Goal: Task Accomplishment & Management: Use online tool/utility

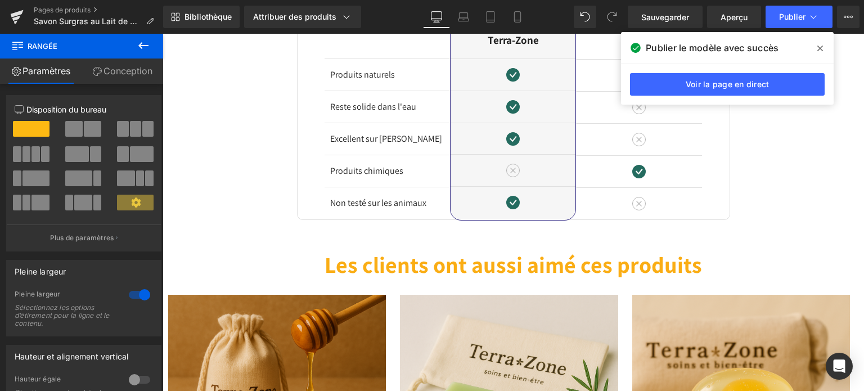
drag, startPoint x: 821, startPoint y: 47, endPoint x: 236, endPoint y: 6, distance: 587.1
click at [821, 47] on icon at bounding box center [820, 49] width 6 height 6
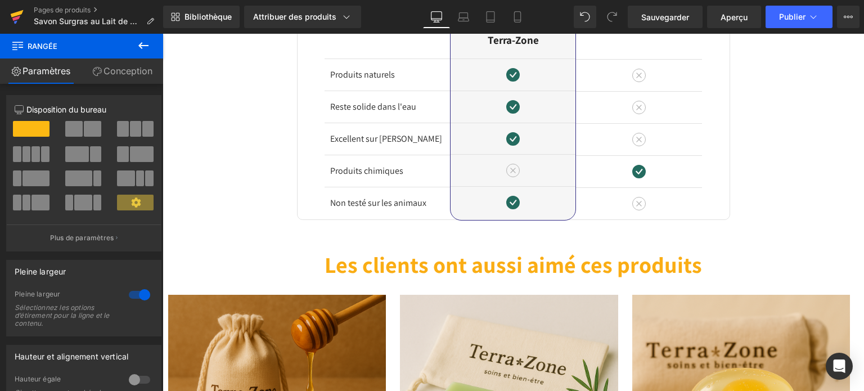
click at [18, 6] on icon at bounding box center [17, 17] width 14 height 28
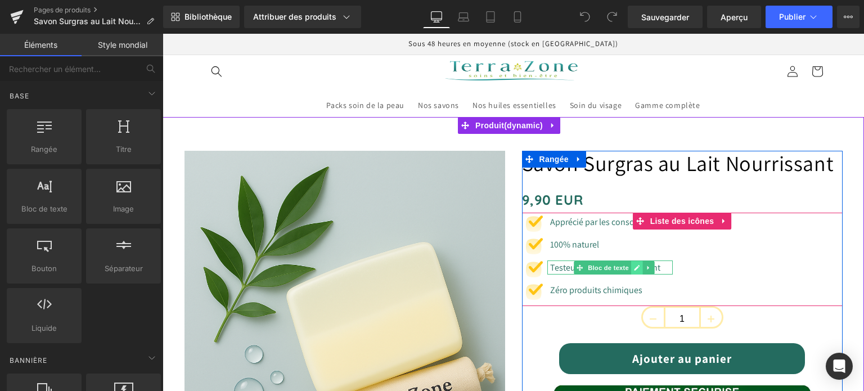
click at [635, 271] on icon at bounding box center [638, 268] width 6 height 6
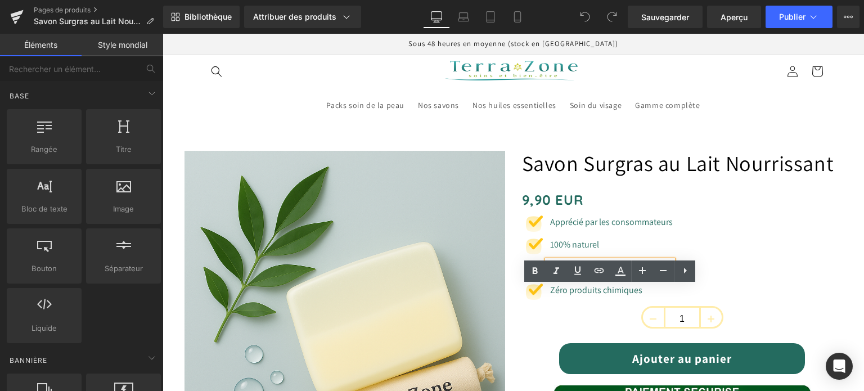
click at [569, 273] on font "Testeur dermatologiquement" at bounding box center [605, 268] width 110 height 12
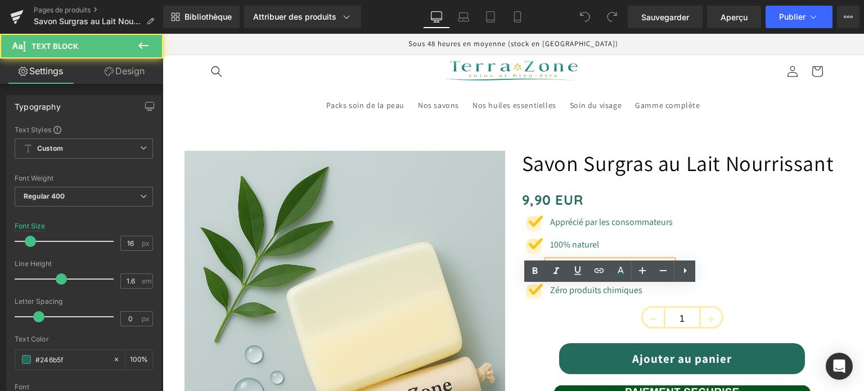
click at [577, 273] on font "Testeur dermatologiquement" at bounding box center [605, 268] width 110 height 12
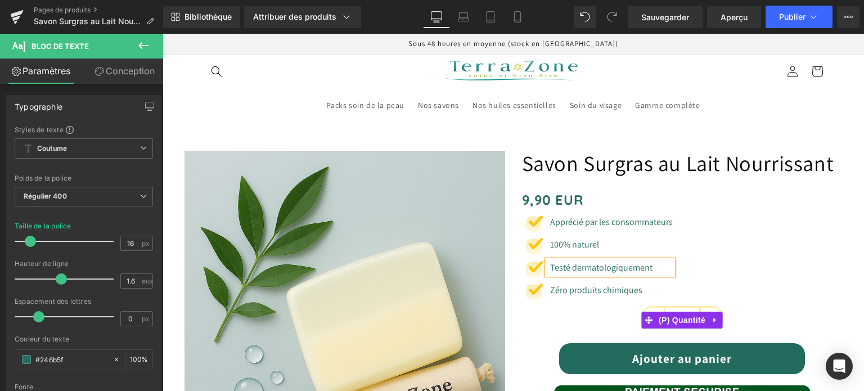
click at [550, 334] on div "1" at bounding box center [682, 320] width 321 height 28
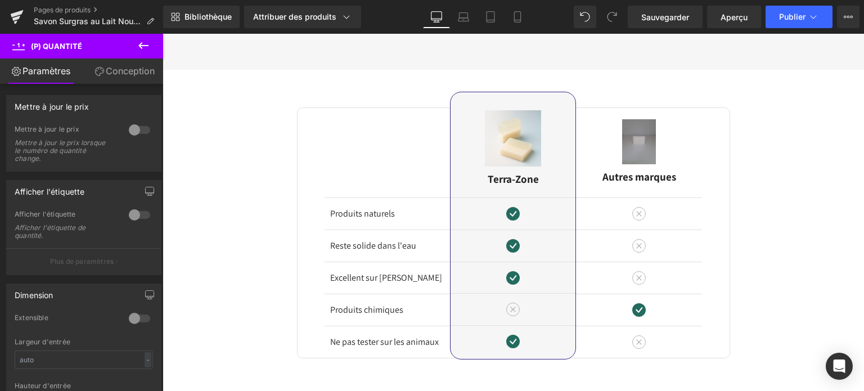
scroll to position [2082, 0]
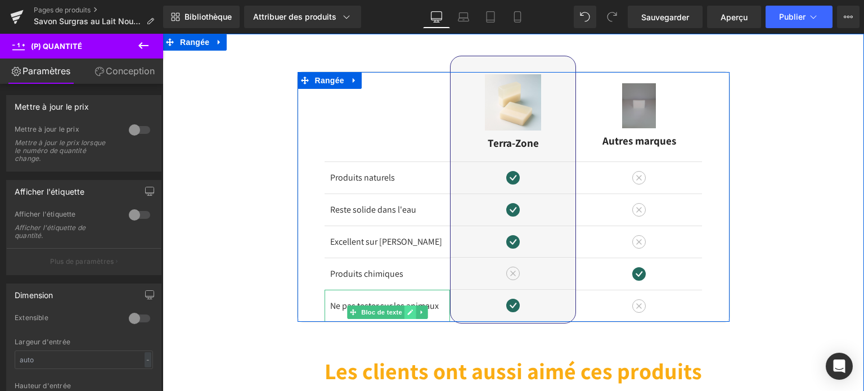
click at [407, 316] on icon at bounding box center [410, 312] width 6 height 7
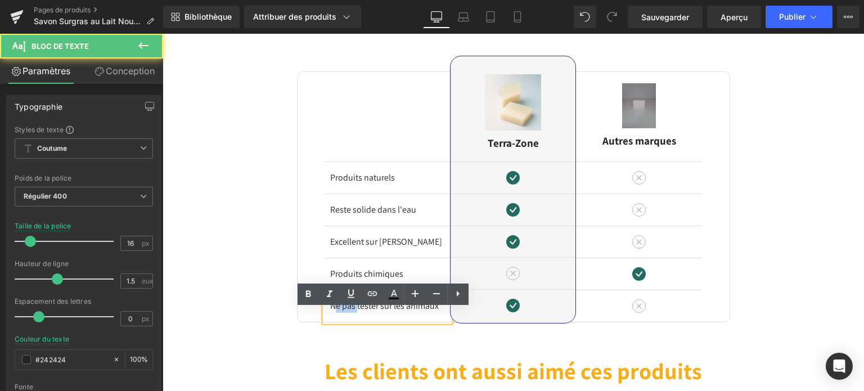
drag, startPoint x: 356, startPoint y: 323, endPoint x: 330, endPoint y: 330, distance: 26.2
click at [330, 312] on font "Ne pas tester sur les animaux" at bounding box center [384, 306] width 109 height 12
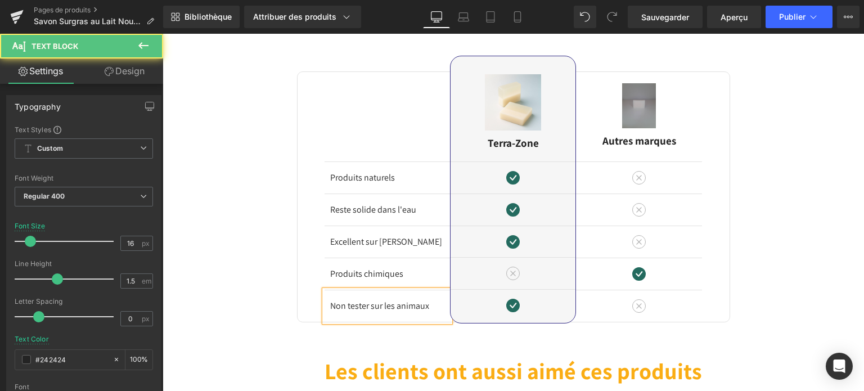
click at [365, 312] on font "Non tester sur les animaux" at bounding box center [379, 306] width 99 height 12
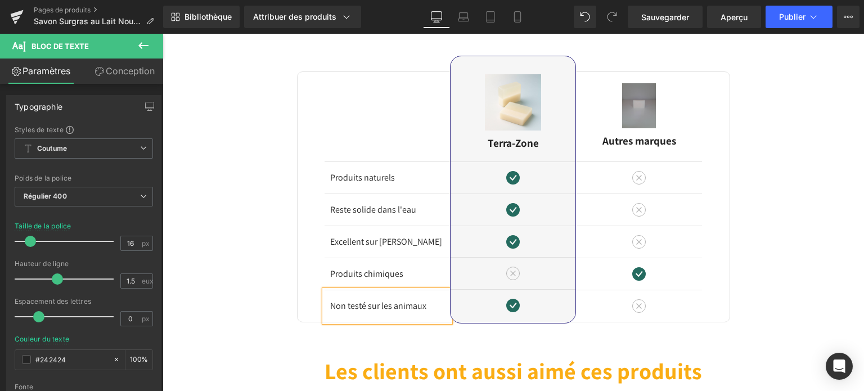
click at [274, 227] on div "Image Différences Titre Rangée Produits naturels Bloc de texte Reste solide dan…" at bounding box center [514, 374] width 702 height 681
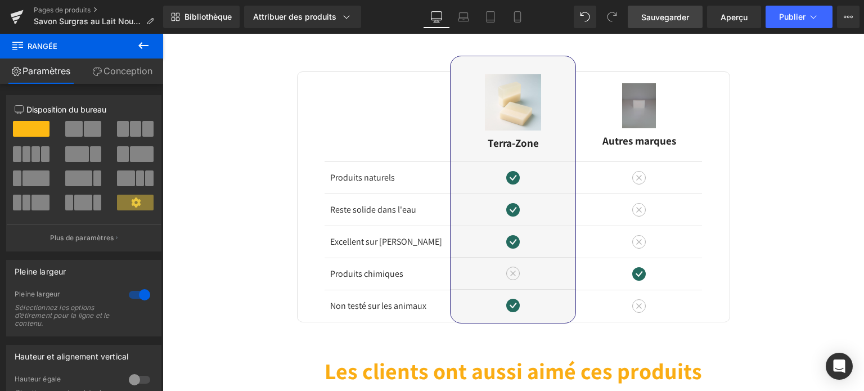
click at [680, 9] on link "Sauvegarder" at bounding box center [665, 17] width 75 height 23
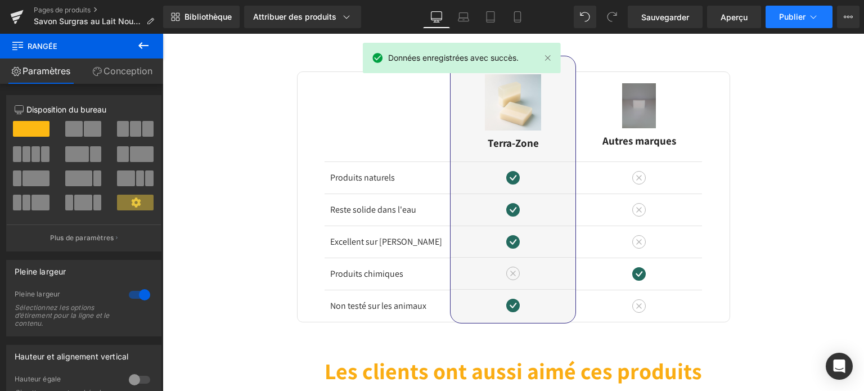
click at [800, 14] on font "Publier" at bounding box center [792, 17] width 26 height 10
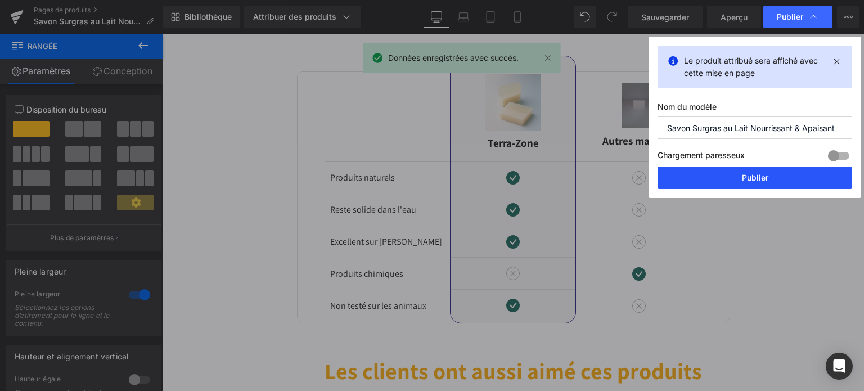
click at [761, 176] on font "Publier" at bounding box center [755, 178] width 26 height 10
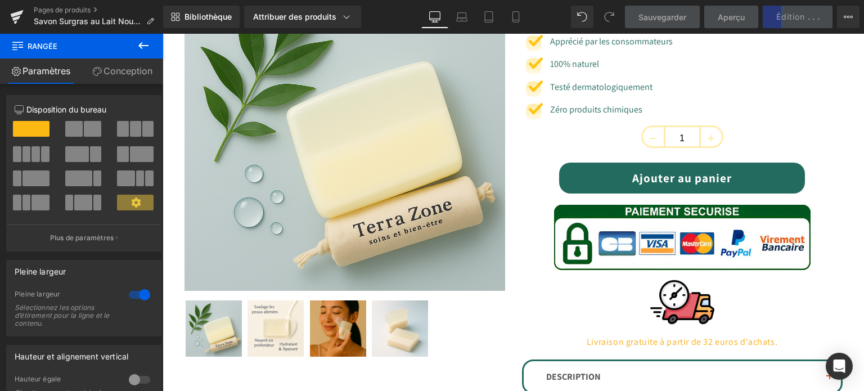
scroll to position [169, 0]
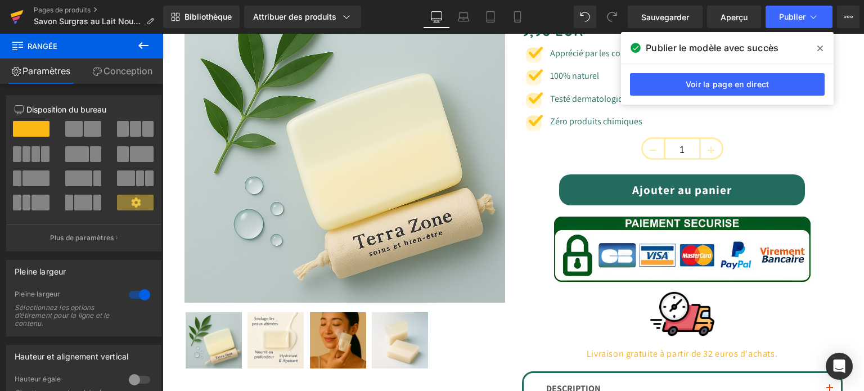
click at [16, 13] on icon at bounding box center [17, 13] width 13 height 7
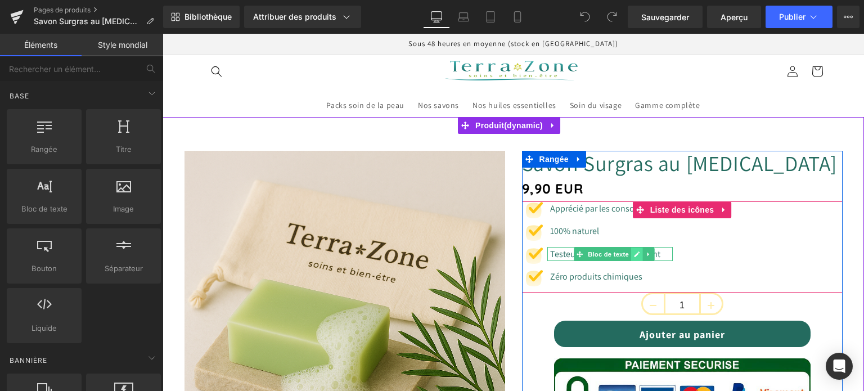
click at [634, 254] on icon at bounding box center [637, 254] width 6 height 7
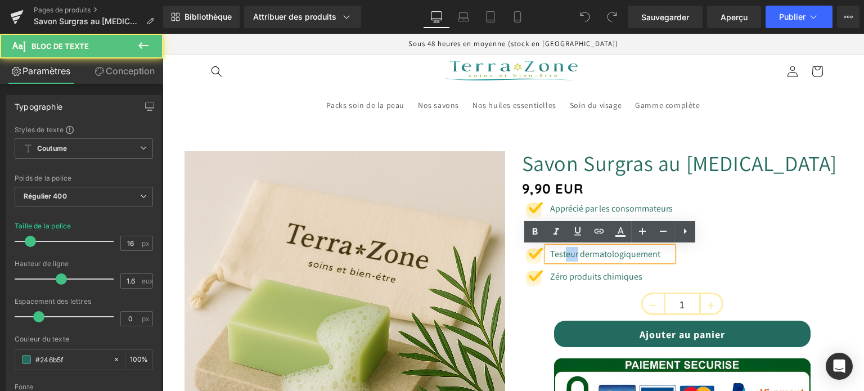
drag, startPoint x: 574, startPoint y: 253, endPoint x: 562, endPoint y: 257, distance: 13.0
click at [562, 257] on font "Testeur dermatologiquement" at bounding box center [605, 254] width 110 height 12
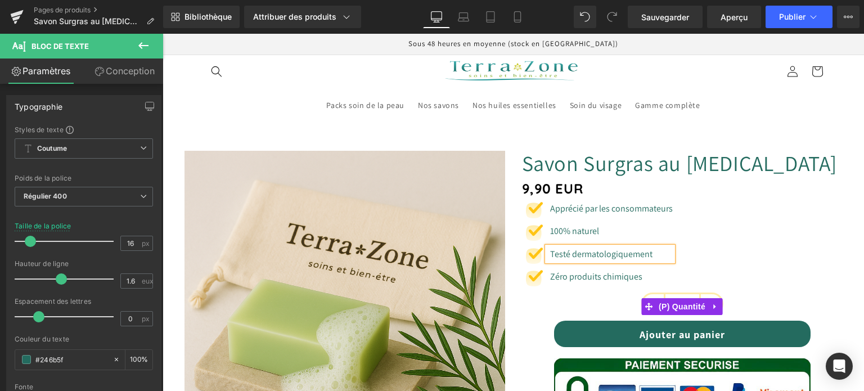
click at [525, 310] on div "1" at bounding box center [682, 307] width 321 height 28
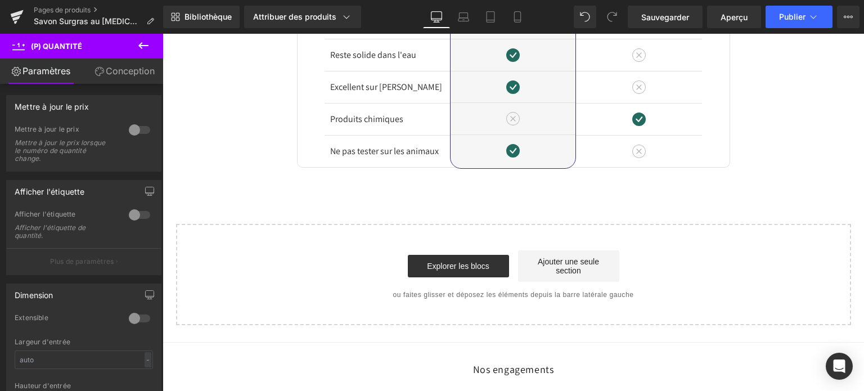
scroll to position [1800, 0]
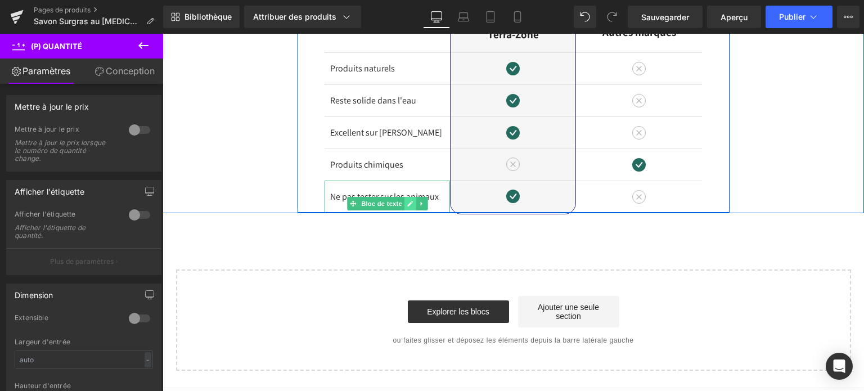
click at [411, 204] on link at bounding box center [410, 204] width 12 height 14
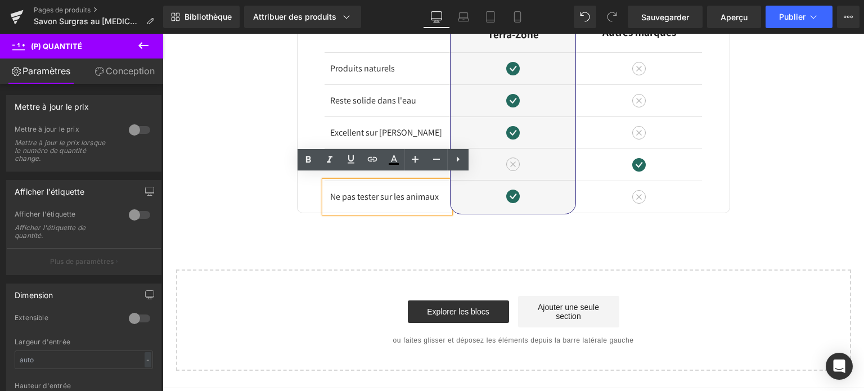
click at [380, 191] on font "Ne pas tester sur les animaux" at bounding box center [384, 197] width 109 height 12
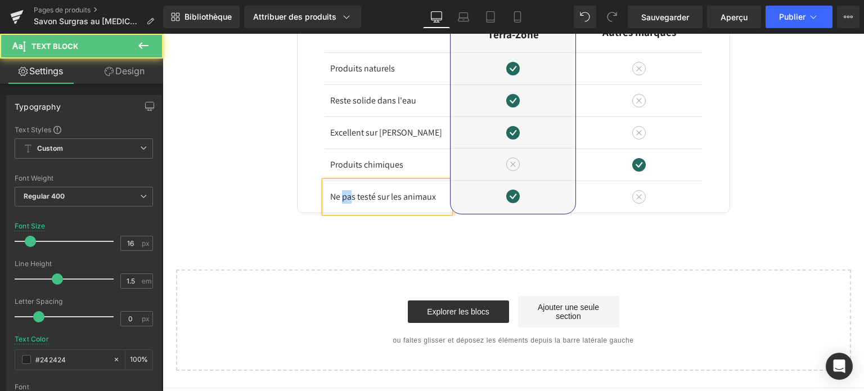
click at [341, 193] on font "Ne pas testé sur les animaux" at bounding box center [383, 197] width 106 height 12
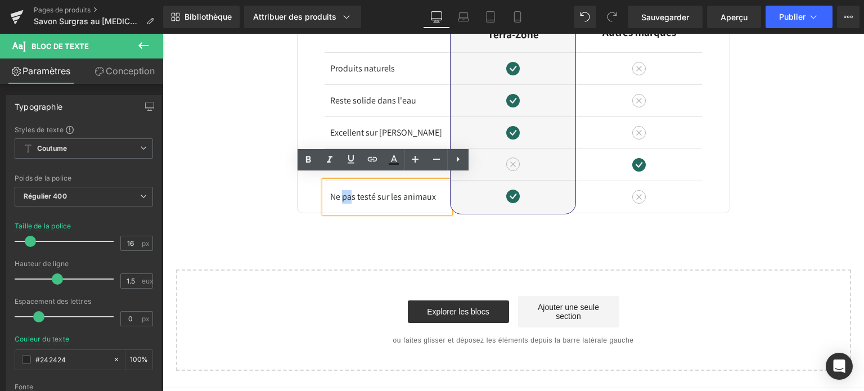
drag, startPoint x: 356, startPoint y: 188, endPoint x: 343, endPoint y: 191, distance: 13.1
click at [353, 191] on font "Ne pas testé sur les animaux" at bounding box center [383, 197] width 106 height 12
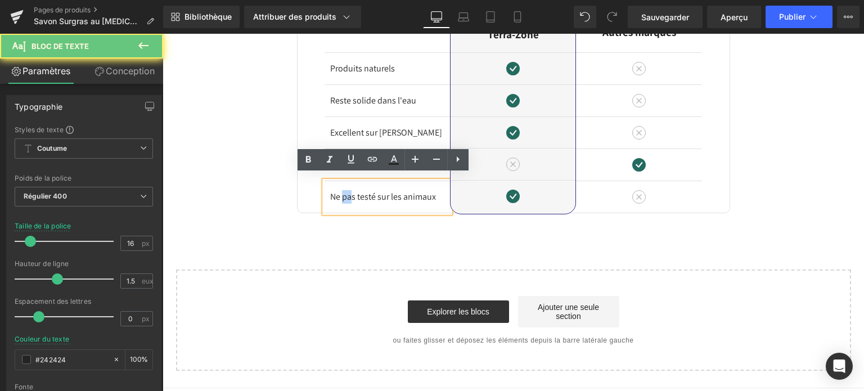
click at [340, 191] on font "Ne pas testé sur les animaux" at bounding box center [383, 197] width 106 height 12
drag, startPoint x: 334, startPoint y: 190, endPoint x: 354, endPoint y: 190, distance: 20.3
click at [354, 191] on font "Ne pas testé sur les animaux" at bounding box center [383, 197] width 106 height 12
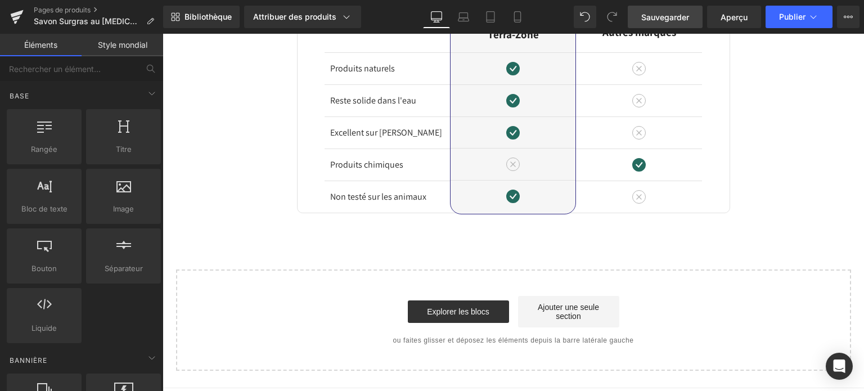
click at [678, 13] on font "Sauvegarder" at bounding box center [665, 17] width 48 height 10
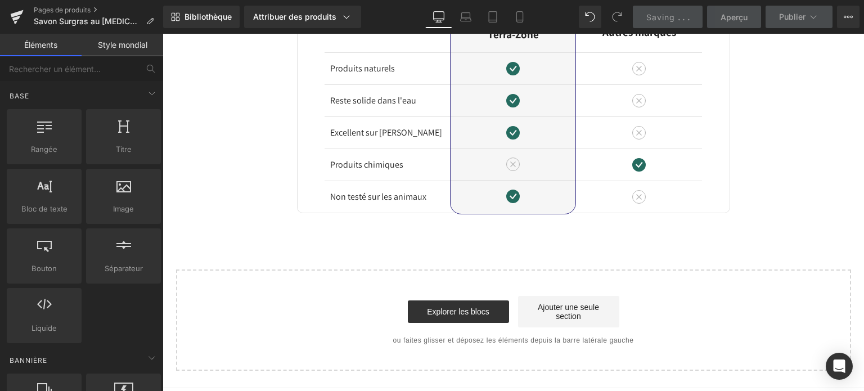
click at [678, 13] on span "." at bounding box center [679, 17] width 2 height 10
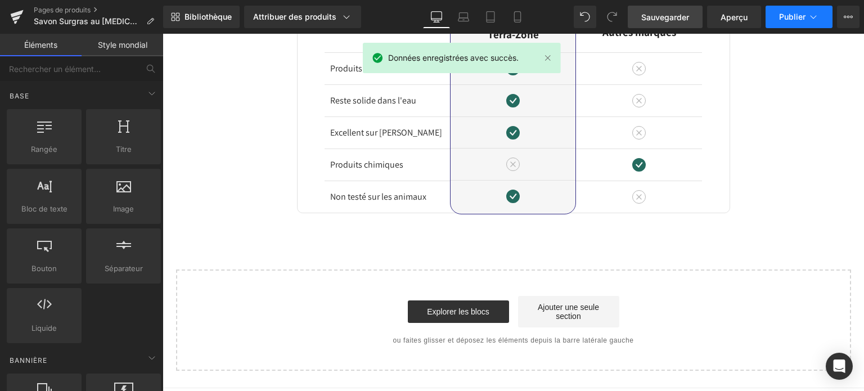
click at [794, 17] on font "Publier" at bounding box center [792, 17] width 26 height 10
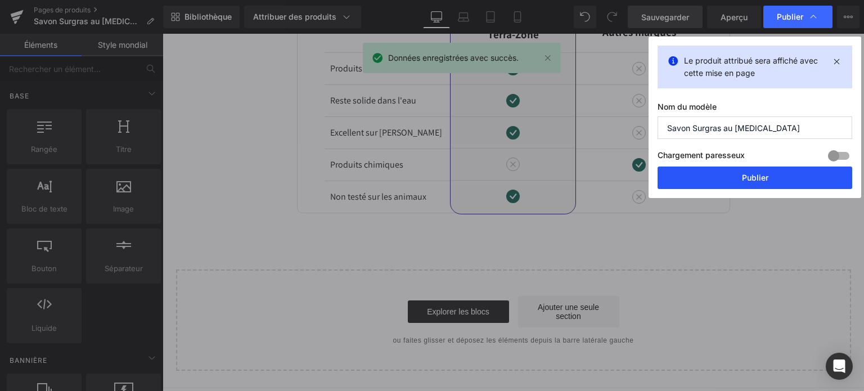
click at [773, 178] on button "Publier" at bounding box center [755, 178] width 195 height 23
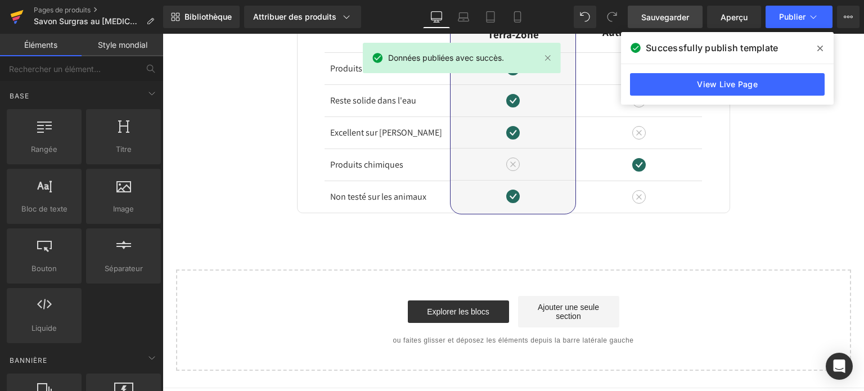
click at [8, 12] on link at bounding box center [17, 17] width 34 height 34
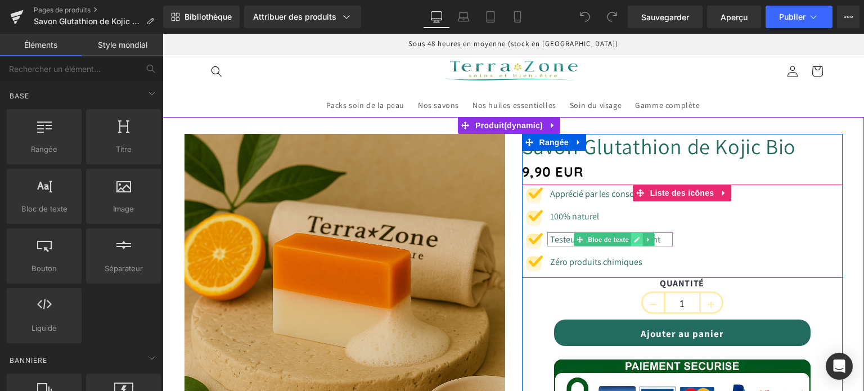
click at [635, 241] on icon at bounding box center [638, 240] width 6 height 6
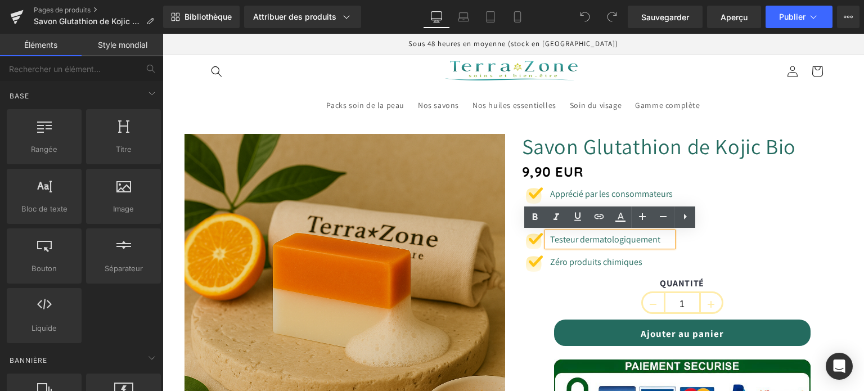
click at [578, 240] on font "Testeur dermatologiquement" at bounding box center [605, 239] width 110 height 12
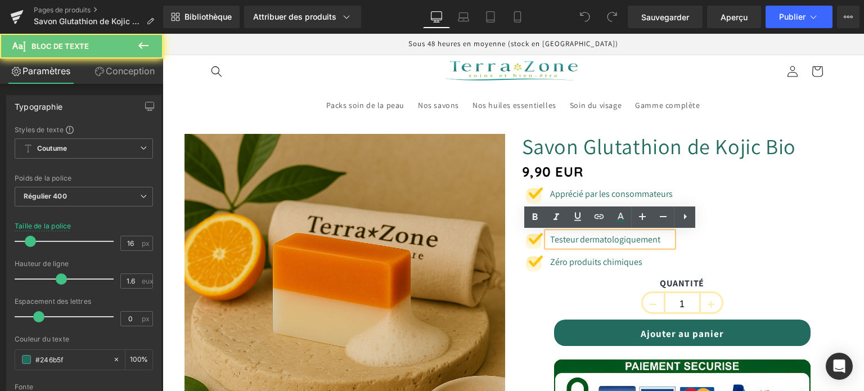
click at [576, 238] on font "Testeur dermatologiquement" at bounding box center [605, 239] width 110 height 12
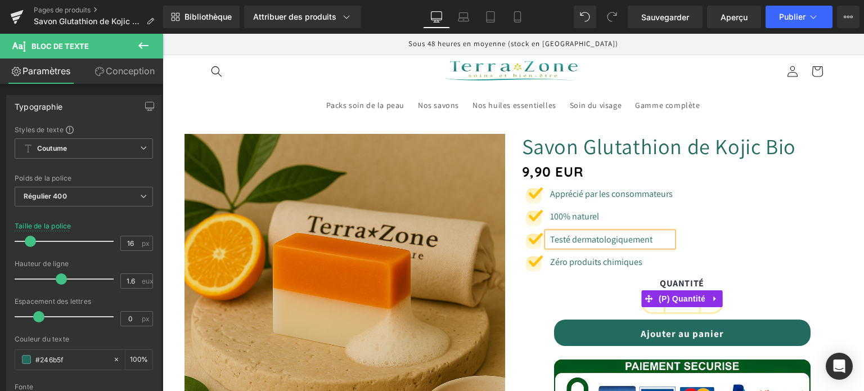
click at [528, 284] on label "QUANTITÉ" at bounding box center [682, 285] width 321 height 14
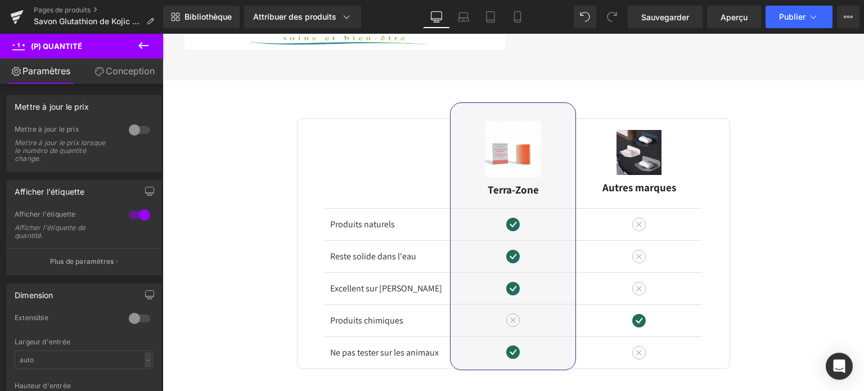
scroll to position [2194, 0]
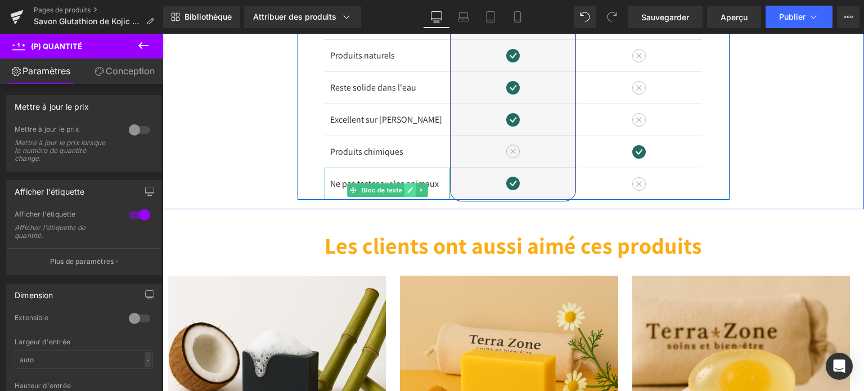
click at [409, 185] on link at bounding box center [410, 190] width 12 height 14
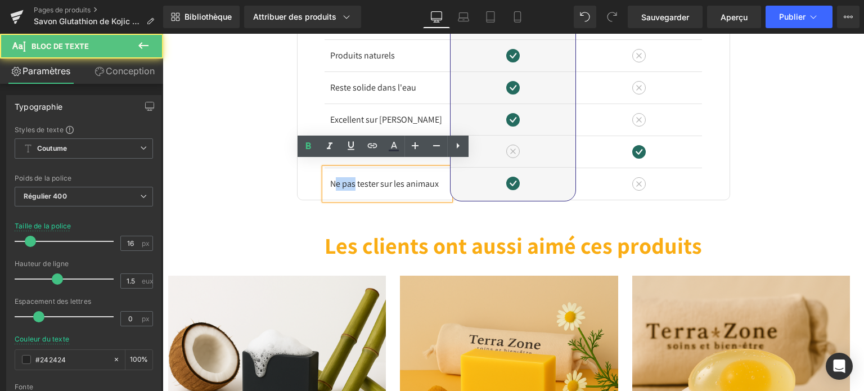
drag, startPoint x: 353, startPoint y: 178, endPoint x: 331, endPoint y: 181, distance: 22.7
click at [331, 181] on font "Ne pas tester sur les animaux" at bounding box center [384, 184] width 109 height 12
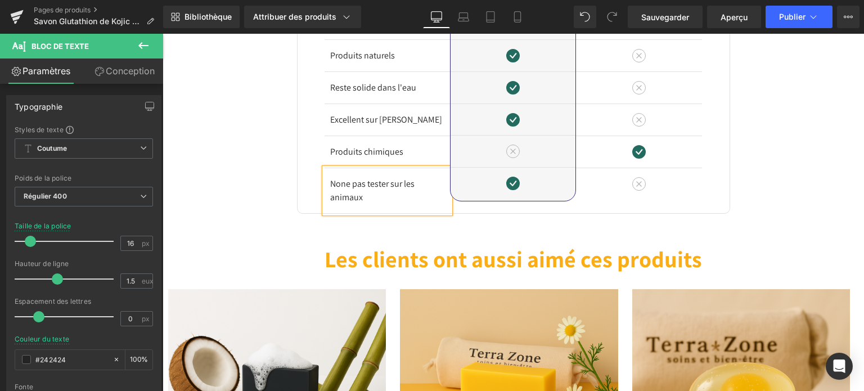
click at [364, 178] on font "None pas tester sur les animaux" at bounding box center [372, 190] width 84 height 25
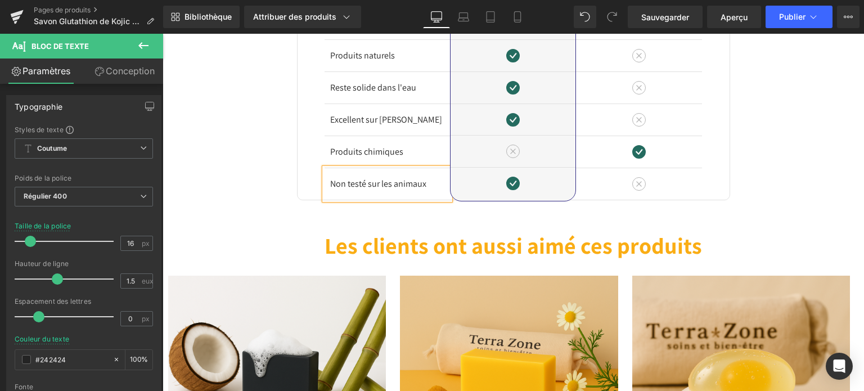
click at [266, 177] on div "Image Différences Titre Rangée Produits naturels Bloc de texte Reste solide dan…" at bounding box center [514, 56] width 702 height 289
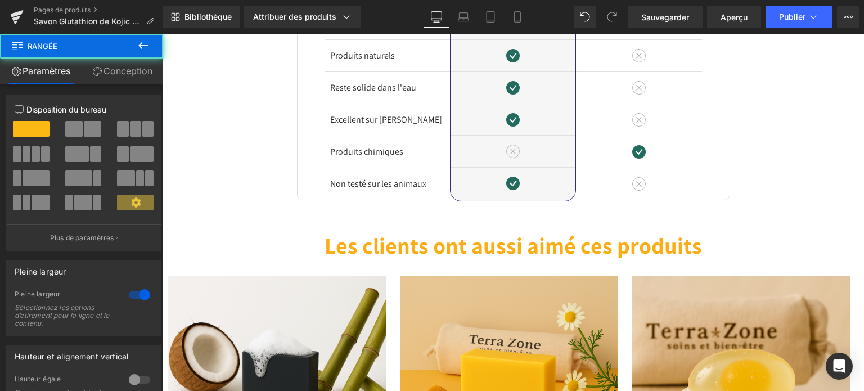
click at [660, 4] on div "Bibliothèque Attribuer des produits Aperçu du produit Savon Glutathion de Kojic…" at bounding box center [513, 17] width 701 height 34
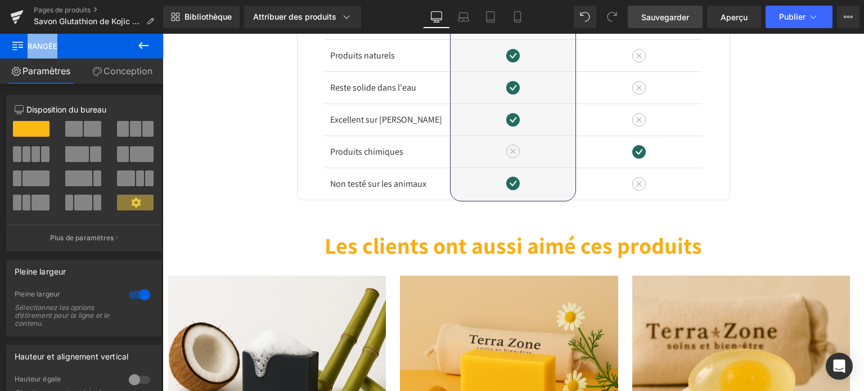
click at [656, 16] on font "Sauvegarder" at bounding box center [665, 17] width 48 height 10
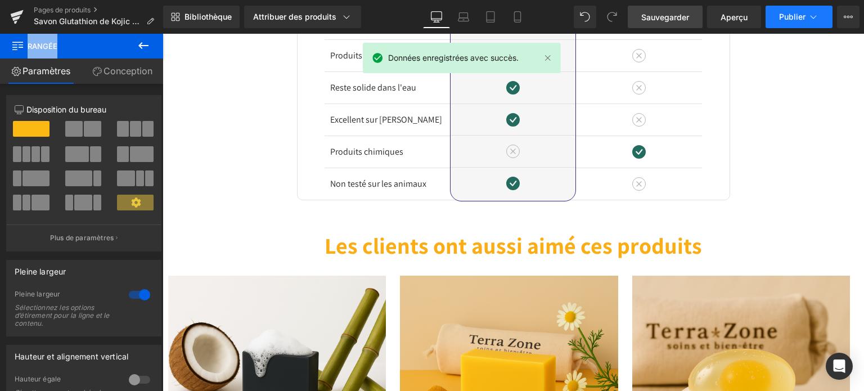
click at [799, 14] on font "Publier" at bounding box center [792, 17] width 26 height 10
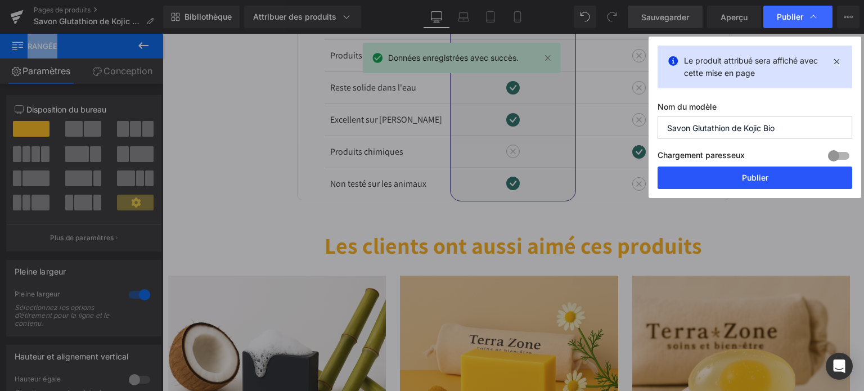
click at [763, 184] on button "Publier" at bounding box center [755, 178] width 195 height 23
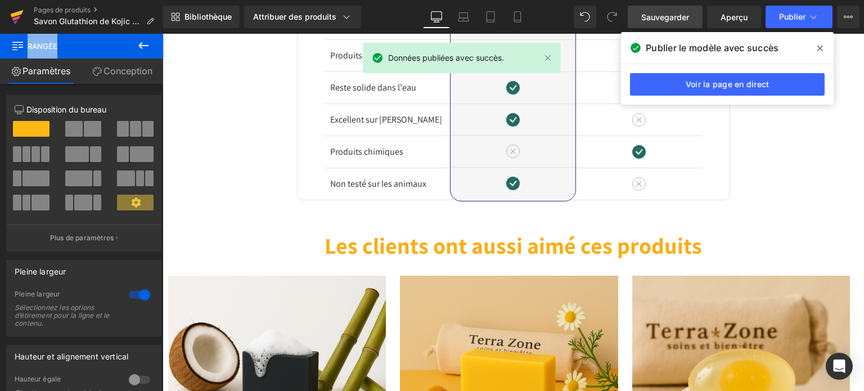
click at [26, 21] on link at bounding box center [17, 17] width 34 height 34
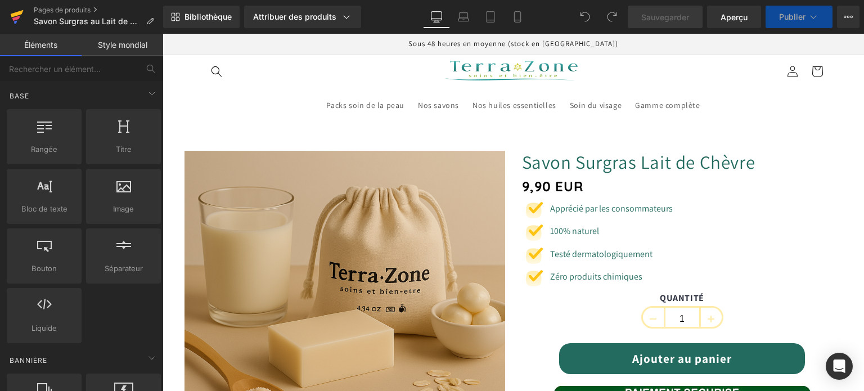
click at [20, 8] on icon at bounding box center [17, 17] width 14 height 28
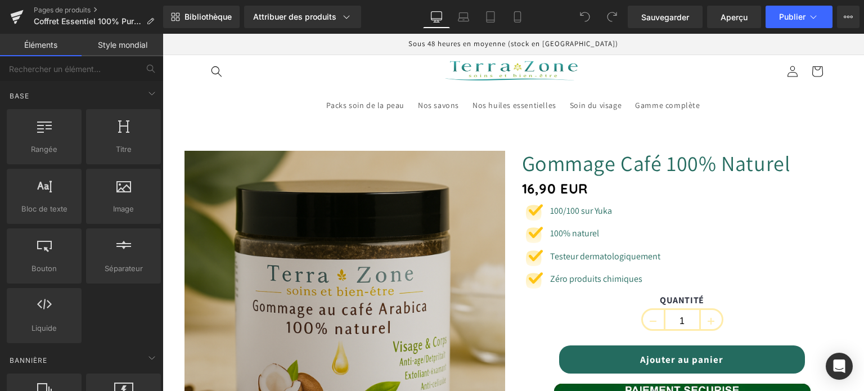
click at [571, 258] on div "Testeur dermatologiquement Bloc de texte" at bounding box center [603, 256] width 113 height 15
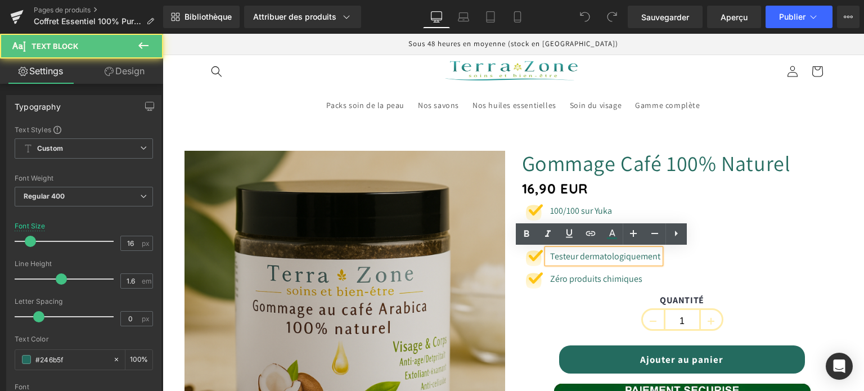
click at [574, 257] on font "Testeur dermatologiquement" at bounding box center [605, 256] width 110 height 12
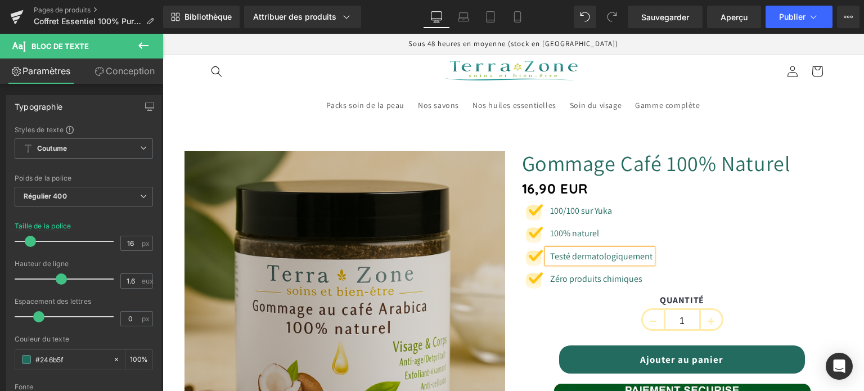
click at [564, 289] on ul "Image 100/100 sur Yuka Bloc de texte Image 100% naturel Bloc de texte Image Tes…" at bounding box center [587, 249] width 131 height 91
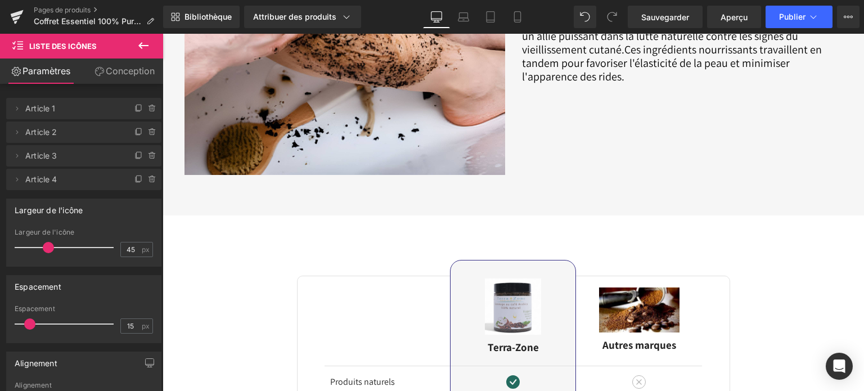
scroll to position [2138, 0]
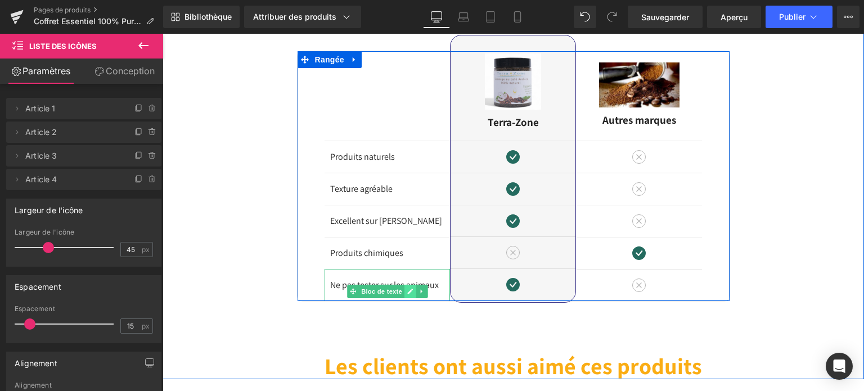
click at [407, 288] on icon at bounding box center [410, 291] width 6 height 7
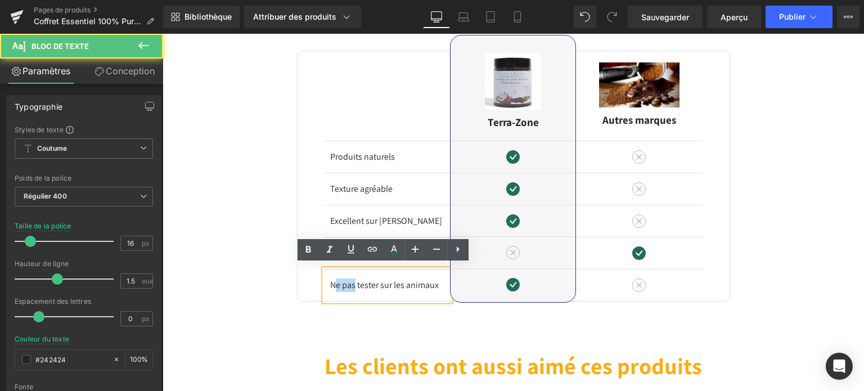
drag, startPoint x: 353, startPoint y: 281, endPoint x: 333, endPoint y: 278, distance: 20.0
click at [333, 279] on font "Ne pas tester sur les animaux" at bounding box center [384, 285] width 109 height 12
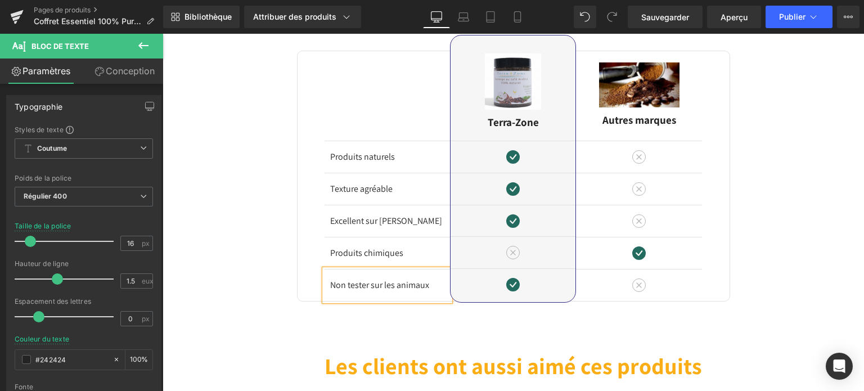
click at [366, 282] on font "Non tester sur les animaux" at bounding box center [379, 285] width 99 height 12
click at [209, 254] on div "Image Différences Titre Rangée Produits naturels Bloc de texte Texture agréable…" at bounding box center [514, 196] width 702 height 366
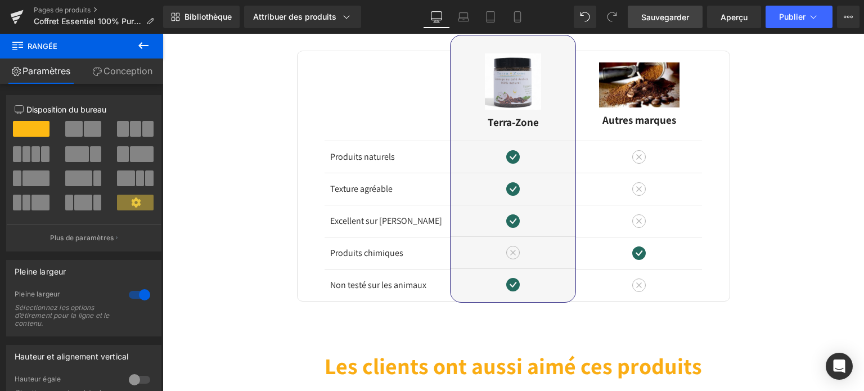
click at [682, 23] on link "Sauvegarder" at bounding box center [665, 17] width 75 height 23
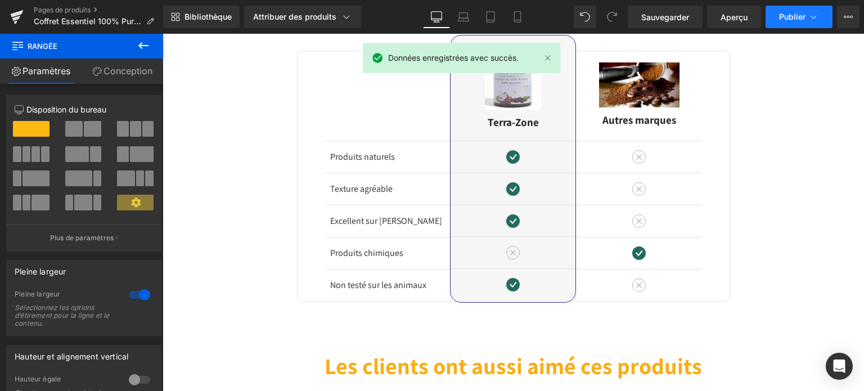
click at [788, 20] on font "Publier" at bounding box center [792, 17] width 26 height 10
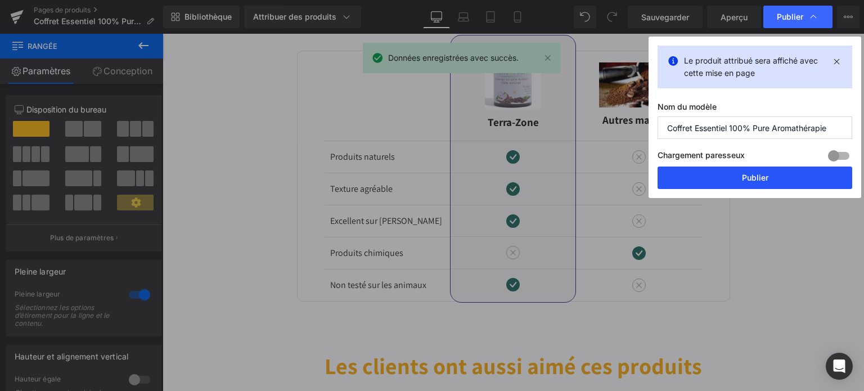
click at [766, 176] on font "Publier" at bounding box center [755, 178] width 26 height 10
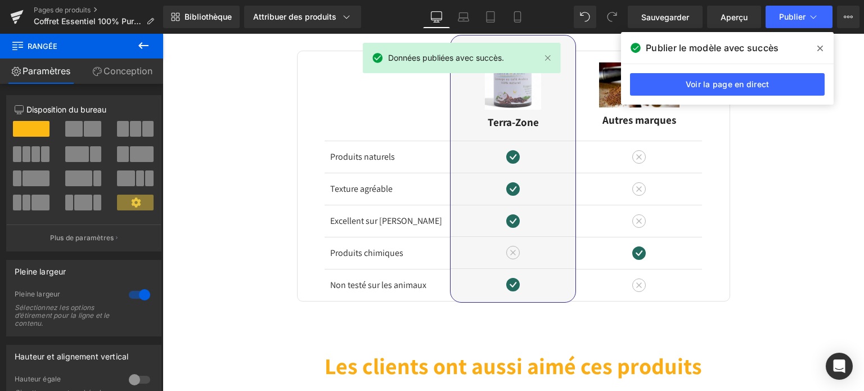
click at [823, 46] on span at bounding box center [820, 48] width 18 height 18
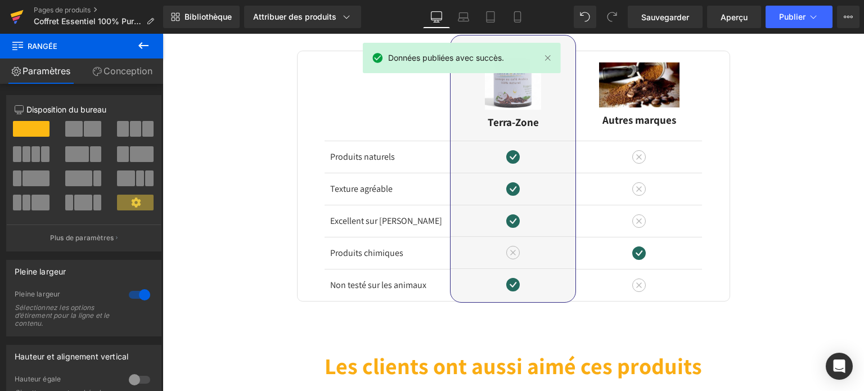
click at [11, 15] on icon at bounding box center [17, 13] width 13 height 7
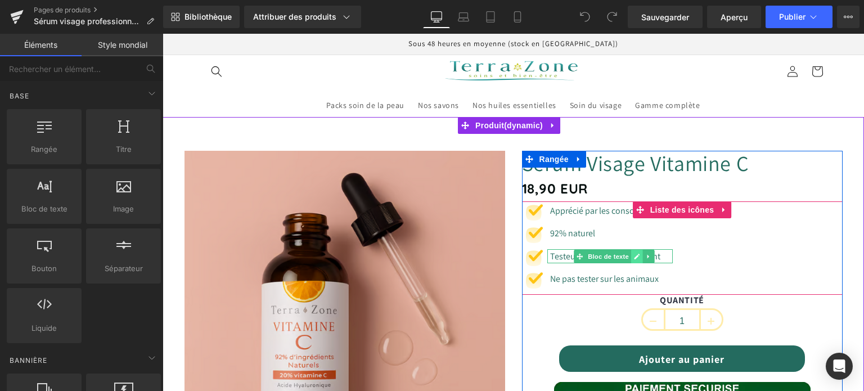
click at [635, 258] on icon at bounding box center [637, 256] width 6 height 7
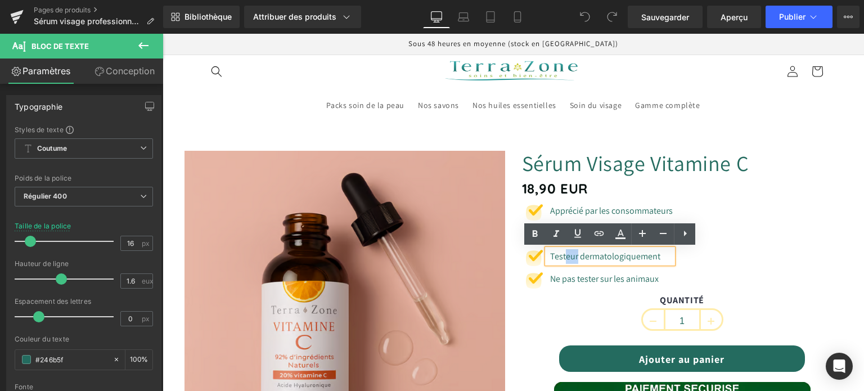
drag, startPoint x: 574, startPoint y: 256, endPoint x: 563, endPoint y: 256, distance: 10.7
click at [563, 256] on font "Testeur dermatologiquement" at bounding box center [605, 256] width 110 height 12
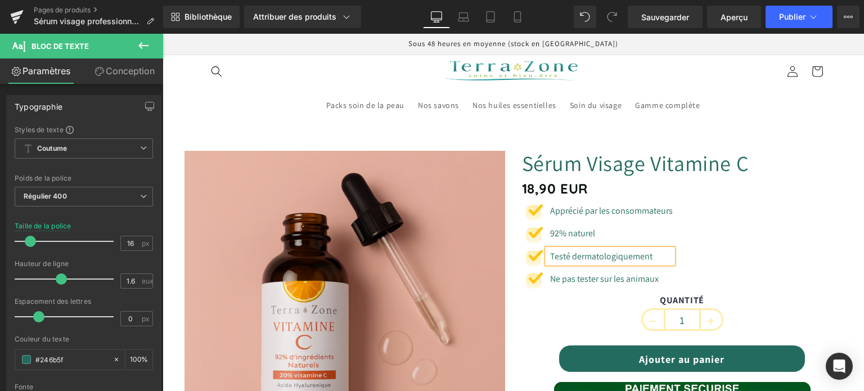
click at [523, 318] on div "QUANTITÉ 1" at bounding box center [682, 316] width 321 height 42
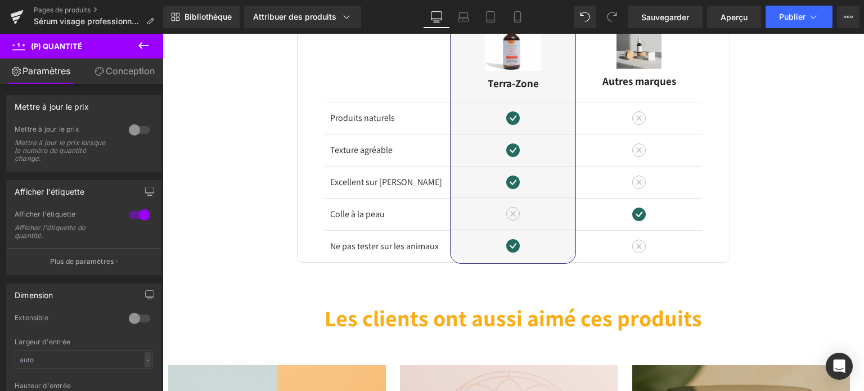
scroll to position [1857, 0]
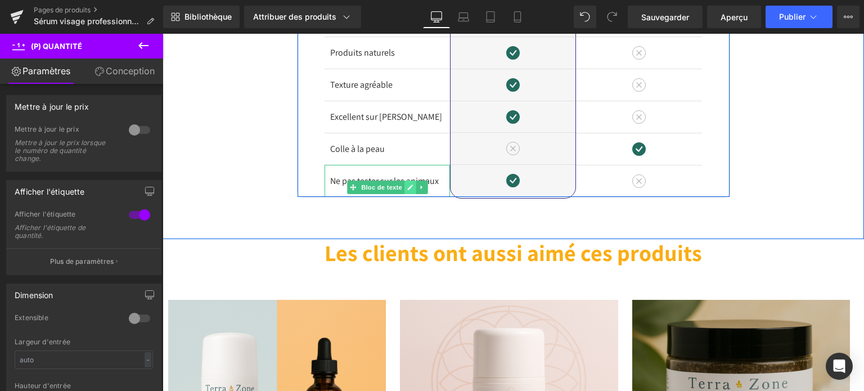
click at [408, 186] on link at bounding box center [410, 188] width 12 height 14
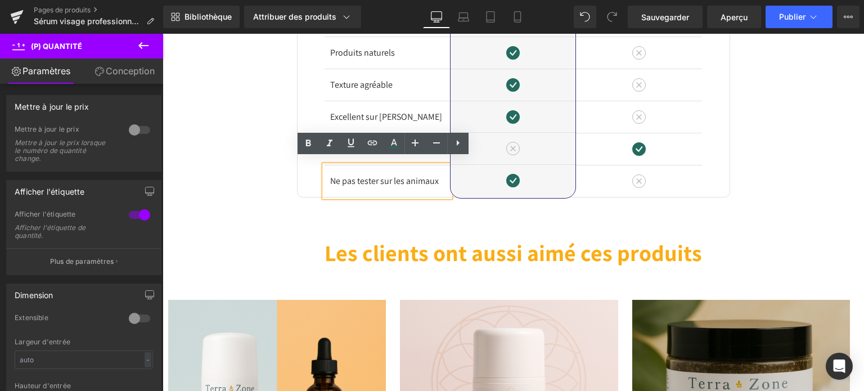
click at [378, 176] on font "Ne pas tester sur les animaux" at bounding box center [384, 181] width 109 height 12
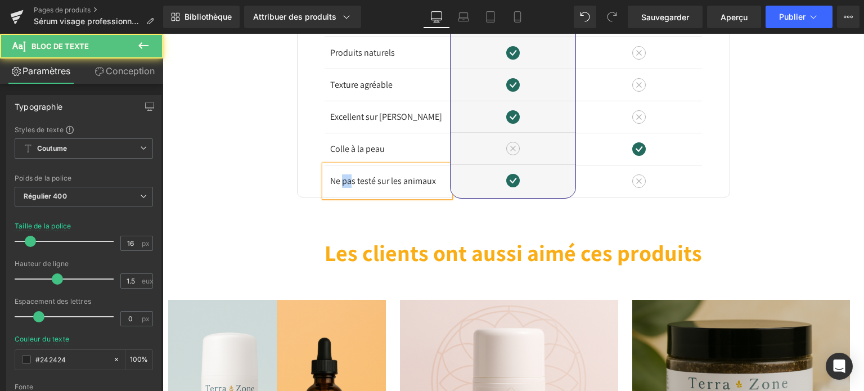
drag, startPoint x: 351, startPoint y: 175, endPoint x: 339, endPoint y: 177, distance: 12.6
click at [339, 177] on font "Ne pas testé sur les animaux" at bounding box center [383, 181] width 106 height 12
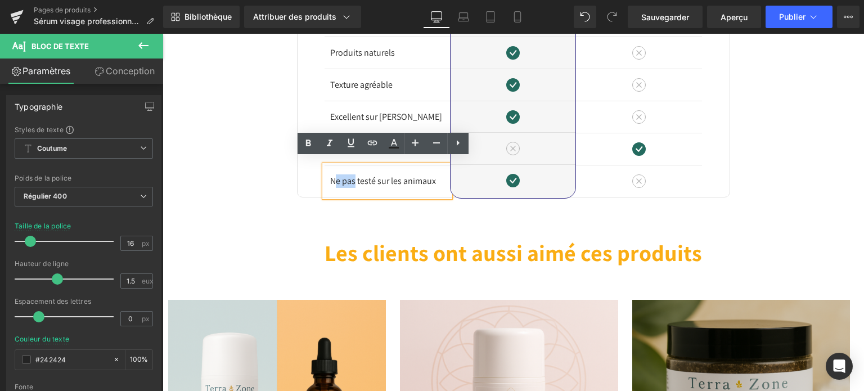
drag, startPoint x: 347, startPoint y: 177, endPoint x: 332, endPoint y: 177, distance: 14.6
click at [332, 177] on font "Ne pas testé sur les animaux" at bounding box center [383, 181] width 106 height 12
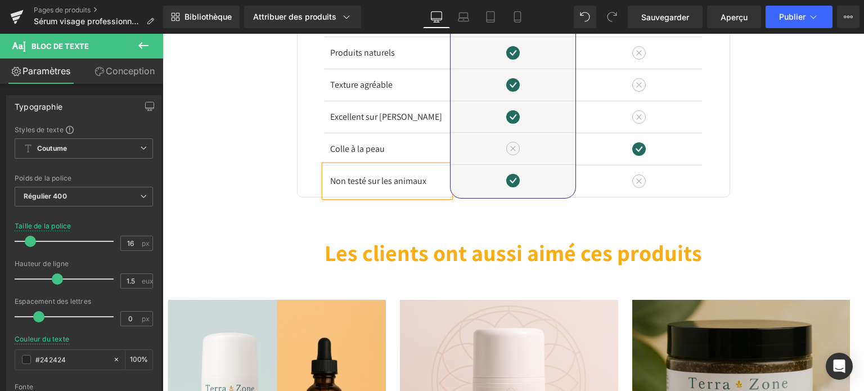
click at [266, 177] on div "Image Différences Titre Rangée Produits naturels Bloc de texte Texture agréable…" at bounding box center [514, 53] width 702 height 289
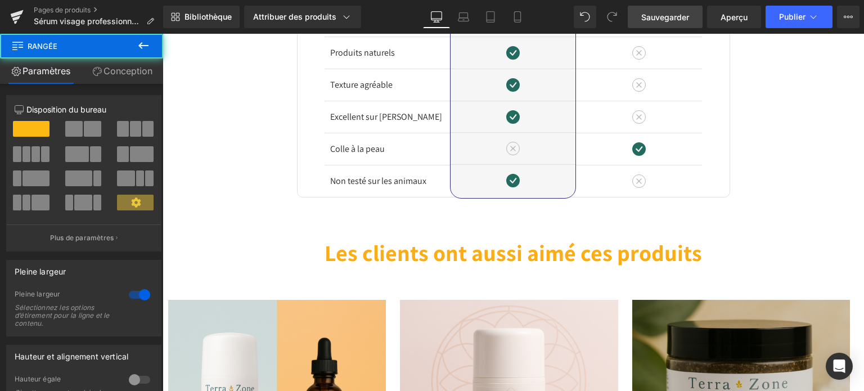
click at [661, 25] on link "Sauvegarder" at bounding box center [665, 17] width 75 height 23
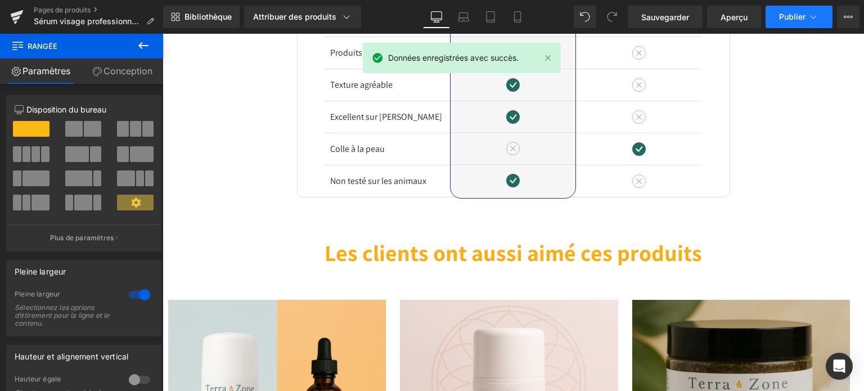
click at [770, 20] on button "Publier" at bounding box center [799, 17] width 67 height 23
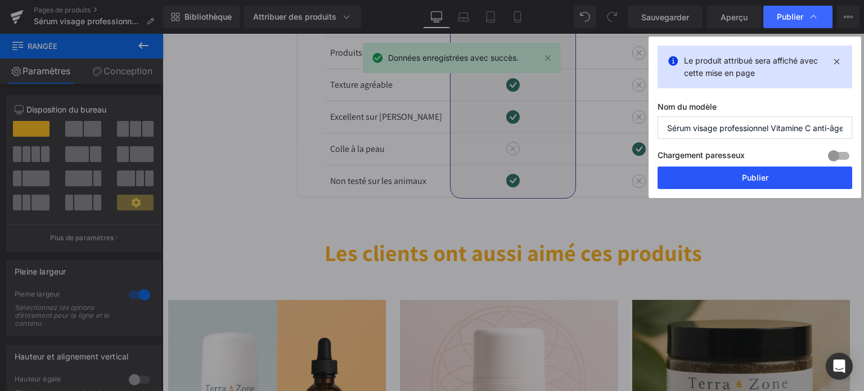
click at [756, 185] on button "Publier" at bounding box center [755, 178] width 195 height 23
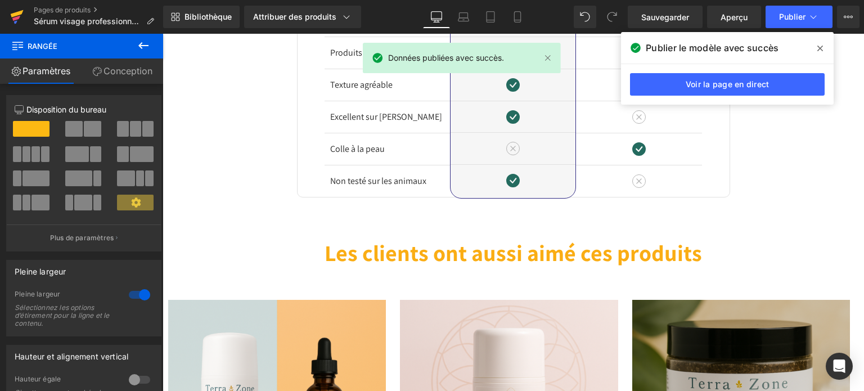
click at [15, 15] on icon at bounding box center [17, 13] width 13 height 7
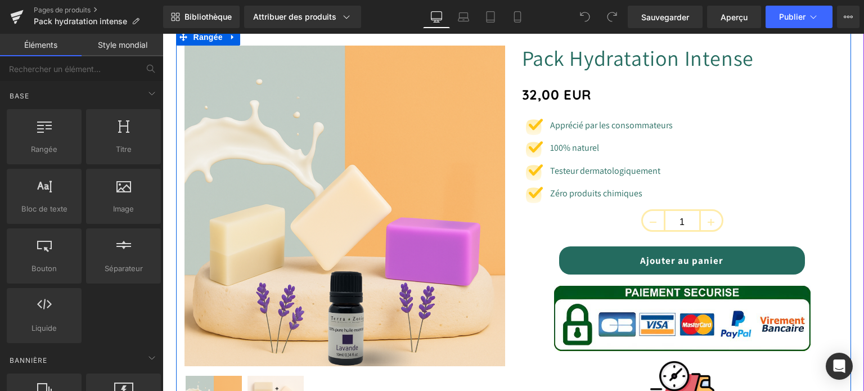
scroll to position [113, 0]
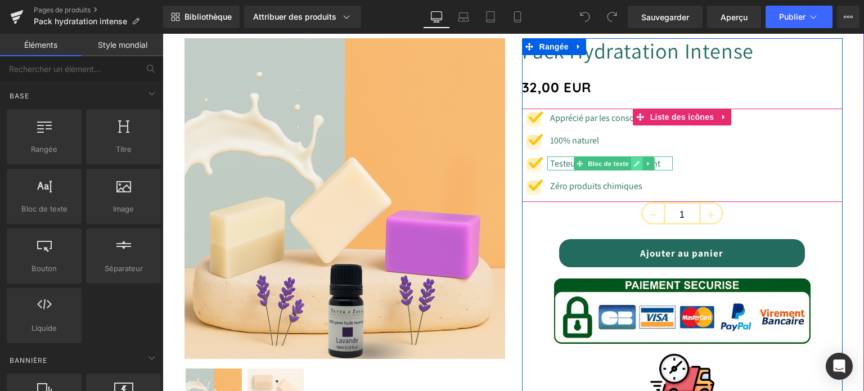
click at [636, 163] on link at bounding box center [637, 164] width 12 height 14
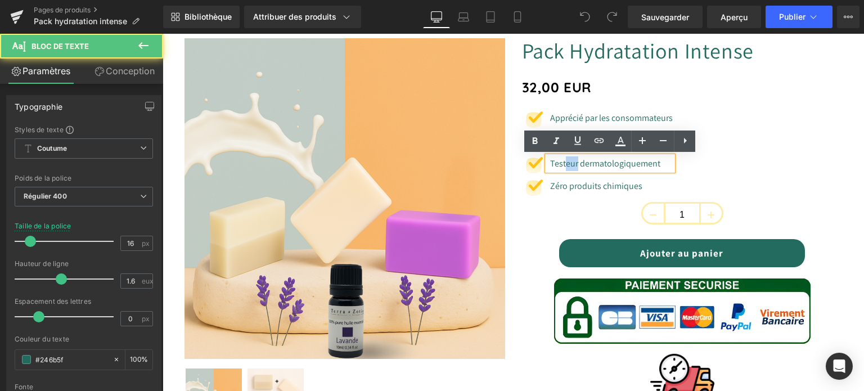
drag, startPoint x: 574, startPoint y: 166, endPoint x: 563, endPoint y: 164, distance: 10.9
click at [563, 164] on font "Testeur dermatologiquement" at bounding box center [605, 164] width 110 height 12
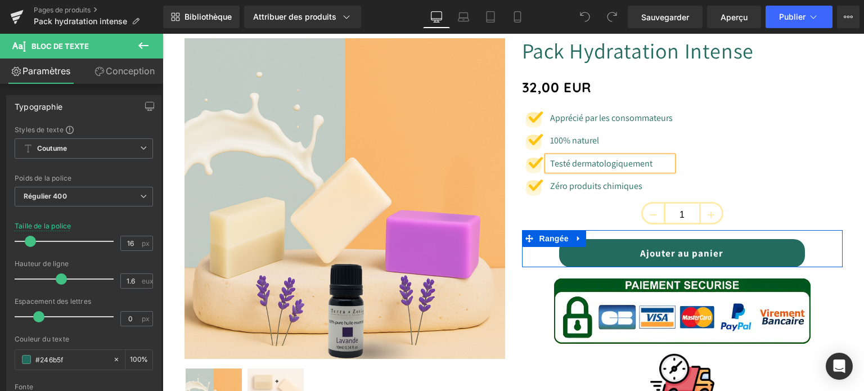
click at [537, 237] on span "Rangée" at bounding box center [554, 238] width 35 height 17
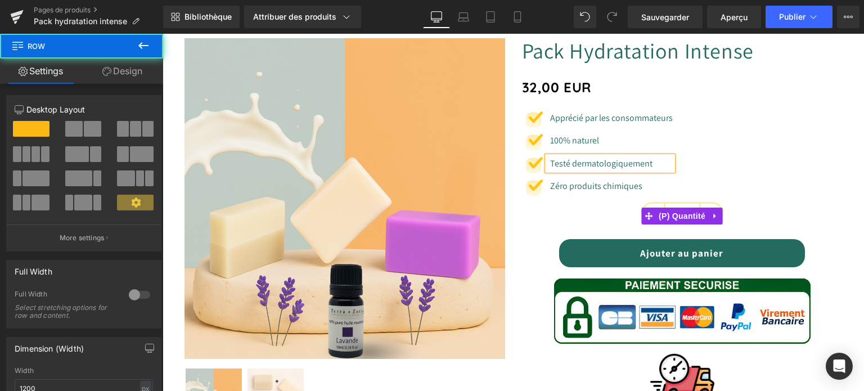
click at [527, 208] on div "1" at bounding box center [682, 216] width 321 height 28
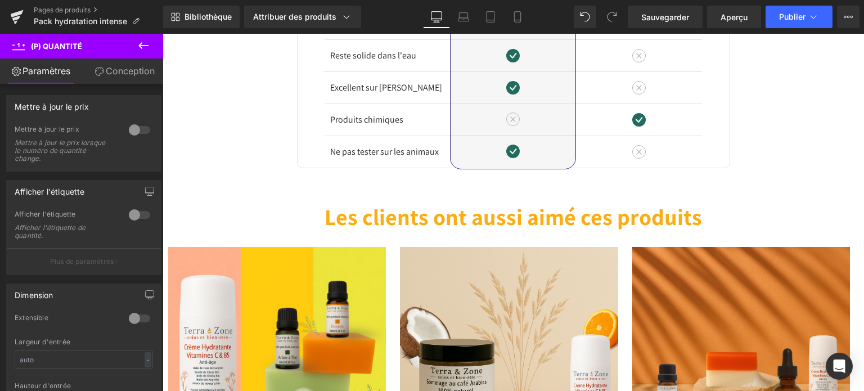
scroll to position [1463, 0]
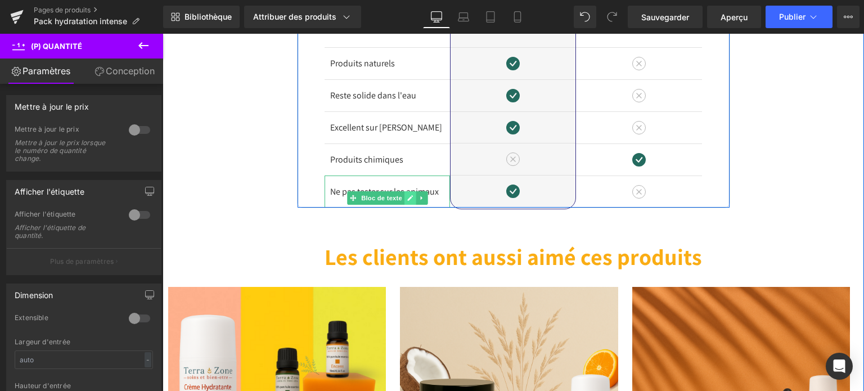
click at [407, 195] on icon at bounding box center [410, 198] width 6 height 6
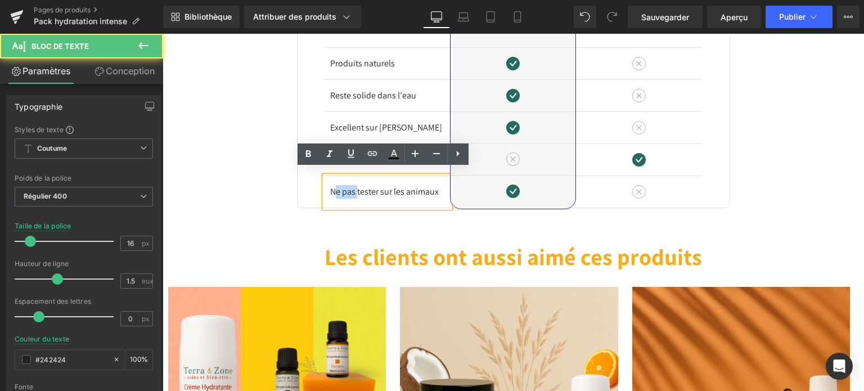
drag, startPoint x: 356, startPoint y: 186, endPoint x: 334, endPoint y: 188, distance: 22.1
click at [334, 188] on font "Ne pas tester sur les animaux" at bounding box center [384, 192] width 109 height 12
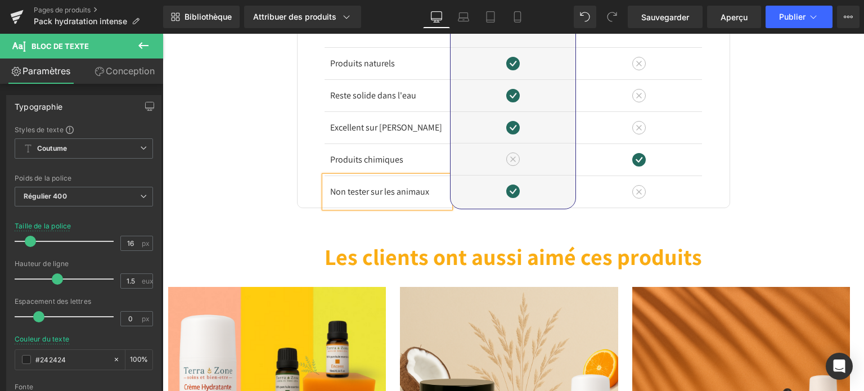
click at [367, 186] on font "Non tester sur les animaux" at bounding box center [379, 192] width 99 height 12
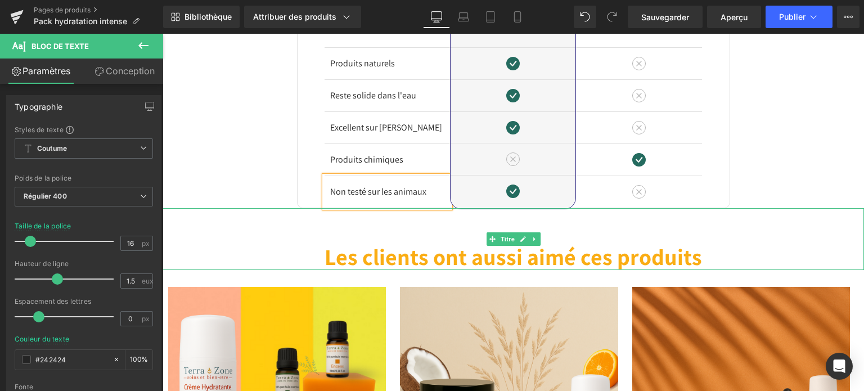
click at [230, 208] on div at bounding box center [514, 209] width 702 height 3
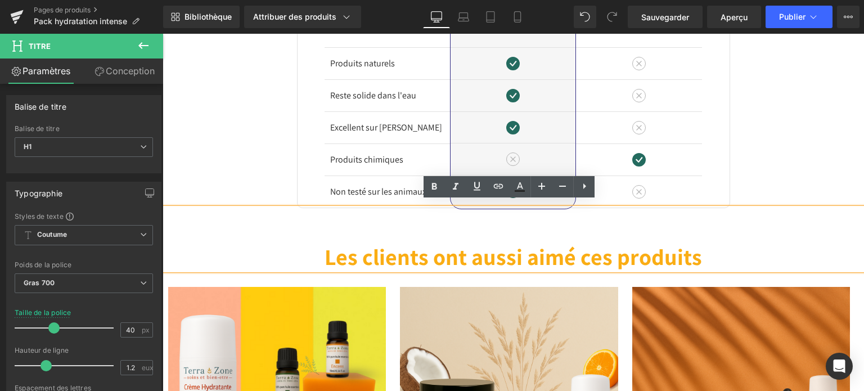
click at [210, 137] on div "Image Différences Titre Rangée Produits naturels Bloc de texte Reste solide dan…" at bounding box center [514, 260] width 702 height 681
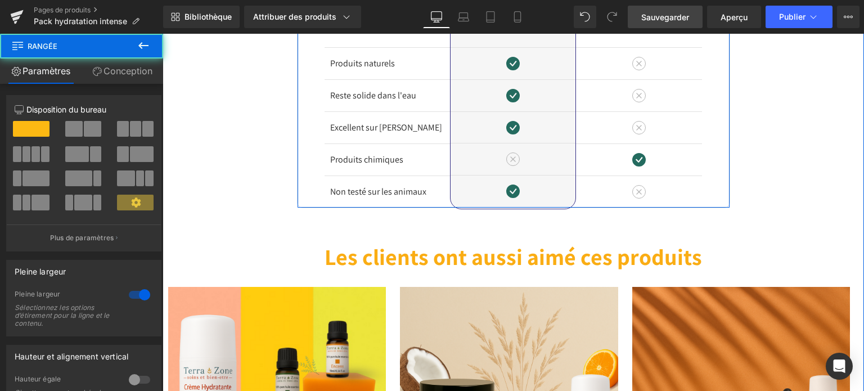
click at [649, 19] on font "Sauvegarder" at bounding box center [665, 17] width 48 height 10
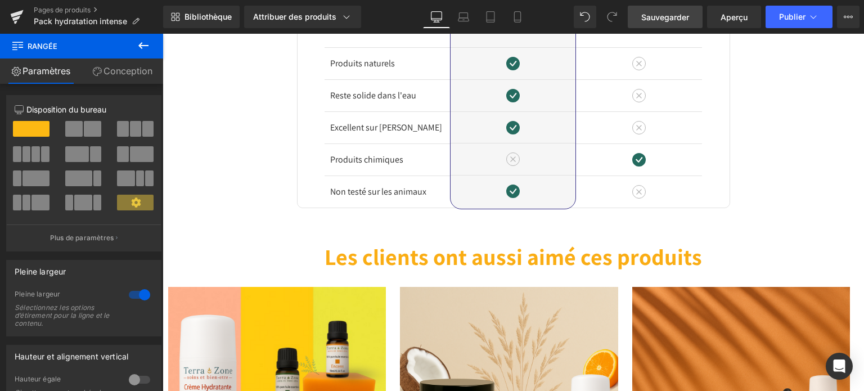
click at [666, 21] on span "Sauvegarder" at bounding box center [665, 17] width 48 height 12
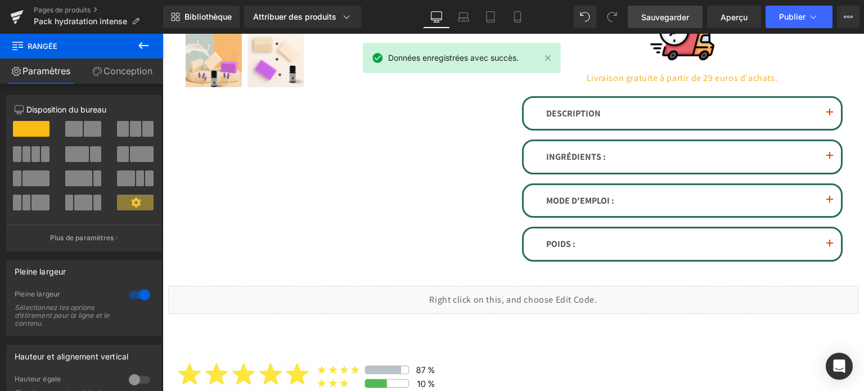
scroll to position [56, 0]
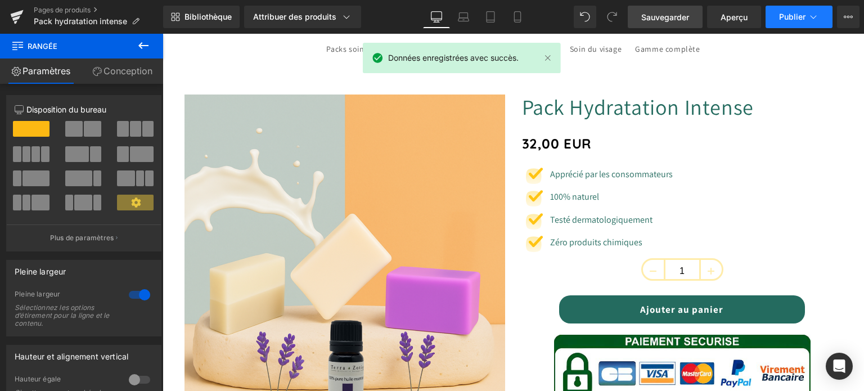
click at [783, 17] on font "Publier" at bounding box center [792, 17] width 26 height 10
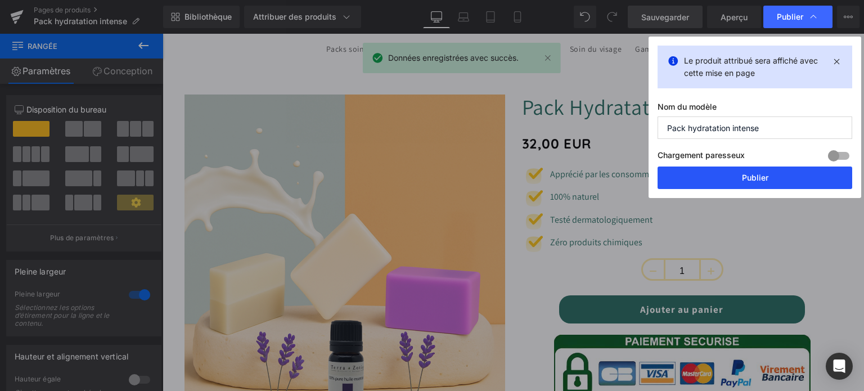
click at [717, 177] on button "Publier" at bounding box center [755, 178] width 195 height 23
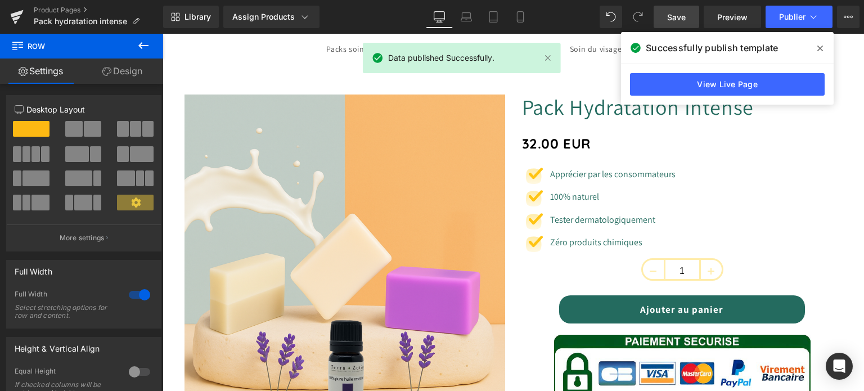
click at [820, 47] on icon at bounding box center [820, 48] width 6 height 9
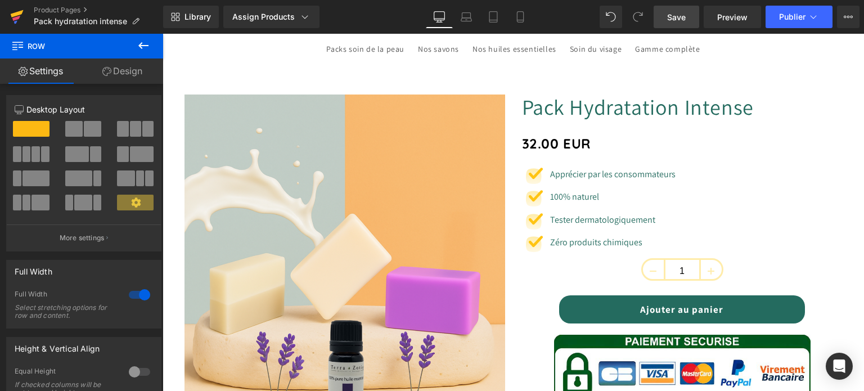
click at [18, 17] on icon at bounding box center [16, 18] width 8 height 5
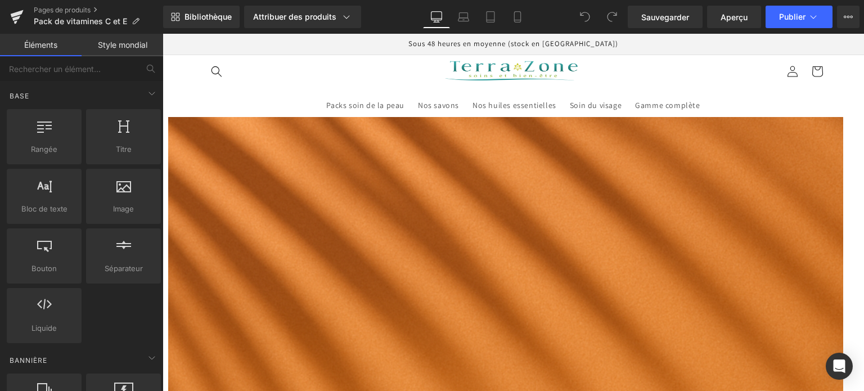
click at [163, 34] on icon at bounding box center [163, 34] width 0 height 0
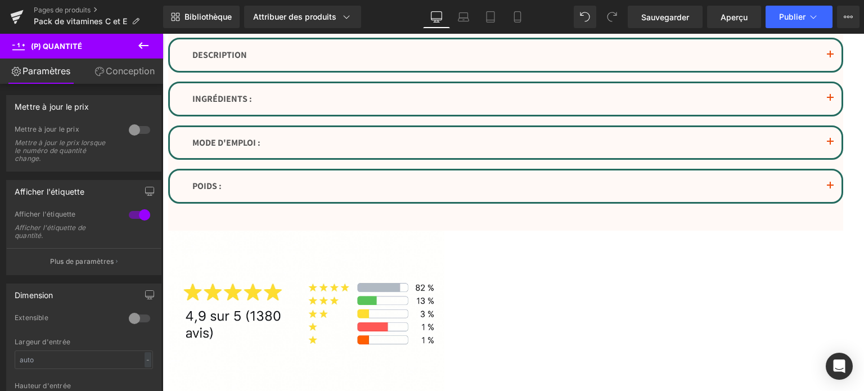
scroll to position [1463, 0]
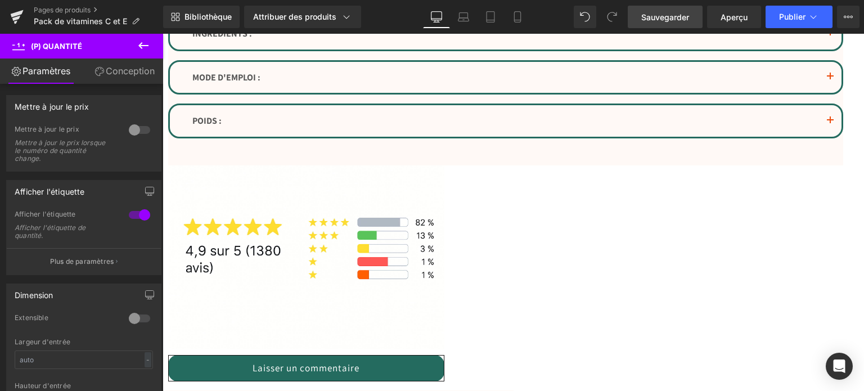
click at [651, 19] on font "Sauvegarder" at bounding box center [665, 17] width 48 height 10
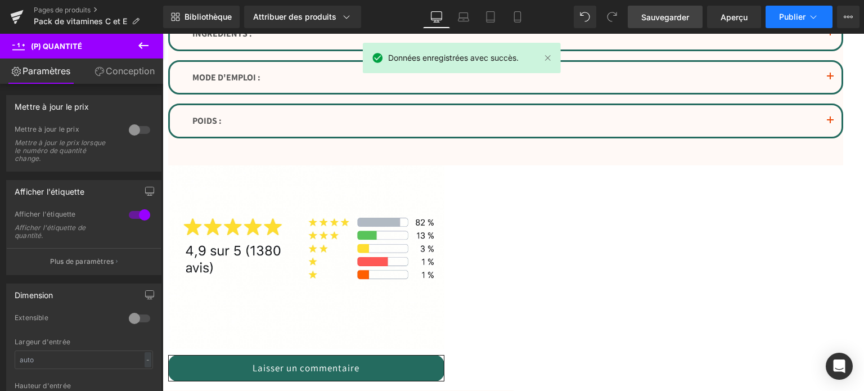
click at [809, 10] on button "Publier" at bounding box center [799, 17] width 67 height 23
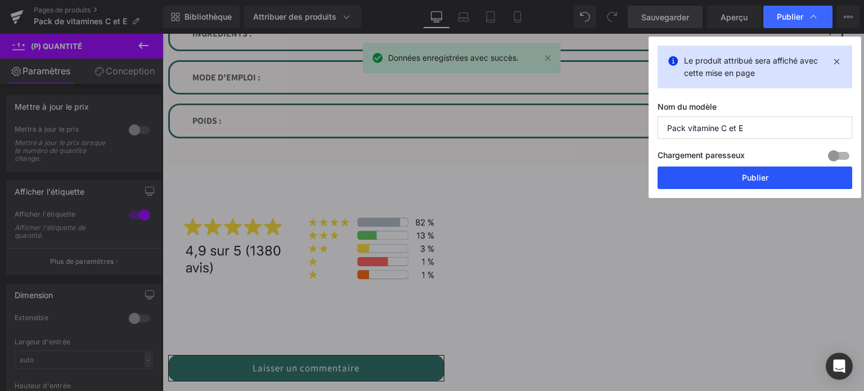
drag, startPoint x: 765, startPoint y: 172, endPoint x: 601, endPoint y: 138, distance: 166.6
click at [764, 172] on button "Publier" at bounding box center [755, 178] width 195 height 23
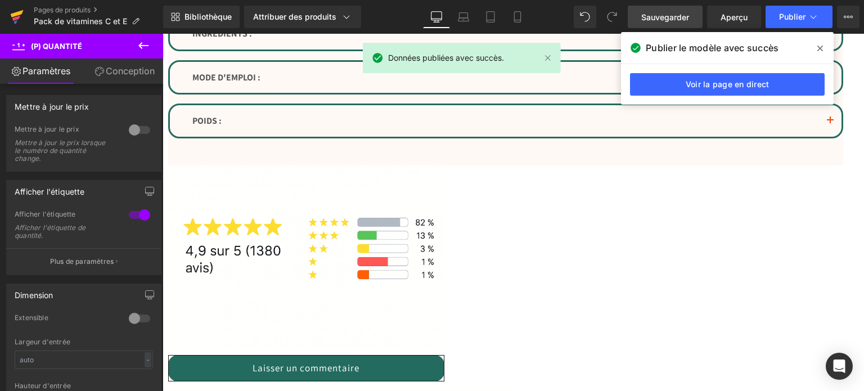
click at [17, 14] on icon at bounding box center [17, 13] width 13 height 7
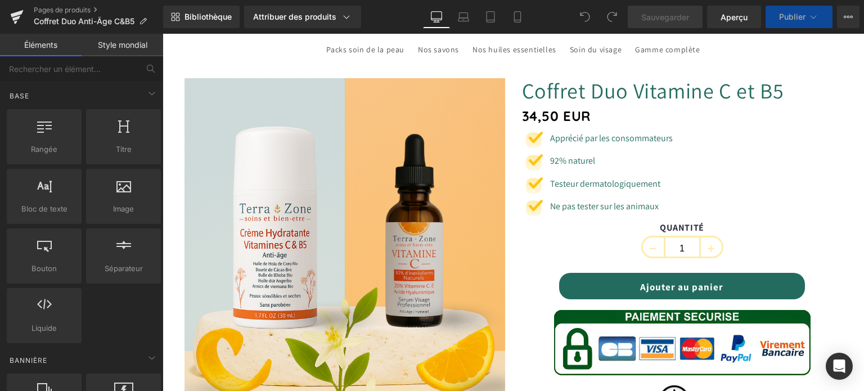
scroll to position [56, 0]
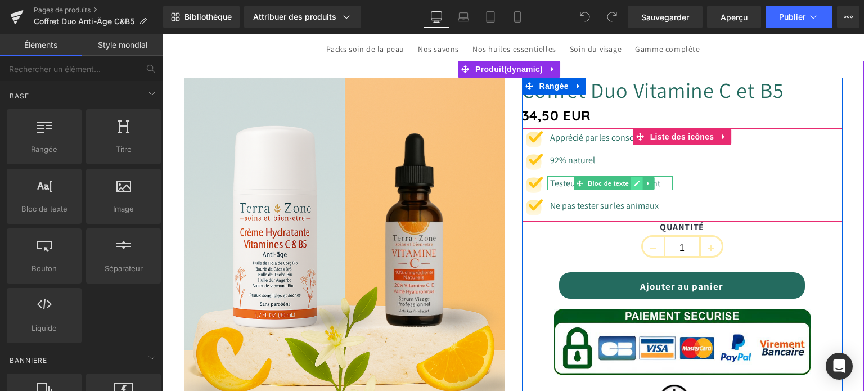
click at [631, 185] on link at bounding box center [637, 184] width 12 height 14
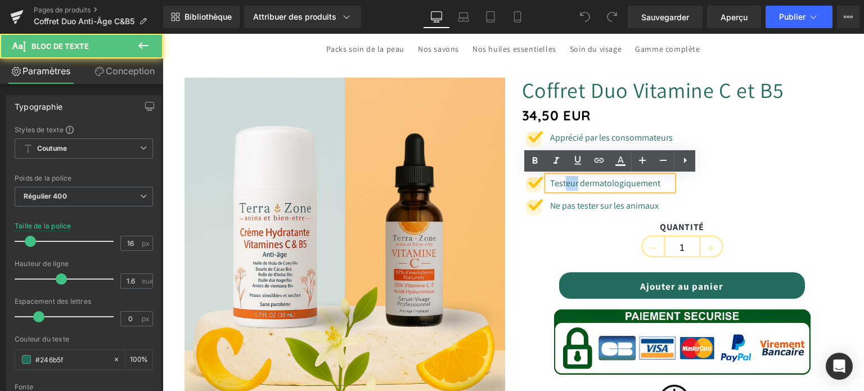
drag, startPoint x: 574, startPoint y: 184, endPoint x: 562, endPoint y: 184, distance: 11.8
click at [562, 184] on font "Testeur dermatologiquement" at bounding box center [605, 183] width 110 height 12
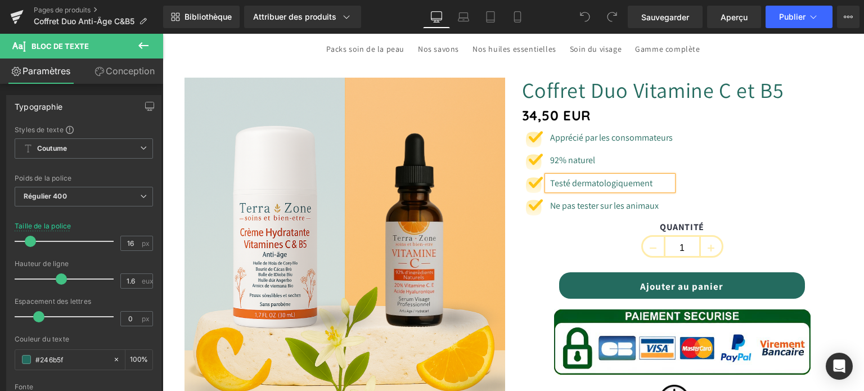
click at [534, 243] on div "QUANTITÉ 1" at bounding box center [682, 243] width 321 height 42
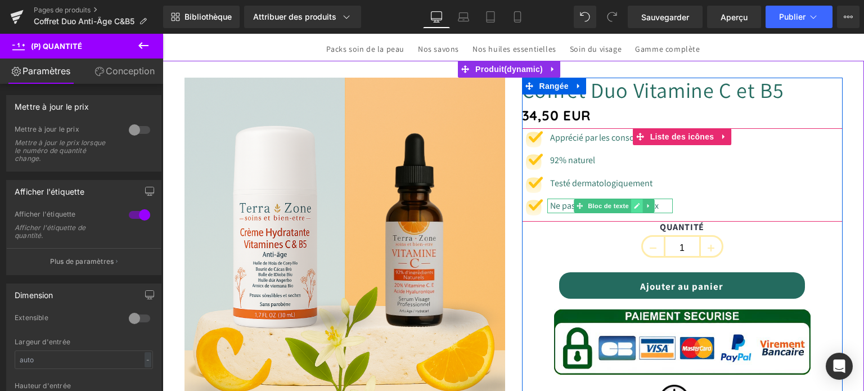
click at [631, 206] on link at bounding box center [637, 206] width 12 height 14
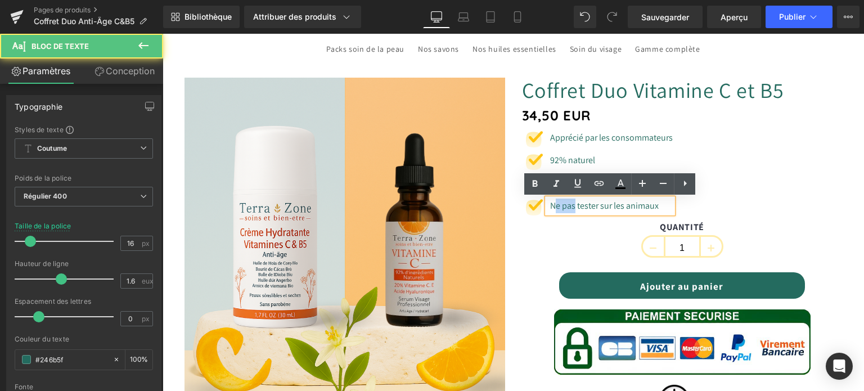
drag, startPoint x: 574, startPoint y: 205, endPoint x: 553, endPoint y: 208, distance: 20.9
click at [553, 208] on font "Ne pas tester sur les animaux" at bounding box center [604, 206] width 109 height 12
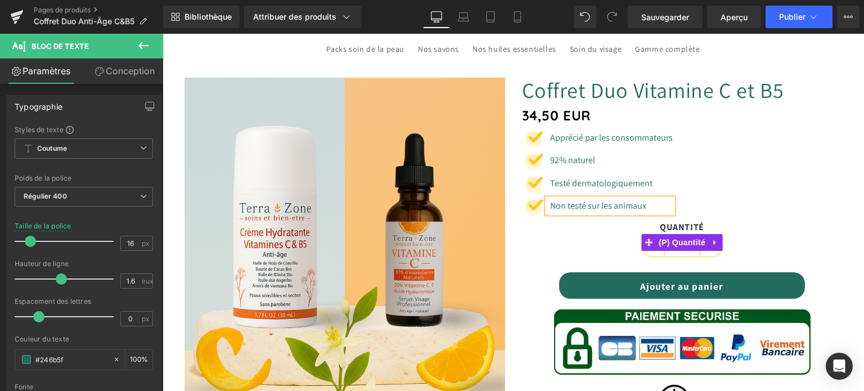
click at [525, 241] on div "QUANTITÉ 1" at bounding box center [682, 243] width 321 height 42
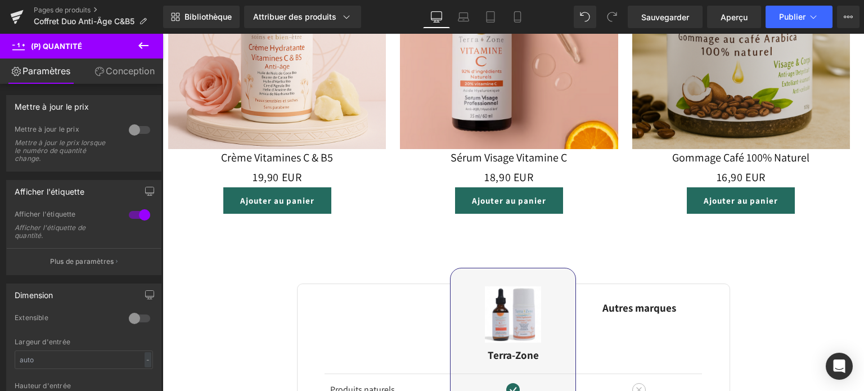
scroll to position [2025, 0]
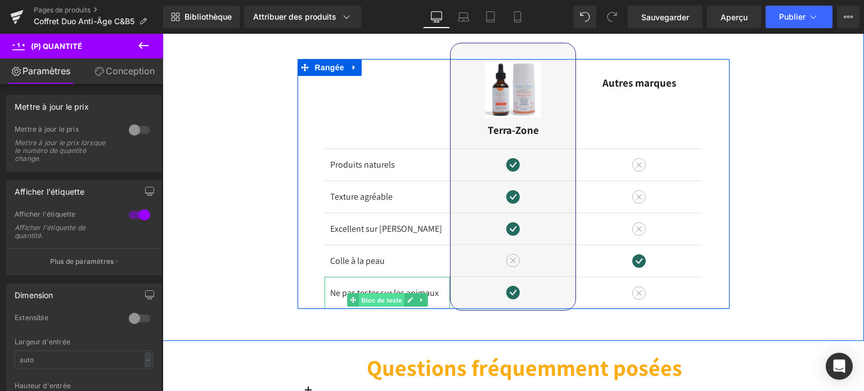
click at [399, 296] on span "Bloc de texte" at bounding box center [382, 300] width 46 height 14
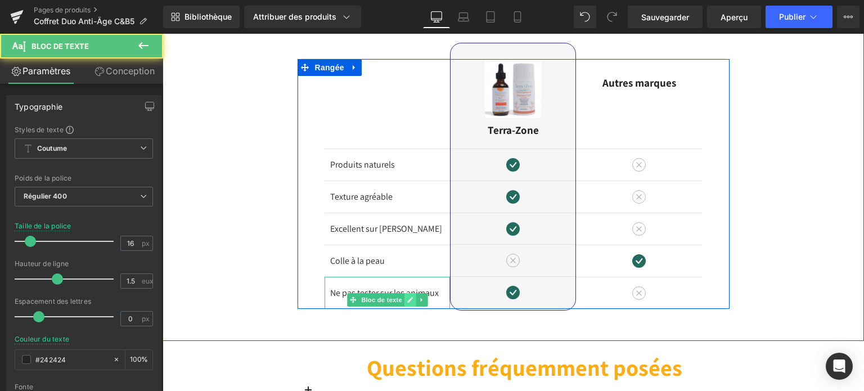
click at [407, 296] on icon at bounding box center [410, 299] width 6 height 7
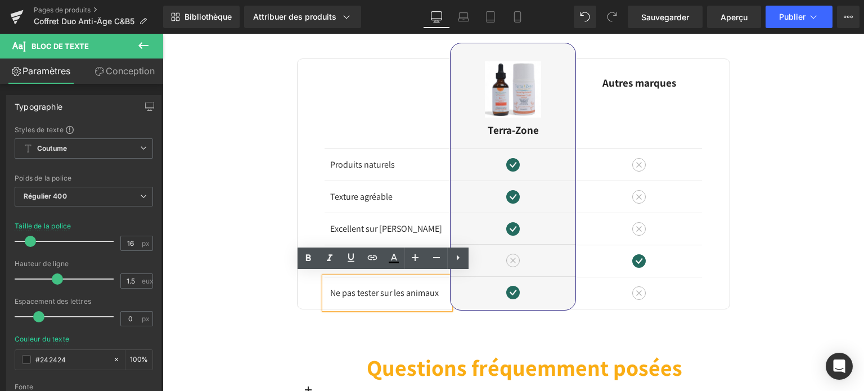
click at [380, 290] on font "Ne pas tester sur les animaux" at bounding box center [384, 293] width 109 height 12
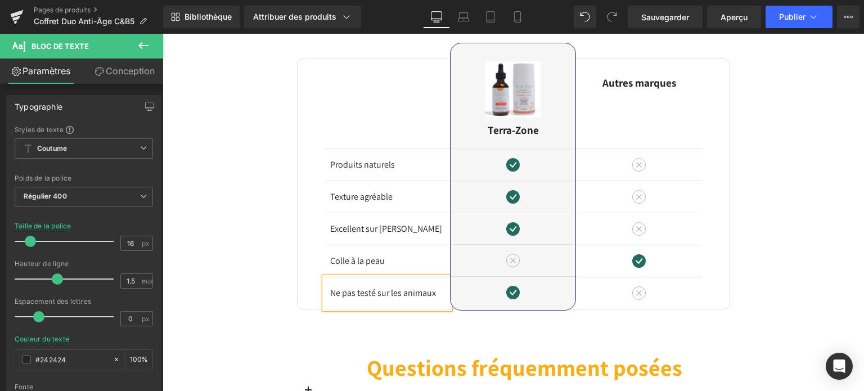
click at [341, 296] on p "Ne pas testé sur les animaux" at bounding box center [387, 293] width 115 height 14
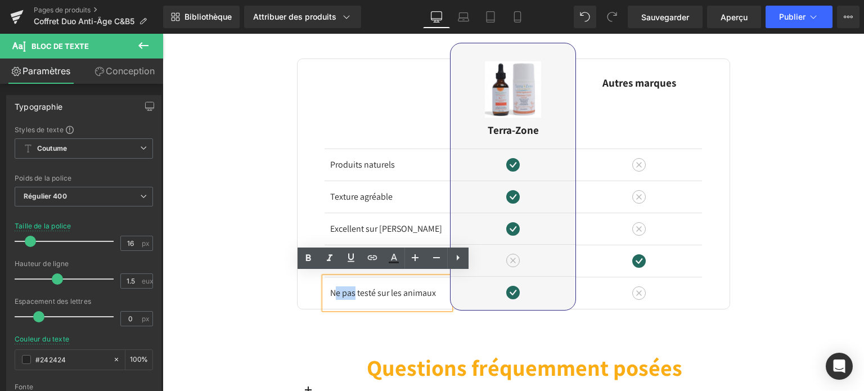
drag, startPoint x: 354, startPoint y: 287, endPoint x: 329, endPoint y: 292, distance: 25.7
click at [330, 292] on font "Ne pas testé sur les animaux" at bounding box center [383, 293] width 106 height 12
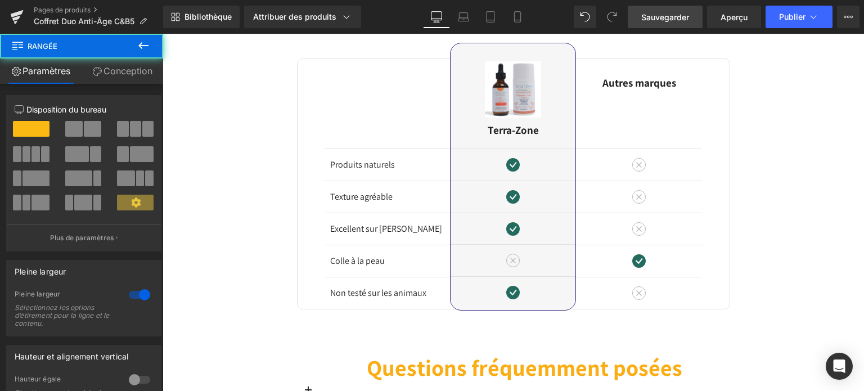
click at [664, 6] on link "Sauvegarder" at bounding box center [665, 17] width 75 height 23
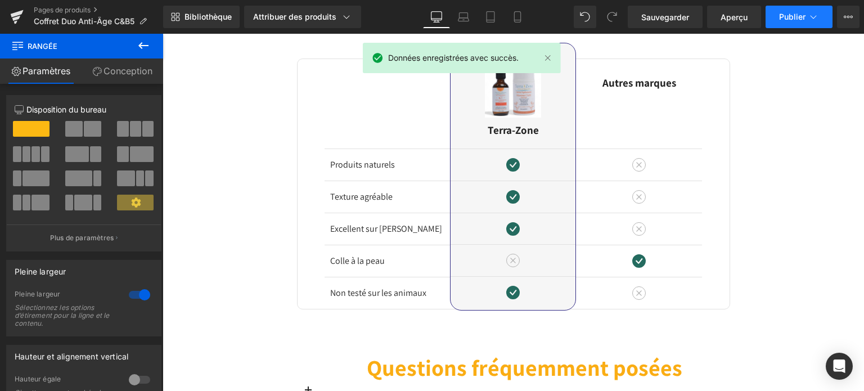
click at [779, 23] on button "Publier" at bounding box center [799, 17] width 67 height 23
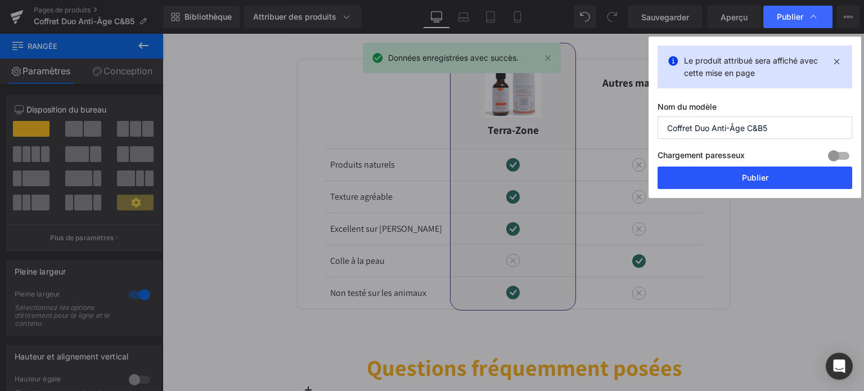
click at [727, 181] on button "Publier" at bounding box center [755, 178] width 195 height 23
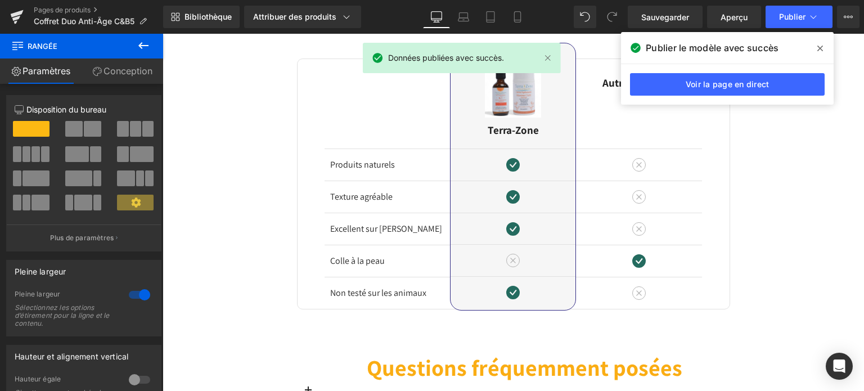
click at [824, 44] on span at bounding box center [820, 48] width 18 height 18
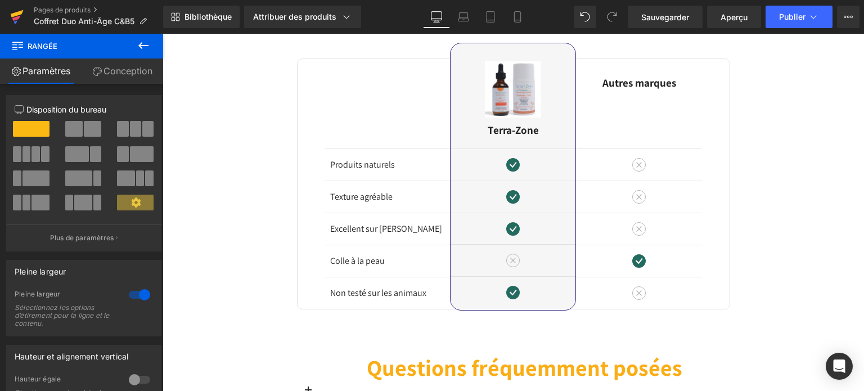
click at [11, 17] on icon at bounding box center [17, 17] width 14 height 28
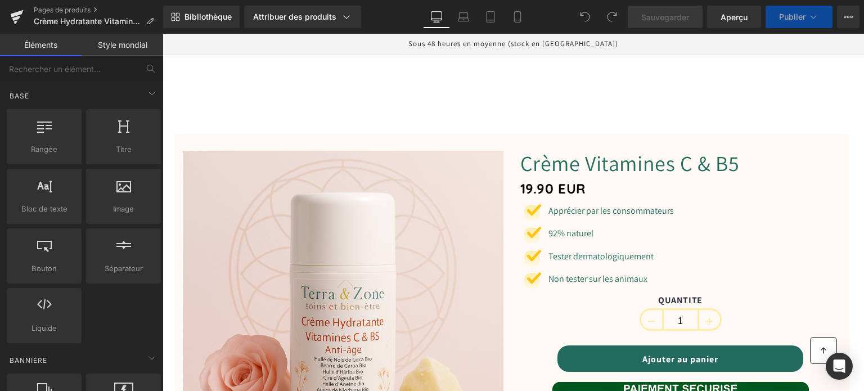
scroll to position [113, 0]
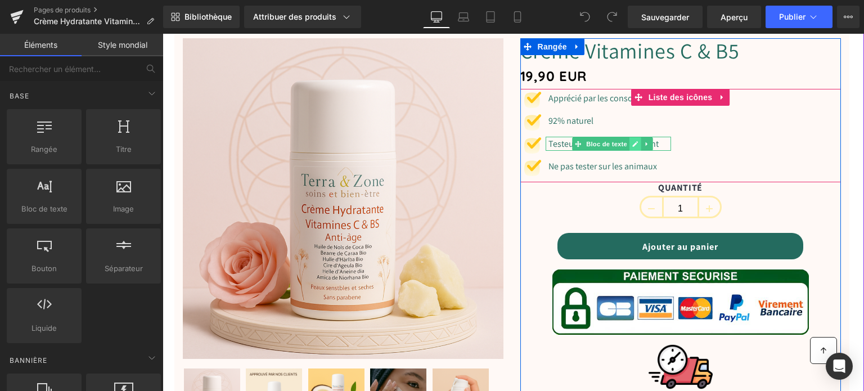
click at [632, 147] on icon at bounding box center [635, 144] width 6 height 7
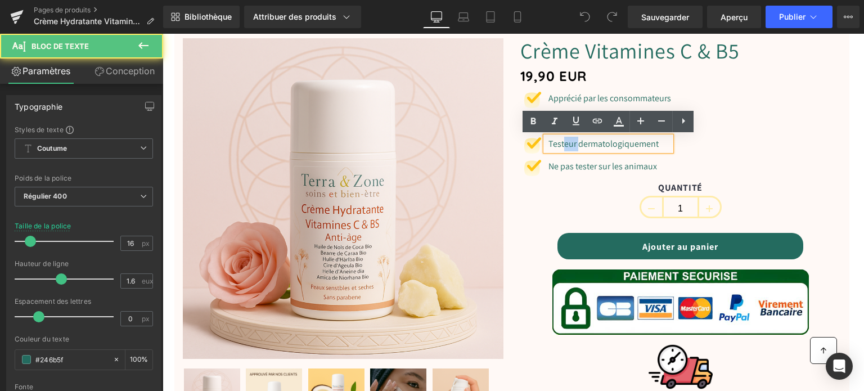
drag, startPoint x: 576, startPoint y: 143, endPoint x: 560, endPoint y: 145, distance: 15.8
click at [560, 145] on font "Testeur dermatologiquement" at bounding box center [604, 144] width 110 height 12
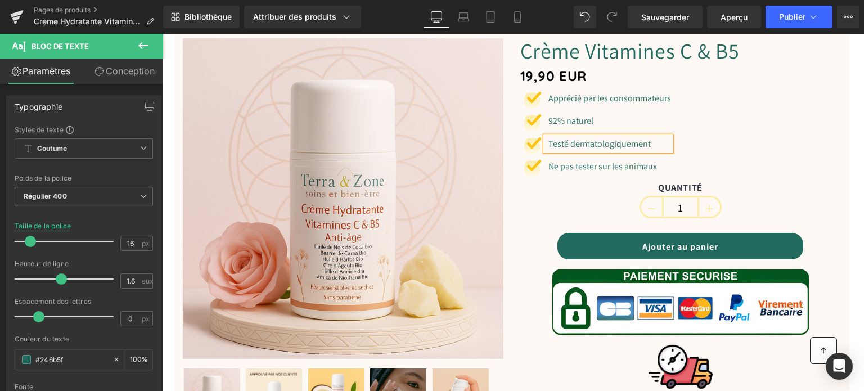
click at [512, 210] on div "Crème Vitamines C & B5 (P) Titre 19,90 EUR (P) Prix Image Apprécié par les cons…" at bounding box center [681, 318] width 338 height 561
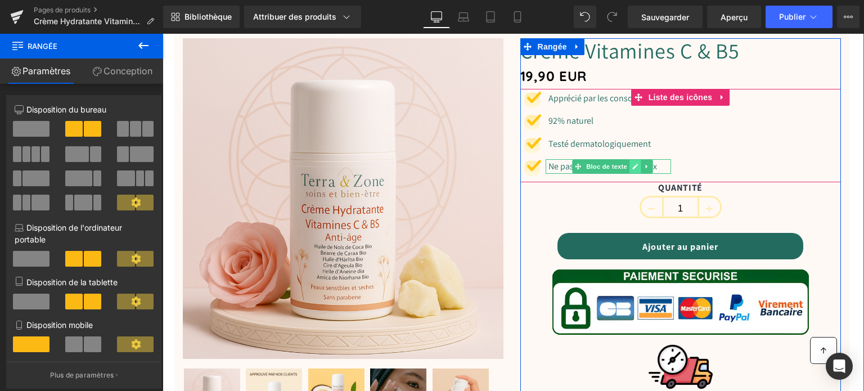
click at [630, 167] on link at bounding box center [636, 167] width 12 height 14
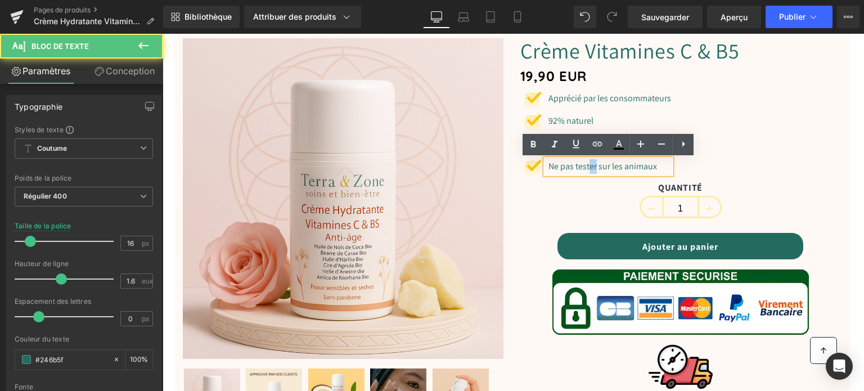
drag, startPoint x: 598, startPoint y: 166, endPoint x: 591, endPoint y: 167, distance: 6.8
click at [591, 167] on font "Ne pas tester sur les animaux" at bounding box center [603, 166] width 109 height 12
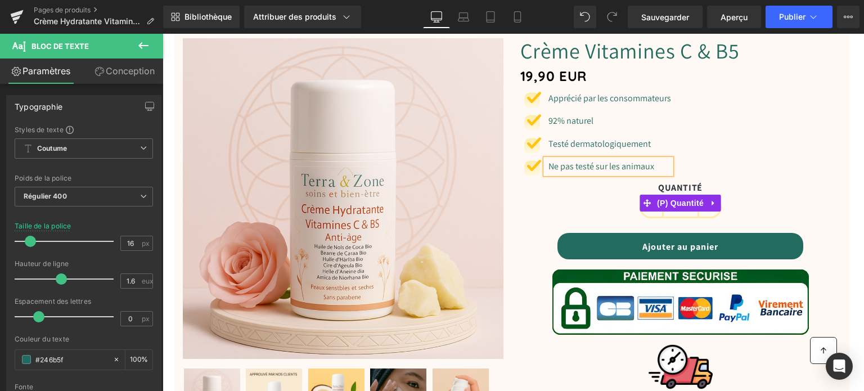
click at [545, 200] on div "QUANTITÉ 1" at bounding box center [680, 203] width 321 height 42
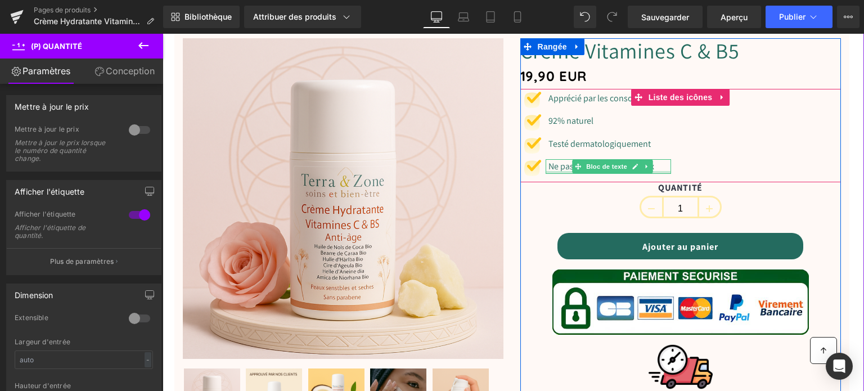
click at [559, 169] on font "Ne pas testé sur les animaux" at bounding box center [602, 166] width 106 height 12
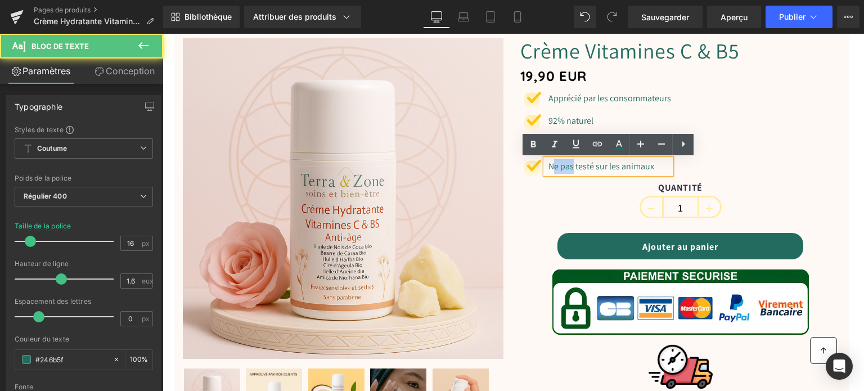
drag, startPoint x: 572, startPoint y: 167, endPoint x: 551, endPoint y: 167, distance: 20.8
click at [551, 167] on font "Ne pas testé sur les animaux" at bounding box center [602, 166] width 106 height 12
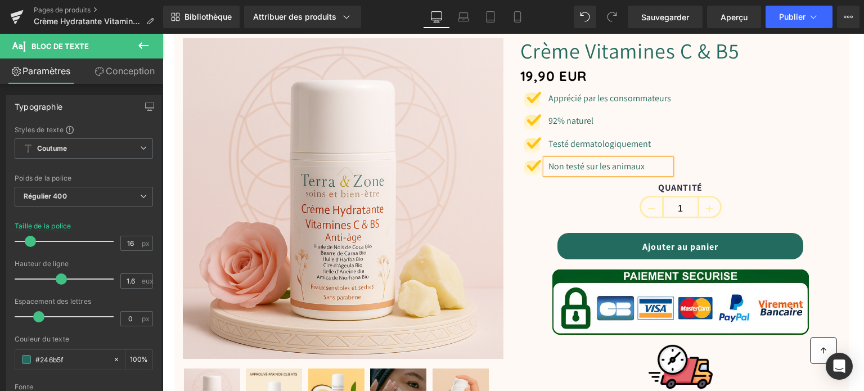
click at [520, 202] on div "QUANTITÉ 1" at bounding box center [680, 203] width 321 height 42
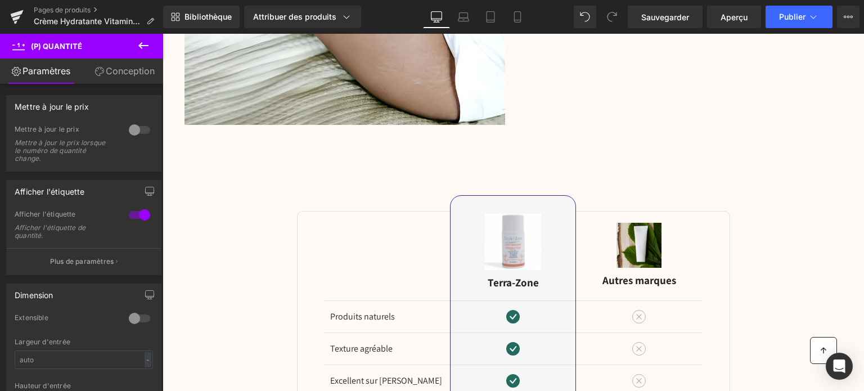
scroll to position [2250, 0]
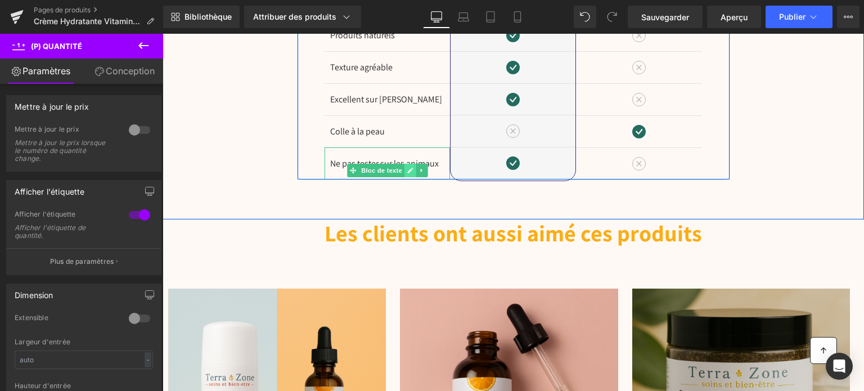
click at [407, 167] on icon at bounding box center [410, 170] width 6 height 7
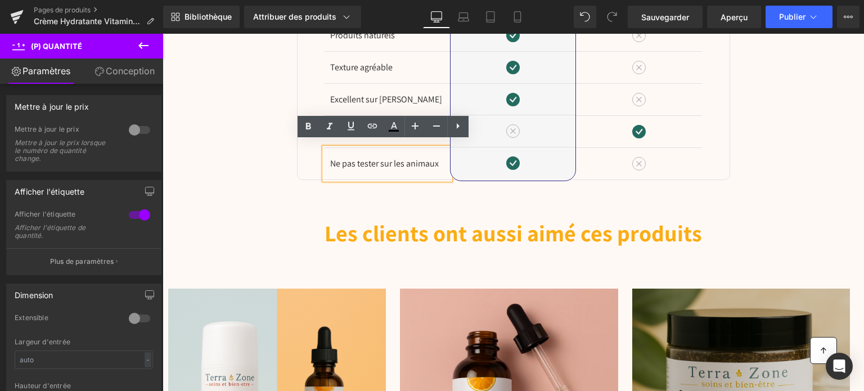
click at [377, 158] on font "Ne pas tester sur les animaux" at bounding box center [384, 164] width 109 height 12
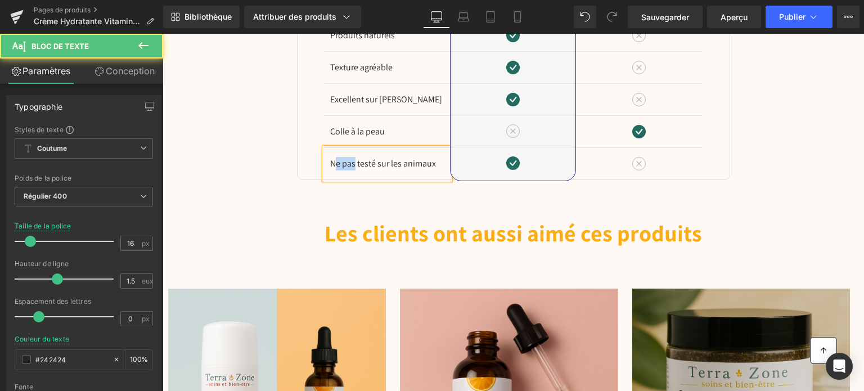
drag, startPoint x: 353, startPoint y: 155, endPoint x: 330, endPoint y: 158, distance: 22.6
click at [330, 158] on font "Ne pas testé sur les animaux" at bounding box center [383, 164] width 106 height 12
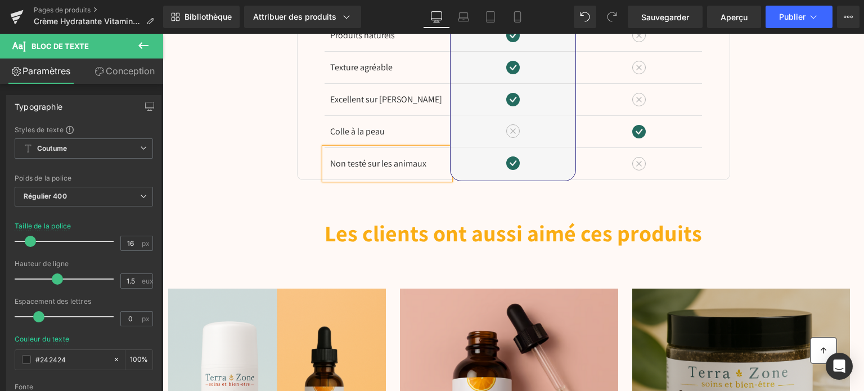
click at [219, 128] on div "Image Différences Titre Rangée Produits naturels Bloc de texte Texture agréable…" at bounding box center [514, 36] width 702 height 289
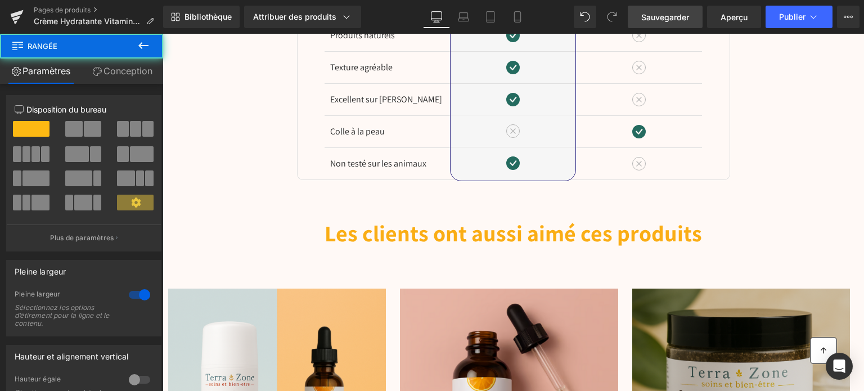
click at [655, 17] on font "Sauvegarder" at bounding box center [665, 17] width 48 height 10
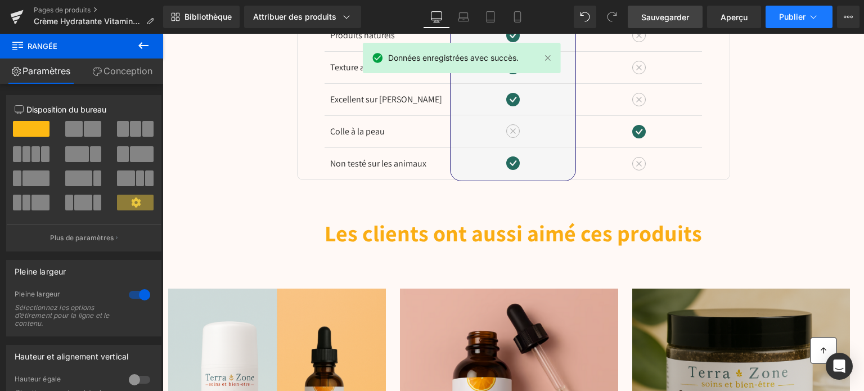
click at [784, 24] on button "Publier" at bounding box center [799, 17] width 67 height 23
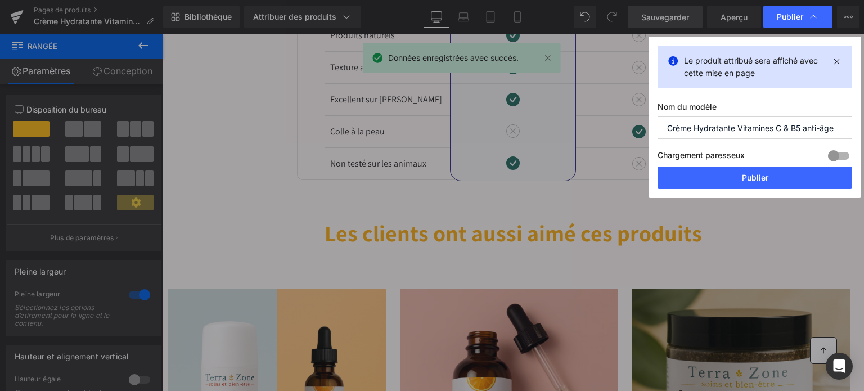
click at [757, 193] on div "Le produit attribué sera affiché avec cette mise en page Nom du modèle Crème Hy…" at bounding box center [755, 117] width 213 height 161
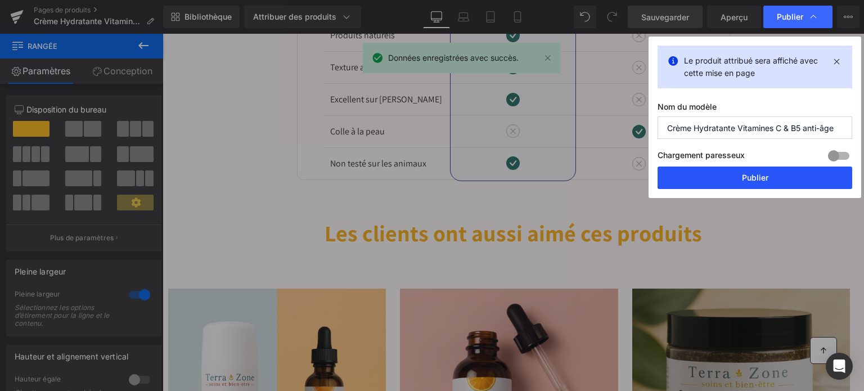
drag, startPoint x: 755, startPoint y: 182, endPoint x: 477, endPoint y: 91, distance: 293.0
click at [755, 182] on font "Publier" at bounding box center [755, 178] width 26 height 10
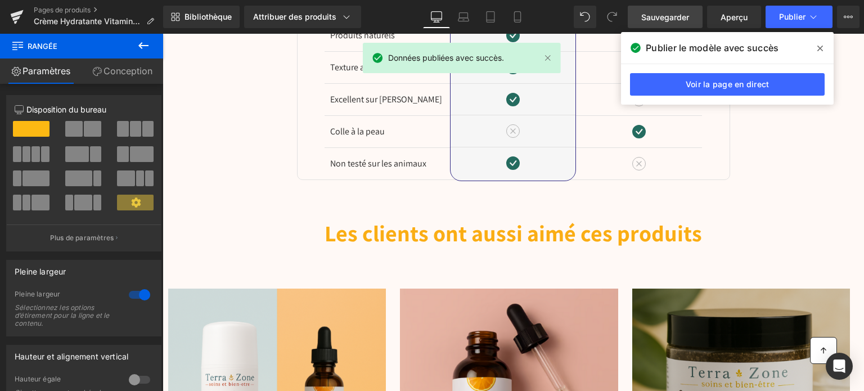
click at [819, 47] on icon at bounding box center [820, 49] width 6 height 6
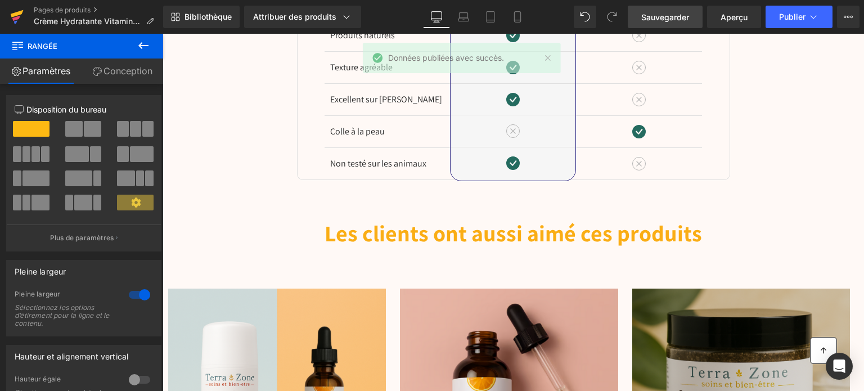
click at [11, 12] on icon at bounding box center [17, 17] width 14 height 28
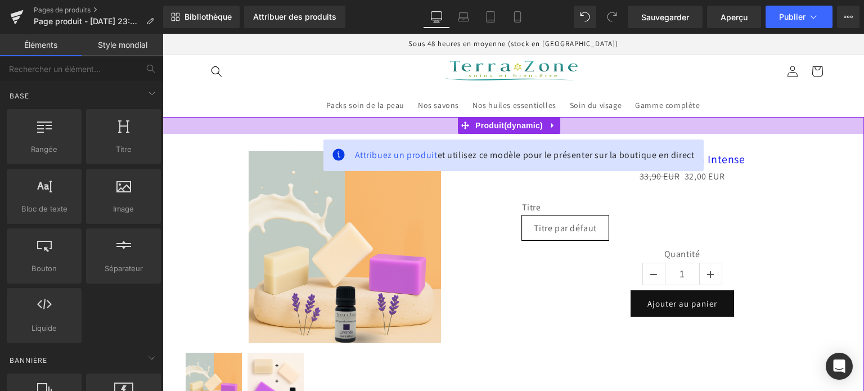
scroll to position [113, 0]
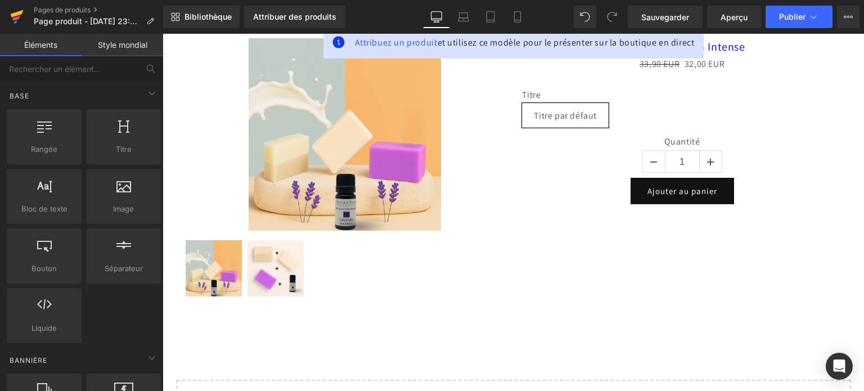
click at [23, 15] on icon at bounding box center [17, 17] width 14 height 28
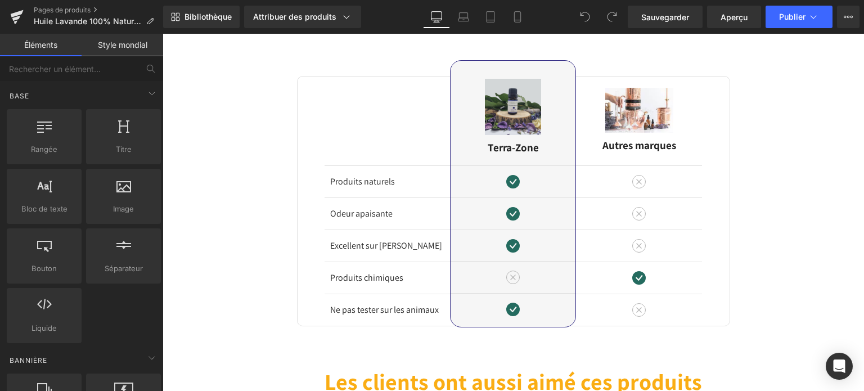
scroll to position [2250, 0]
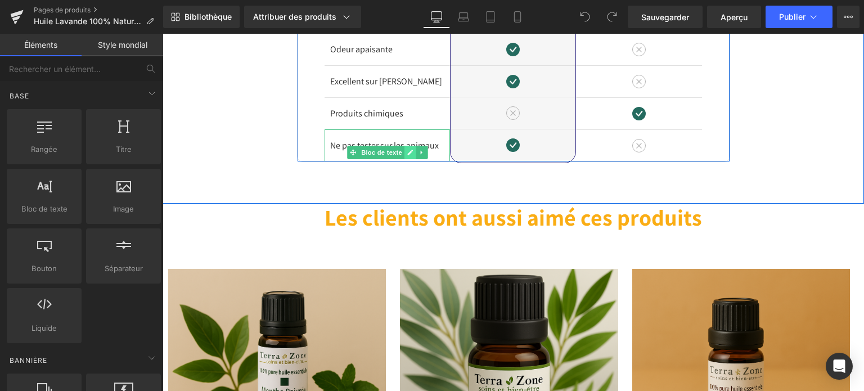
click at [407, 150] on icon at bounding box center [410, 153] width 6 height 6
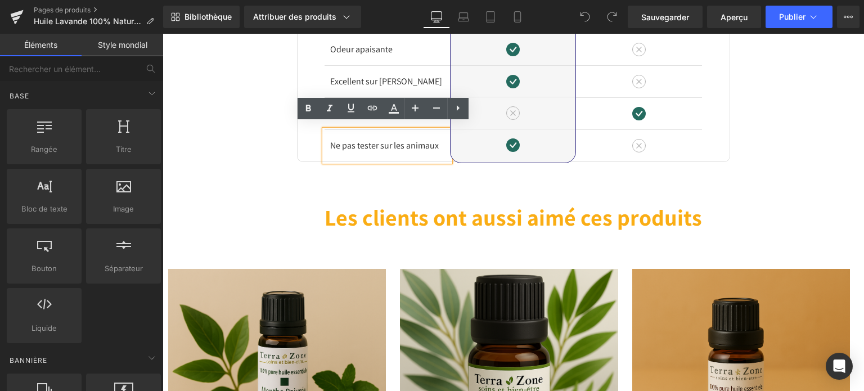
click at [380, 141] on font "Ne pas tester sur les animaux" at bounding box center [384, 146] width 109 height 12
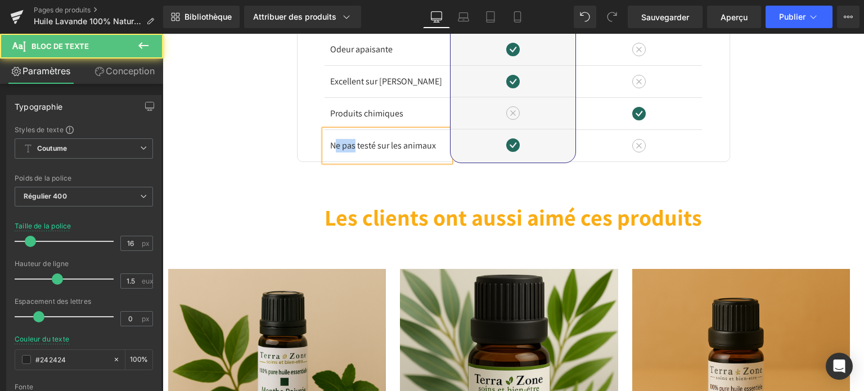
drag, startPoint x: 353, startPoint y: 138, endPoint x: 331, endPoint y: 139, distance: 21.9
click at [331, 140] on font "Ne pas testé sur les animaux" at bounding box center [383, 146] width 106 height 12
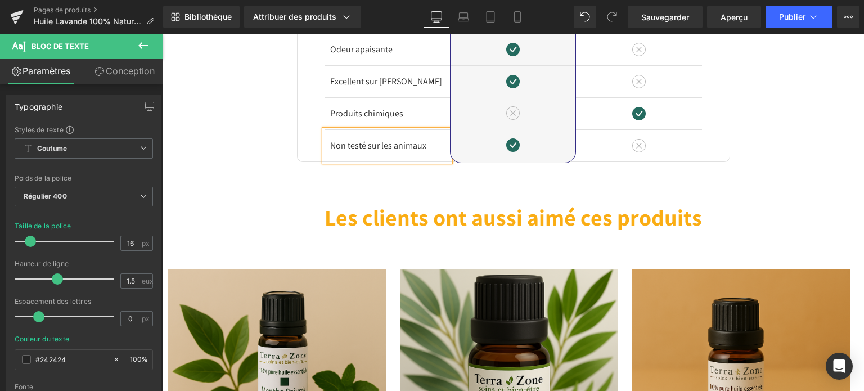
click at [223, 114] on div "Image Différences Titre Rangée Produits naturels Bloc de texte Odeur apaisante …" at bounding box center [514, 18] width 702 height 289
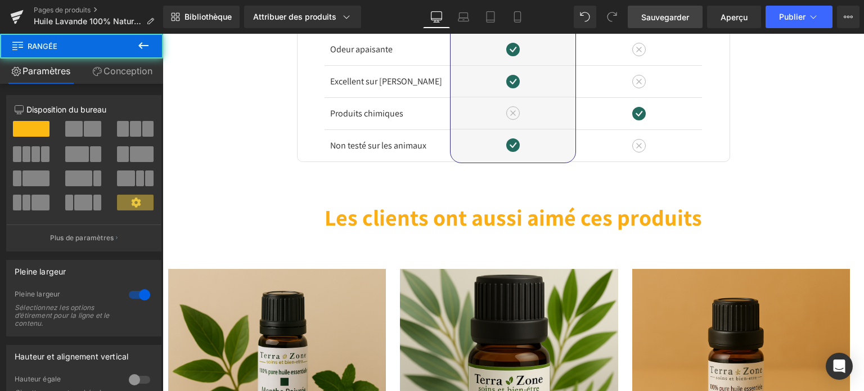
click at [658, 13] on font "Sauvegarder" at bounding box center [665, 17] width 48 height 10
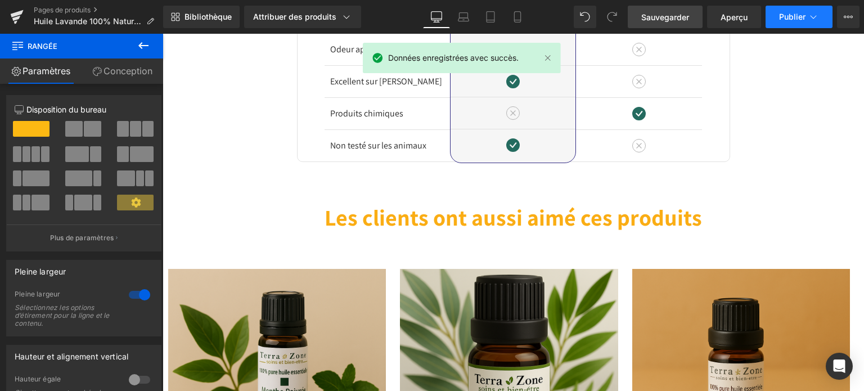
click at [781, 22] on button "Publier" at bounding box center [799, 17] width 67 height 23
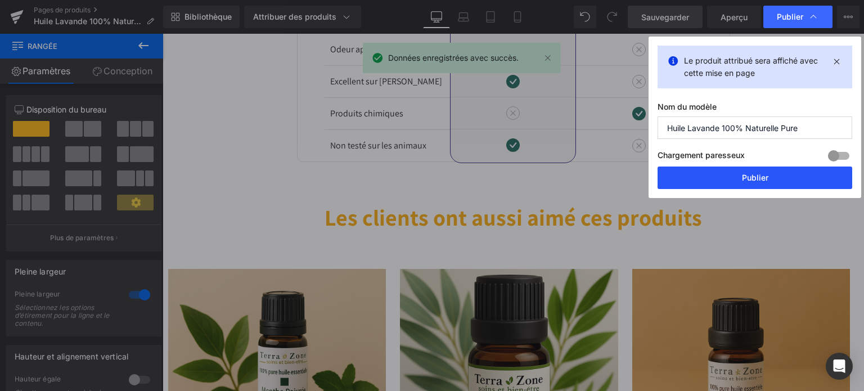
click at [728, 174] on button "Publier" at bounding box center [755, 178] width 195 height 23
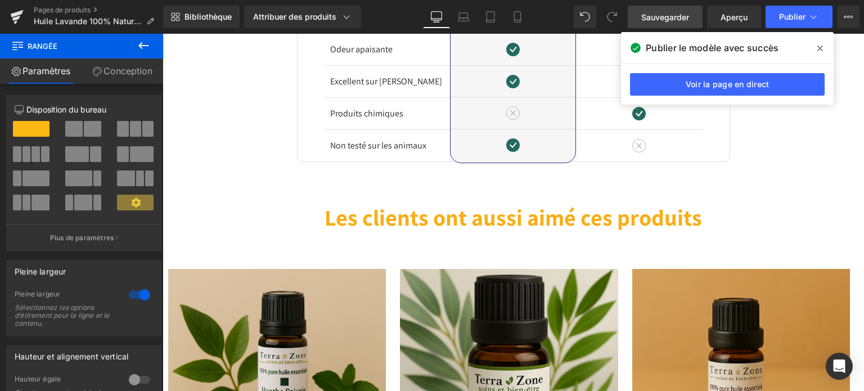
drag, startPoint x: 820, startPoint y: 48, endPoint x: 654, endPoint y: 15, distance: 168.6
click at [820, 48] on icon at bounding box center [820, 49] width 6 height 6
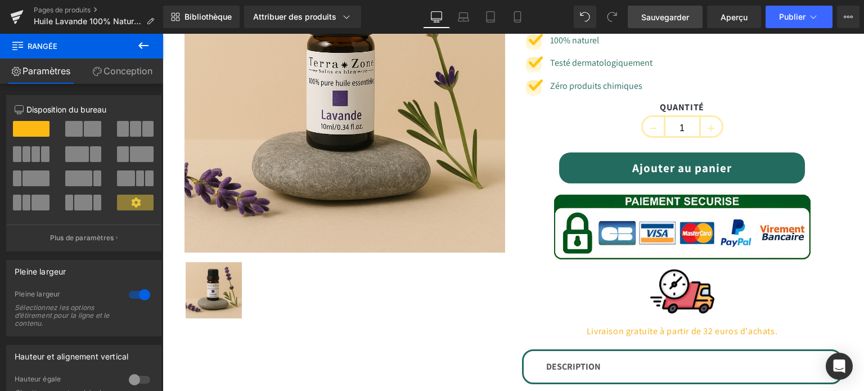
scroll to position [56, 0]
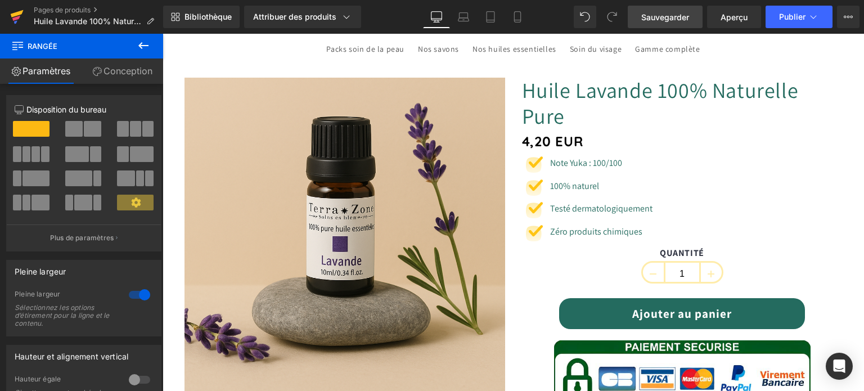
click at [21, 19] on icon at bounding box center [17, 17] width 14 height 28
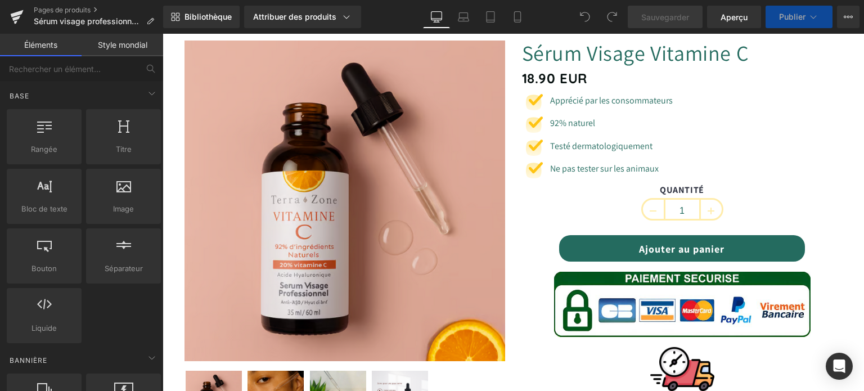
scroll to position [113, 0]
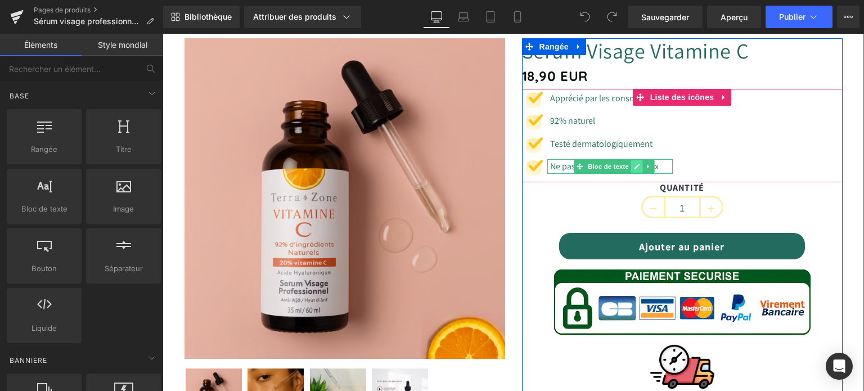
click at [635, 170] on link at bounding box center [637, 167] width 12 height 14
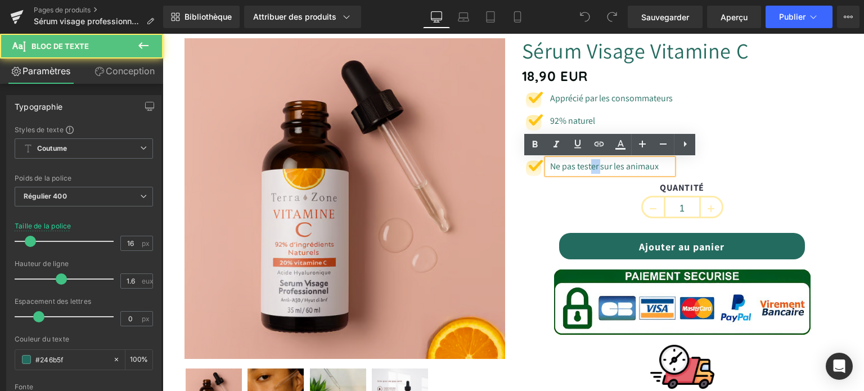
drag, startPoint x: 601, startPoint y: 168, endPoint x: 592, endPoint y: 168, distance: 9.0
click at [592, 168] on font "Ne pas tester sur les animaux" at bounding box center [604, 166] width 109 height 12
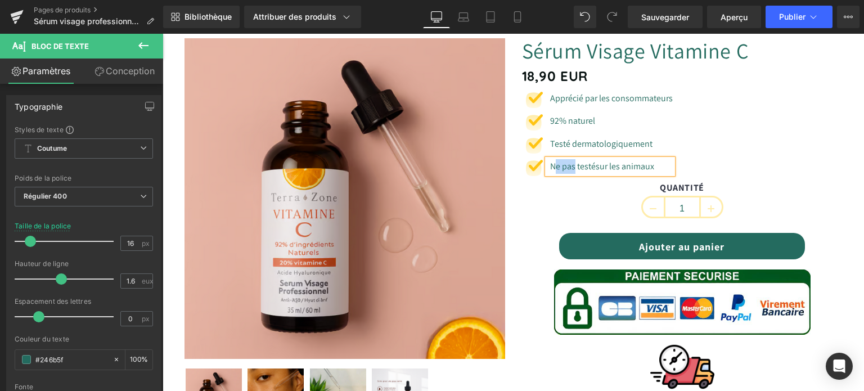
drag, startPoint x: 575, startPoint y: 164, endPoint x: 554, endPoint y: 171, distance: 22.4
click at [554, 171] on font "Ne pas testésur les animaux" at bounding box center [602, 166] width 104 height 12
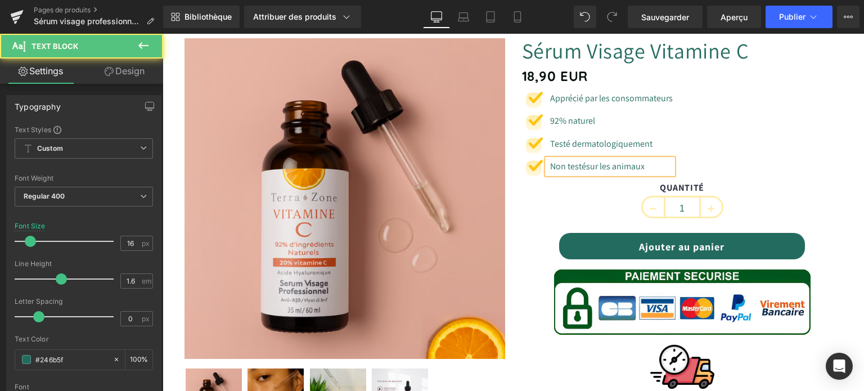
click at [585, 166] on font "Non testésur les animaux" at bounding box center [597, 166] width 95 height 12
click at [587, 197] on div "QUANTITÉ 1" at bounding box center [682, 203] width 321 height 42
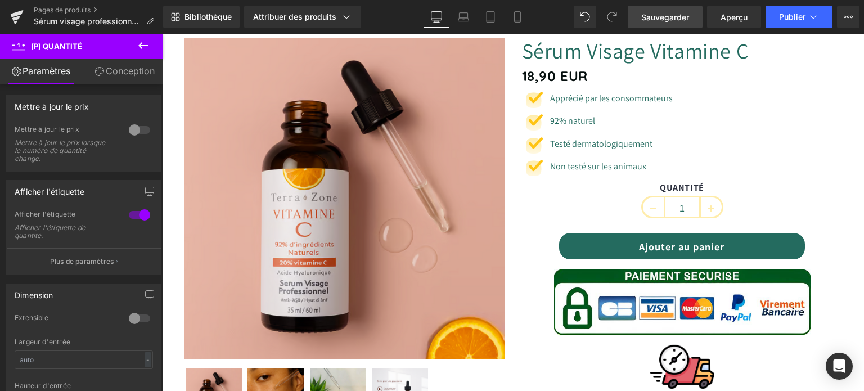
click at [672, 22] on span "Sauvegarder" at bounding box center [665, 17] width 48 height 12
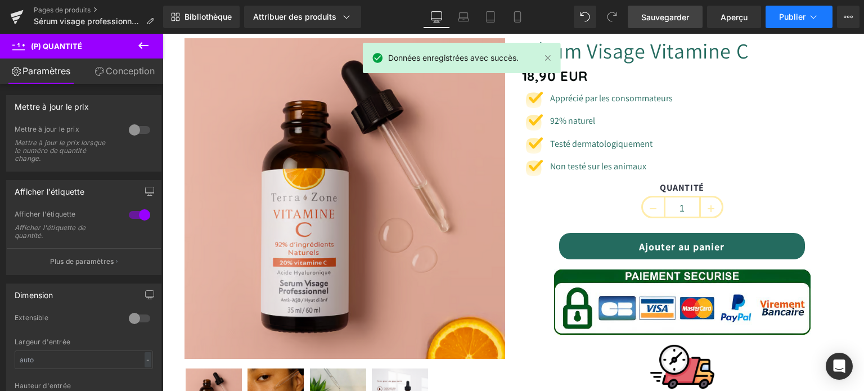
click at [784, 12] on font "Publier" at bounding box center [792, 17] width 26 height 10
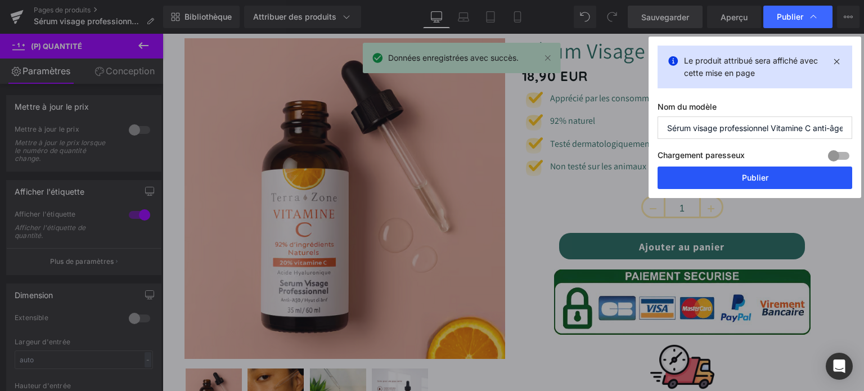
click at [745, 177] on font "Publier" at bounding box center [755, 178] width 26 height 10
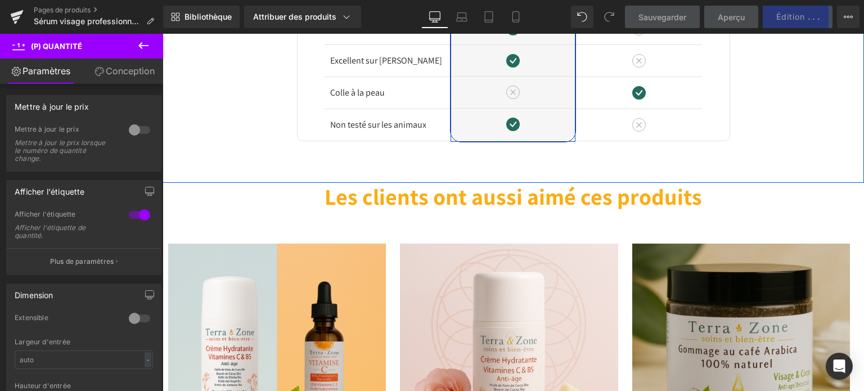
scroll to position [1744, 0]
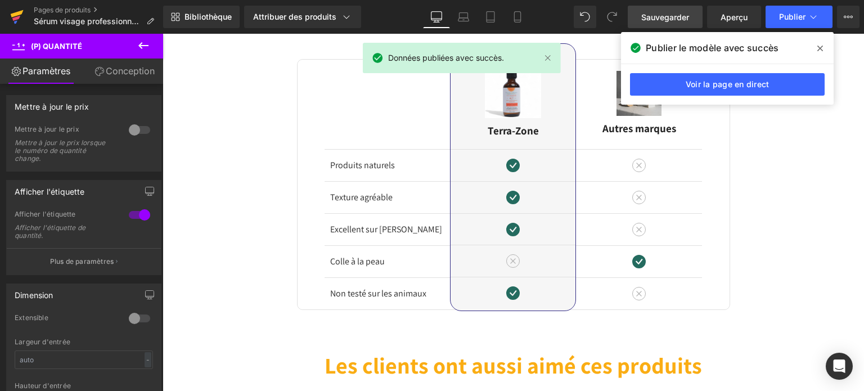
click at [14, 9] on icon at bounding box center [17, 17] width 14 height 28
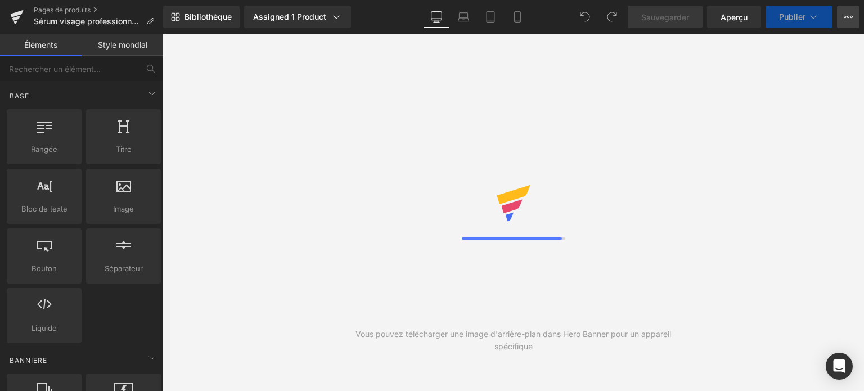
click at [854, 16] on button "Voir la page en direct Afficher avec le modèle actuel Enregistrer le modèle dan…" at bounding box center [848, 17] width 23 height 23
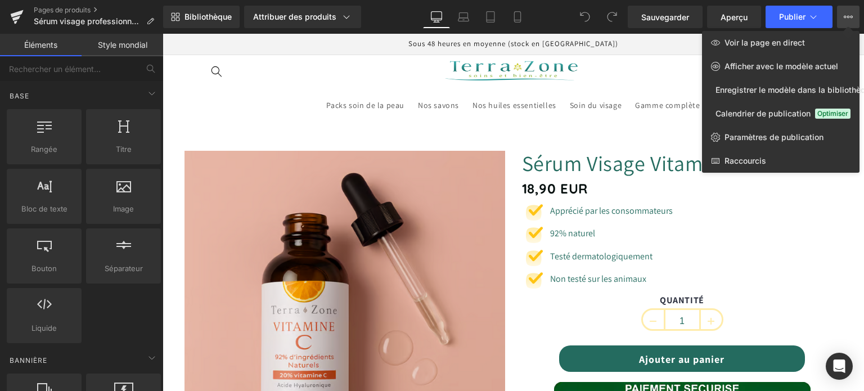
click at [668, 51] on div at bounding box center [514, 212] width 702 height 357
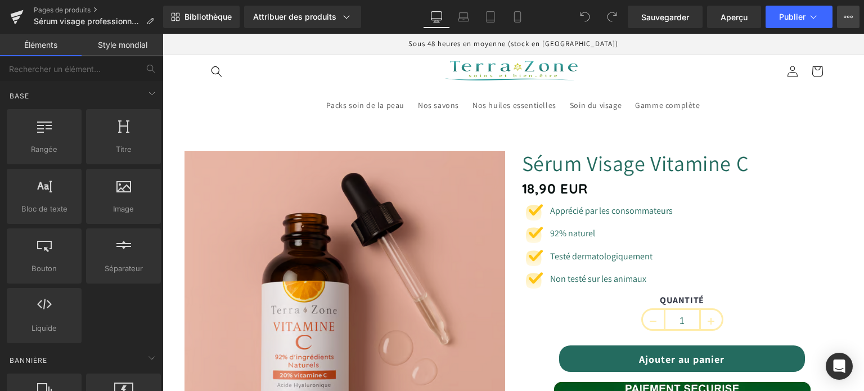
click at [846, 13] on icon at bounding box center [848, 16] width 9 height 9
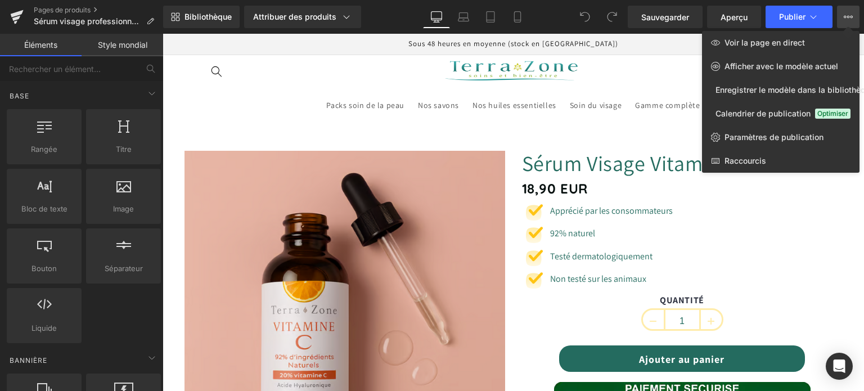
click at [644, 69] on div at bounding box center [514, 212] width 702 height 357
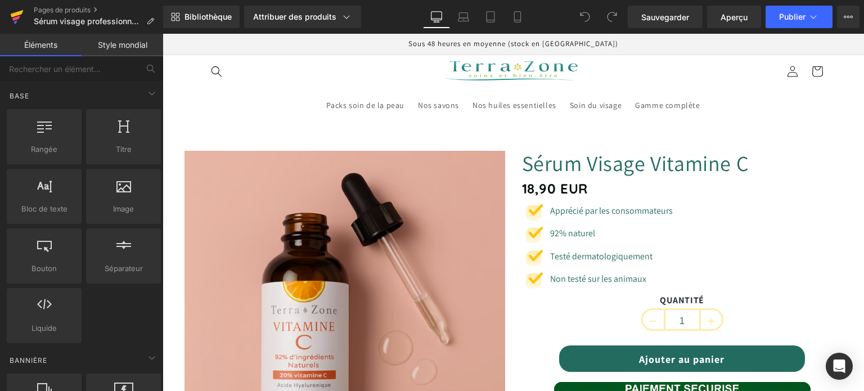
click at [21, 20] on icon at bounding box center [17, 17] width 14 height 28
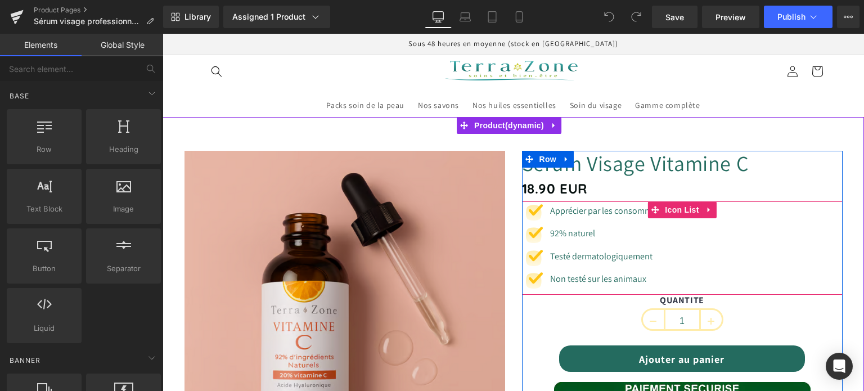
scroll to position [113, 0]
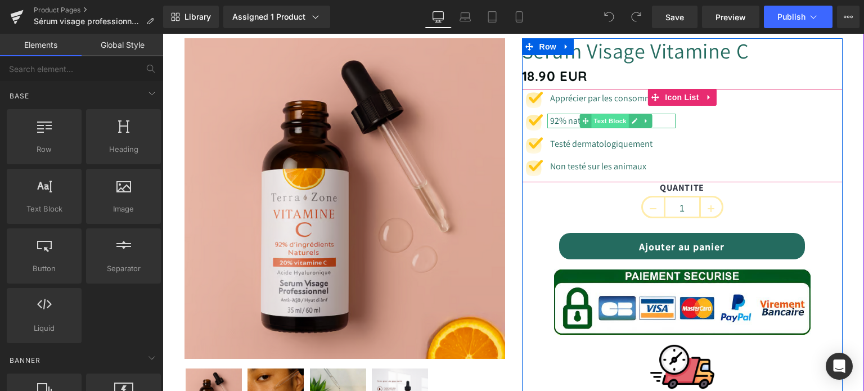
click at [606, 120] on span "Text Block" at bounding box center [609, 121] width 37 height 14
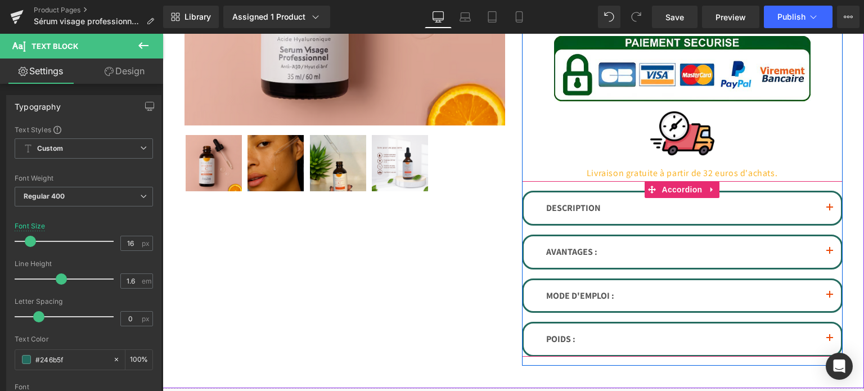
scroll to position [394, 0]
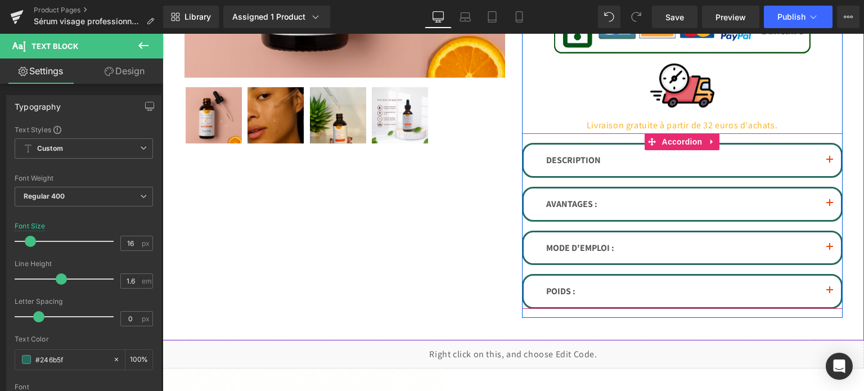
click at [828, 159] on button "button" at bounding box center [830, 161] width 23 height 32
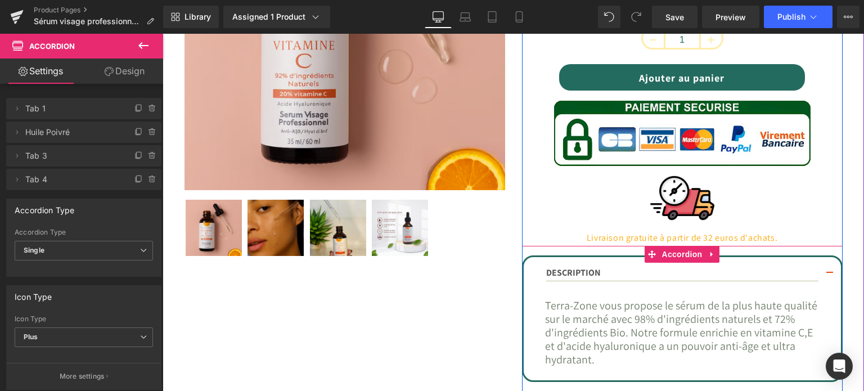
scroll to position [338, 0]
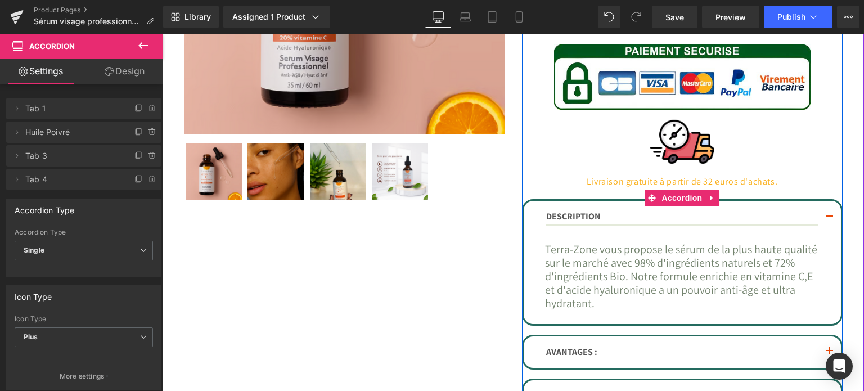
click at [685, 263] on font "Terra-Zone vous propose le sérum de la plus haute qualité sur le marché avec 98…" at bounding box center [681, 276] width 272 height 69
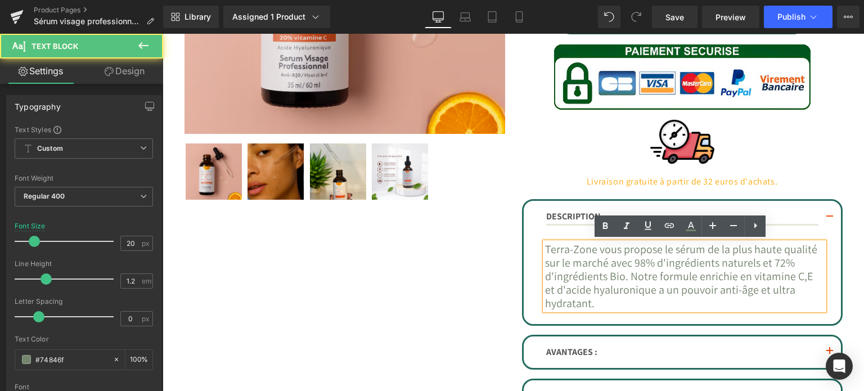
click at [687, 263] on font "Terra-Zone vous propose le sérum de la plus haute qualité sur le marché avec 98…" at bounding box center [681, 276] width 272 height 69
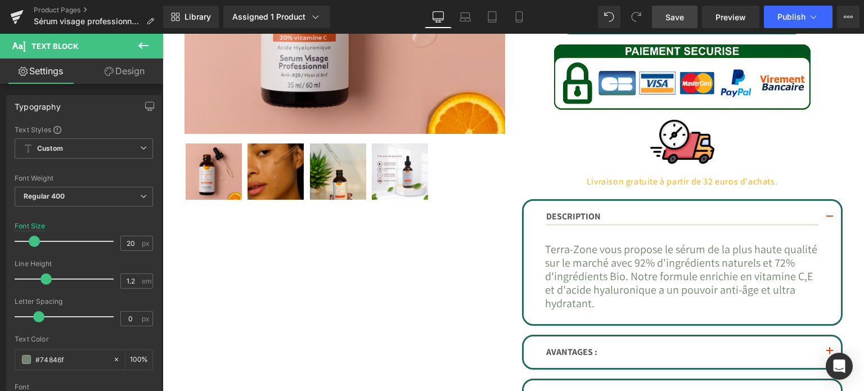
click at [686, 20] on link "Save" at bounding box center [675, 17] width 46 height 23
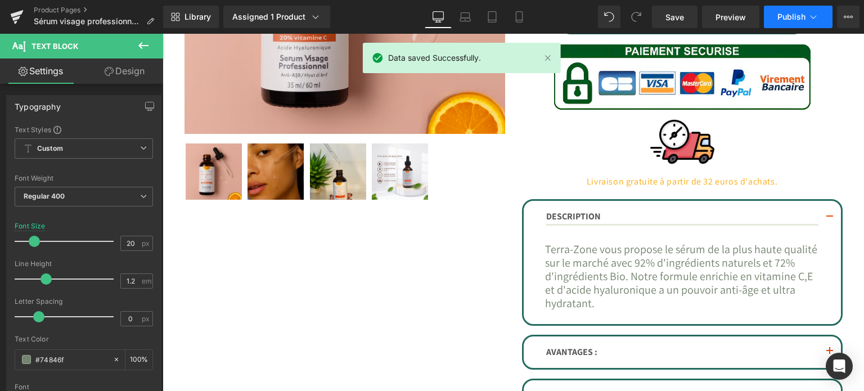
click at [786, 21] on button "Publish" at bounding box center [798, 17] width 69 height 23
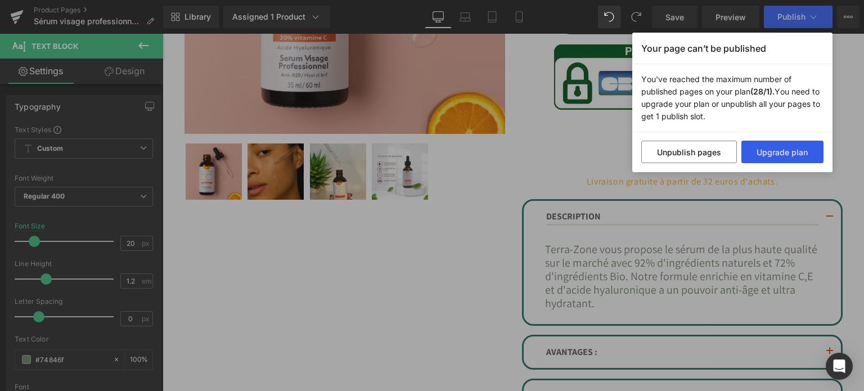
click at [753, 155] on button "Upgrade plan" at bounding box center [782, 152] width 83 height 23
click at [554, 140] on div "Your page can’t be published You've reached the maximum number of published pag…" at bounding box center [432, 195] width 864 height 391
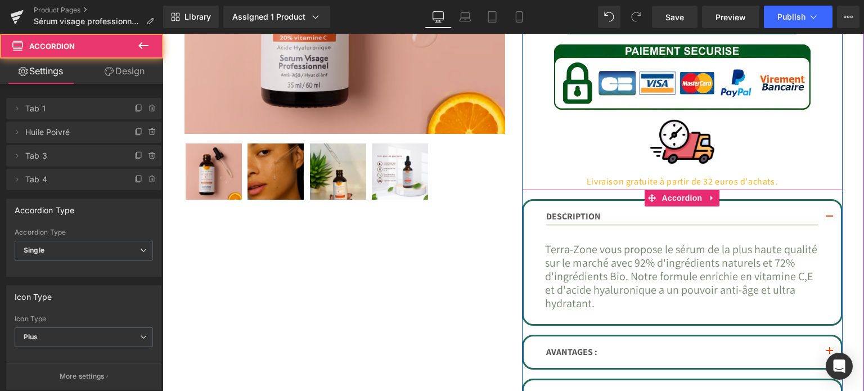
click at [826, 217] on button "button" at bounding box center [830, 217] width 23 height 33
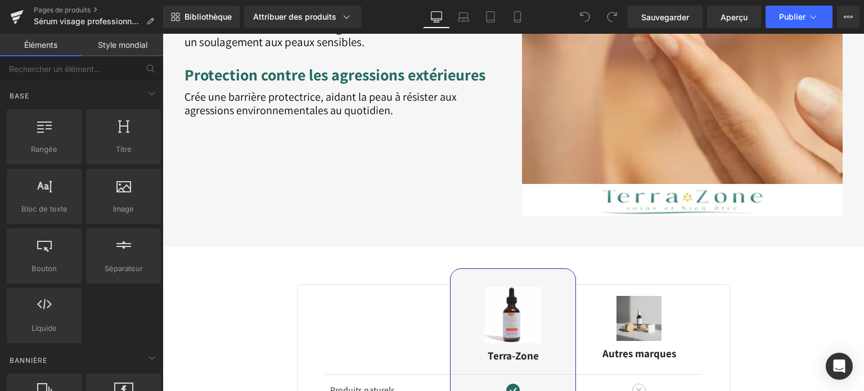
scroll to position [1800, 0]
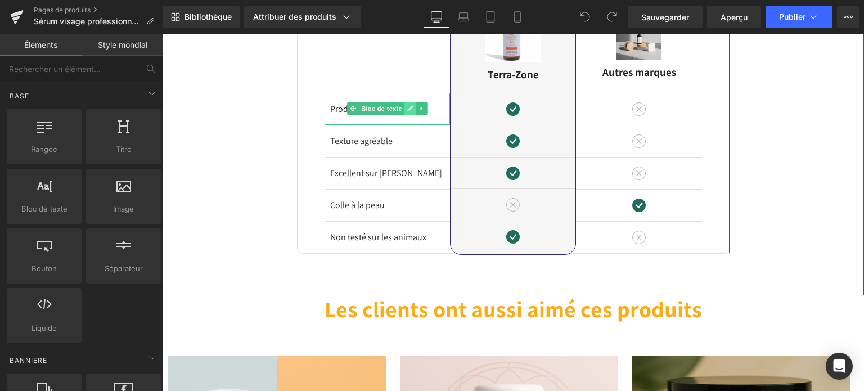
click at [408, 105] on icon at bounding box center [410, 108] width 6 height 7
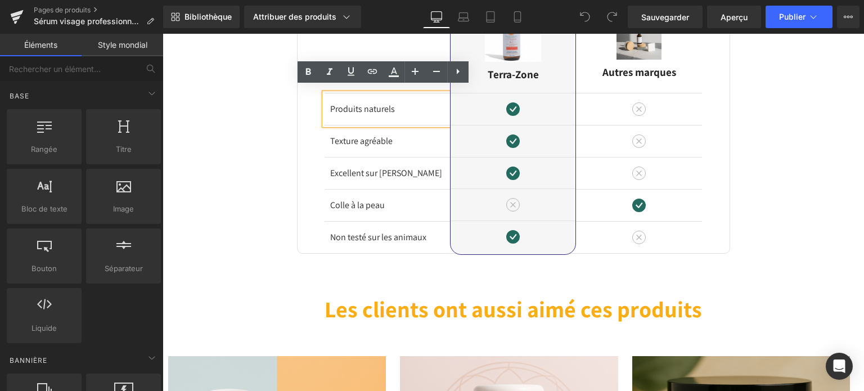
click at [389, 103] on font "Produits naturels" at bounding box center [362, 109] width 65 height 12
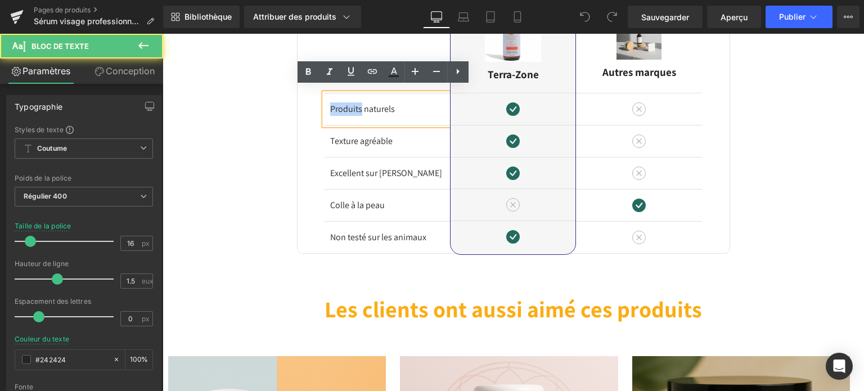
drag, startPoint x: 357, startPoint y: 103, endPoint x: 328, endPoint y: 104, distance: 29.3
click at [330, 104] on font "Produits naturels" at bounding box center [362, 109] width 65 height 12
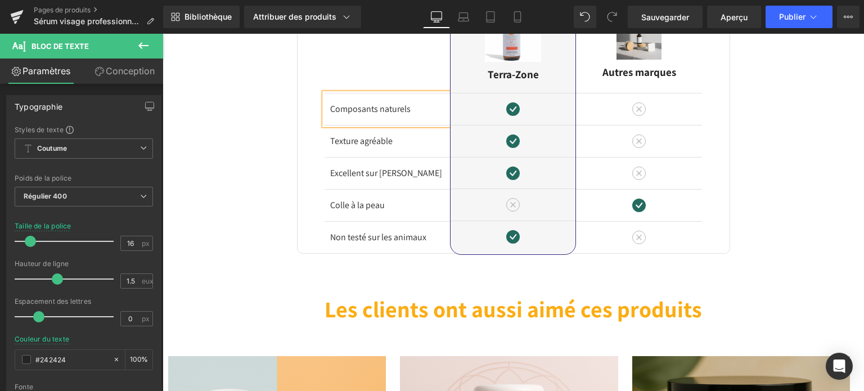
click at [254, 102] on div "Image Différences Titre Rangée Composants naturels Bloc de texte Texture agréab…" at bounding box center [514, 109] width 702 height 289
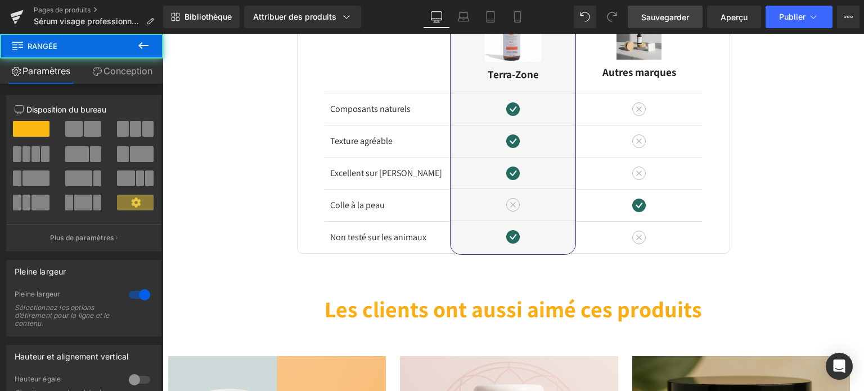
click at [680, 12] on font "Sauvegarder" at bounding box center [665, 17] width 48 height 10
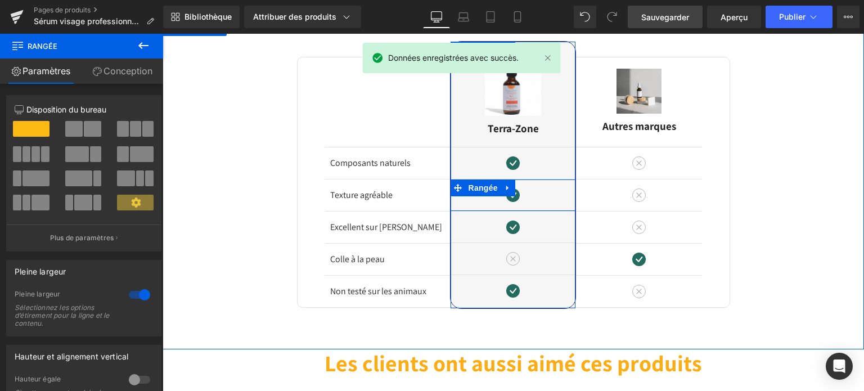
scroll to position [1744, 0]
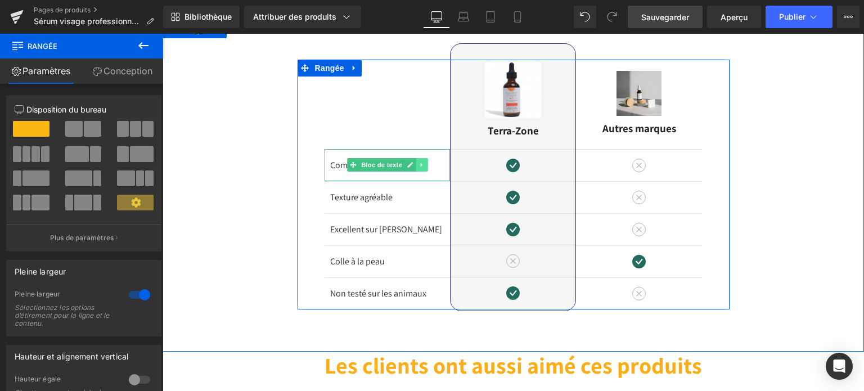
click at [419, 161] on icon at bounding box center [422, 164] width 6 height 7
click at [425, 162] on icon at bounding box center [428, 165] width 6 height 6
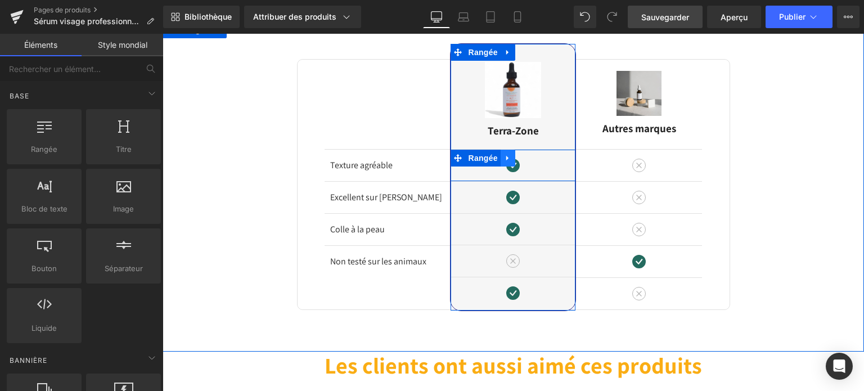
click at [506, 156] on icon at bounding box center [507, 158] width 2 height 5
click at [533, 154] on icon at bounding box center [537, 158] width 8 height 8
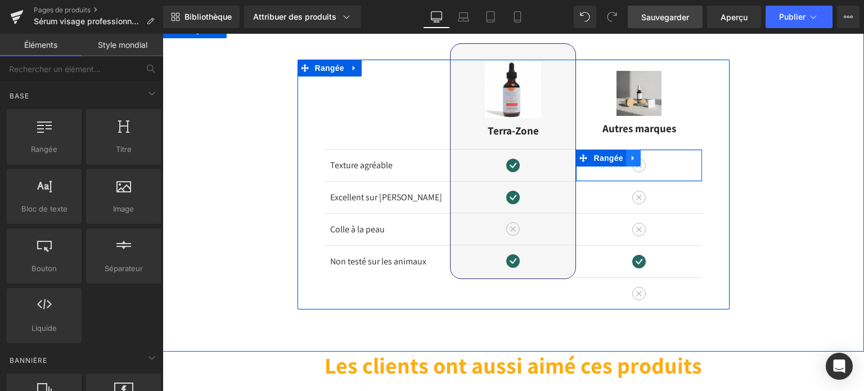
click at [630, 154] on icon at bounding box center [634, 158] width 8 height 8
click at [659, 154] on icon at bounding box center [663, 158] width 8 height 8
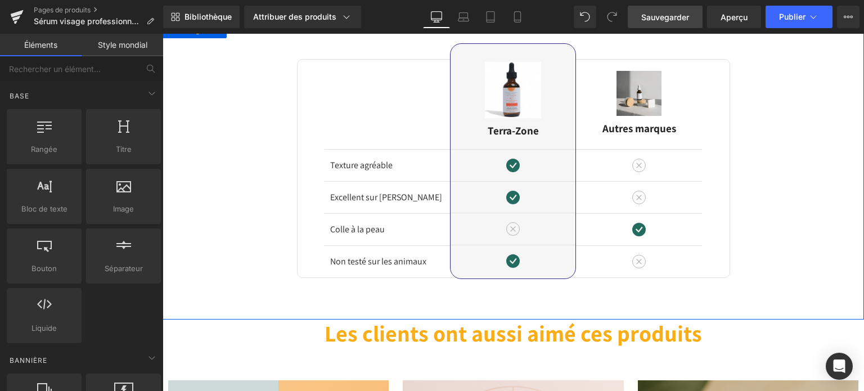
click at [257, 202] on div "Image Différences Titre Rangée Texture agréable Bloc de texte Excellent sur Yuk…" at bounding box center [514, 149] width 702 height 257
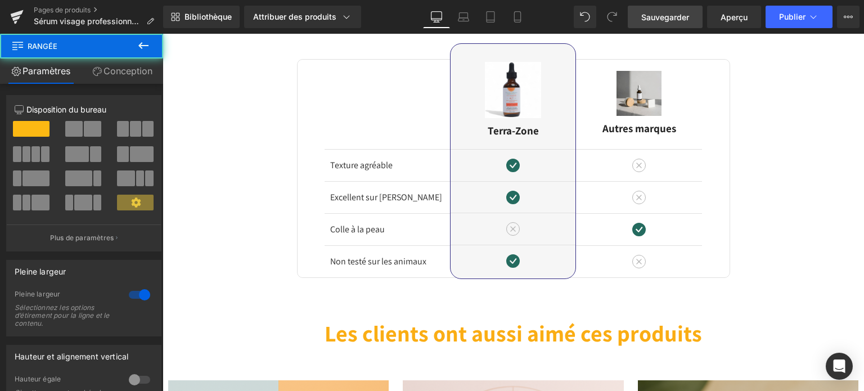
click at [662, 9] on link "Sauvegarder" at bounding box center [665, 17] width 75 height 23
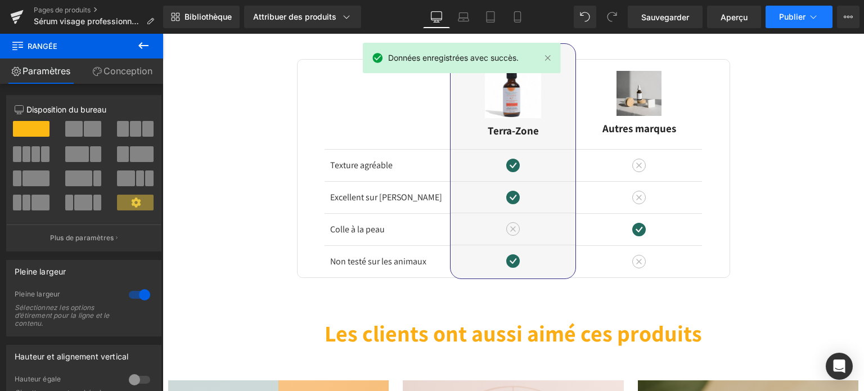
click at [782, 24] on button "Publier" at bounding box center [799, 17] width 67 height 23
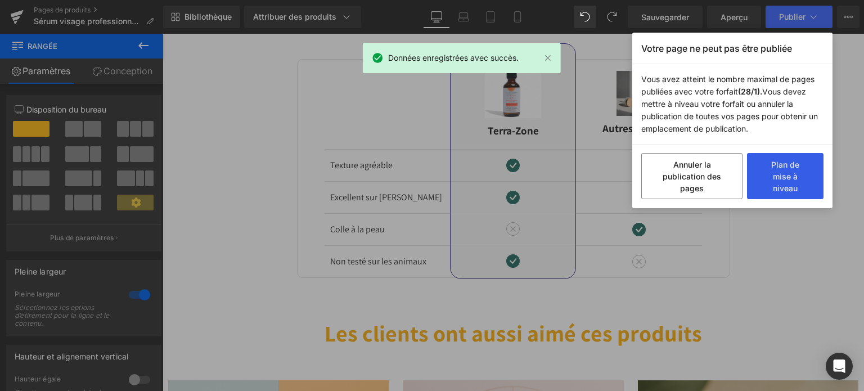
click at [766, 170] on button "Plan de mise à niveau" at bounding box center [785, 176] width 77 height 46
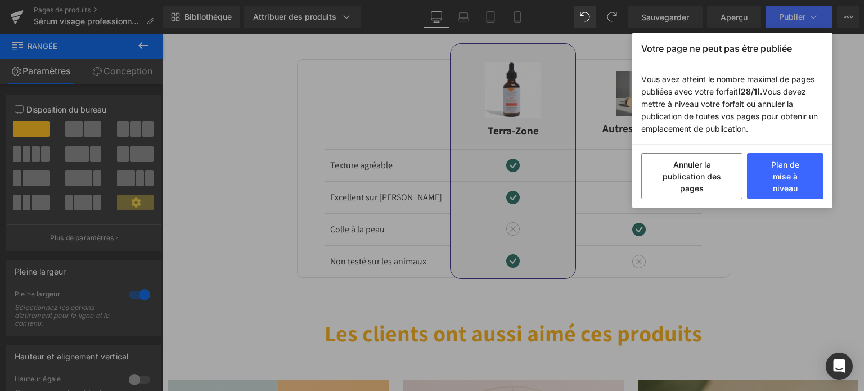
click at [606, 161] on div "Votre page ne peut pas être publiée Vous avez atteint le nombre maximal de page…" at bounding box center [432, 195] width 864 height 391
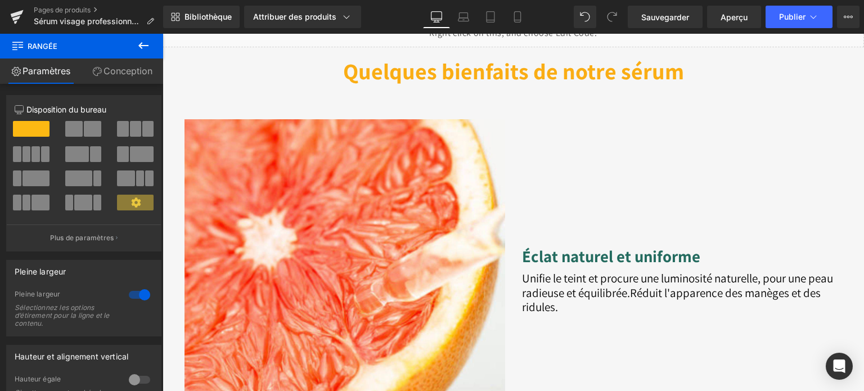
scroll to position [563, 0]
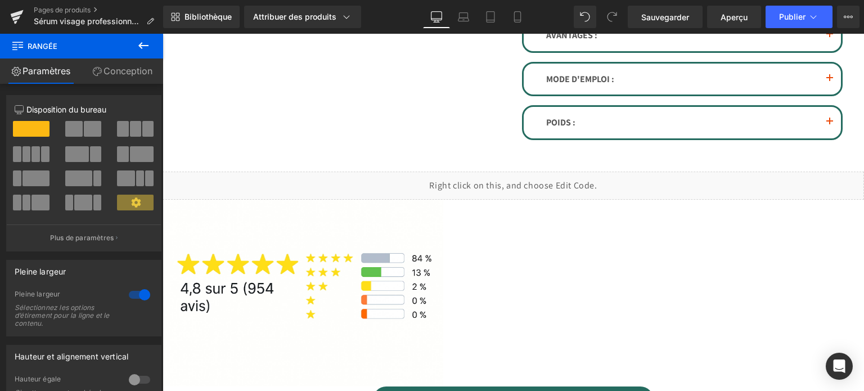
click at [797, 24] on button "Publier" at bounding box center [799, 17] width 67 height 23
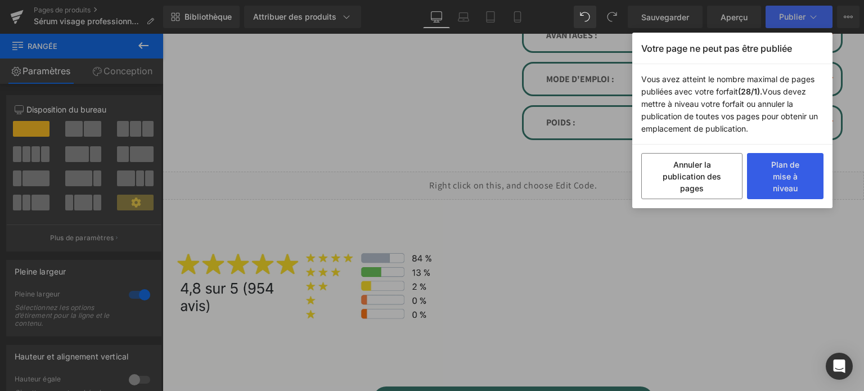
click at [803, 178] on button "Plan de mise à niveau" at bounding box center [785, 176] width 77 height 46
click at [477, 145] on div "Votre page ne peut pas être publiée Vous avez atteint le nombre maximal de page…" at bounding box center [432, 195] width 864 height 391
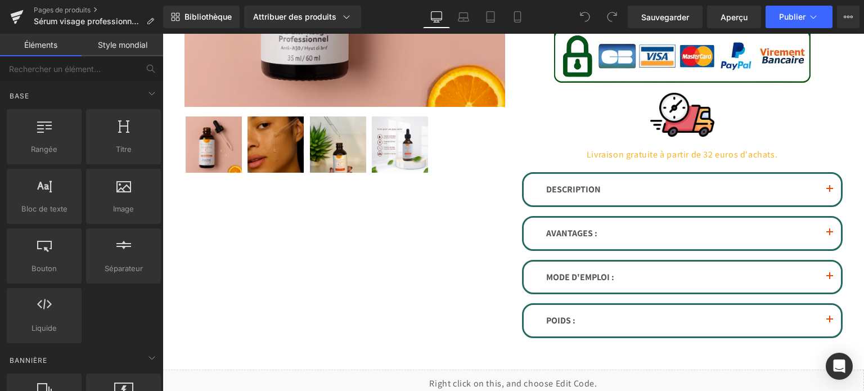
scroll to position [394, 0]
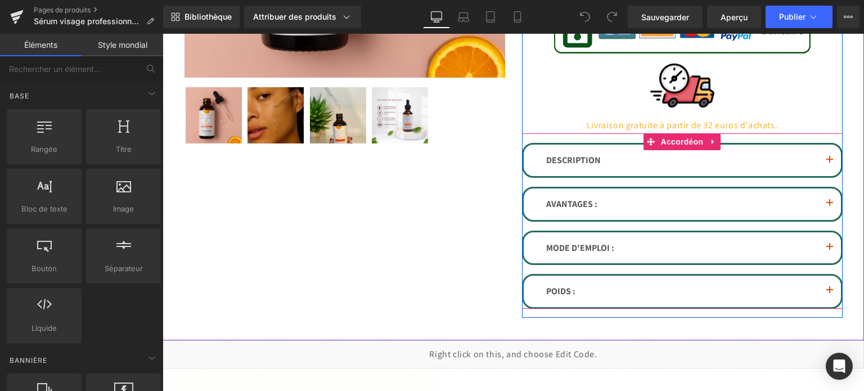
click at [830, 163] on span "button" at bounding box center [830, 163] width 0 height 0
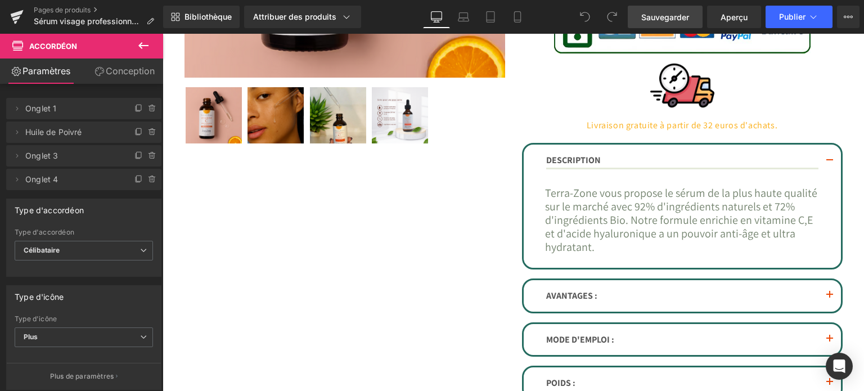
click at [680, 13] on font "Sauvegarder" at bounding box center [665, 17] width 48 height 10
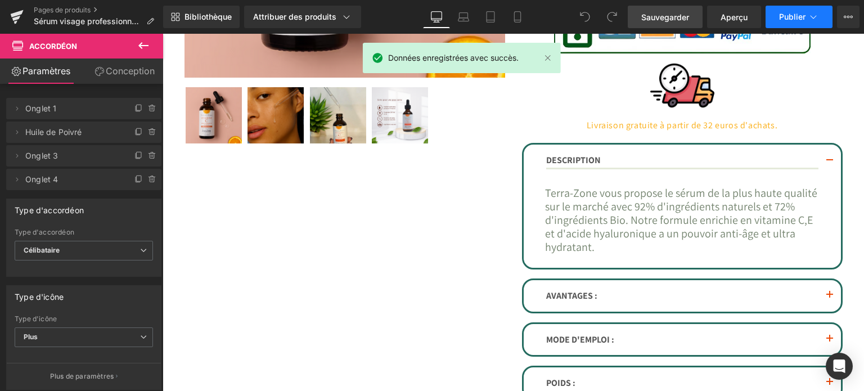
click at [791, 15] on font "Publier" at bounding box center [792, 17] width 26 height 10
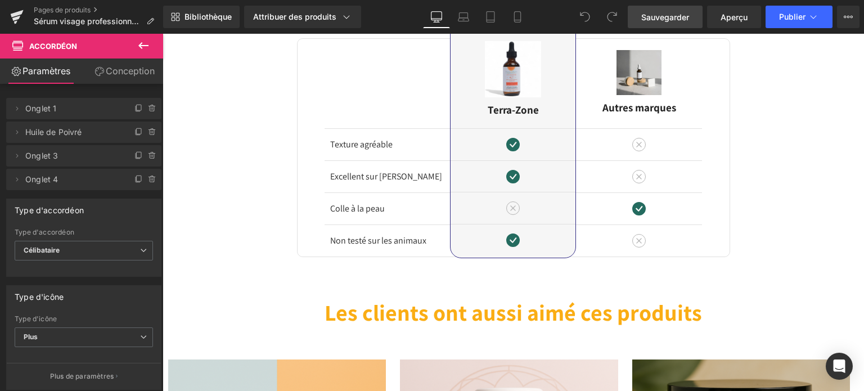
scroll to position [1857, 0]
click at [786, 17] on font "Publier" at bounding box center [792, 17] width 26 height 10
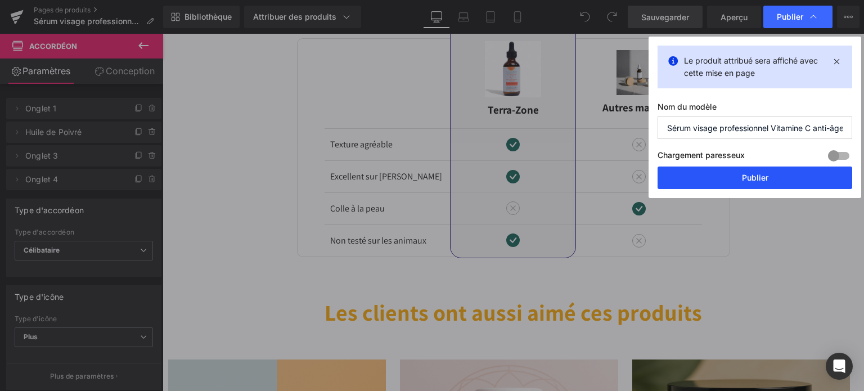
click at [721, 172] on button "Publier" at bounding box center [755, 178] width 195 height 23
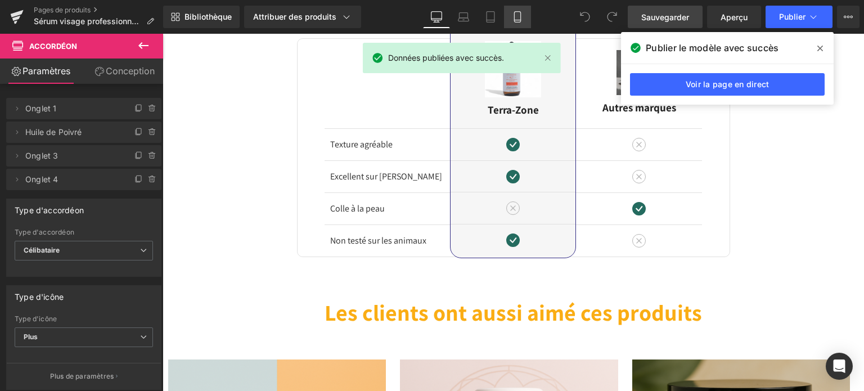
click at [516, 20] on icon at bounding box center [517, 16] width 11 height 11
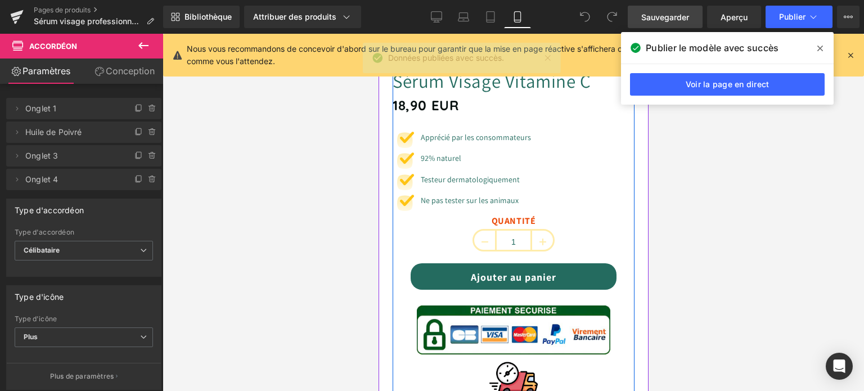
scroll to position [350, 0]
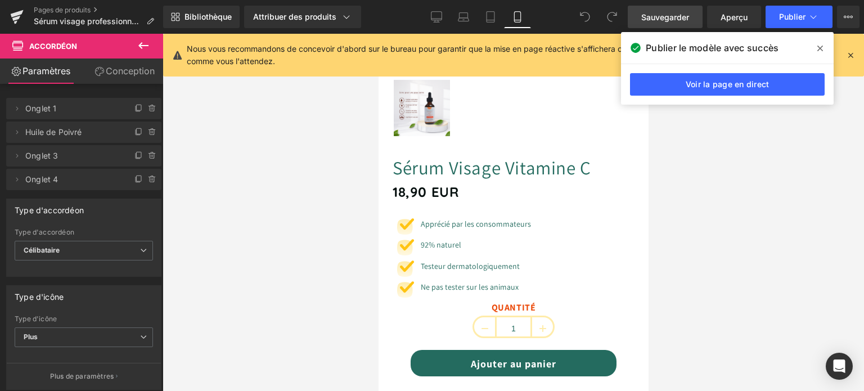
click at [813, 35] on div "Publier le modèle avec succès" at bounding box center [727, 48] width 213 height 32
click at [815, 45] on span at bounding box center [820, 48] width 18 height 18
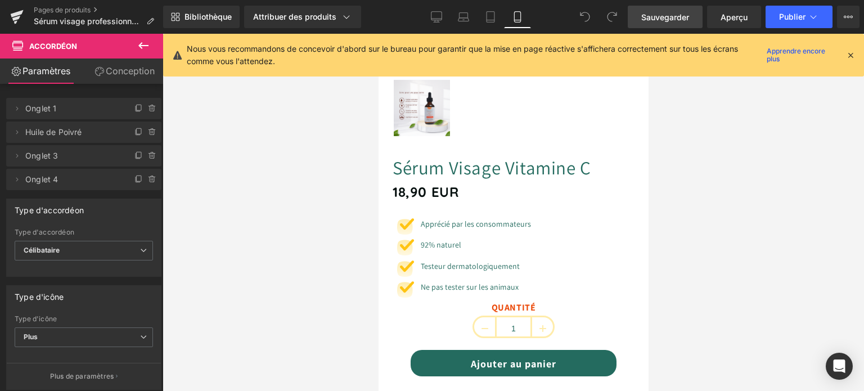
click at [848, 53] on icon at bounding box center [851, 55] width 10 height 10
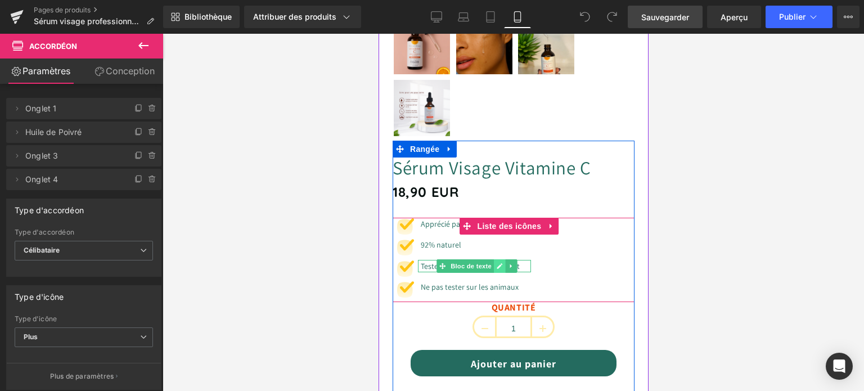
click at [500, 263] on icon at bounding box center [499, 266] width 6 height 6
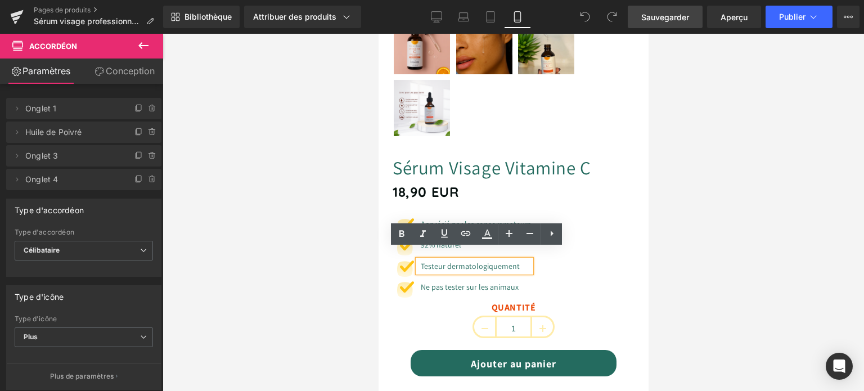
click at [446, 261] on font "Testeur dermatologiquement" at bounding box center [469, 266] width 99 height 10
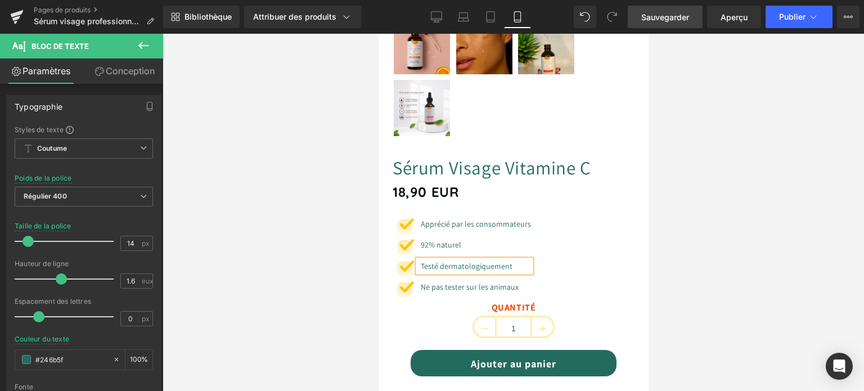
click at [366, 272] on div at bounding box center [514, 212] width 702 height 357
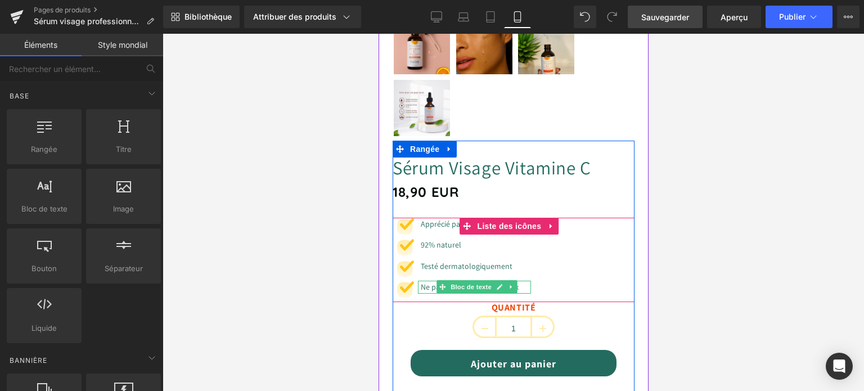
click at [498, 284] on icon at bounding box center [499, 287] width 6 height 7
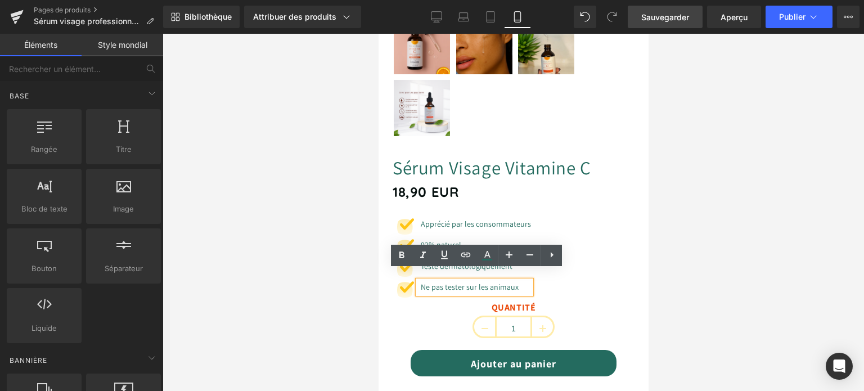
click at [464, 282] on font "Ne pas tester sur les animaux" at bounding box center [469, 287] width 98 height 10
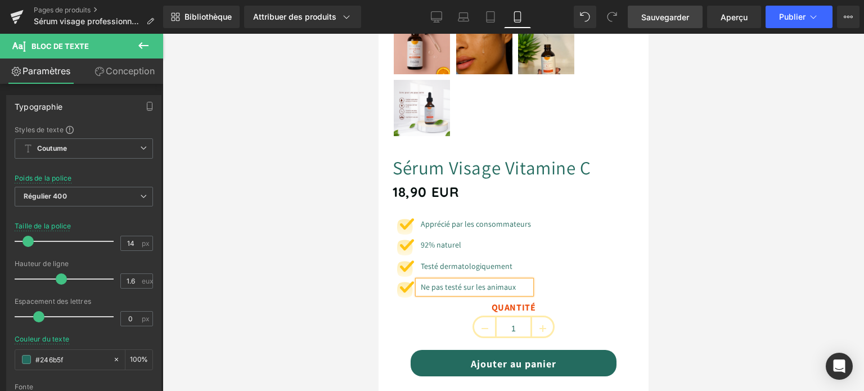
click at [446, 282] on font "Ne pas testé sur les animaux" at bounding box center [467, 287] width 95 height 10
click at [318, 232] on div at bounding box center [514, 212] width 702 height 357
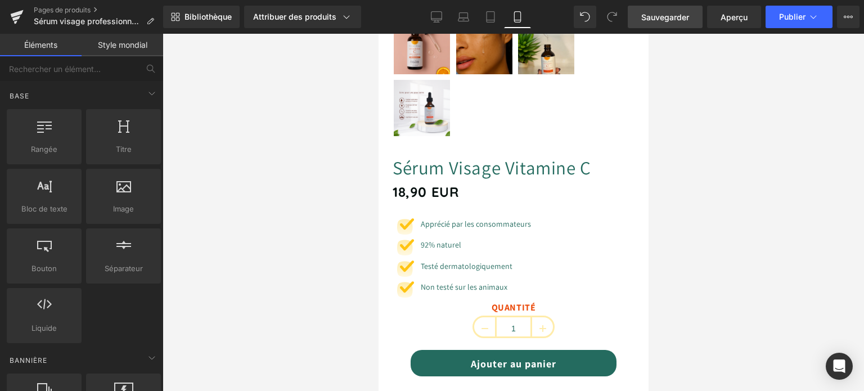
click at [662, 13] on font "Sauvegarder" at bounding box center [665, 17] width 48 height 10
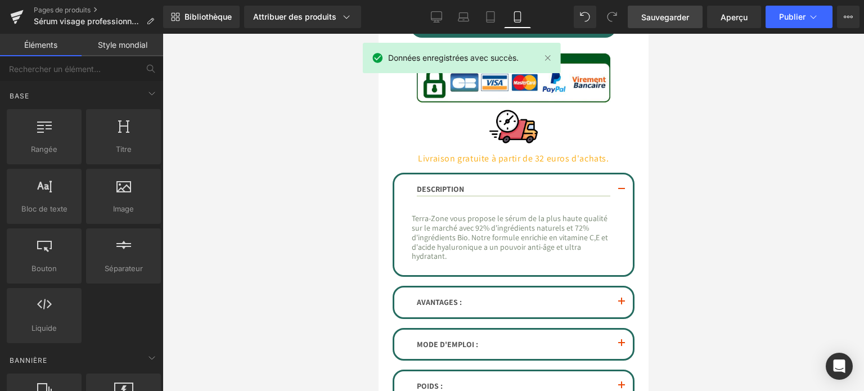
scroll to position [687, 0]
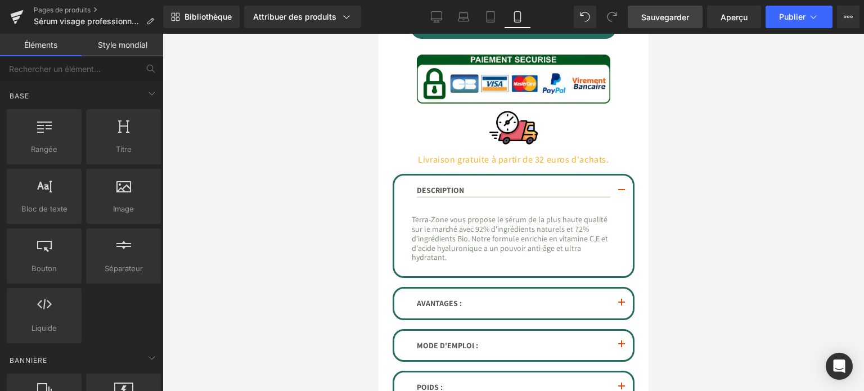
click at [645, 10] on link "Sauvegarder" at bounding box center [665, 17] width 75 height 23
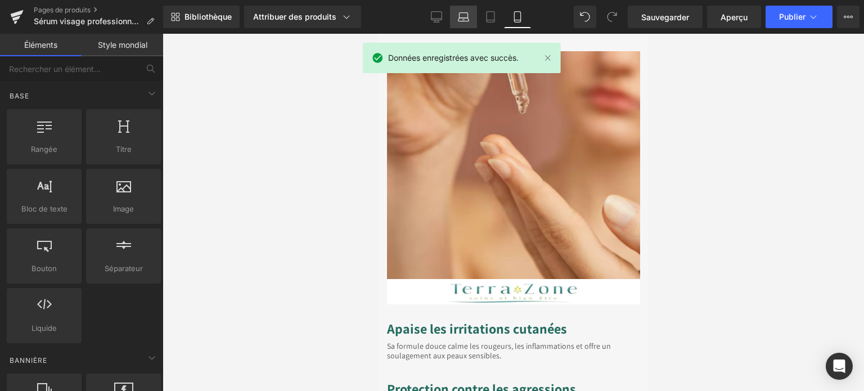
click at [460, 18] on icon at bounding box center [463, 16] width 11 height 11
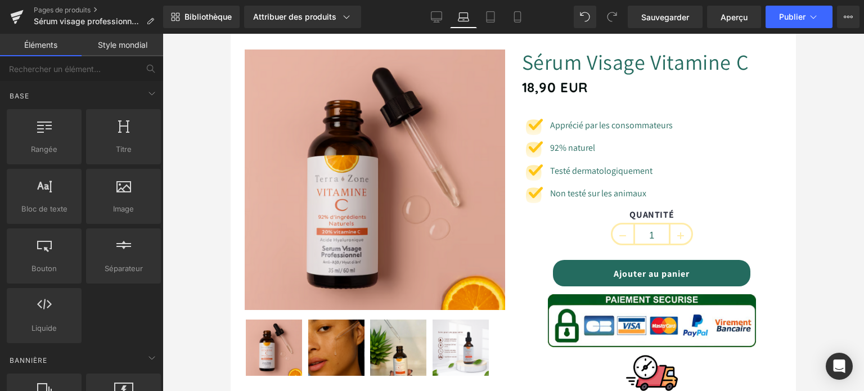
scroll to position [0, 0]
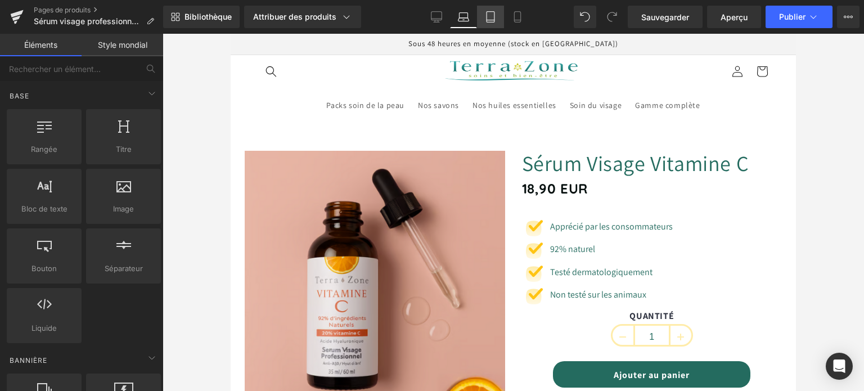
click at [491, 15] on icon at bounding box center [490, 16] width 11 height 11
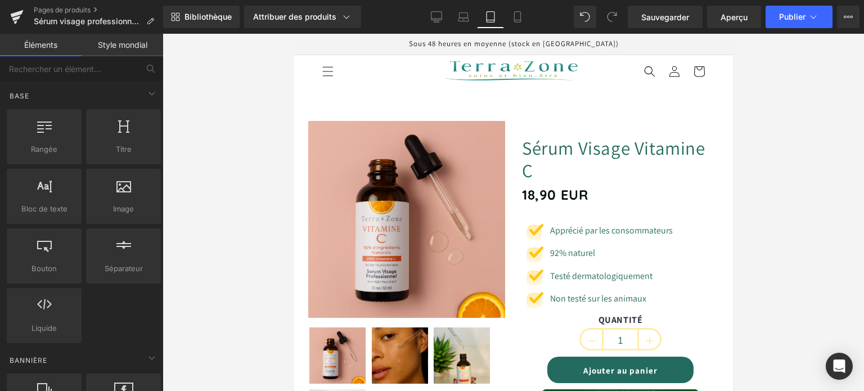
scroll to position [53, 0]
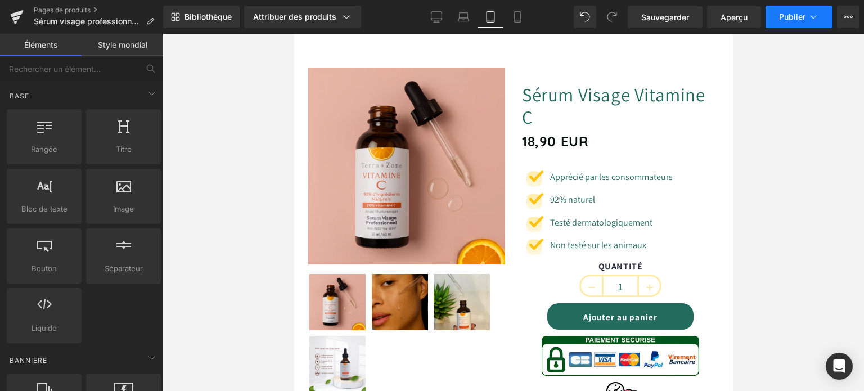
click at [790, 10] on button "Publier" at bounding box center [799, 17] width 67 height 23
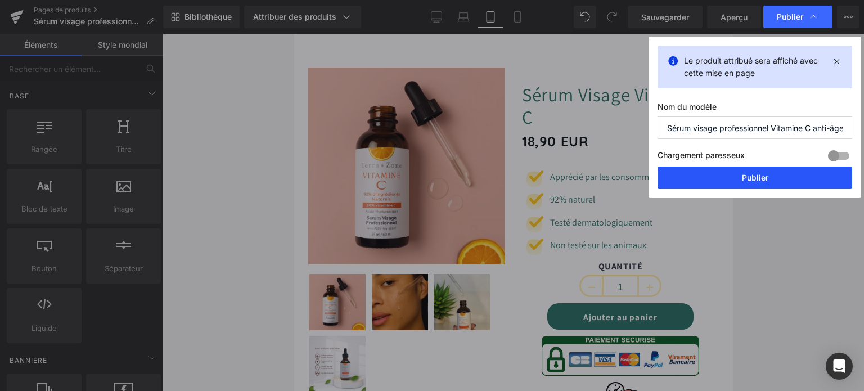
click at [726, 179] on button "Publier" at bounding box center [755, 178] width 195 height 23
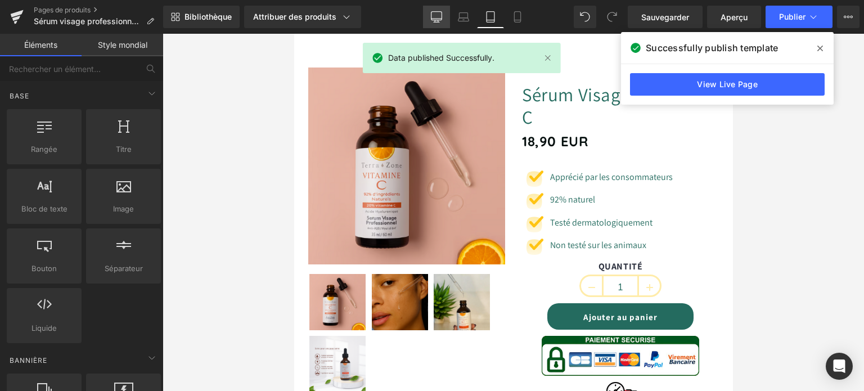
click at [446, 21] on link "Bureau" at bounding box center [436, 17] width 27 height 23
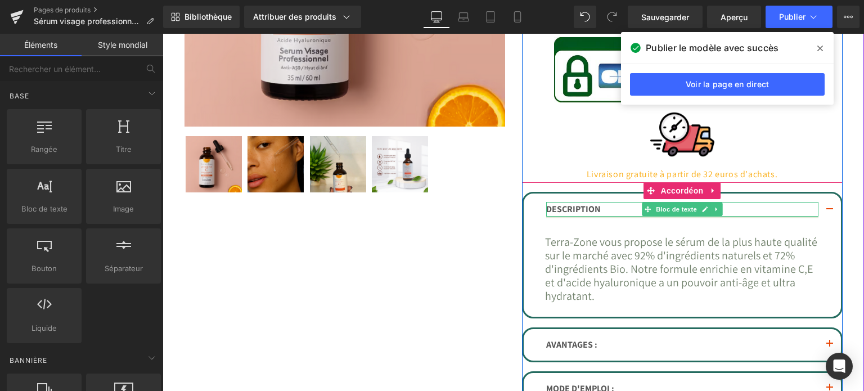
scroll to position [365, 0]
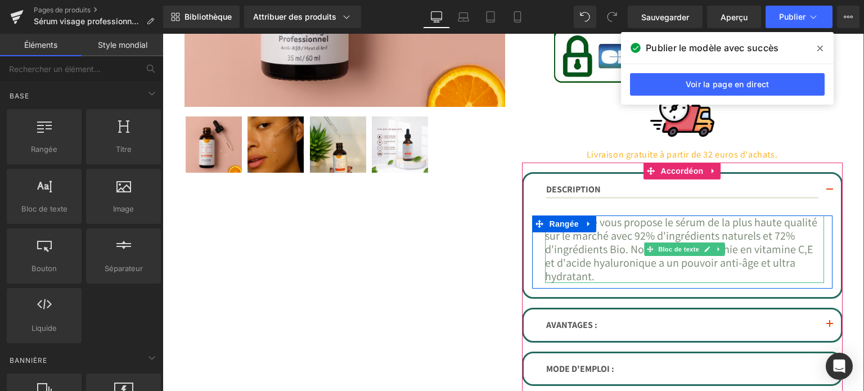
click at [625, 248] on font "Terra-Zone vous propose le sérum de la plus haute qualité sur le marché avec 92…" at bounding box center [681, 249] width 272 height 69
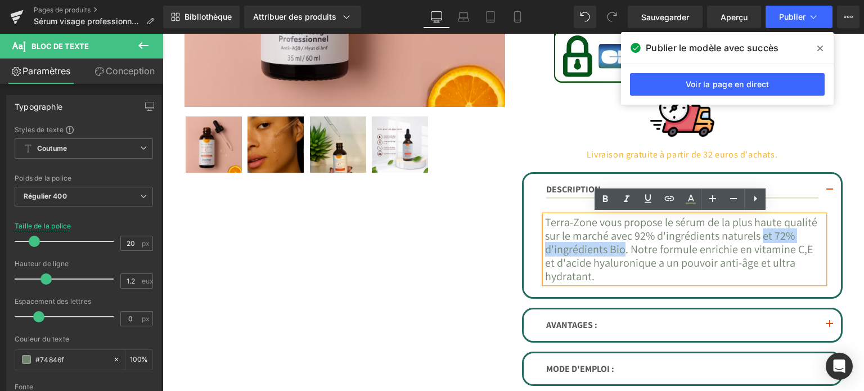
drag, startPoint x: 649, startPoint y: 246, endPoint x: 810, endPoint y: 238, distance: 161.7
click at [810, 238] on font "Terra-Zone vous propose le sérum de la plus haute qualité sur le marché avec 92…" at bounding box center [681, 249] width 272 height 69
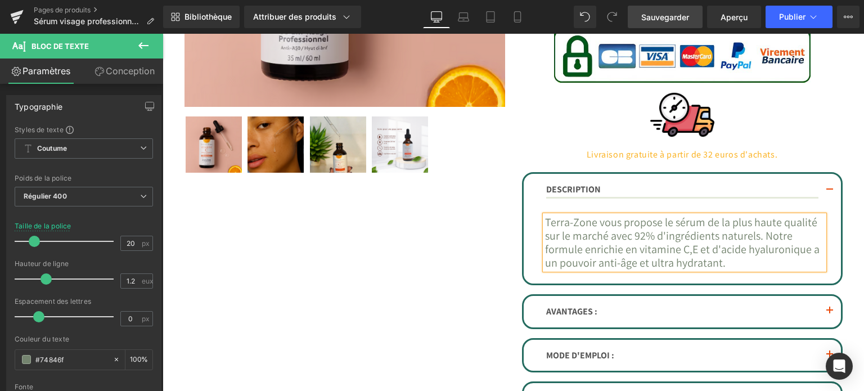
click at [635, 7] on link "Sauvegarder" at bounding box center [665, 17] width 75 height 23
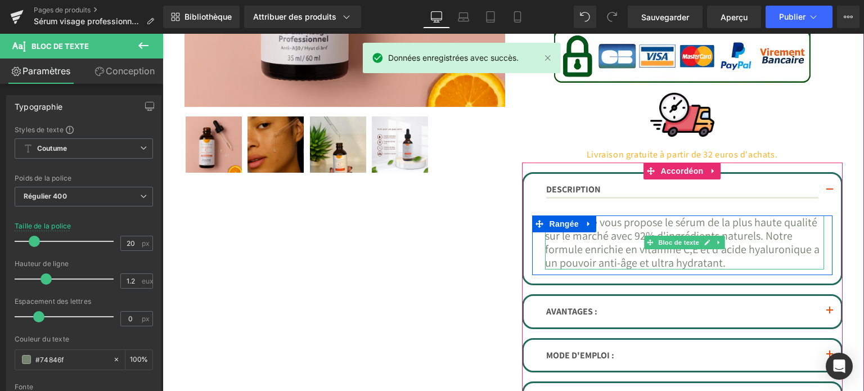
click at [659, 254] on font "Terra-Zone vous propose le sérum de la plus haute qualité sur le marché avec 92…" at bounding box center [682, 242] width 275 height 55
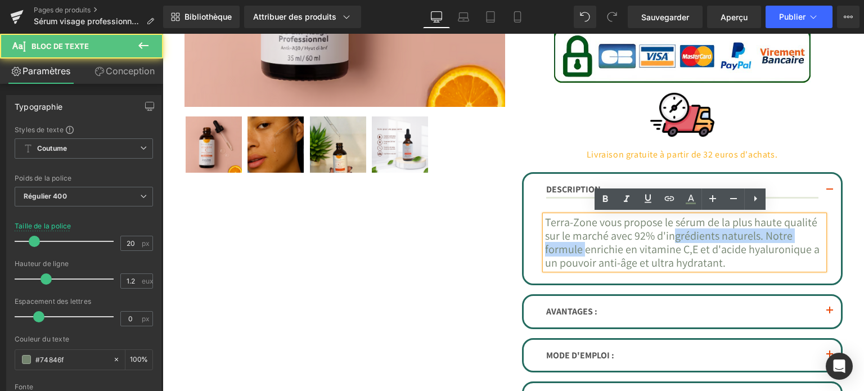
click at [716, 238] on font "Terra-Zone vous propose le sérum de la plus haute qualité sur le marché avec 92…" at bounding box center [682, 242] width 275 height 55
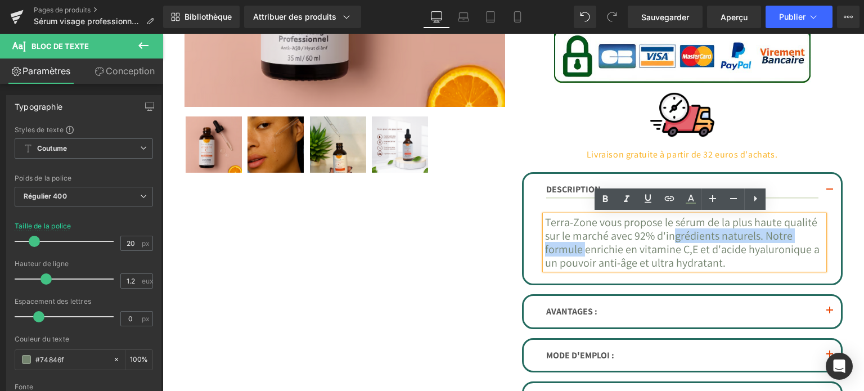
click at [610, 255] on font "Terra-Zone vous propose le sérum de la plus haute qualité sur le marché avec 92…" at bounding box center [682, 242] width 275 height 55
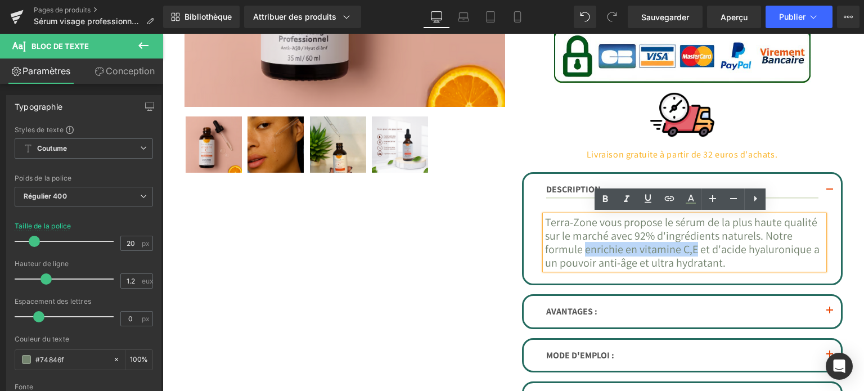
drag, startPoint x: 617, startPoint y: 248, endPoint x: 730, endPoint y: 245, distance: 113.7
click at [730, 245] on font "Terra-Zone vous propose le sérum de la plus haute qualité sur le marché avec 92…" at bounding box center [682, 242] width 275 height 55
click at [607, 194] on icon at bounding box center [606, 199] width 14 height 14
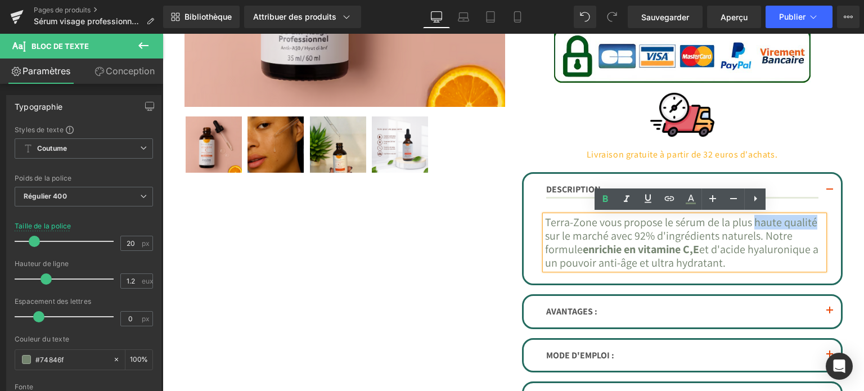
drag, startPoint x: 571, startPoint y: 233, endPoint x: 767, endPoint y: 222, distance: 196.7
click at [767, 222] on font "Terra-Zone vous propose le sérum de la plus haute qualité sur le marché avec 92…" at bounding box center [681, 242] width 273 height 55
click at [604, 196] on icon at bounding box center [605, 198] width 5 height 7
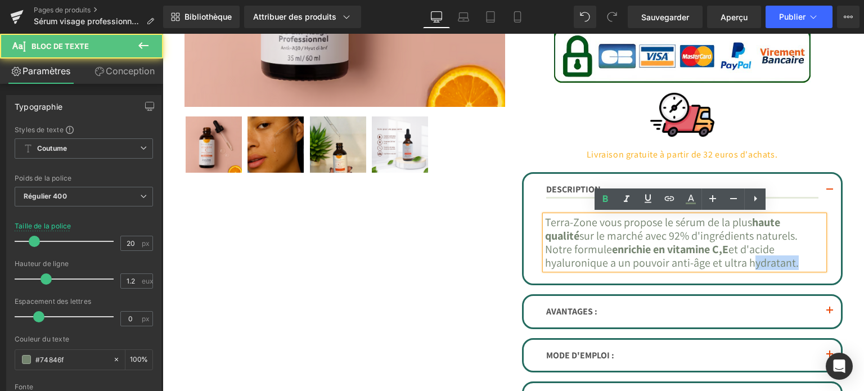
drag, startPoint x: 756, startPoint y: 259, endPoint x: 801, endPoint y: 260, distance: 45.6
click at [799, 260] on font "Terra-Zone vous propose le sérum de la plus haute qualité sur le marché avec 92…" at bounding box center [672, 242] width 254 height 55
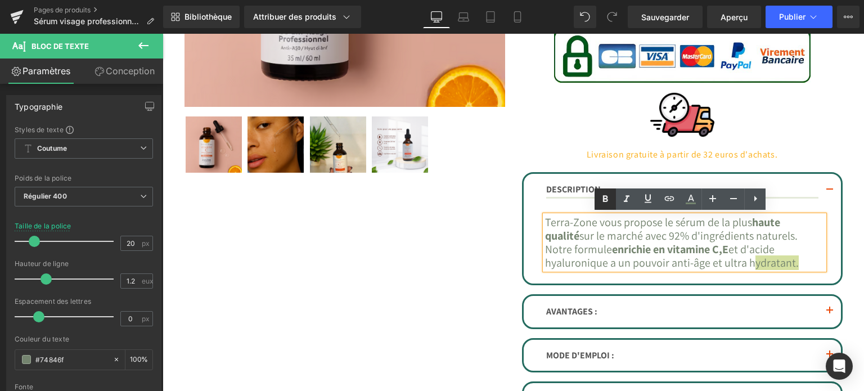
click at [601, 195] on icon at bounding box center [606, 199] width 14 height 14
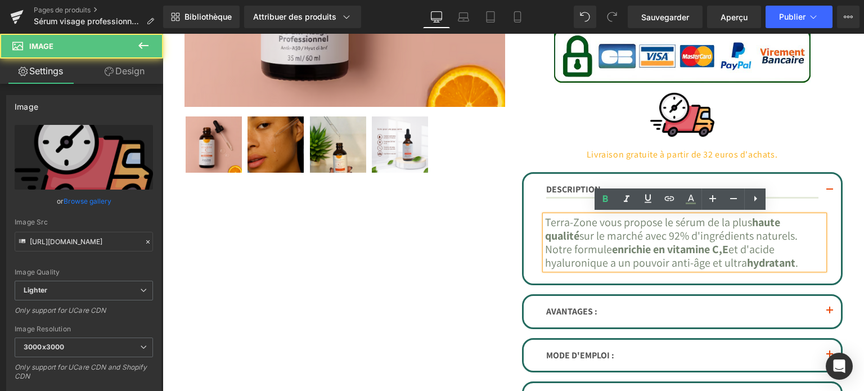
click at [536, 143] on div "Image" at bounding box center [682, 115] width 321 height 64
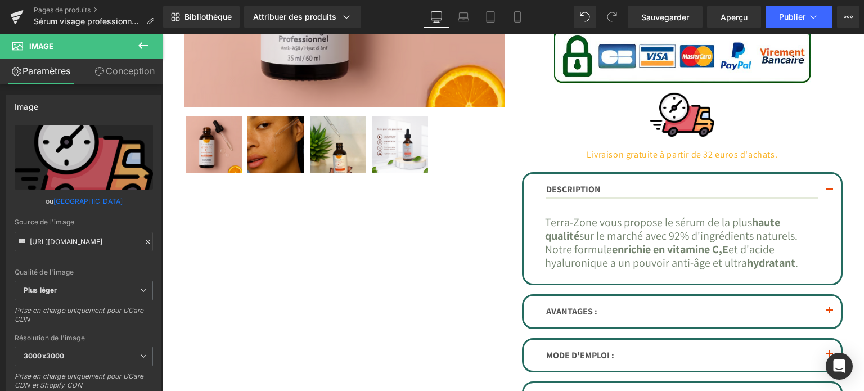
drag, startPoint x: 668, startPoint y: 12, endPoint x: 662, endPoint y: 29, distance: 17.4
click at [668, 12] on font "Sauvegarder" at bounding box center [665, 17] width 48 height 10
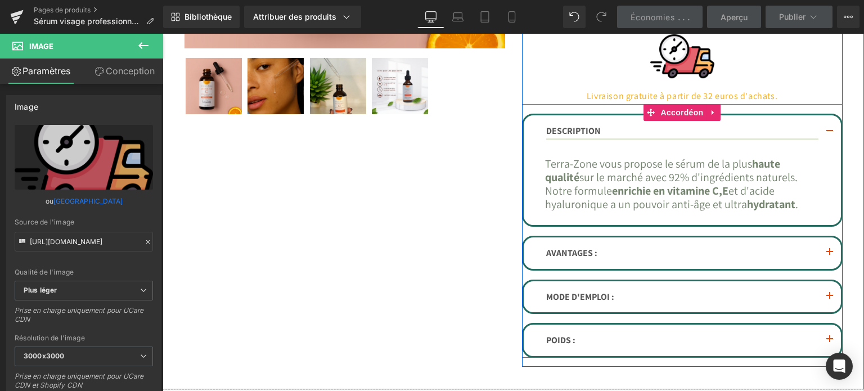
scroll to position [477, 0]
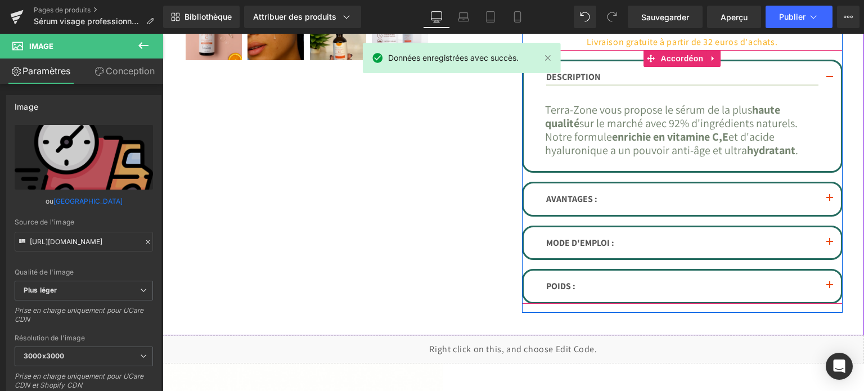
click at [830, 201] on span "button" at bounding box center [830, 201] width 0 height 0
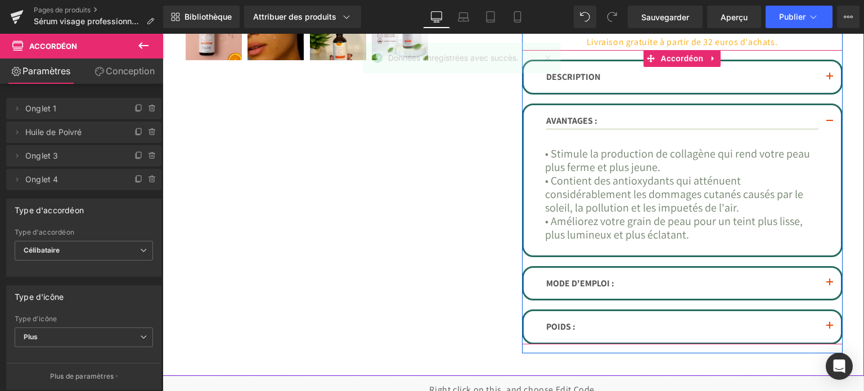
scroll to position [252, 0]
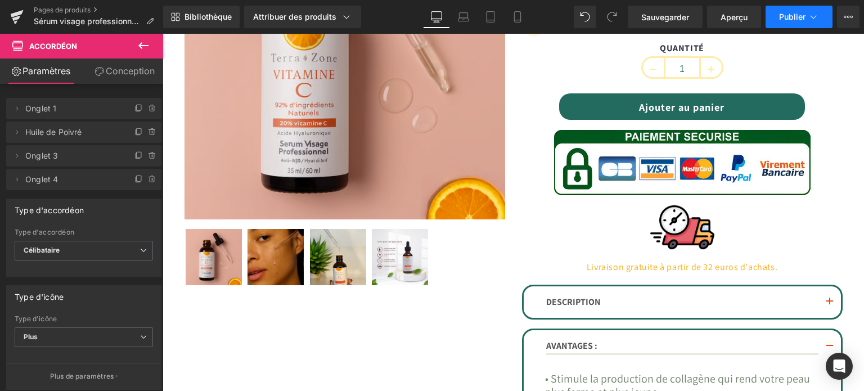
click at [776, 24] on button "Publier" at bounding box center [799, 17] width 67 height 23
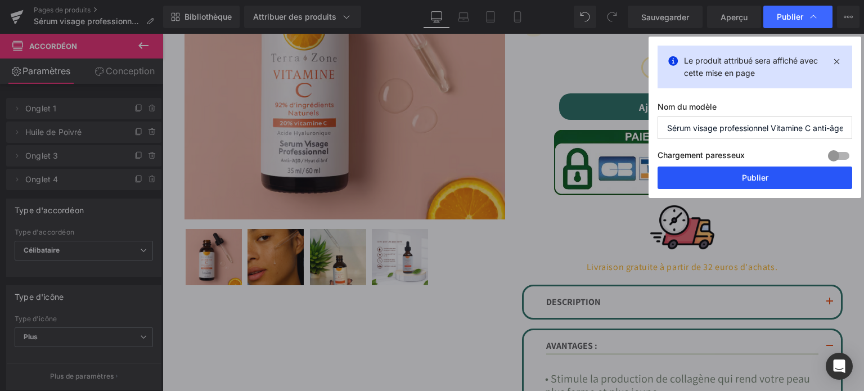
click at [734, 184] on button "Publier" at bounding box center [755, 178] width 195 height 23
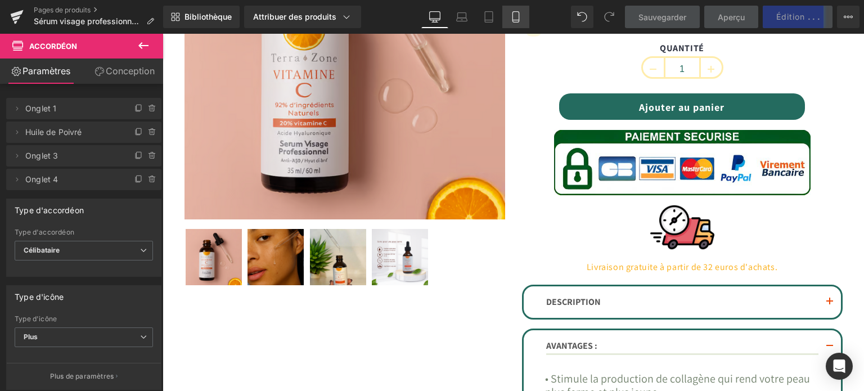
click at [513, 15] on icon at bounding box center [515, 16] width 11 height 11
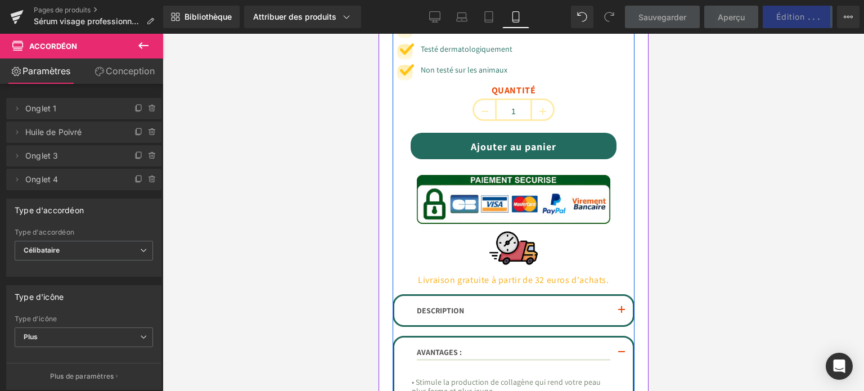
scroll to position [736, 0]
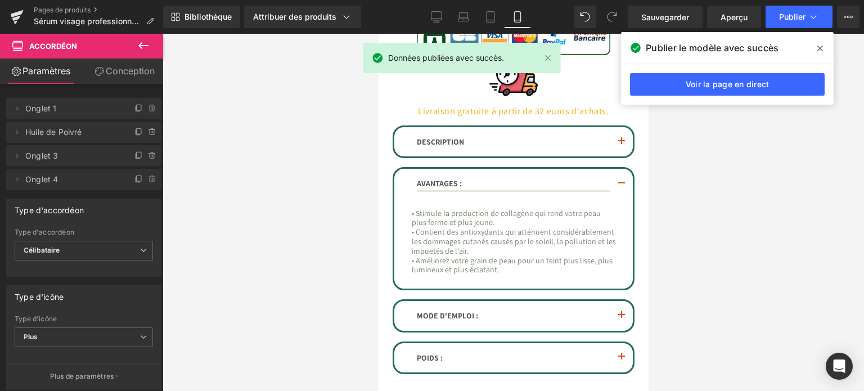
click at [464, 137] on font "DESCRIPTION" at bounding box center [439, 142] width 47 height 10
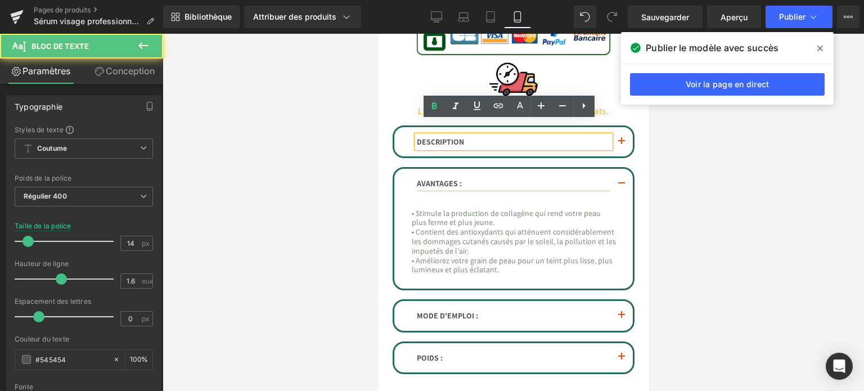
click at [621, 145] on span "button" at bounding box center [621, 145] width 0 height 0
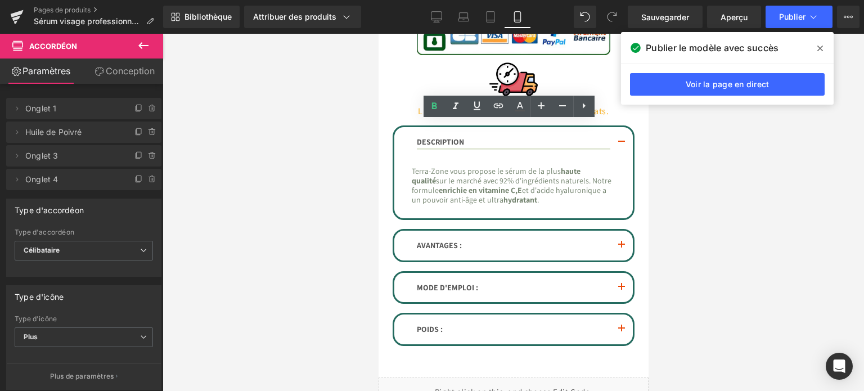
click at [819, 44] on icon at bounding box center [820, 48] width 6 height 9
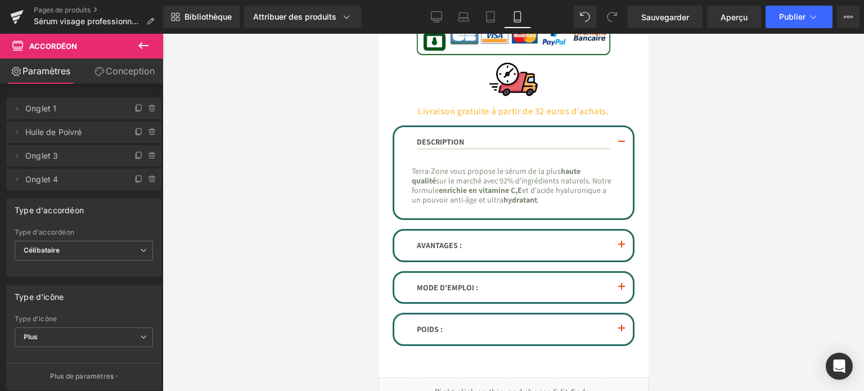
scroll to position [961, 0]
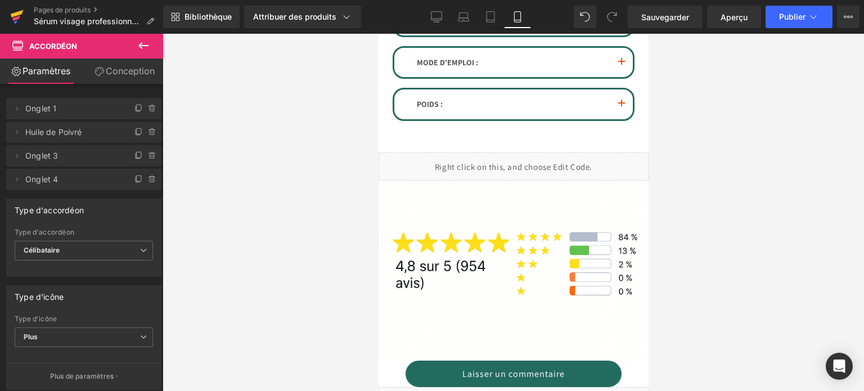
click at [24, 20] on link at bounding box center [17, 17] width 34 height 34
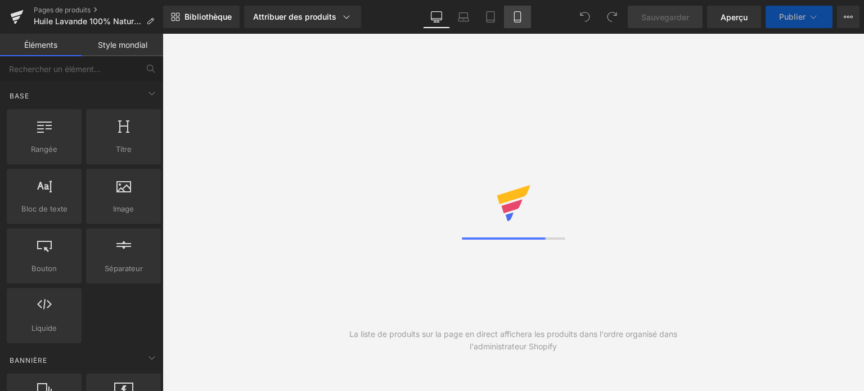
click at [510, 19] on link "Mobile" at bounding box center [517, 17] width 27 height 23
click at [518, 15] on icon at bounding box center [517, 16] width 11 height 11
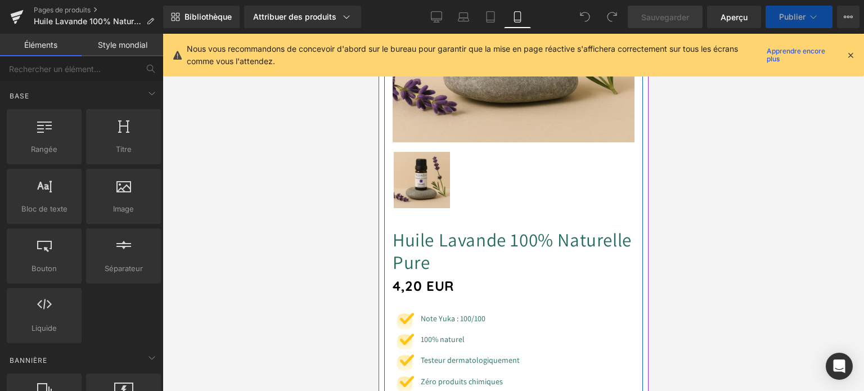
scroll to position [338, 0]
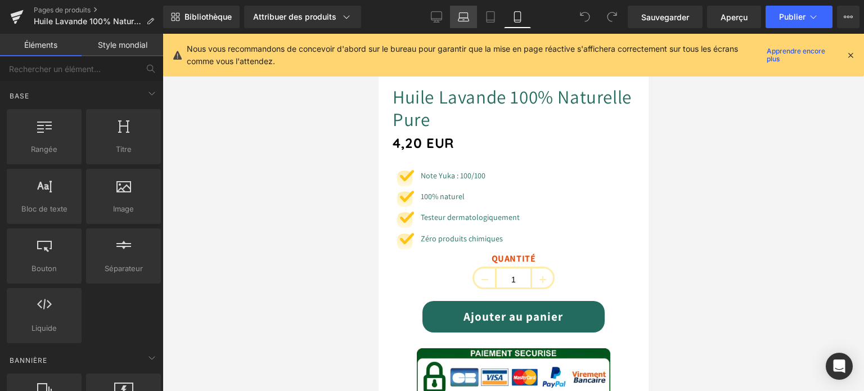
click at [464, 23] on link "Ordinateur portable" at bounding box center [463, 17] width 27 height 23
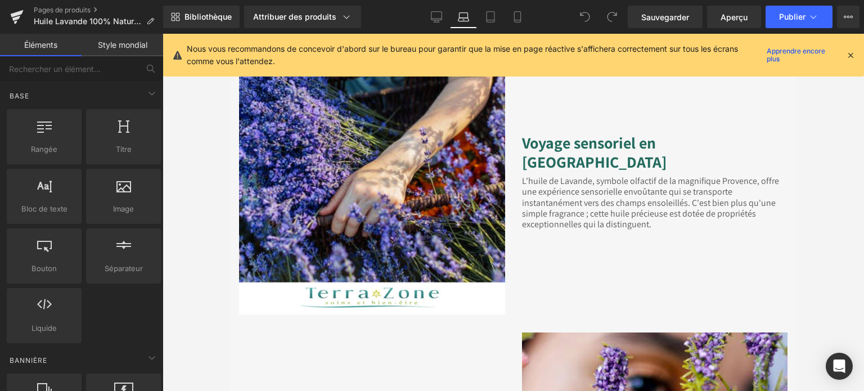
scroll to position [1041, 0]
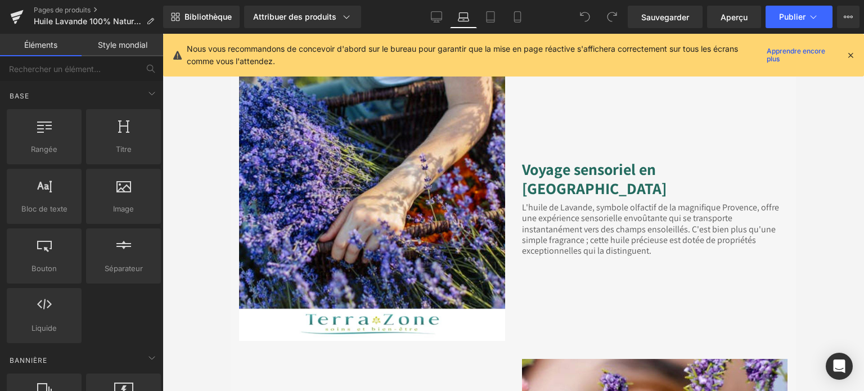
click at [853, 53] on icon at bounding box center [851, 55] width 10 height 10
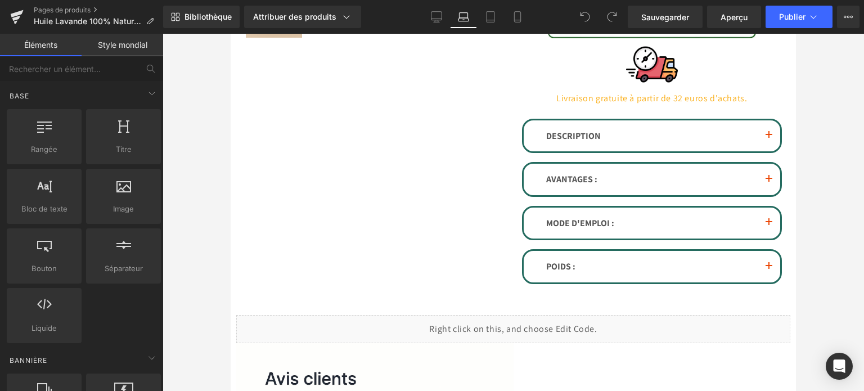
scroll to position [422, 0]
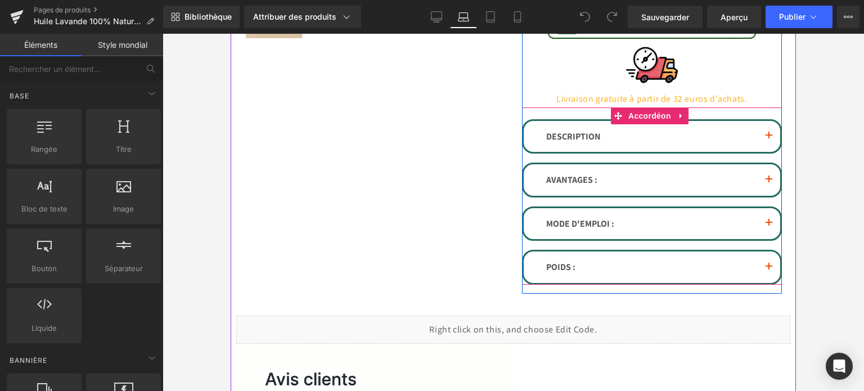
click at [766, 128] on button "button" at bounding box center [769, 137] width 23 height 32
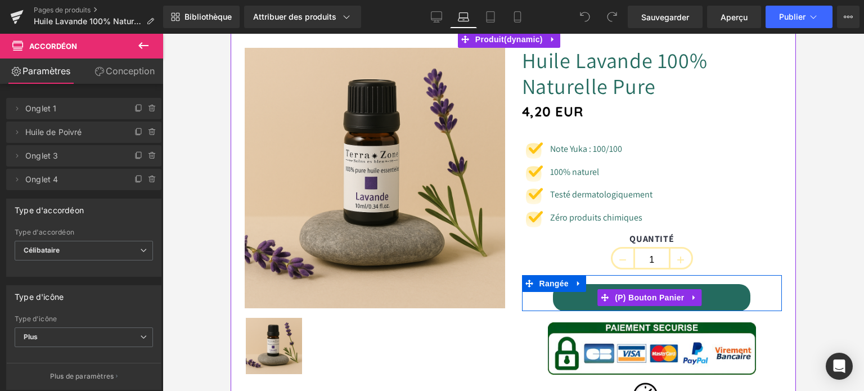
scroll to position [84, 0]
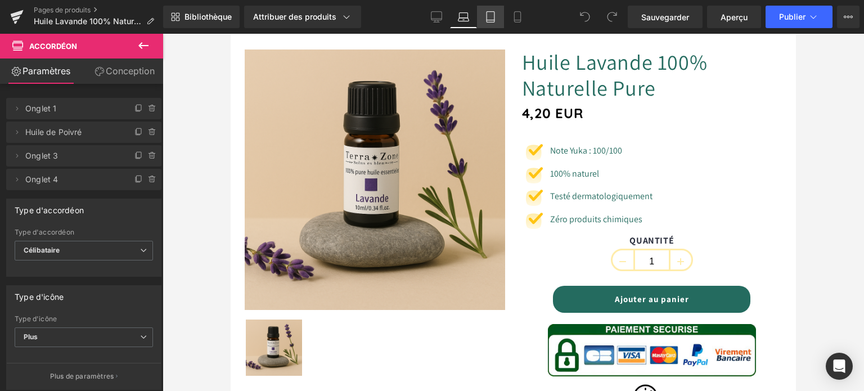
click at [497, 17] on link "Comprimé" at bounding box center [490, 17] width 27 height 23
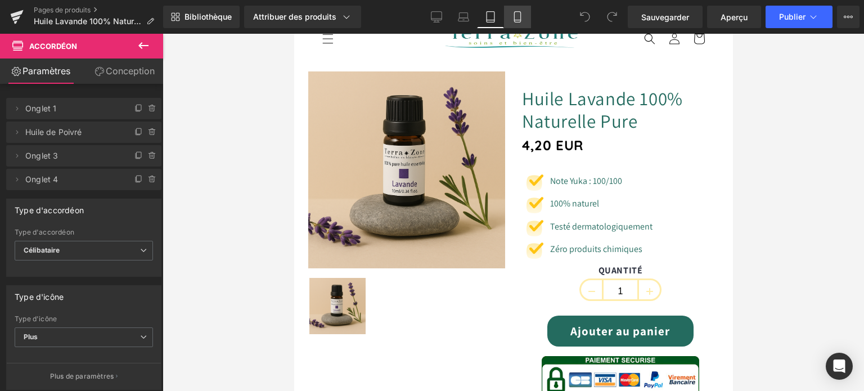
click at [512, 10] on link "Mobile" at bounding box center [517, 17] width 27 height 23
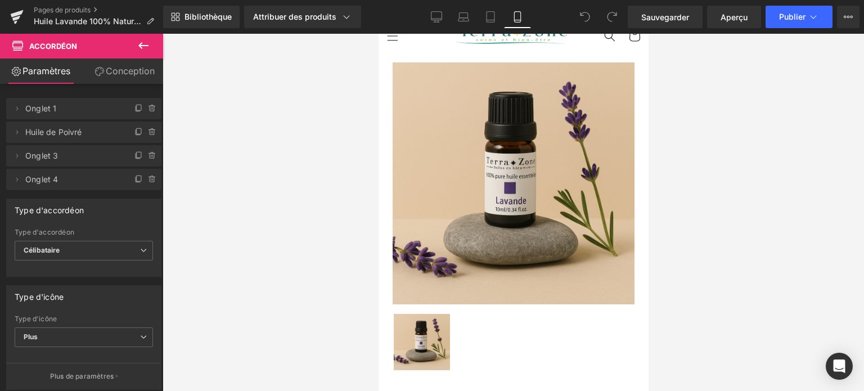
scroll to position [347, 0]
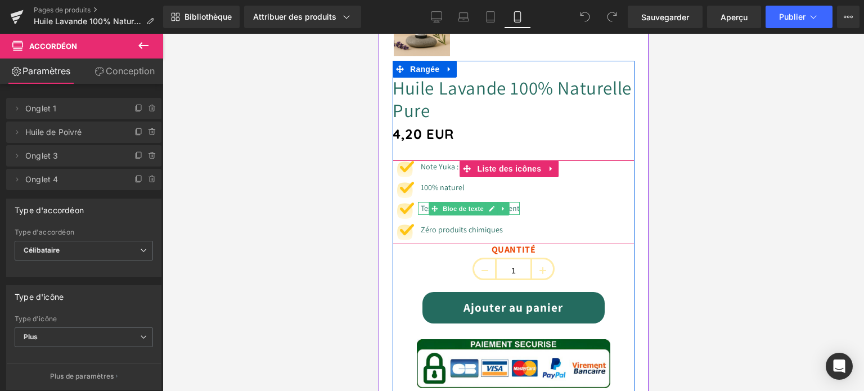
click at [500, 205] on icon at bounding box center [503, 208] width 6 height 7
click at [473, 205] on icon at bounding box center [474, 208] width 6 height 7
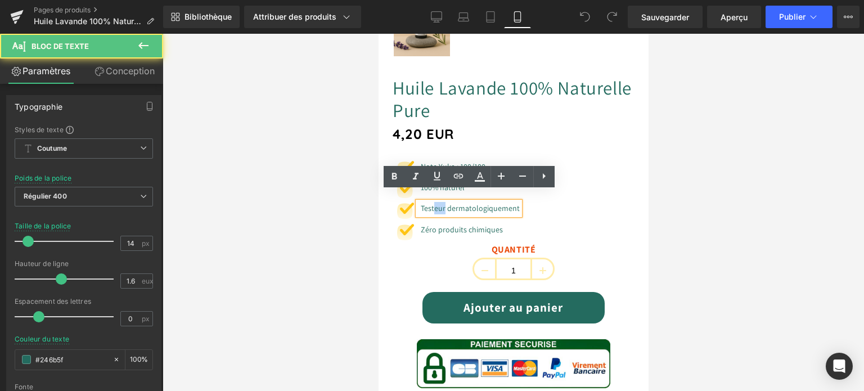
drag, startPoint x: 446, startPoint y: 199, endPoint x: 434, endPoint y: 200, distance: 11.9
click at [434, 203] on font "Testeur dermatologiquement" at bounding box center [469, 208] width 99 height 10
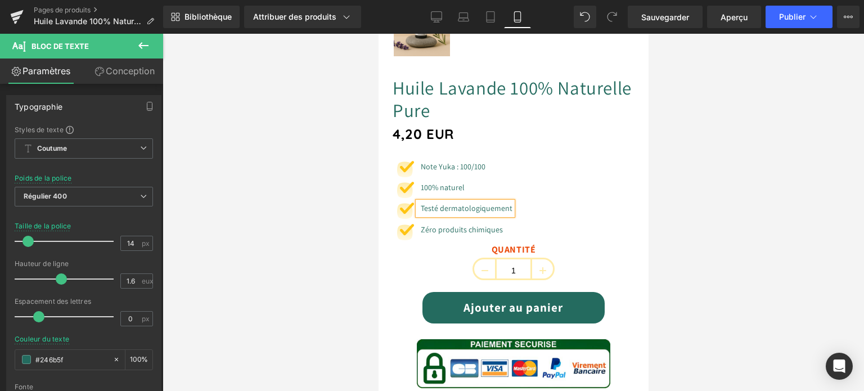
click at [556, 147] on div "Huile Lavande 100% Naturelle Pure (P) Titre 4,20 EUR (P) Prix Image Note Yuka :…" at bounding box center [513, 388] width 242 height 622
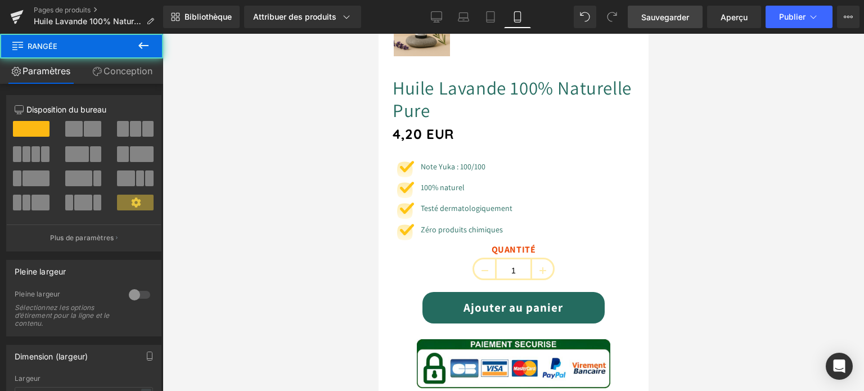
click at [657, 21] on span "Sauvegarder" at bounding box center [665, 17] width 48 height 12
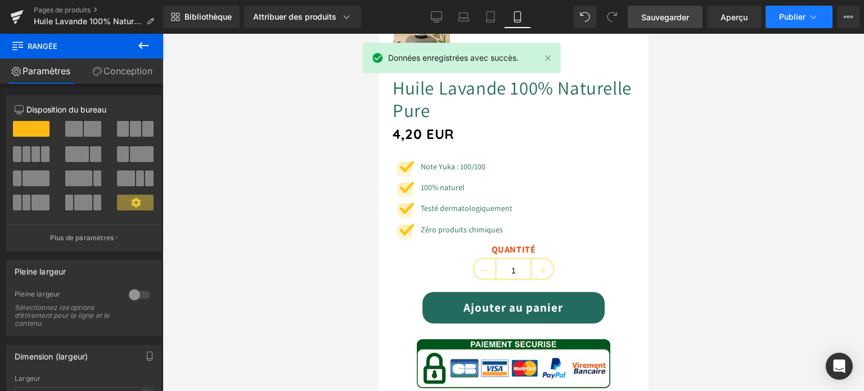
click at [792, 17] on font "Publier" at bounding box center [792, 17] width 26 height 10
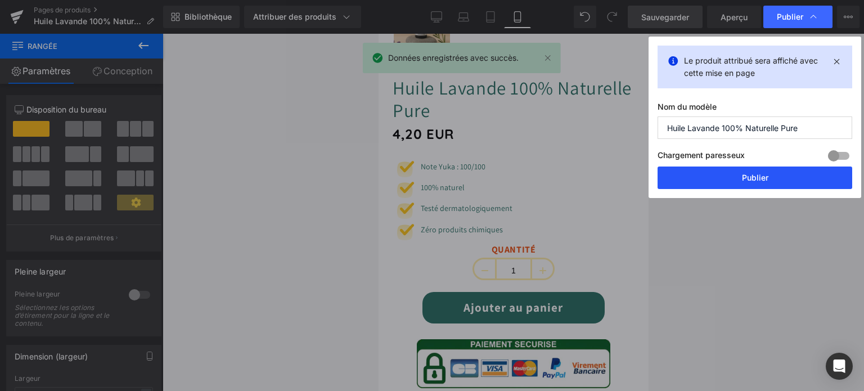
click at [766, 181] on font "Publier" at bounding box center [755, 178] width 26 height 10
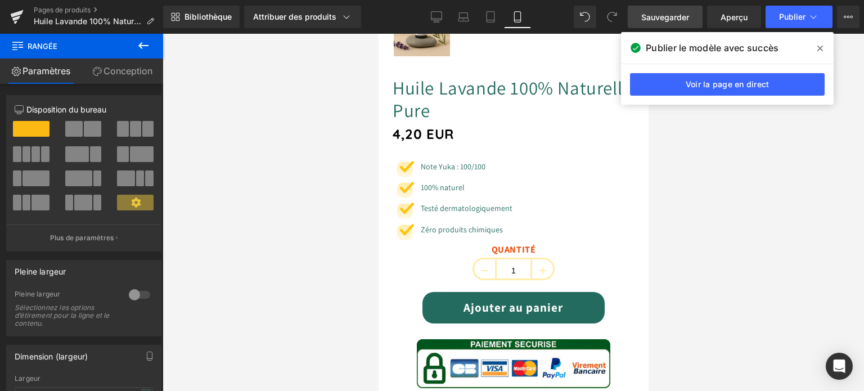
click at [819, 49] on icon at bounding box center [820, 49] width 6 height 6
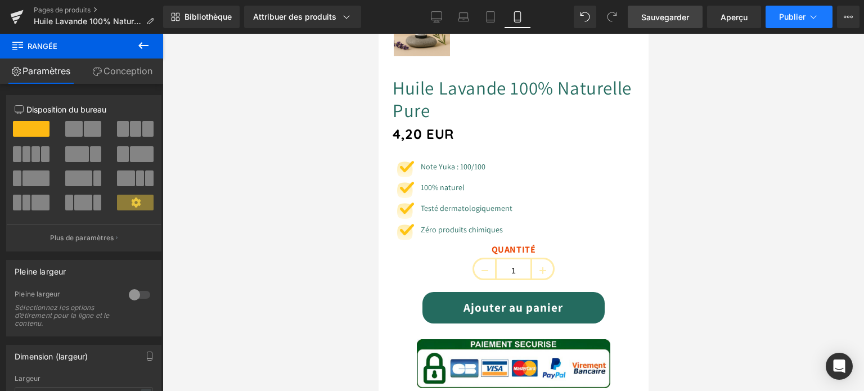
click at [806, 15] on button "Publier" at bounding box center [799, 17] width 67 height 23
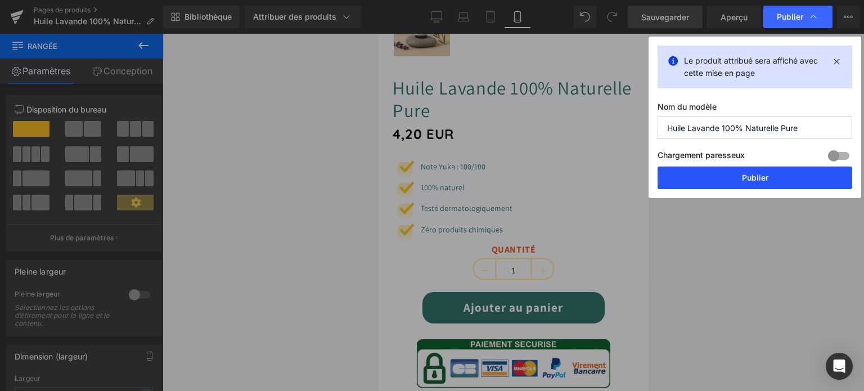
click at [739, 167] on div "Le produit attribué sera affiché avec cette mise en page Nom du modèle Huile La…" at bounding box center [755, 117] width 213 height 161
click at [729, 177] on button "Publier" at bounding box center [755, 178] width 195 height 23
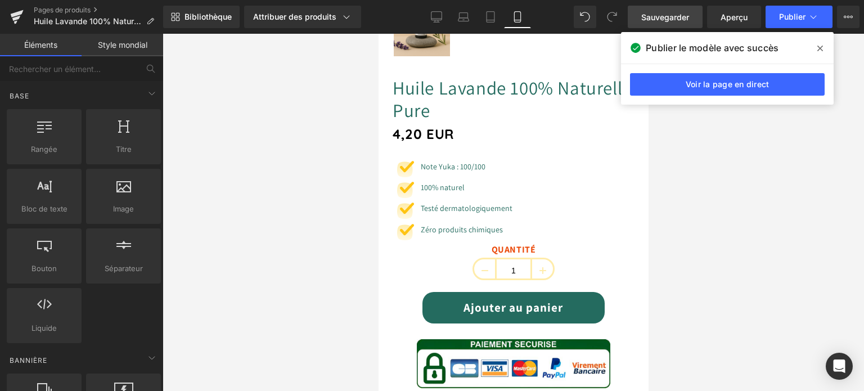
click at [702, 194] on div at bounding box center [514, 212] width 702 height 357
click at [824, 44] on span at bounding box center [820, 48] width 18 height 18
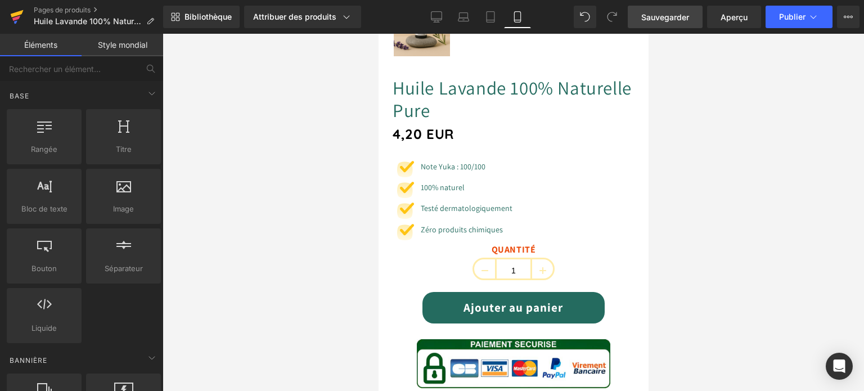
click at [20, 18] on icon at bounding box center [17, 17] width 14 height 28
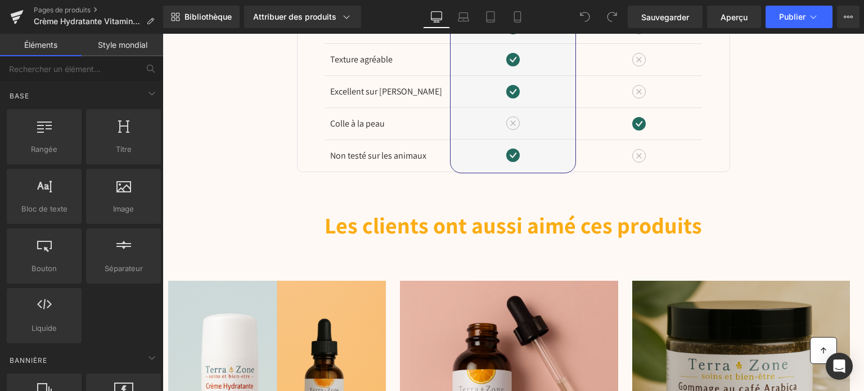
scroll to position [2082, 0]
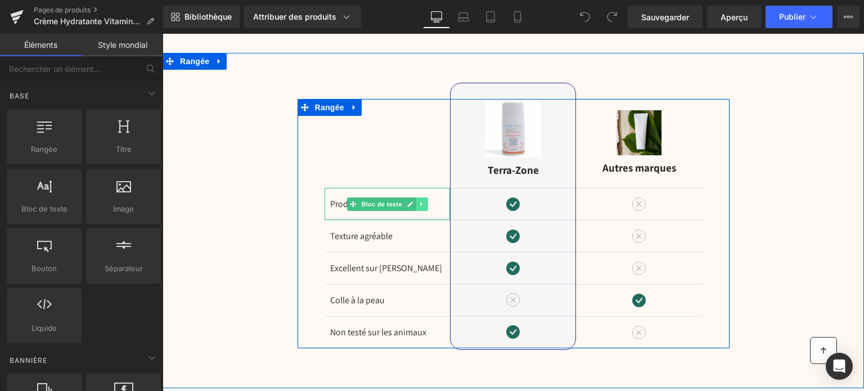
click at [420, 202] on icon at bounding box center [421, 204] width 2 height 4
click at [425, 201] on icon at bounding box center [428, 204] width 6 height 6
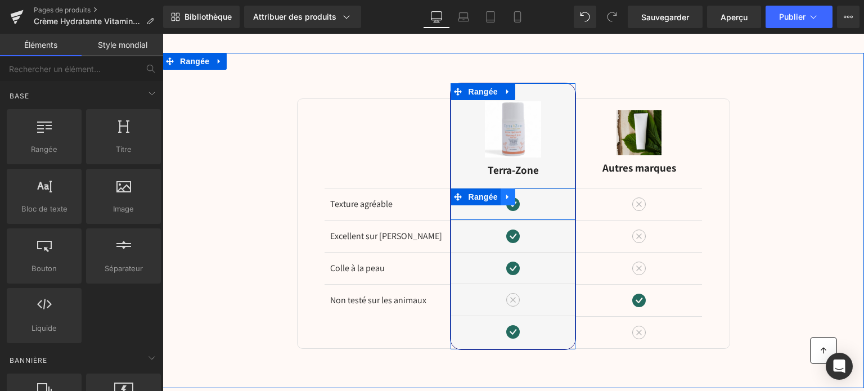
click at [506, 193] on icon at bounding box center [508, 197] width 8 height 8
click at [533, 193] on icon at bounding box center [537, 197] width 8 height 8
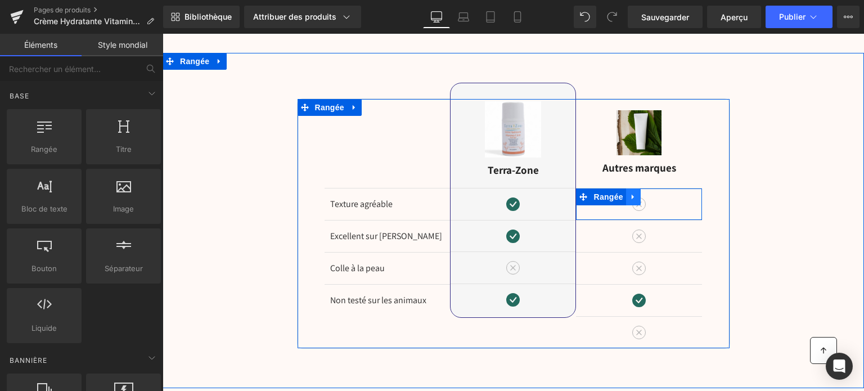
click at [630, 193] on icon at bounding box center [634, 197] width 8 height 8
click at [655, 190] on link at bounding box center [662, 196] width 15 height 17
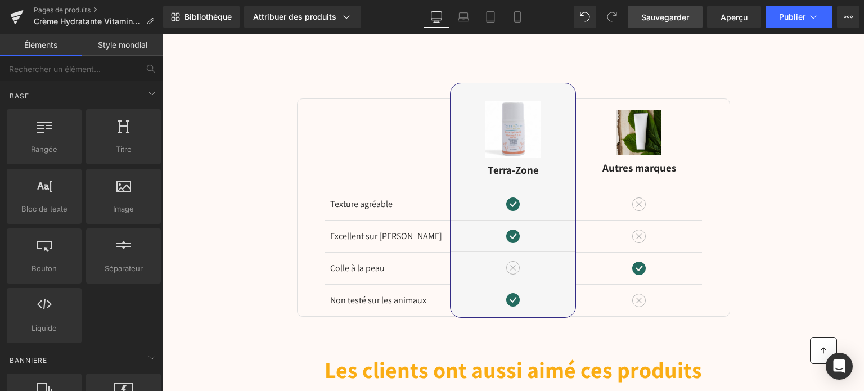
click at [653, 21] on span "Sauvegarder" at bounding box center [665, 17] width 48 height 12
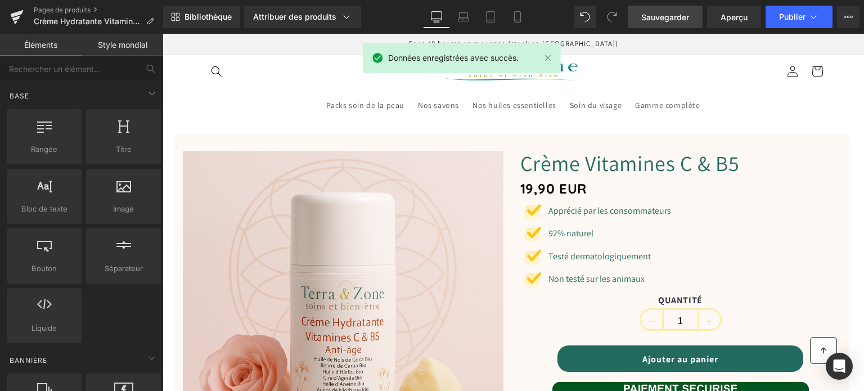
scroll to position [0, 0]
click at [518, 22] on icon at bounding box center [517, 17] width 6 height 11
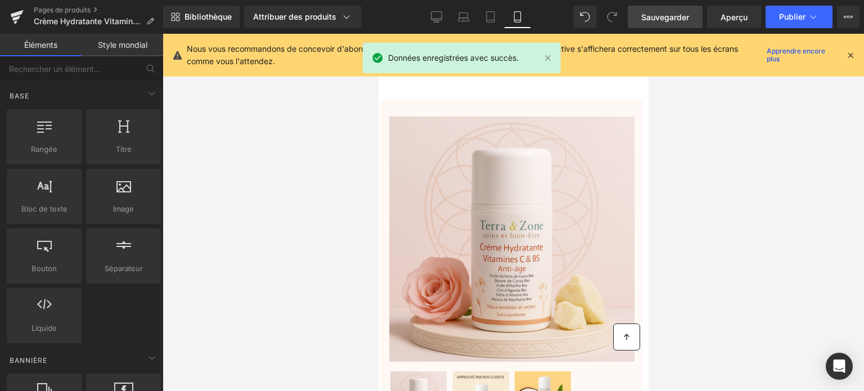
click at [852, 53] on icon at bounding box center [851, 55] width 10 height 10
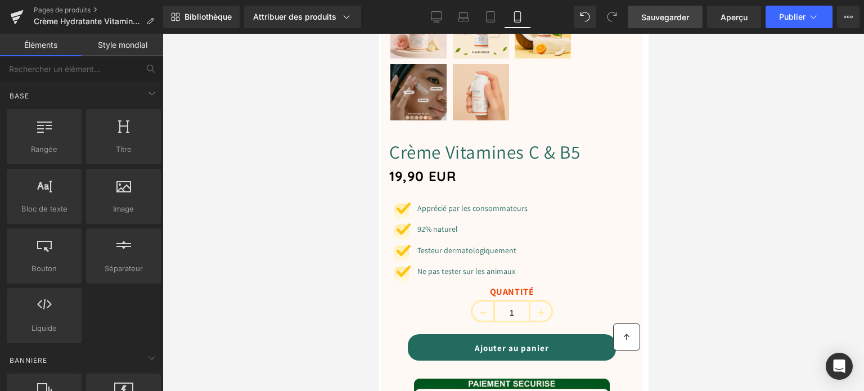
scroll to position [450, 0]
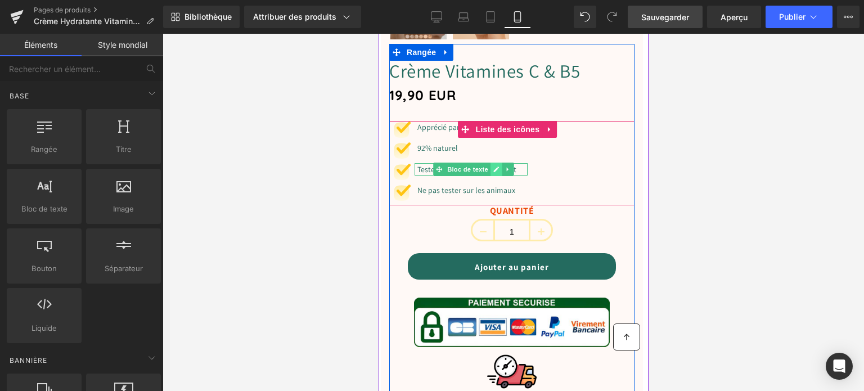
click at [496, 166] on icon at bounding box center [496, 169] width 6 height 7
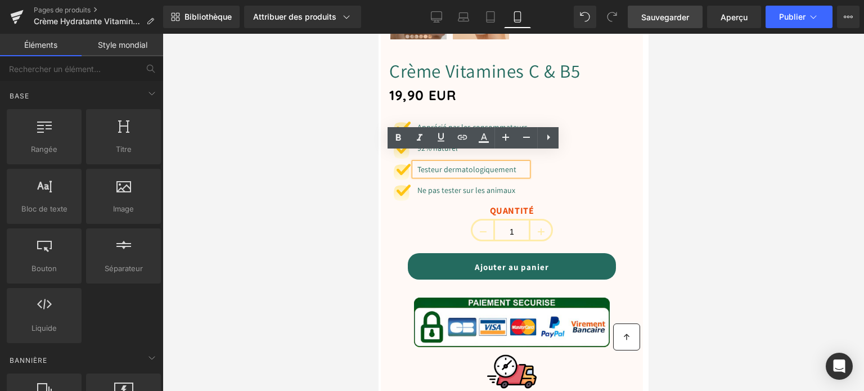
click at [442, 164] on font "Testeur dermatologiquement" at bounding box center [466, 169] width 99 height 10
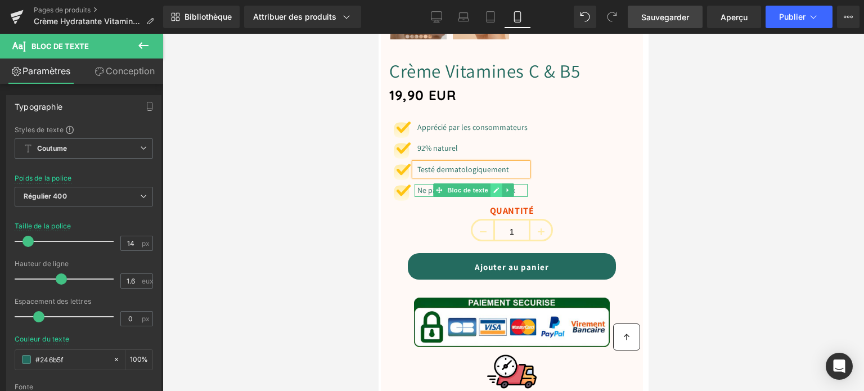
click at [496, 188] on icon at bounding box center [496, 191] width 6 height 6
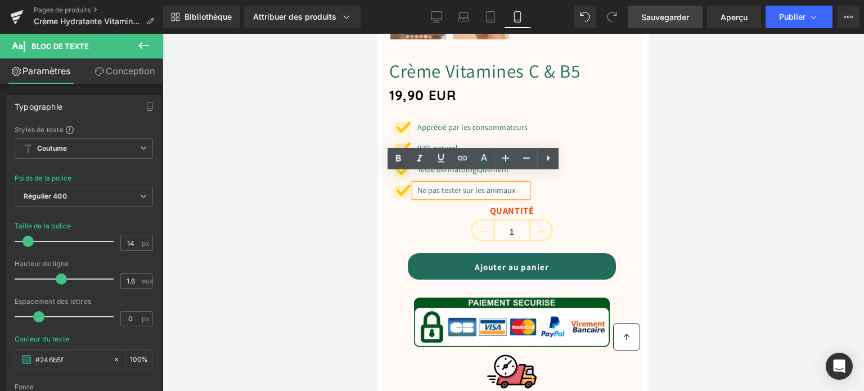
click at [464, 185] on font "Ne pas tester sur les animaux" at bounding box center [466, 190] width 98 height 10
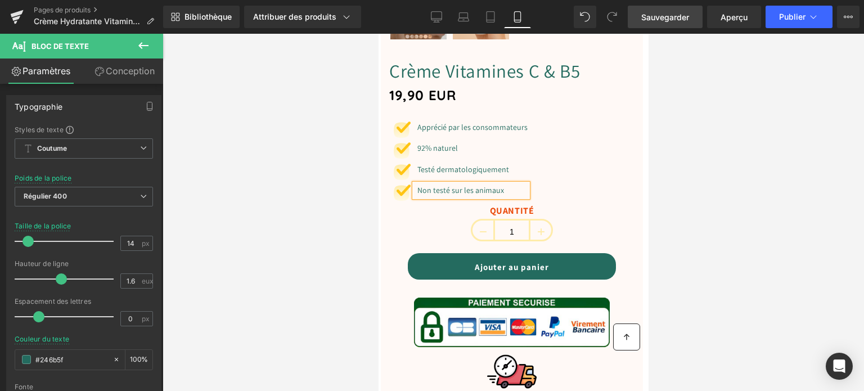
click at [607, 155] on div "Image Apprécié par les consommateurs Bloc de texte Image 92% naturel Bloc de te…" at bounding box center [511, 163] width 245 height 84
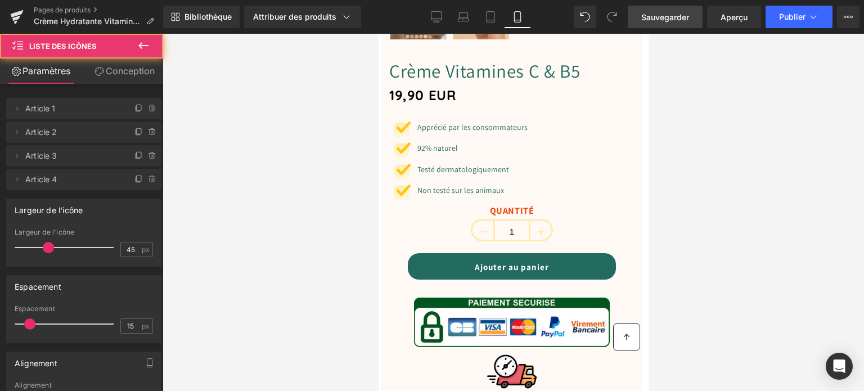
click at [664, 13] on font "Sauvegarder" at bounding box center [665, 17] width 48 height 10
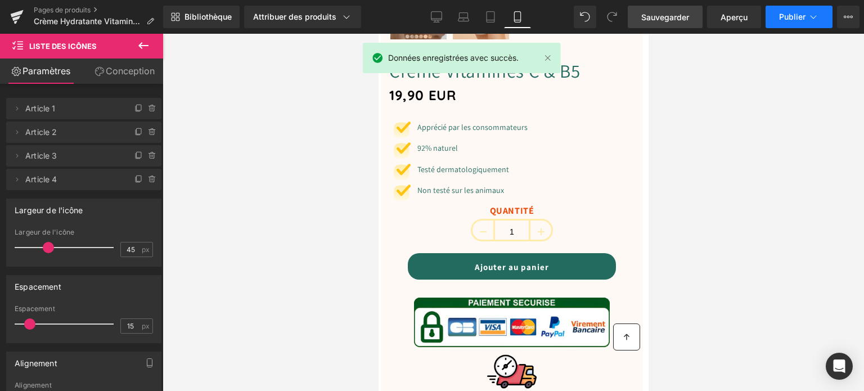
click at [788, 16] on font "Publier" at bounding box center [792, 17] width 26 height 10
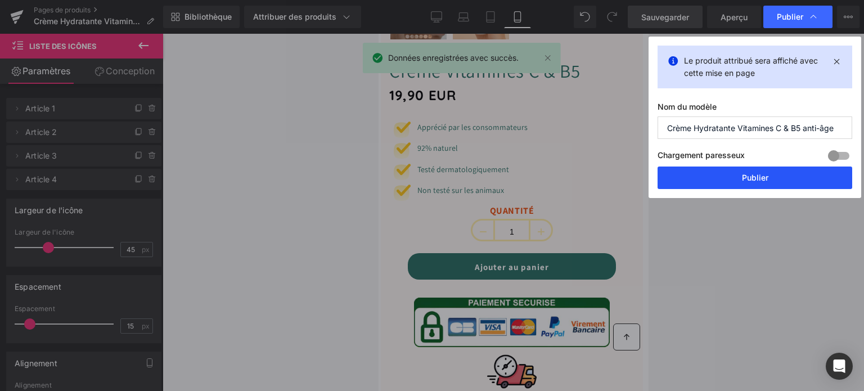
drag, startPoint x: 765, startPoint y: 170, endPoint x: 138, endPoint y: 6, distance: 647.9
click at [765, 170] on button "Publier" at bounding box center [755, 178] width 195 height 23
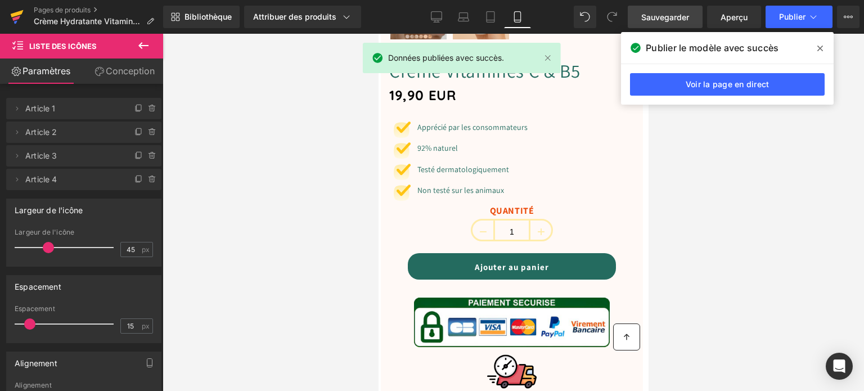
click at [16, 14] on icon at bounding box center [17, 13] width 13 height 7
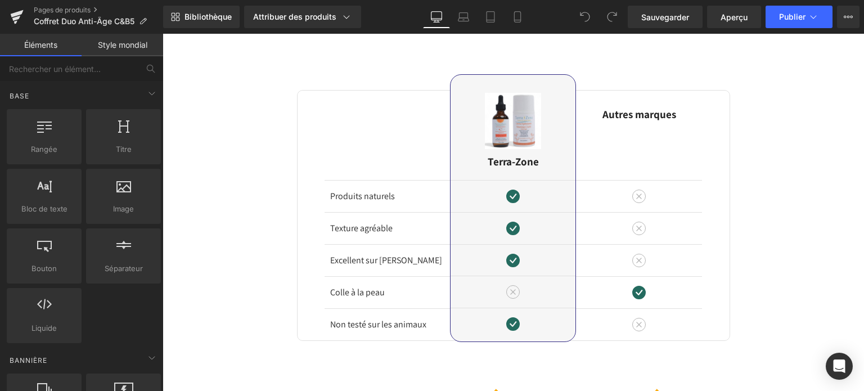
scroll to position [2082, 0]
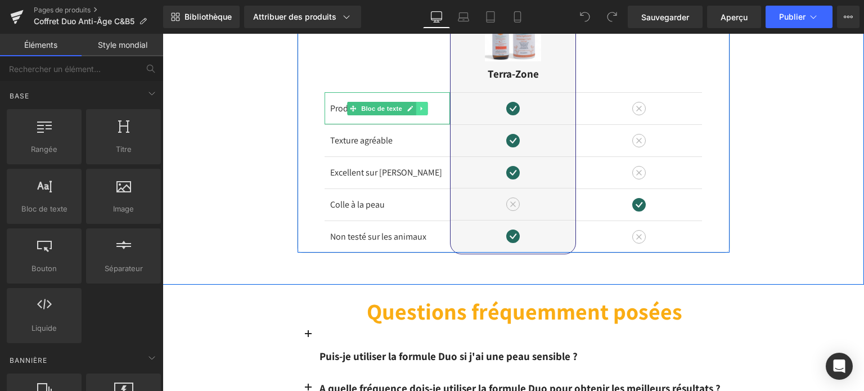
click at [421, 109] on link at bounding box center [422, 109] width 12 height 14
click at [428, 103] on link at bounding box center [428, 109] width 12 height 14
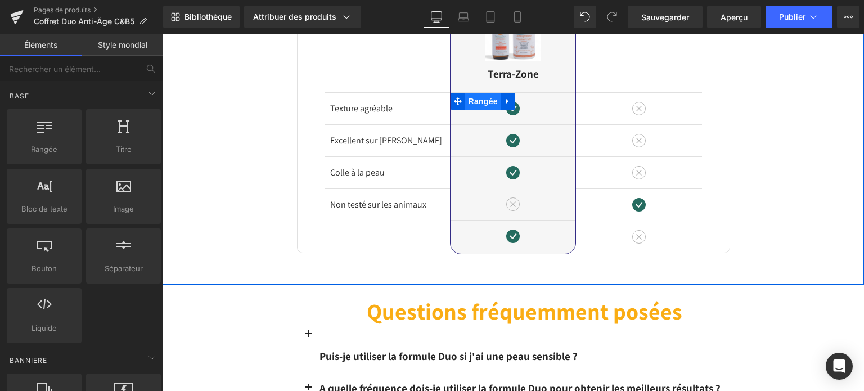
scroll to position [2084, 0]
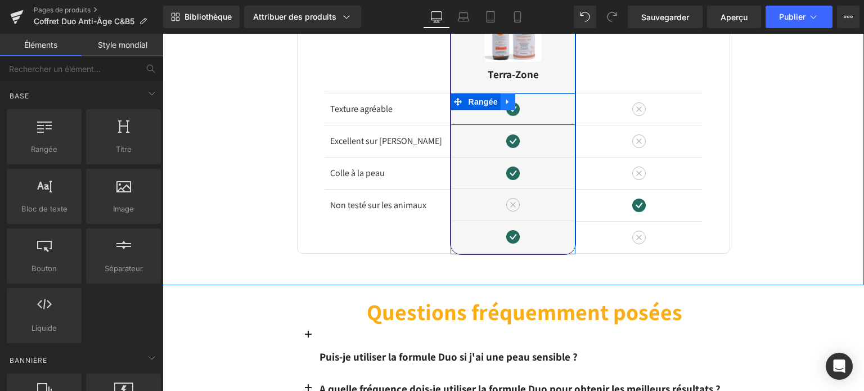
click at [506, 98] on icon at bounding box center [508, 102] width 8 height 8
click at [535, 98] on icon at bounding box center [537, 102] width 8 height 8
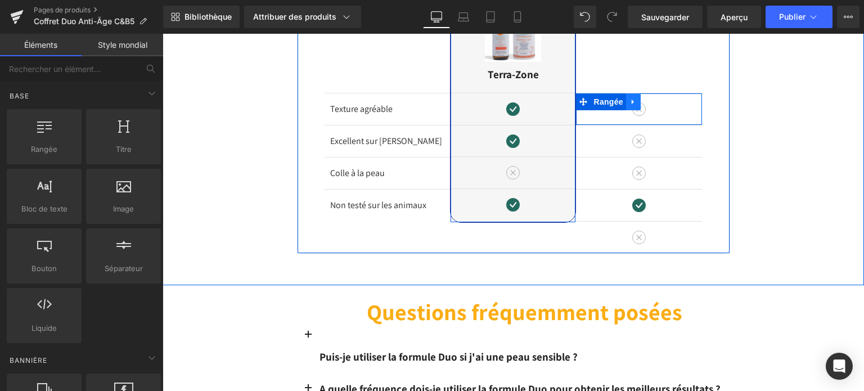
click at [632, 100] on icon at bounding box center [633, 102] width 2 height 5
click at [659, 98] on icon at bounding box center [663, 102] width 8 height 8
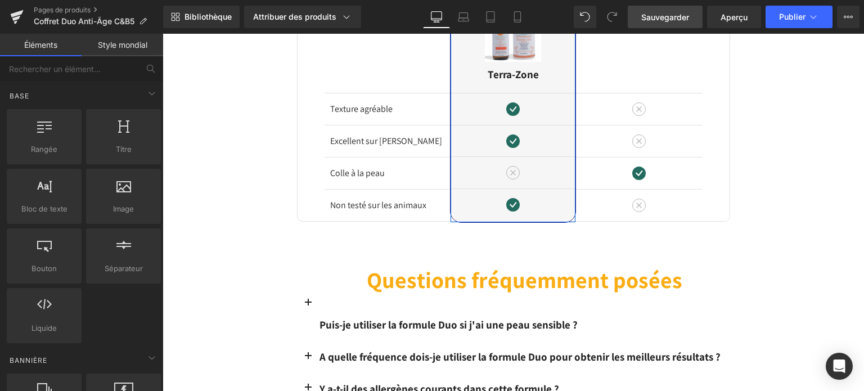
drag, startPoint x: 668, startPoint y: 14, endPoint x: 382, endPoint y: 48, distance: 288.5
click at [668, 14] on font "Sauvegarder" at bounding box center [665, 17] width 48 height 10
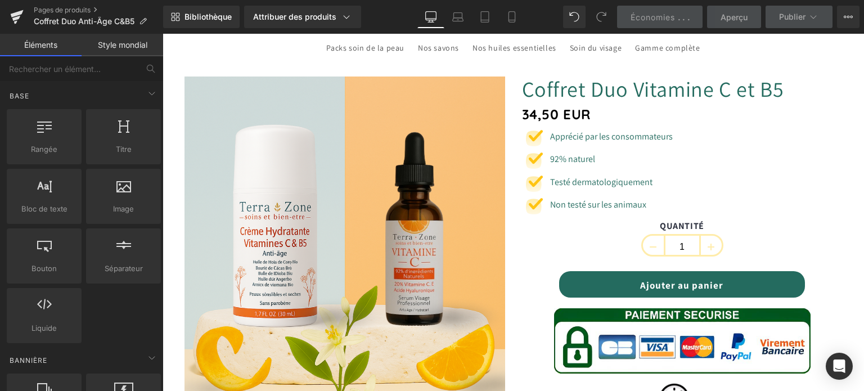
scroll to position [0, 0]
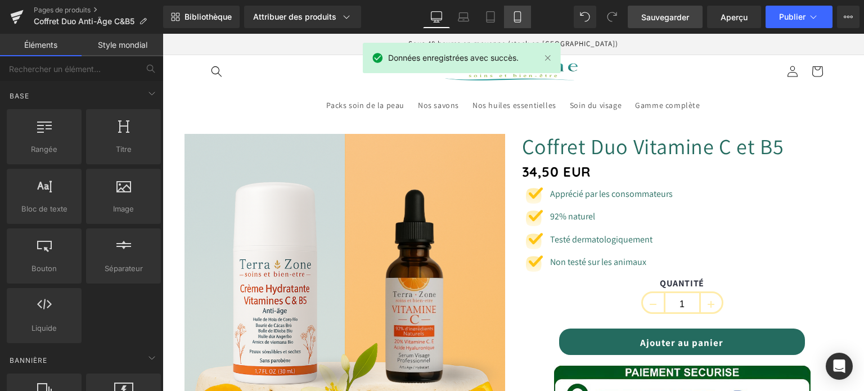
click at [518, 23] on link "Mobile" at bounding box center [517, 17] width 27 height 23
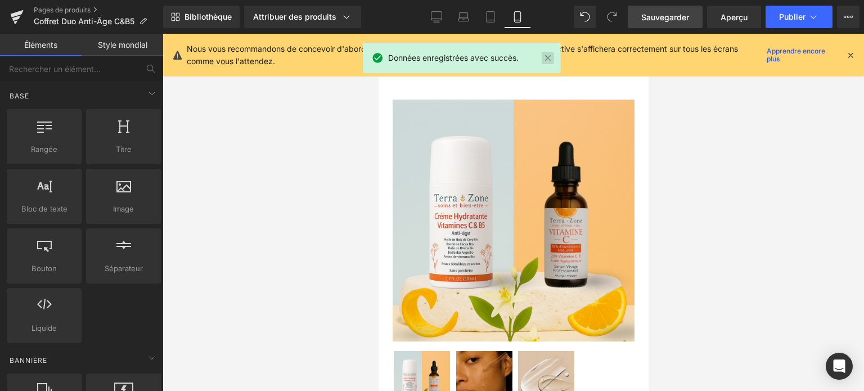
click at [547, 58] on link at bounding box center [548, 58] width 12 height 12
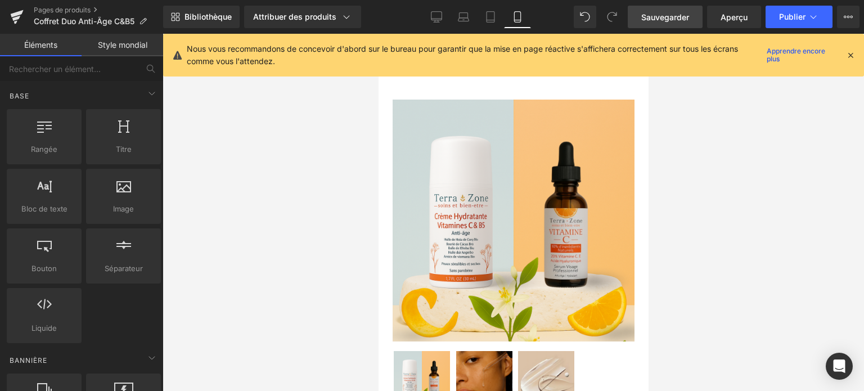
click at [852, 53] on icon at bounding box center [851, 55] width 10 height 10
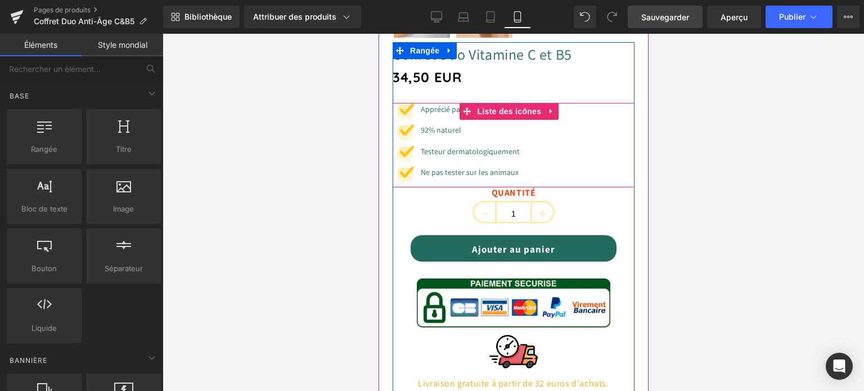
scroll to position [450, 0]
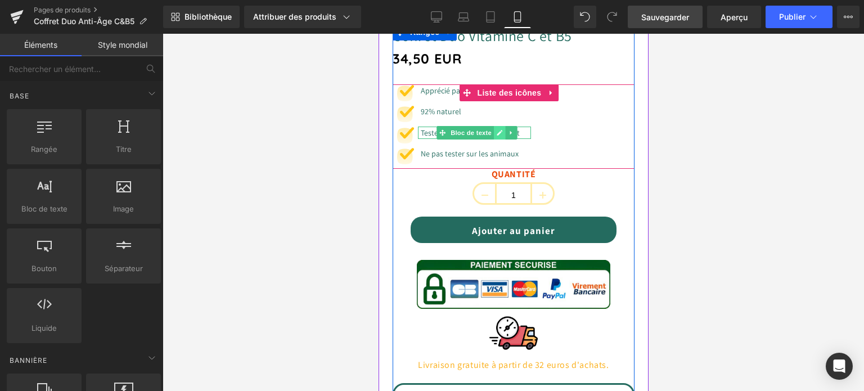
click at [496, 129] on icon at bounding box center [499, 132] width 6 height 7
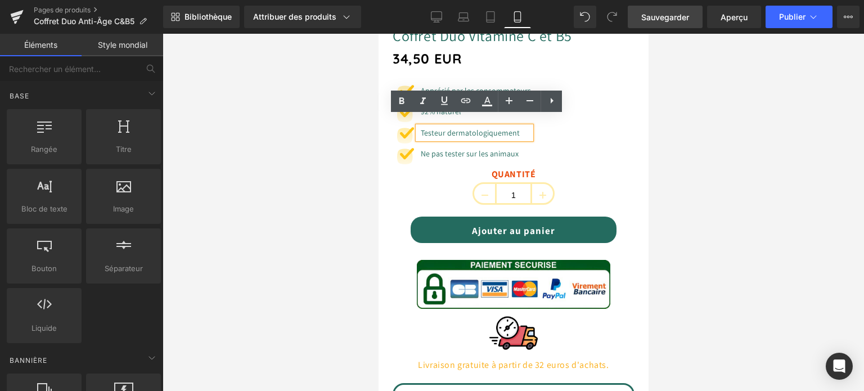
click at [444, 128] on font "Testeur dermatologiquement" at bounding box center [469, 133] width 99 height 10
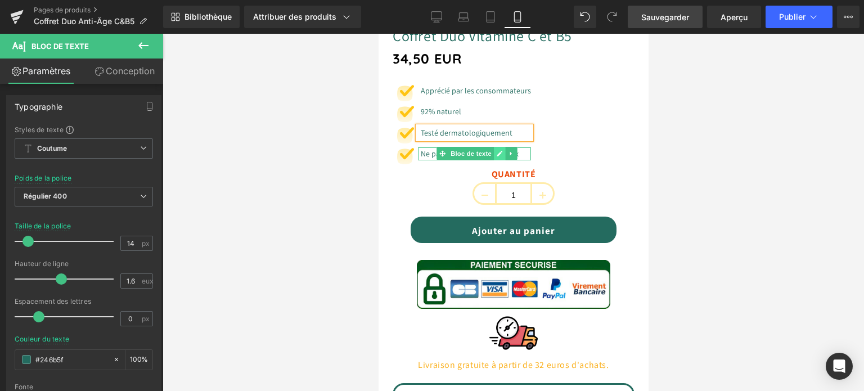
click at [496, 147] on link at bounding box center [499, 154] width 12 height 14
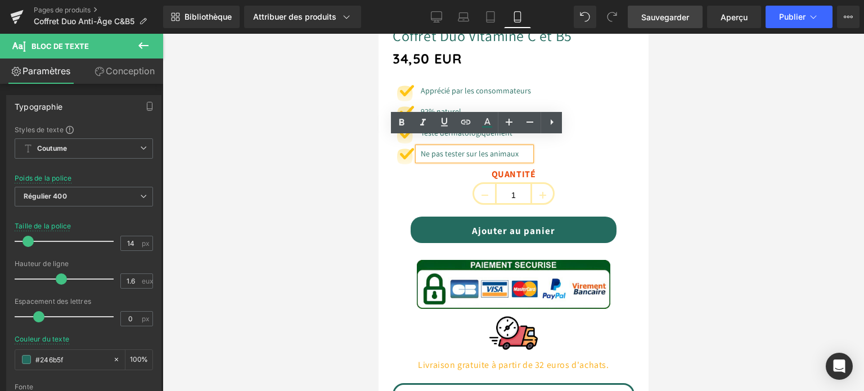
click at [466, 149] on font "Ne pas tester sur les animaux" at bounding box center [469, 154] width 98 height 10
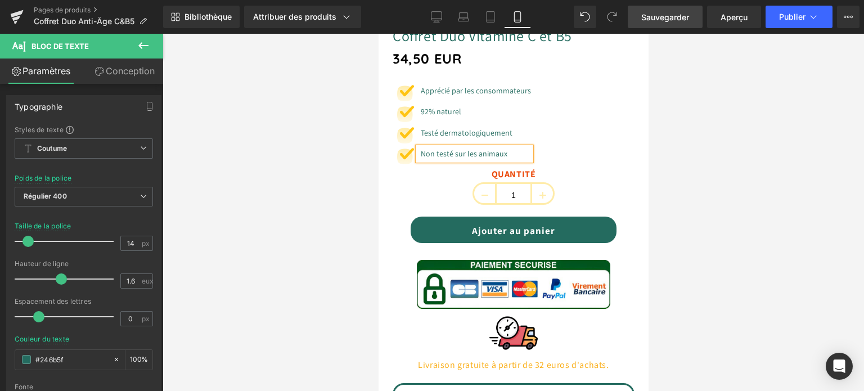
drag, startPoint x: 122, startPoint y: 130, endPoint x: 660, endPoint y: 10, distance: 551.0
click at [660, 10] on link "Sauvegarder" at bounding box center [665, 17] width 75 height 23
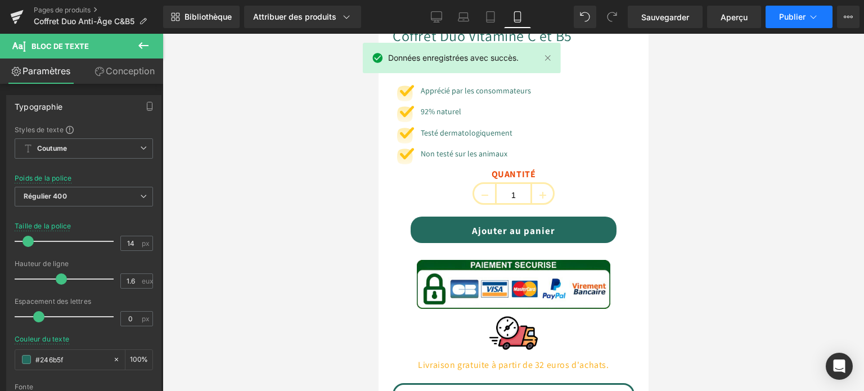
click at [799, 14] on font "Publier" at bounding box center [792, 17] width 26 height 10
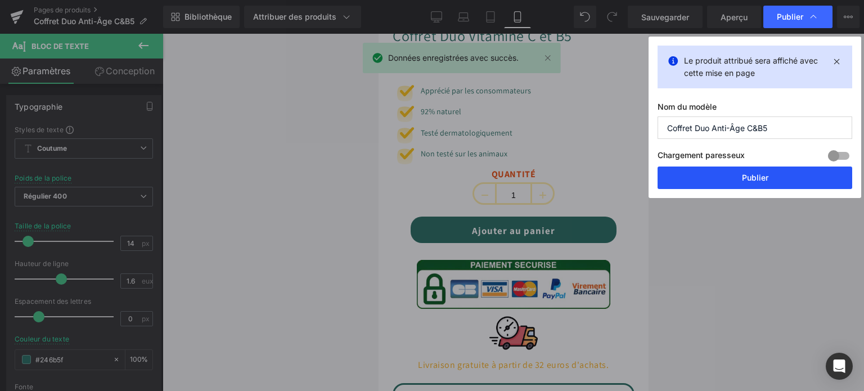
drag, startPoint x: 752, startPoint y: 185, endPoint x: 152, endPoint y: 64, distance: 611.8
click at [752, 185] on button "Publier" at bounding box center [755, 178] width 195 height 23
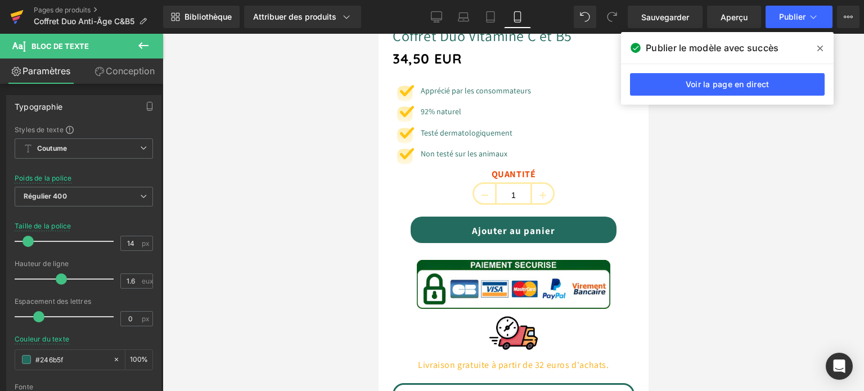
click at [17, 19] on icon at bounding box center [16, 18] width 8 height 5
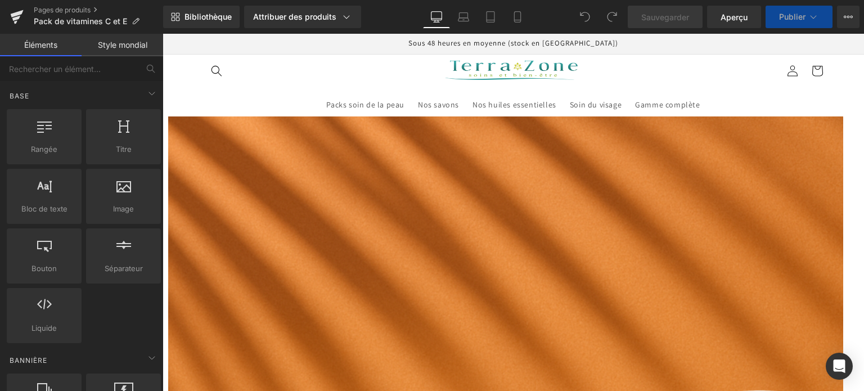
scroll to position [113, 0]
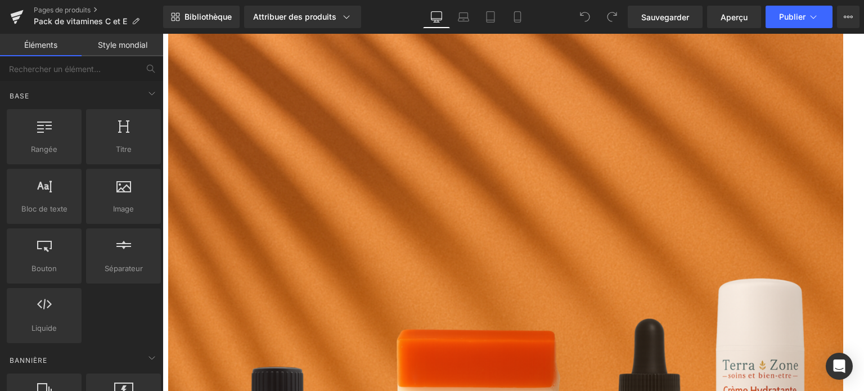
click at [163, 34] on link at bounding box center [163, 34] width 0 height 0
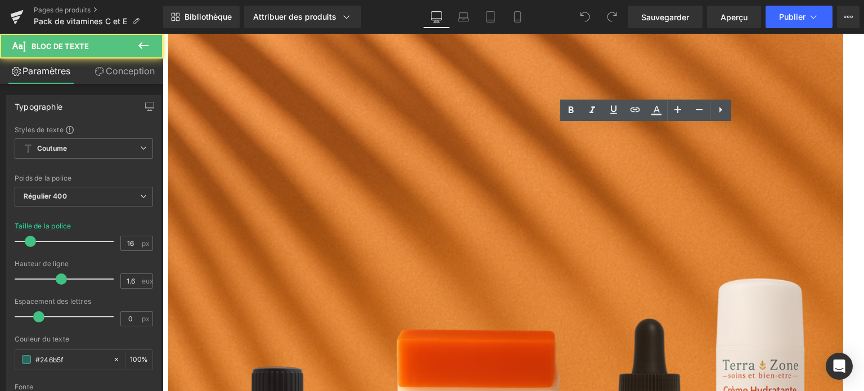
drag, startPoint x: 576, startPoint y: 131, endPoint x: 560, endPoint y: 133, distance: 16.5
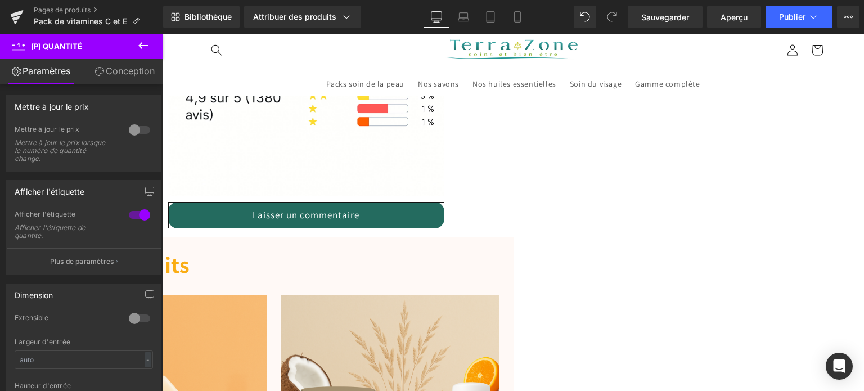
scroll to position [1278, 0]
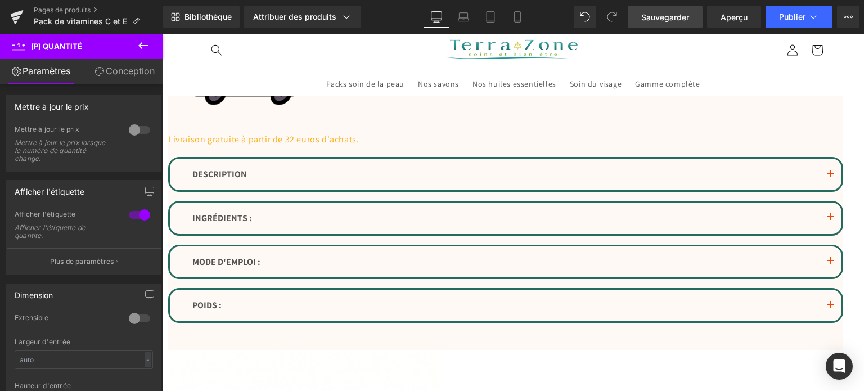
click at [658, 12] on font "Sauvegarder" at bounding box center [665, 17] width 48 height 10
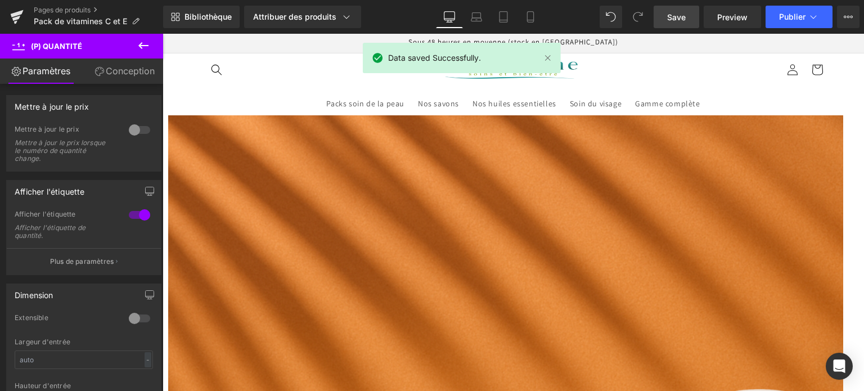
scroll to position [0, 0]
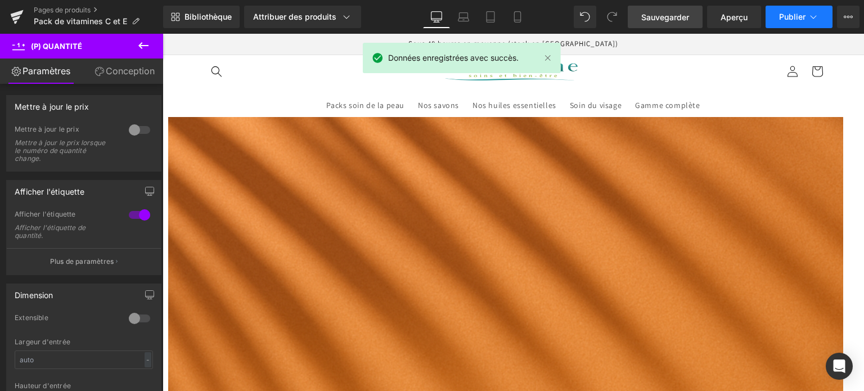
click at [776, 17] on button "Publier" at bounding box center [799, 17] width 67 height 23
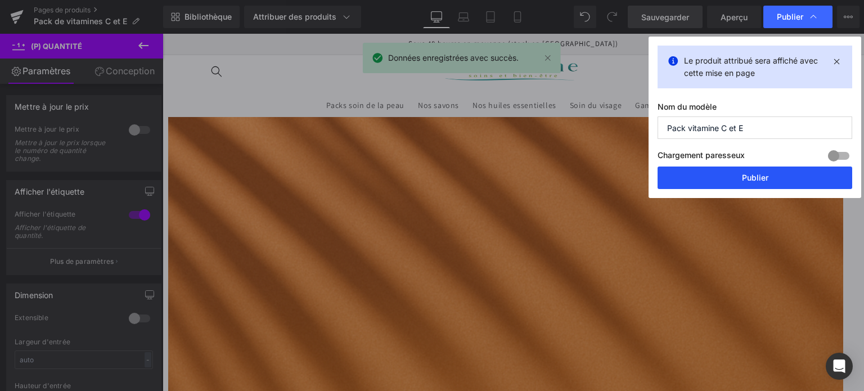
click at [731, 173] on button "Publier" at bounding box center [755, 178] width 195 height 23
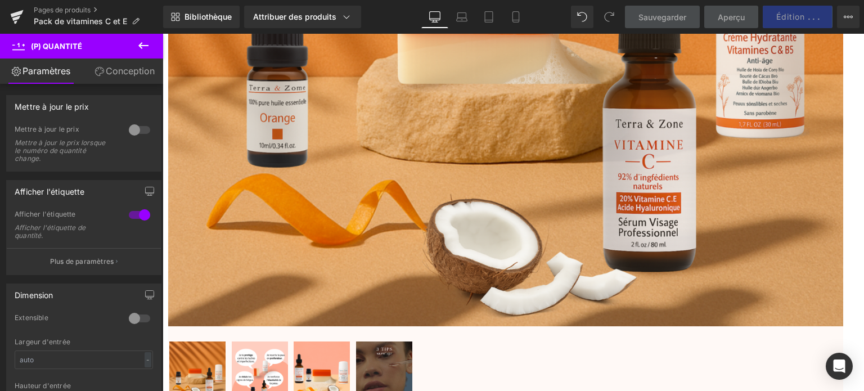
scroll to position [466, 0]
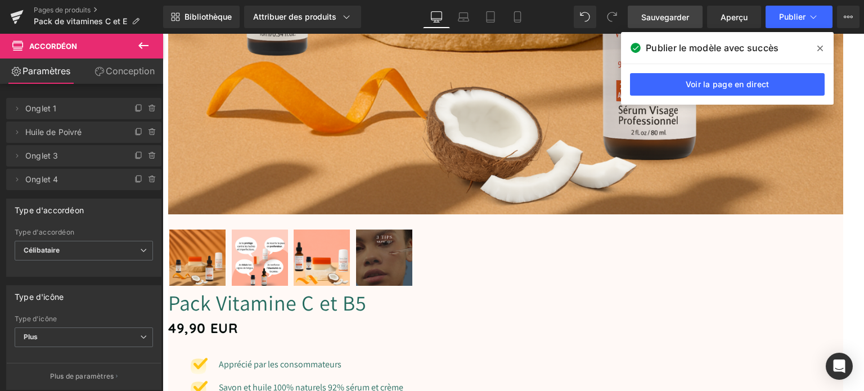
scroll to position [578, 0]
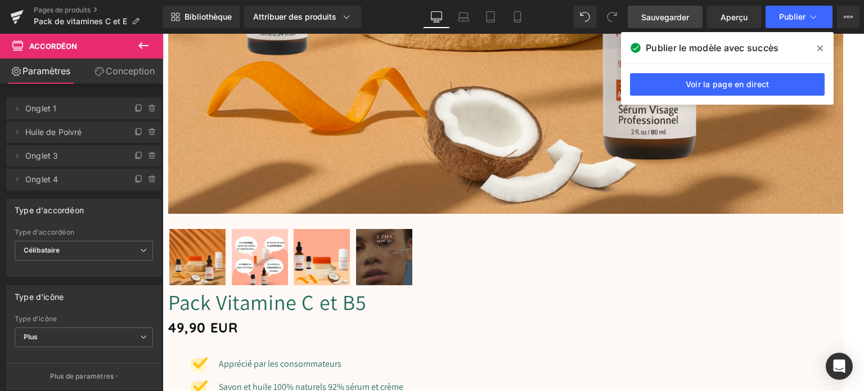
click at [826, 48] on span at bounding box center [820, 48] width 18 height 18
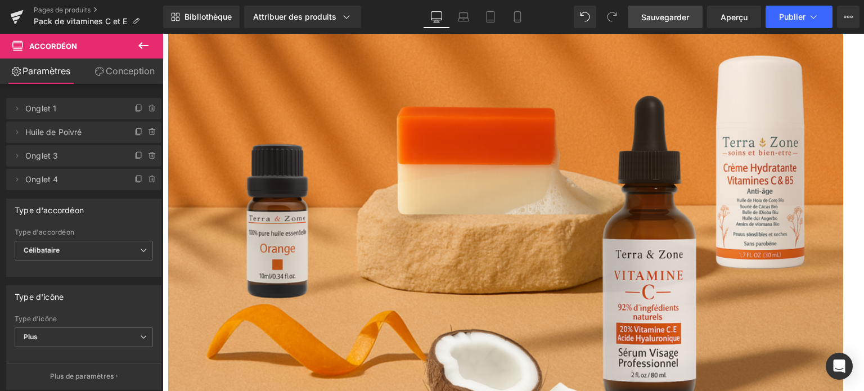
scroll to position [353, 0]
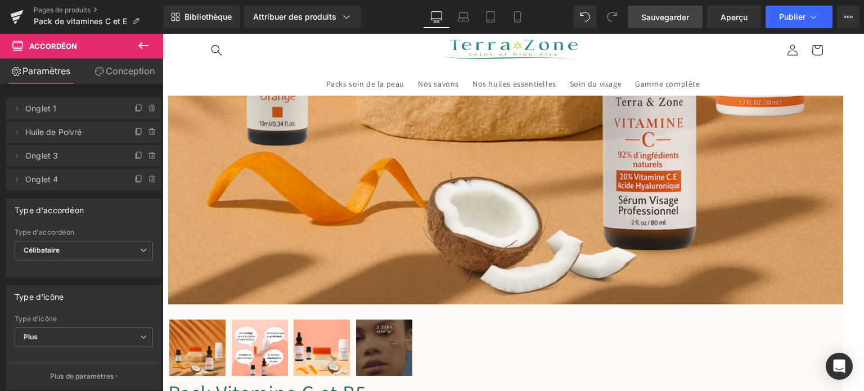
scroll to position [297, 0]
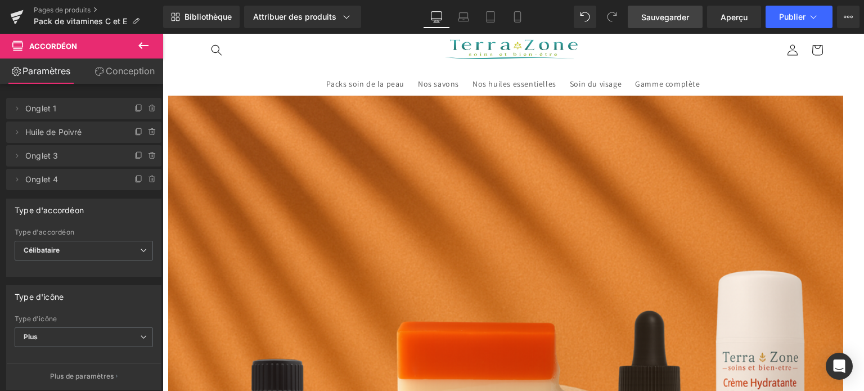
scroll to position [16, 0]
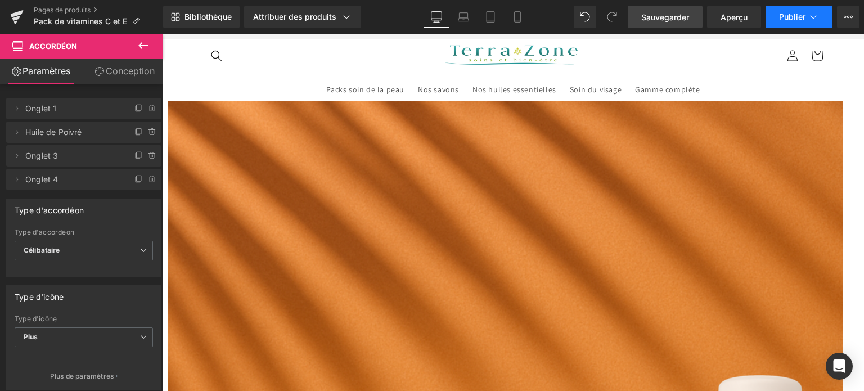
click at [776, 12] on button "Publier" at bounding box center [799, 17] width 67 height 23
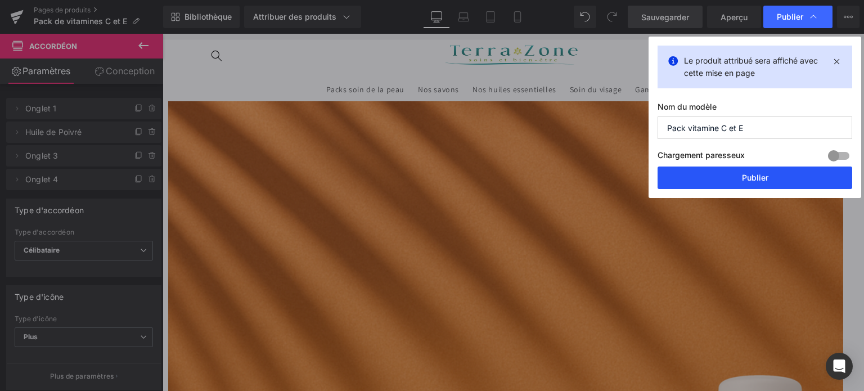
click at [742, 173] on font "Publier" at bounding box center [755, 178] width 26 height 10
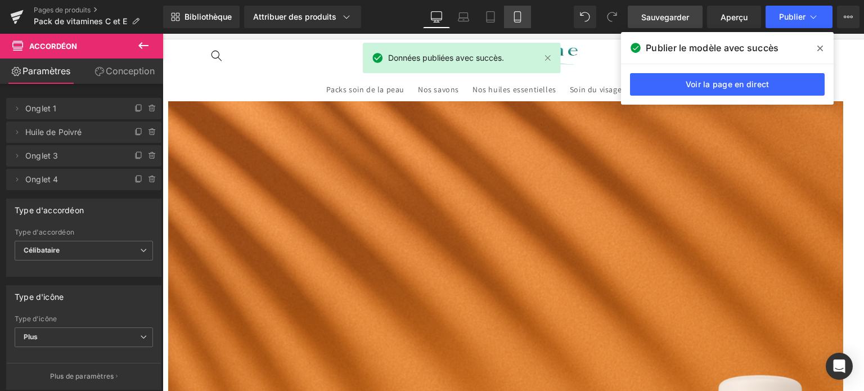
click at [516, 15] on icon at bounding box center [517, 16] width 11 height 11
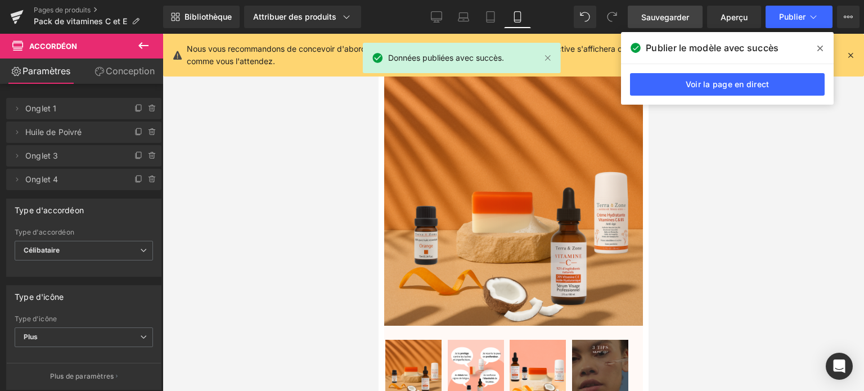
scroll to position [671, 0]
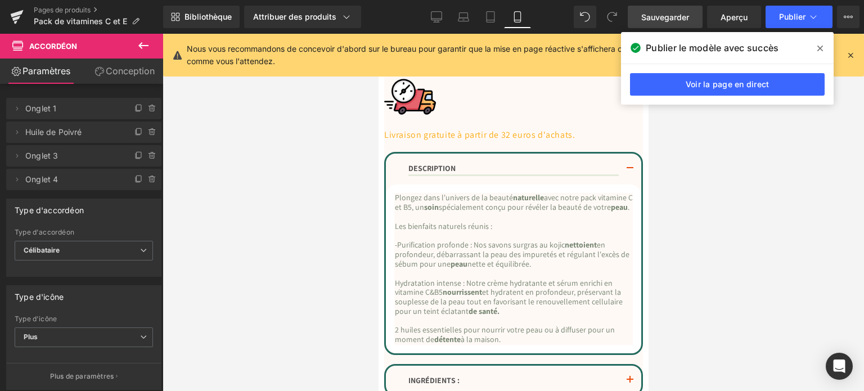
click at [504, 11] on link "Mobile" at bounding box center [517, 17] width 27 height 23
click at [495, 13] on icon at bounding box center [490, 16] width 11 height 11
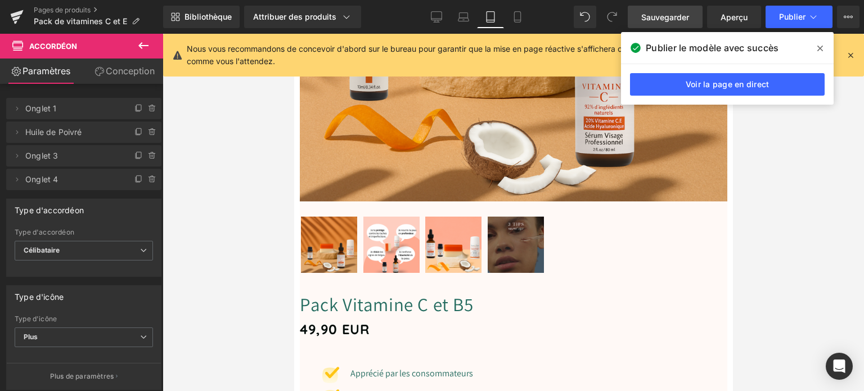
scroll to position [192, 0]
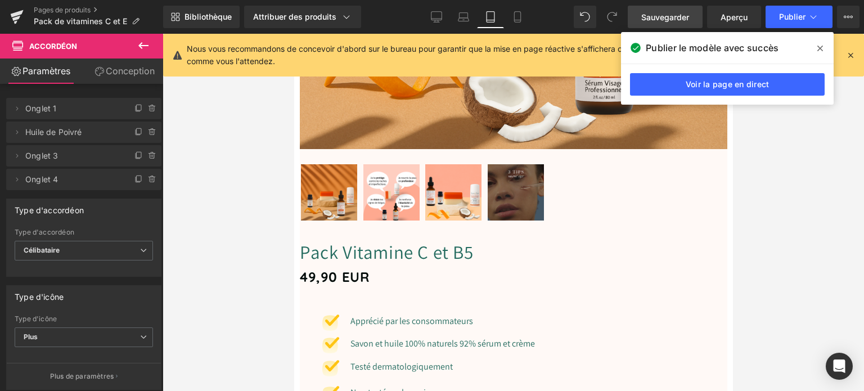
scroll to position [473, 0]
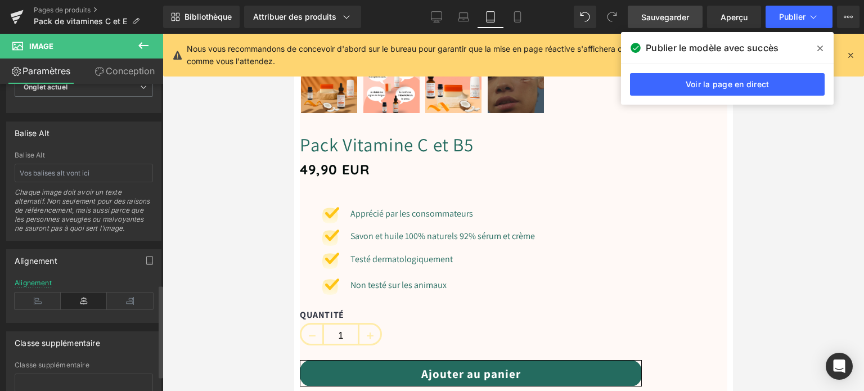
scroll to position [716, 0]
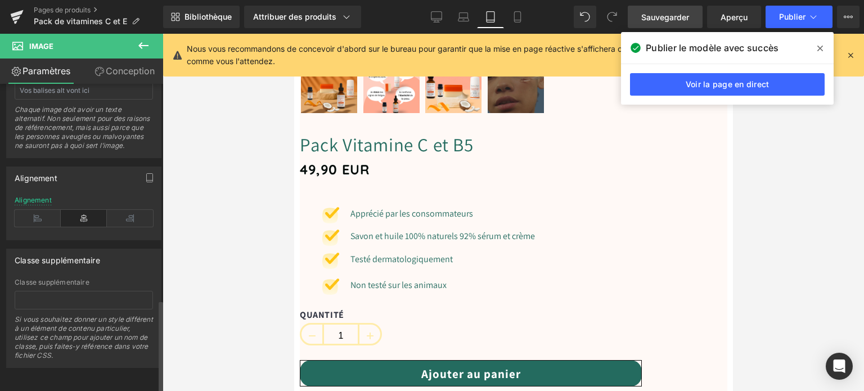
click at [30, 218] on div "Alignement" at bounding box center [84, 217] width 138 height 43
click at [32, 214] on icon at bounding box center [38, 218] width 46 height 17
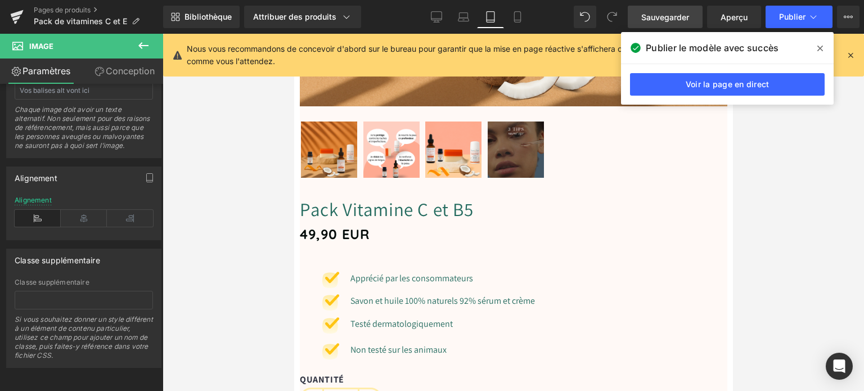
scroll to position [304, 0]
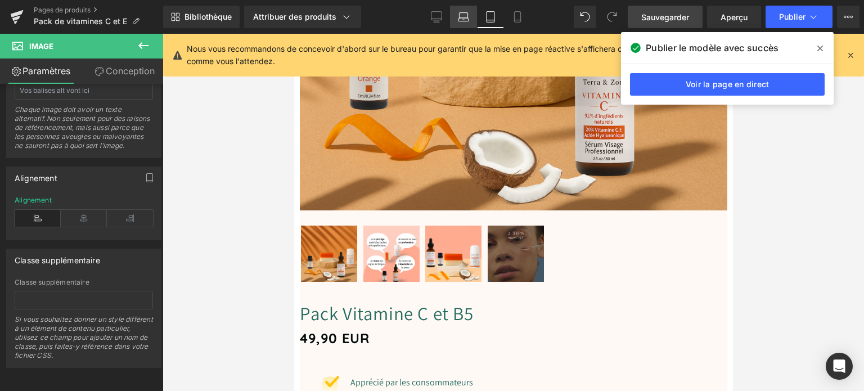
click at [463, 15] on icon at bounding box center [463, 16] width 11 height 11
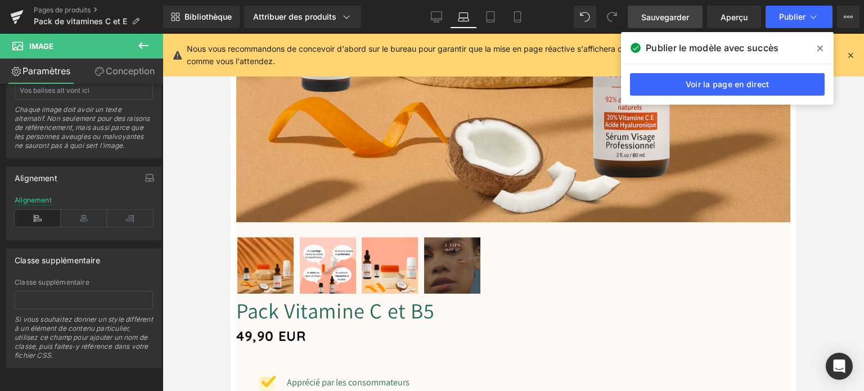
scroll to position [567, 0]
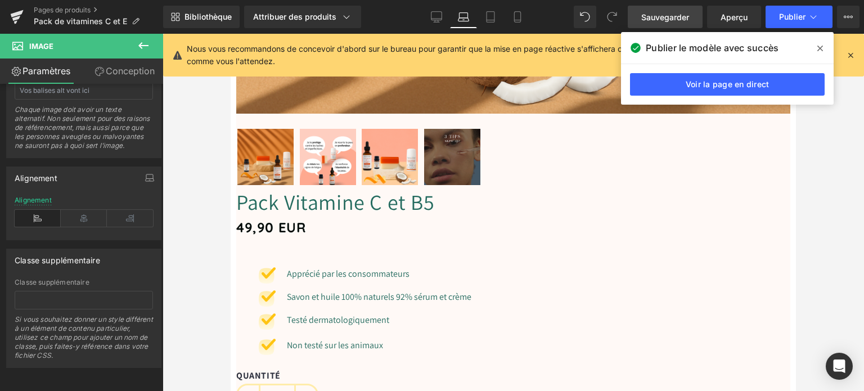
click at [819, 48] on icon at bounding box center [820, 48] width 6 height 9
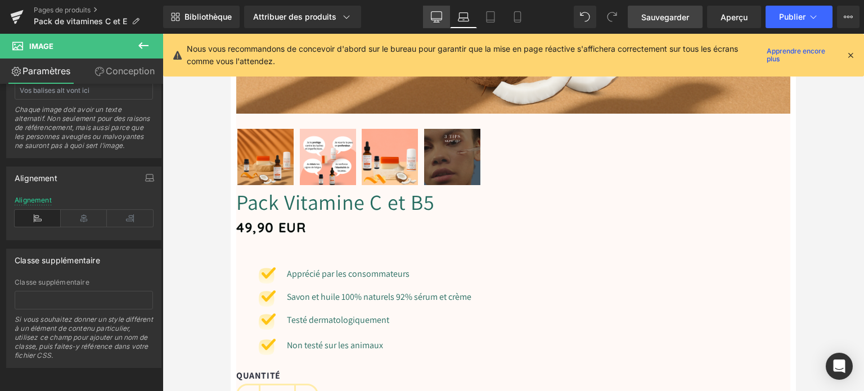
click at [430, 15] on link "Bureau" at bounding box center [436, 17] width 27 height 23
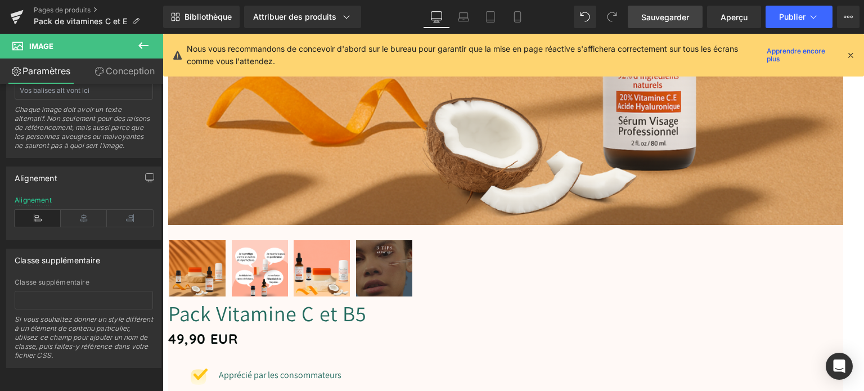
scroll to position [588, 0]
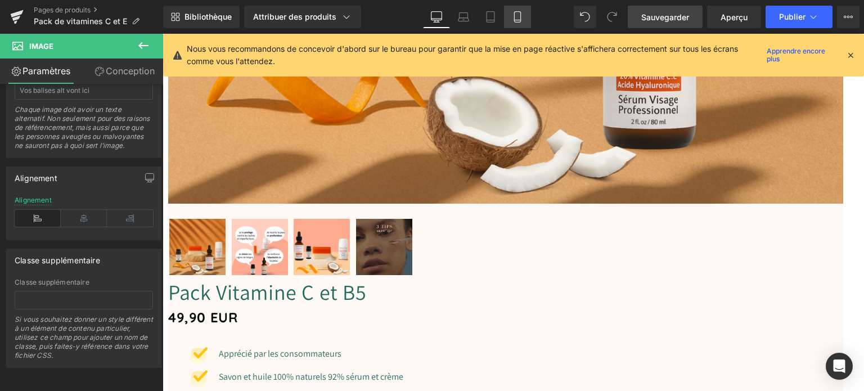
click at [518, 16] on icon at bounding box center [517, 16] width 11 height 11
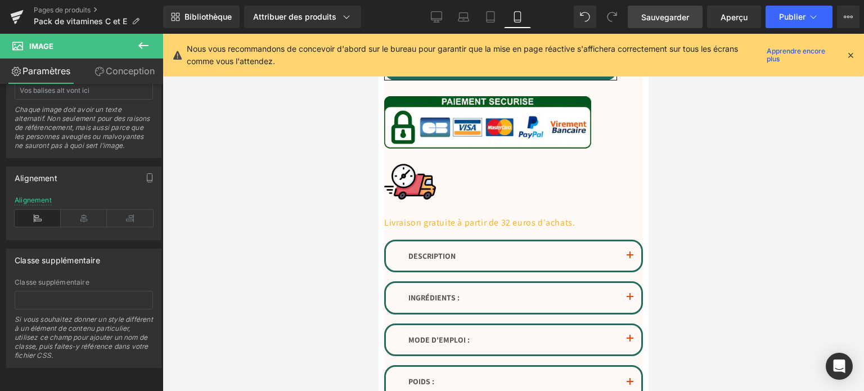
scroll to position [889, 0]
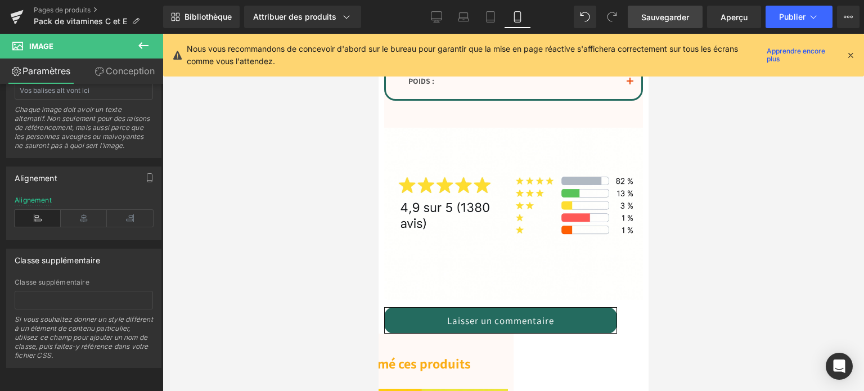
click at [852, 51] on icon at bounding box center [851, 55] width 10 height 10
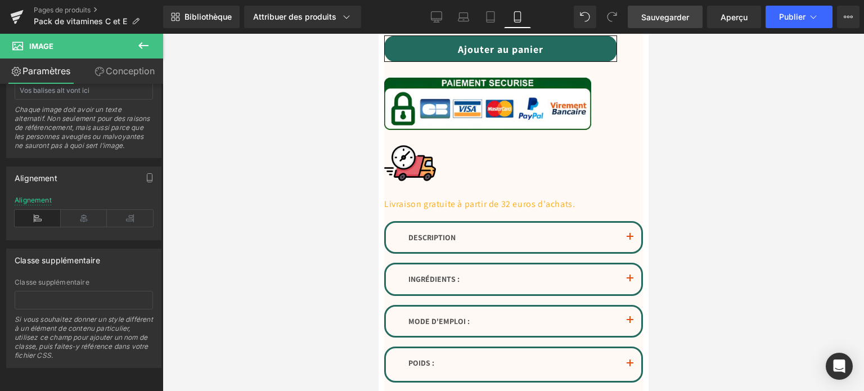
scroll to position [608, 0]
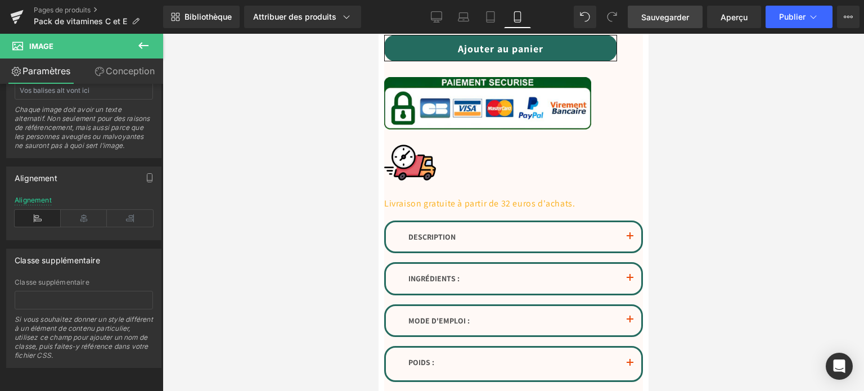
click at [618, 236] on button "button" at bounding box center [629, 236] width 23 height 29
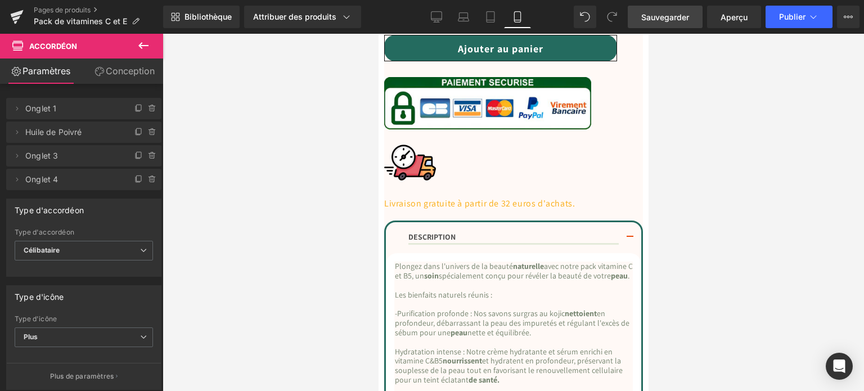
click at [618, 239] on button "button" at bounding box center [629, 237] width 23 height 31
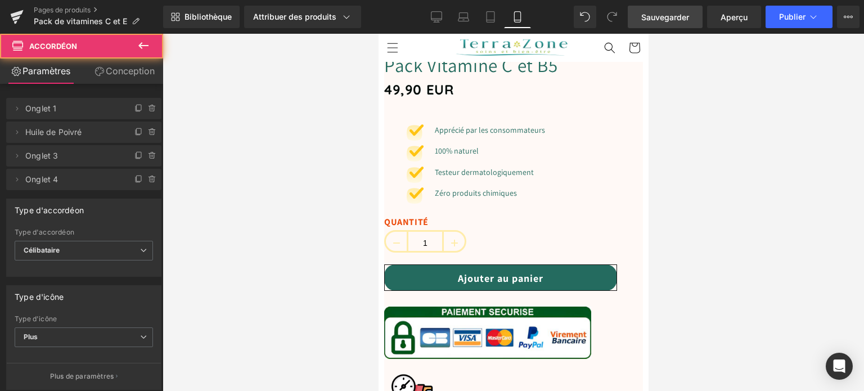
scroll to position [326, 0]
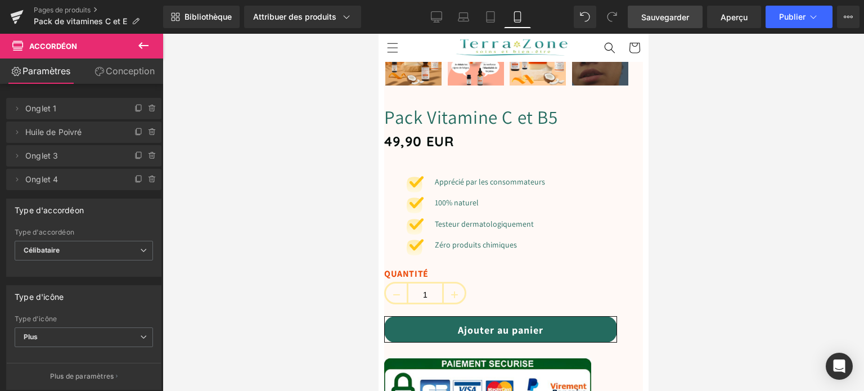
click at [378, 34] on icon at bounding box center [378, 34] width 0 height 0
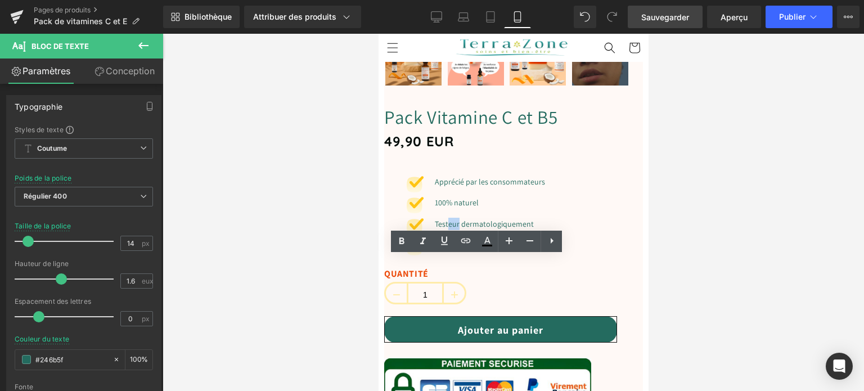
drag, startPoint x: 446, startPoint y: 261, endPoint x: 434, endPoint y: 262, distance: 12.4
click at [434, 229] on font "Testeur dermatologiquement" at bounding box center [483, 224] width 99 height 10
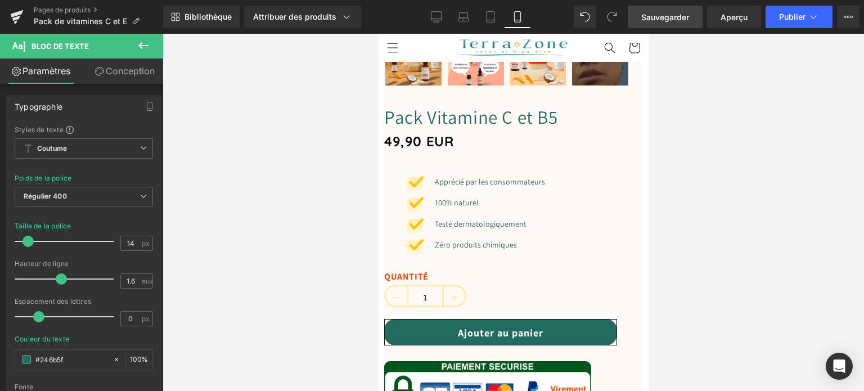
click at [538, 271] on div "Image Apprécié par les consommateurs Bloc de texte Image 100% naturel Bloc de t…" at bounding box center [513, 219] width 259 height 104
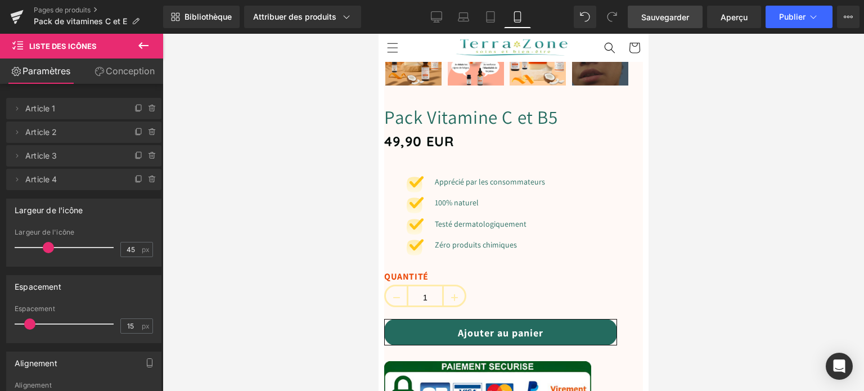
click at [378, 34] on icon at bounding box center [378, 34] width 0 height 0
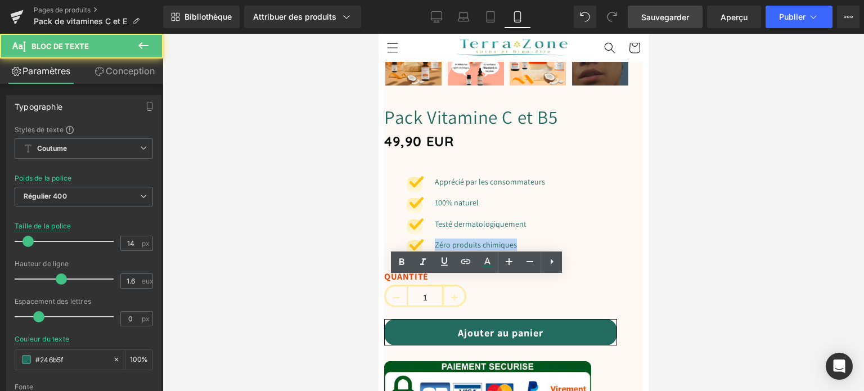
drag, startPoint x: 503, startPoint y: 281, endPoint x: 418, endPoint y: 279, distance: 85.0
click at [432, 251] on div "Zéro produits chimiques" at bounding box center [488, 245] width 113 height 12
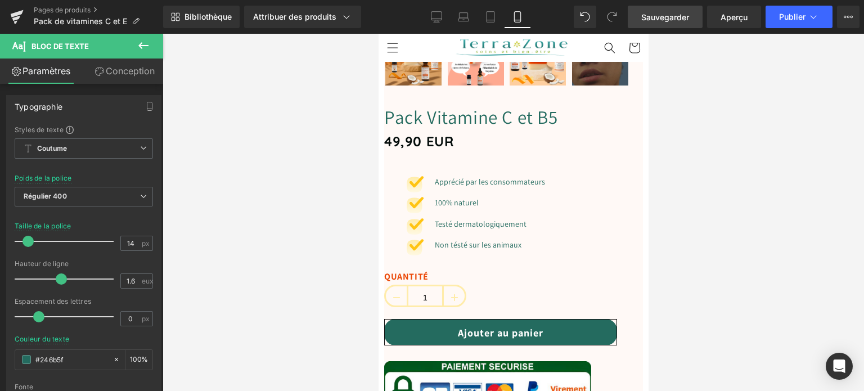
click at [565, 260] on div "Image Apprécié par les consommateurs Bloc de texte Image 100% naturel Bloc de t…" at bounding box center [513, 219] width 259 height 104
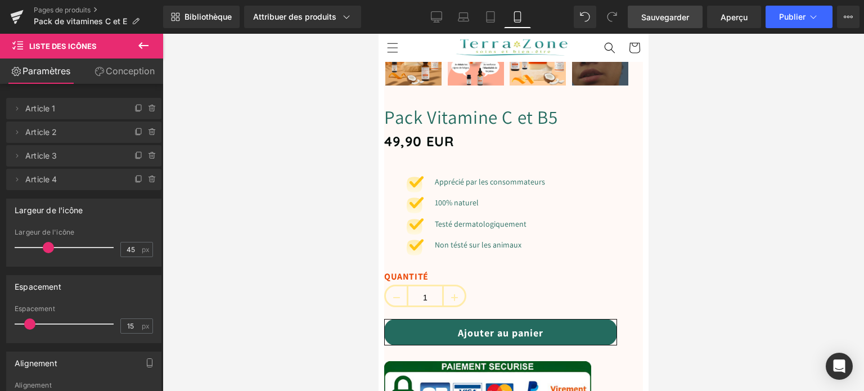
drag, startPoint x: 498, startPoint y: 281, endPoint x: 468, endPoint y: 281, distance: 29.8
click at [378, 34] on icon at bounding box center [378, 34] width 0 height 0
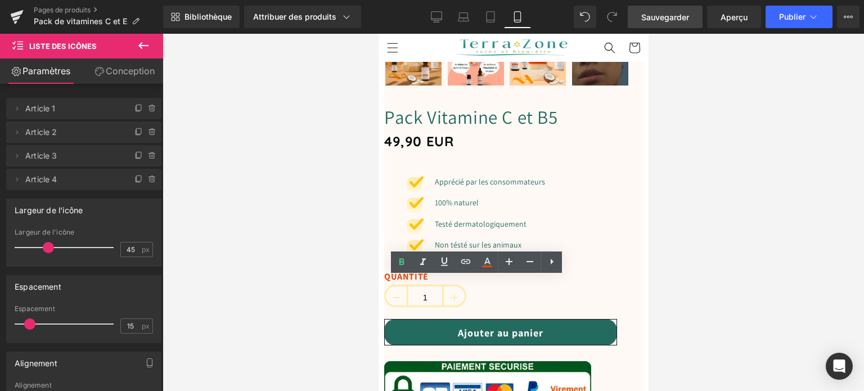
click at [442, 250] on font "Non tésté sur les animaux" at bounding box center [477, 245] width 87 height 10
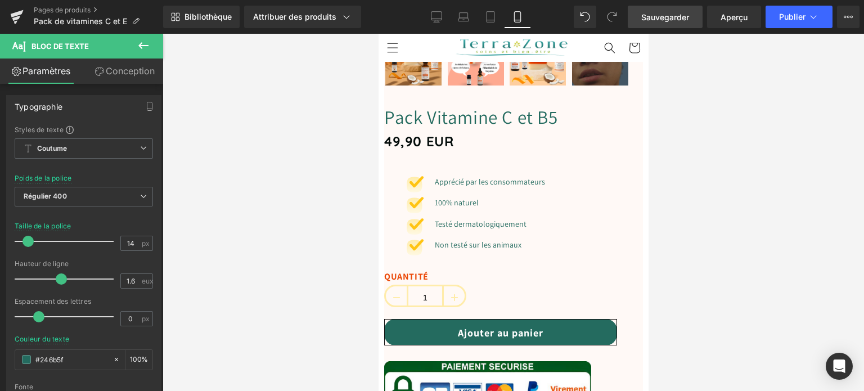
click at [577, 240] on div "Image Apprécié par les consommateurs Bloc de texte Image 100% naturel Bloc de t…" at bounding box center [513, 219] width 259 height 104
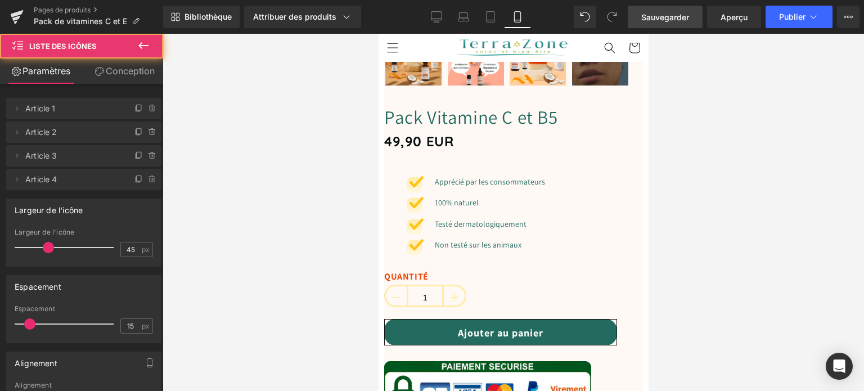
click at [641, 11] on span "Sauvegarder" at bounding box center [665, 17] width 48 height 12
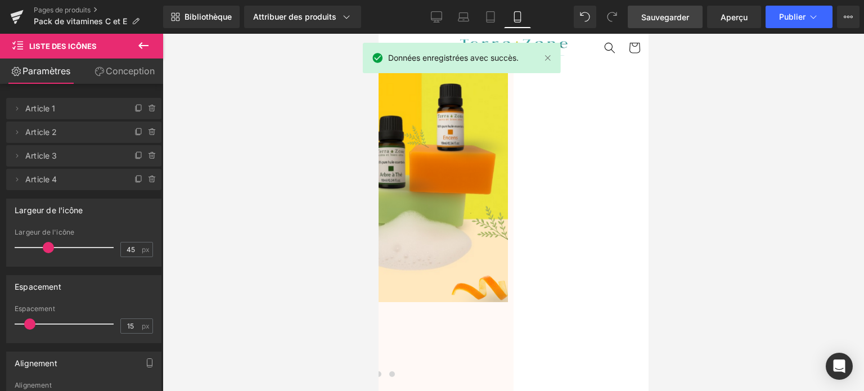
scroll to position [1170, 0]
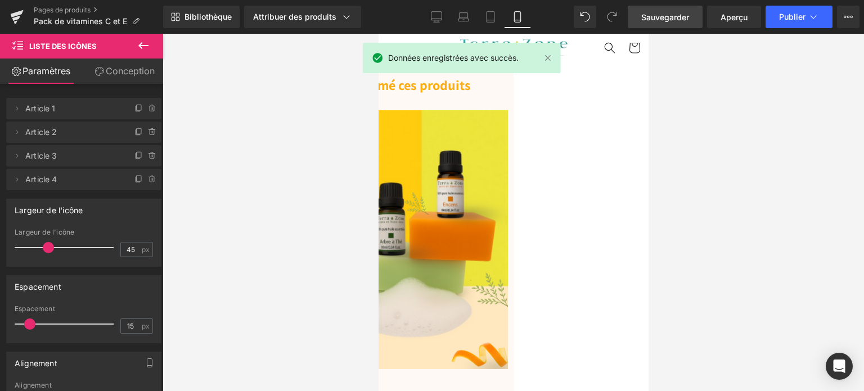
click at [462, 218] on img at bounding box center [378, 239] width 259 height 259
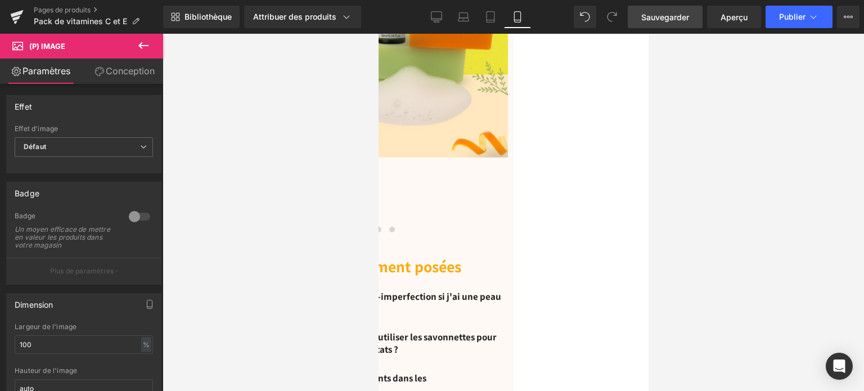
scroll to position [1395, 0]
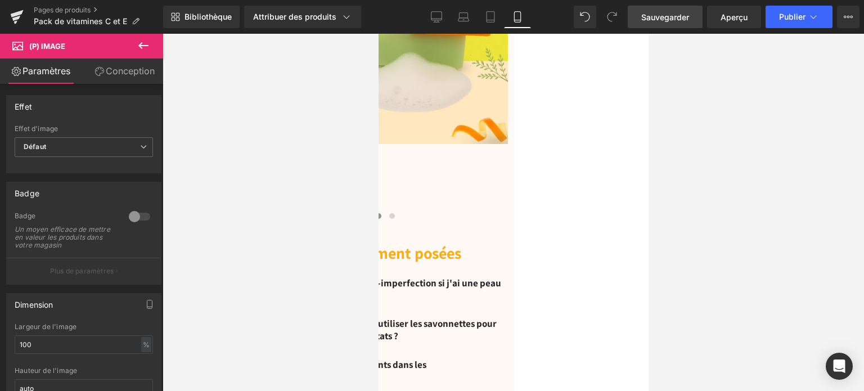
click at [381, 219] on span at bounding box center [378, 216] width 6 height 6
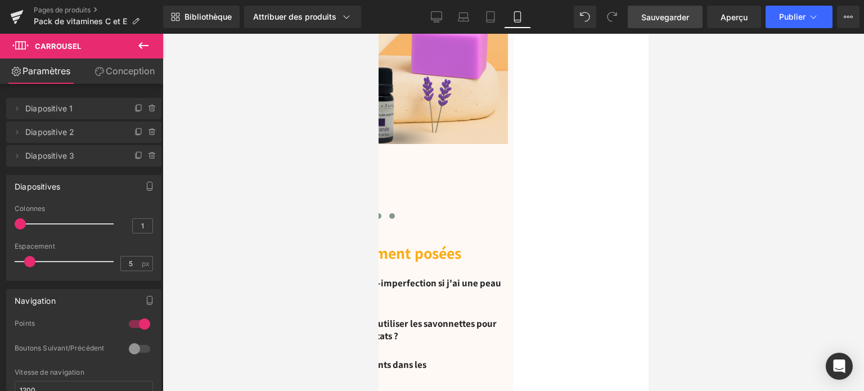
click at [394, 219] on span at bounding box center [392, 216] width 6 height 6
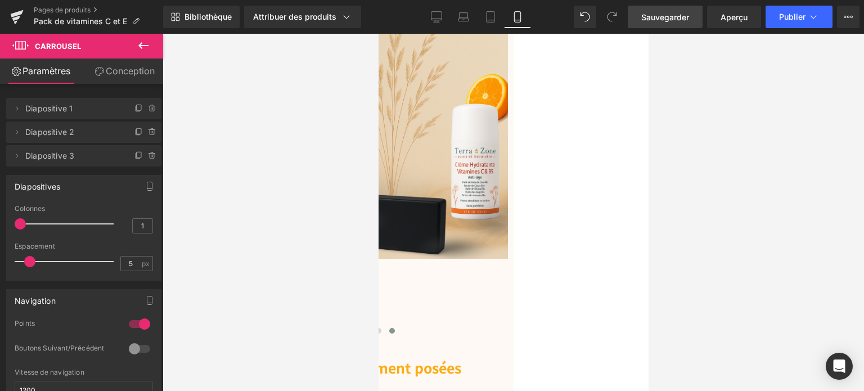
scroll to position [1339, 0]
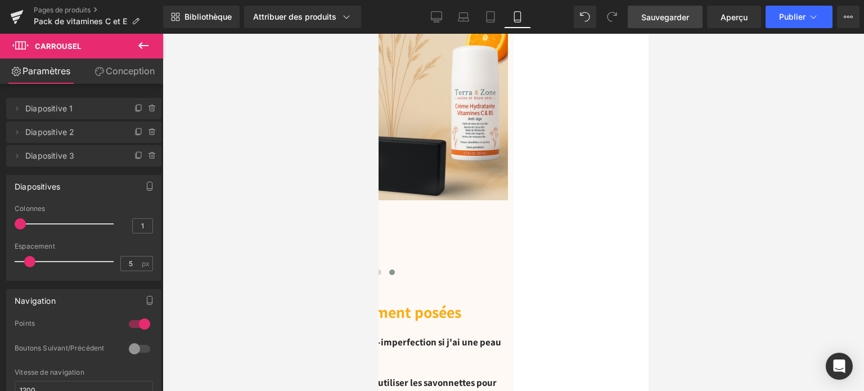
click at [371, 278] on button at bounding box center [365, 272] width 14 height 11
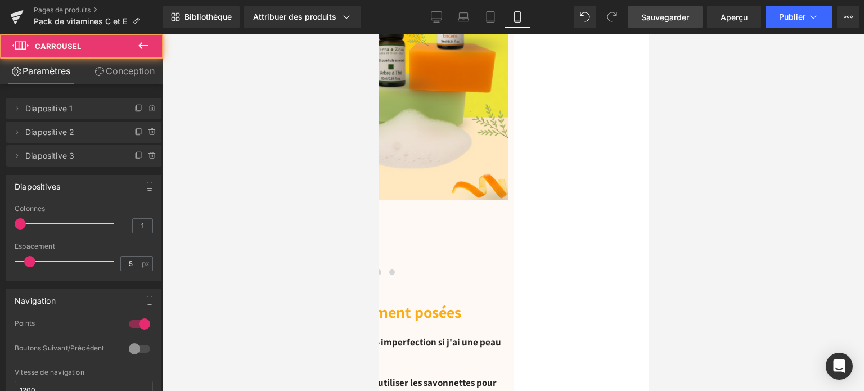
click at [451, 200] on img at bounding box center [378, 70] width 259 height 259
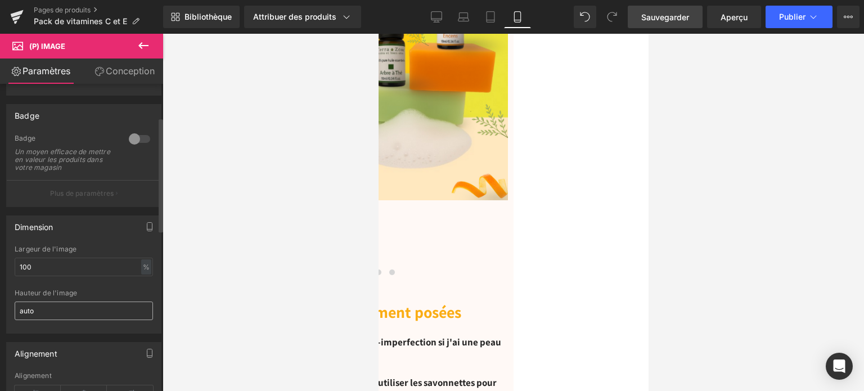
scroll to position [113, 0]
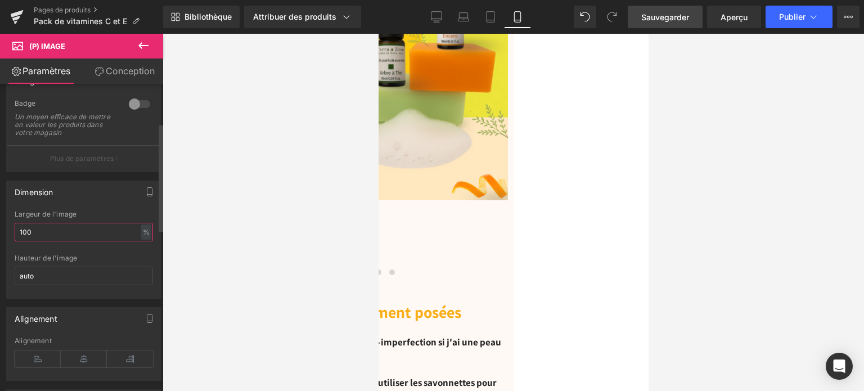
drag, startPoint x: 39, startPoint y: 240, endPoint x: 18, endPoint y: 239, distance: 21.4
click at [18, 239] on input "100" at bounding box center [84, 232] width 138 height 19
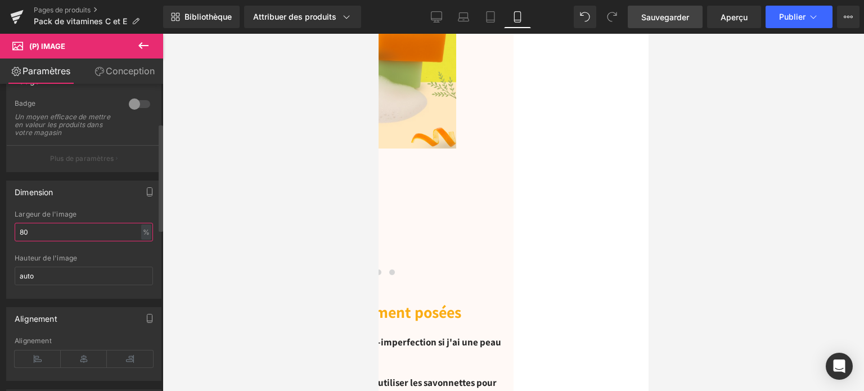
type input "8"
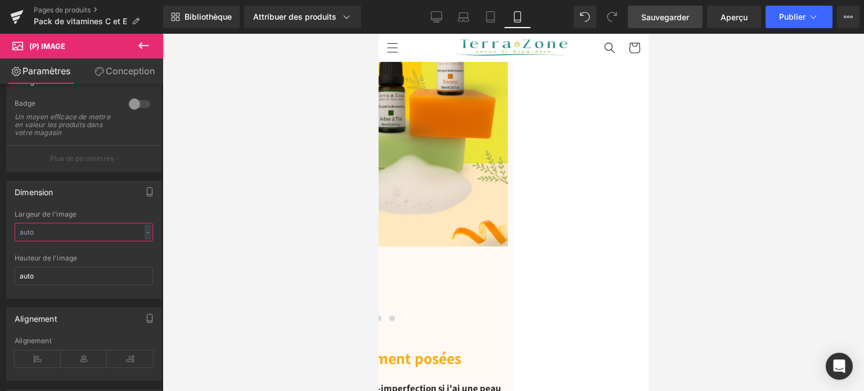
scroll to position [1226, 0]
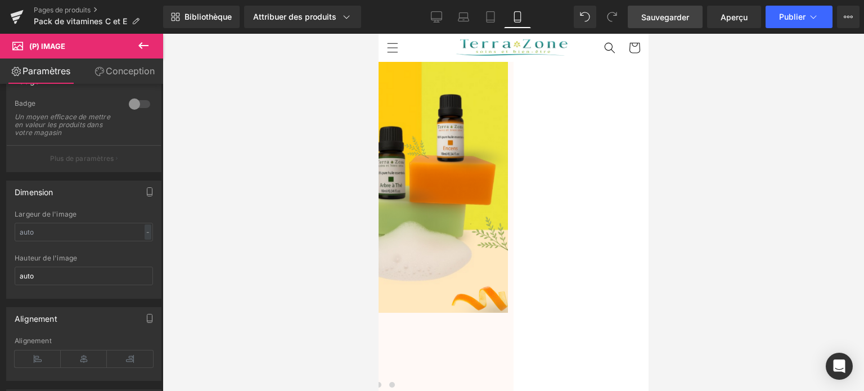
click at [672, 25] on link "Sauvegarder" at bounding box center [665, 17] width 75 height 23
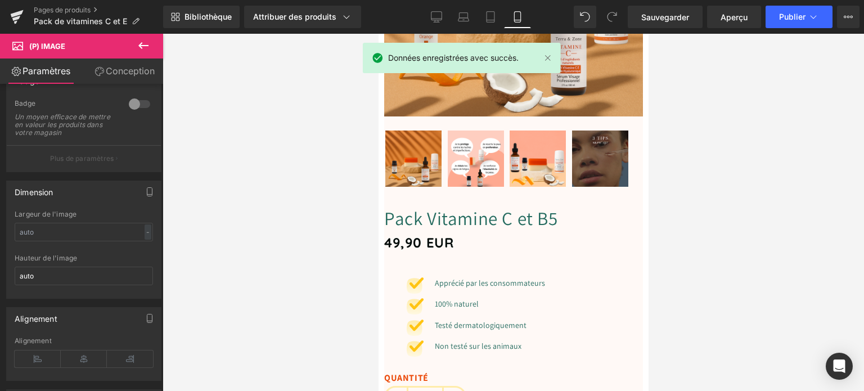
scroll to position [338, 0]
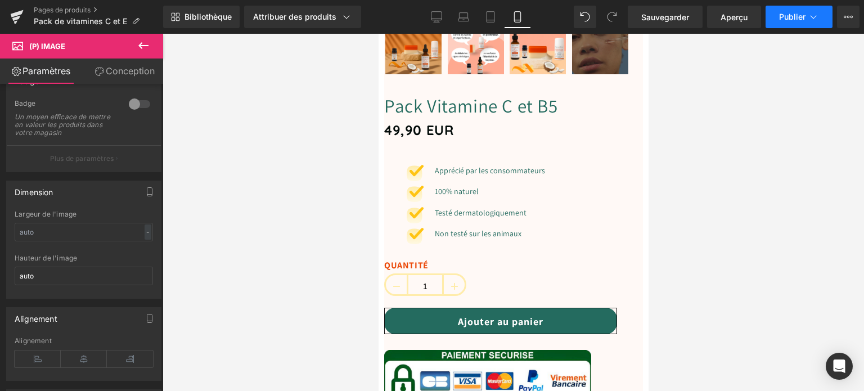
click at [788, 17] on font "Publier" at bounding box center [792, 17] width 26 height 10
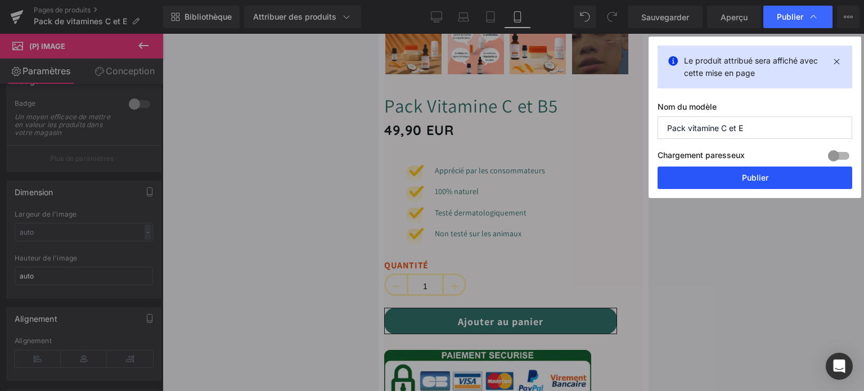
click at [727, 168] on button "Publier" at bounding box center [755, 178] width 195 height 23
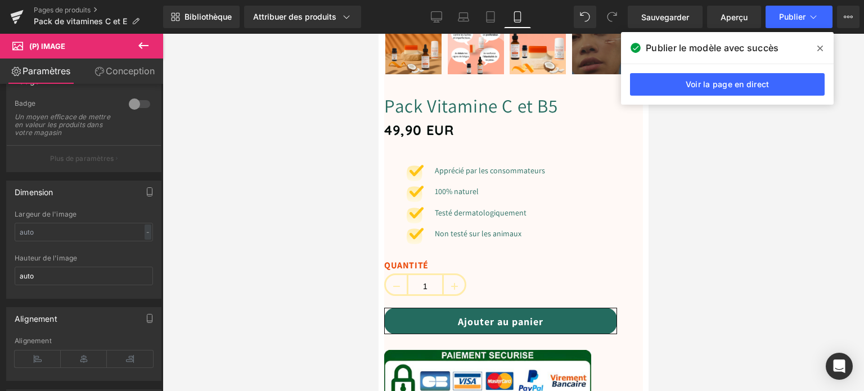
click at [822, 49] on icon at bounding box center [820, 48] width 6 height 9
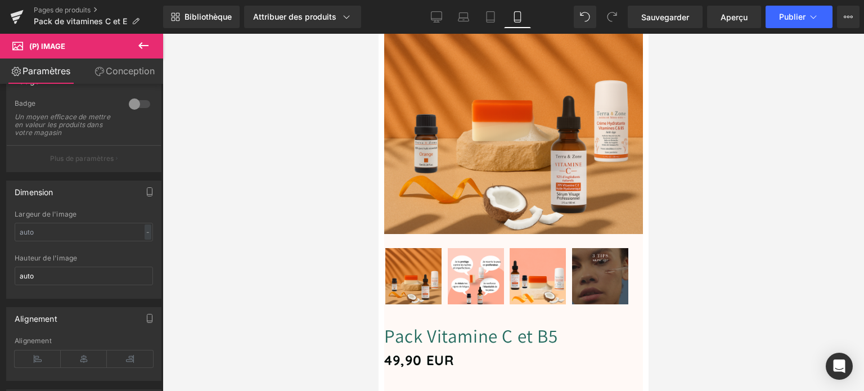
scroll to position [0, 0]
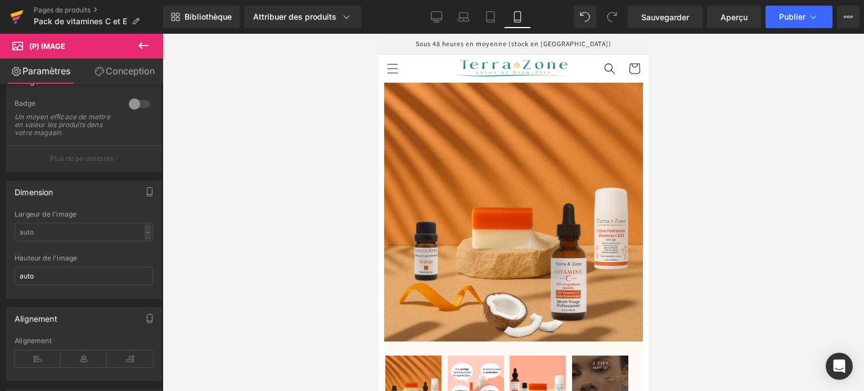
click at [19, 14] on icon at bounding box center [17, 13] width 13 height 7
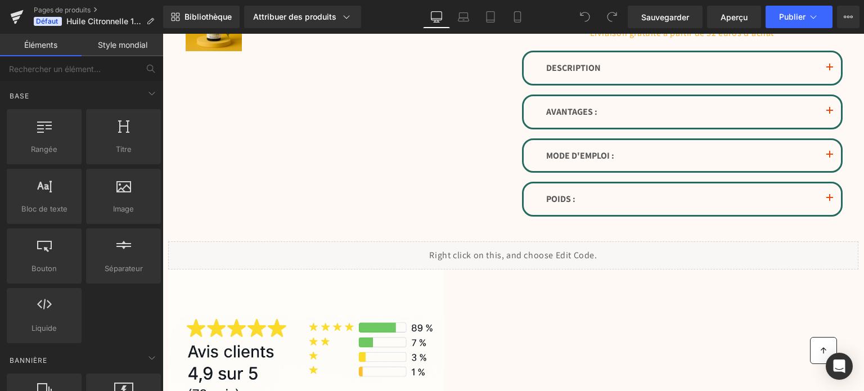
scroll to position [394, 0]
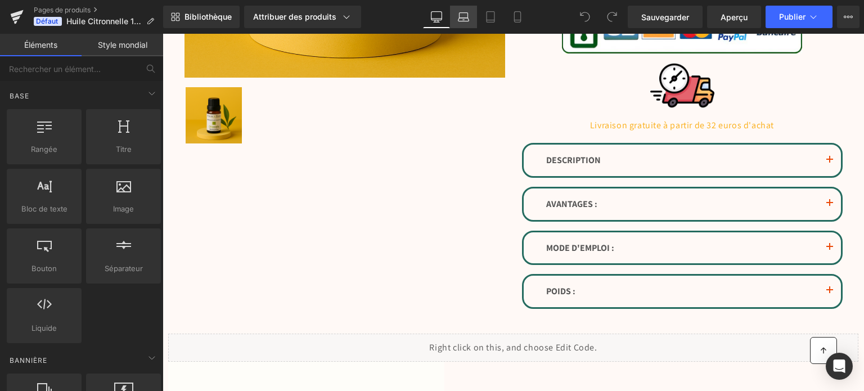
click at [460, 19] on icon at bounding box center [463, 16] width 11 height 11
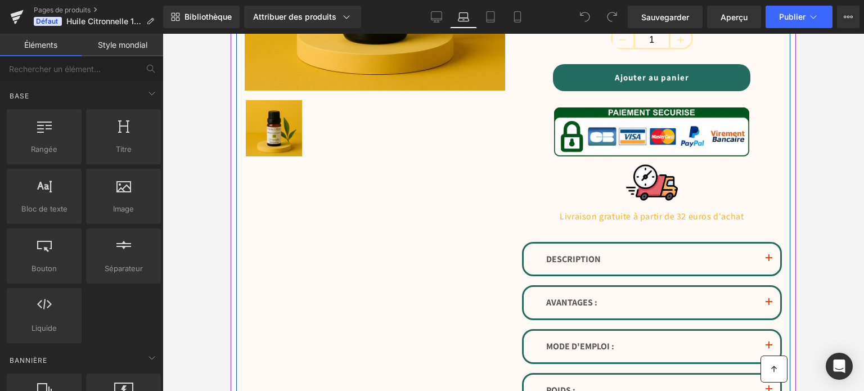
scroll to position [56, 0]
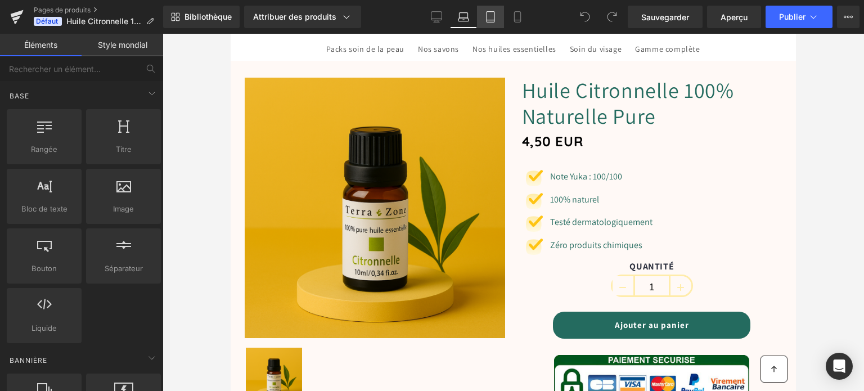
click at [489, 19] on icon at bounding box center [490, 16] width 11 height 11
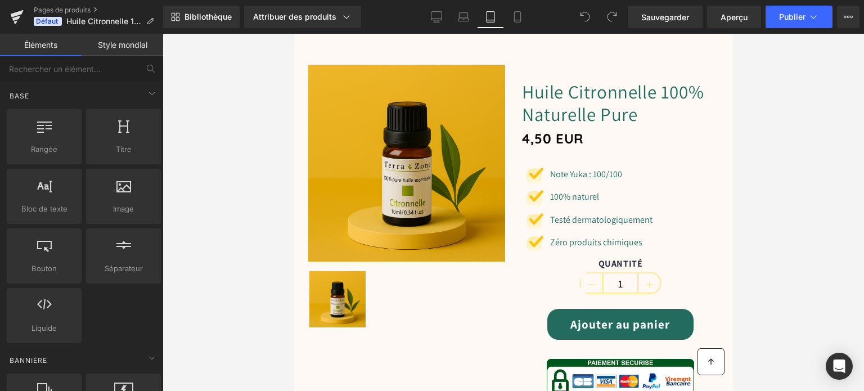
scroll to position [53, 0]
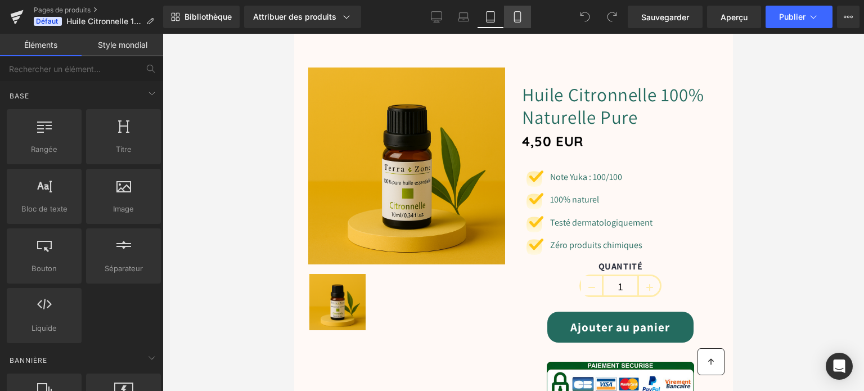
click at [512, 18] on icon at bounding box center [517, 16] width 11 height 11
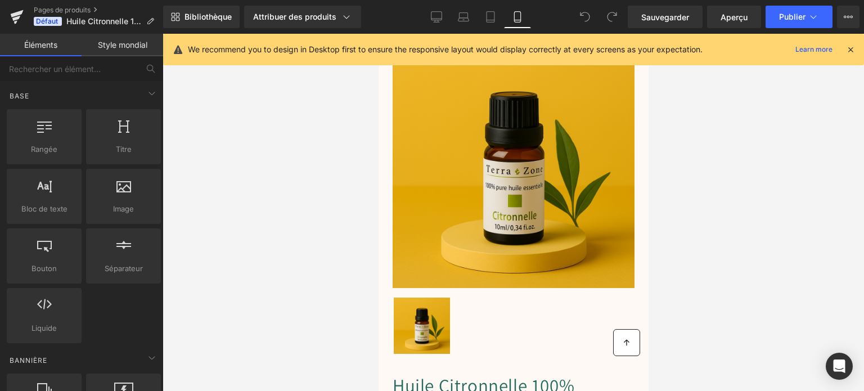
scroll to position [48, 0]
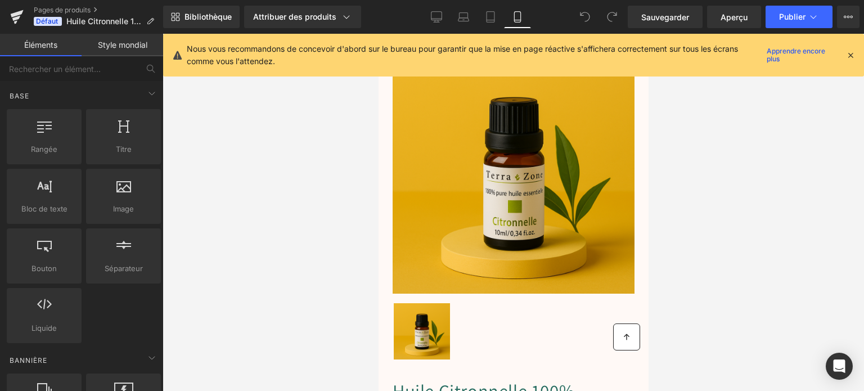
click at [850, 55] on icon at bounding box center [851, 55] width 10 height 10
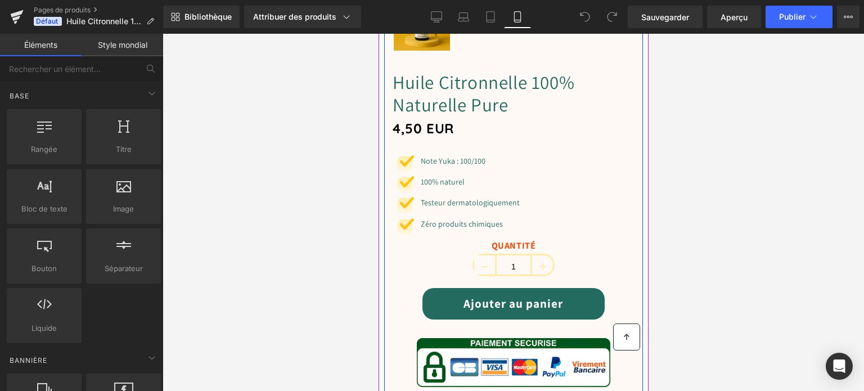
scroll to position [450, 0]
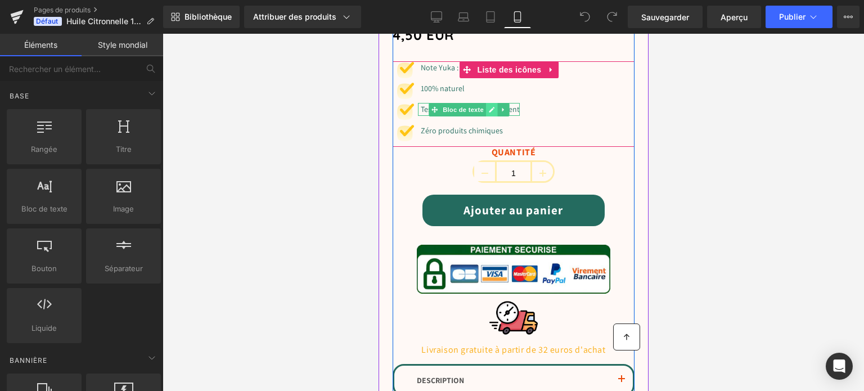
click at [487, 103] on link at bounding box center [492, 110] width 12 height 14
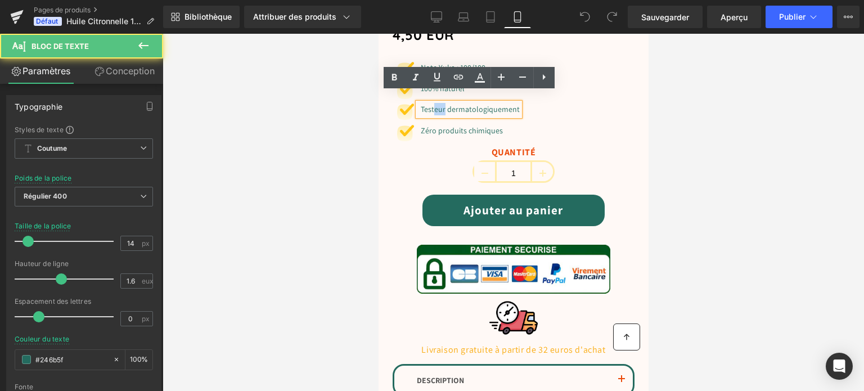
drag, startPoint x: 445, startPoint y: 101, endPoint x: 435, endPoint y: 98, distance: 10.0
click at [435, 104] on font "Testeur dermatologiquement" at bounding box center [469, 109] width 99 height 10
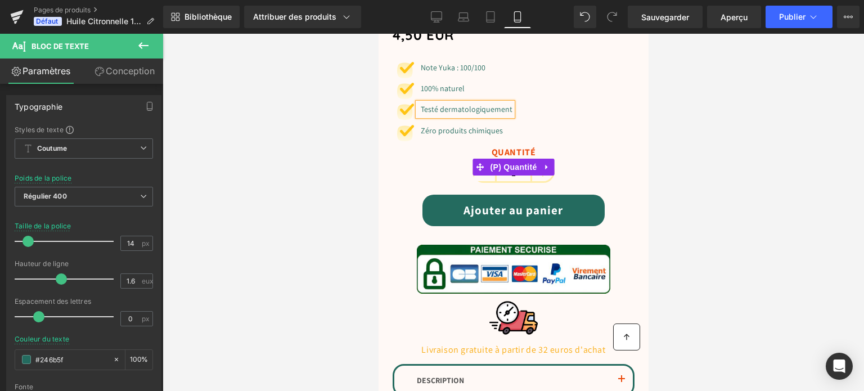
click at [448, 147] on label "QUANTITÉ" at bounding box center [513, 154] width 242 height 14
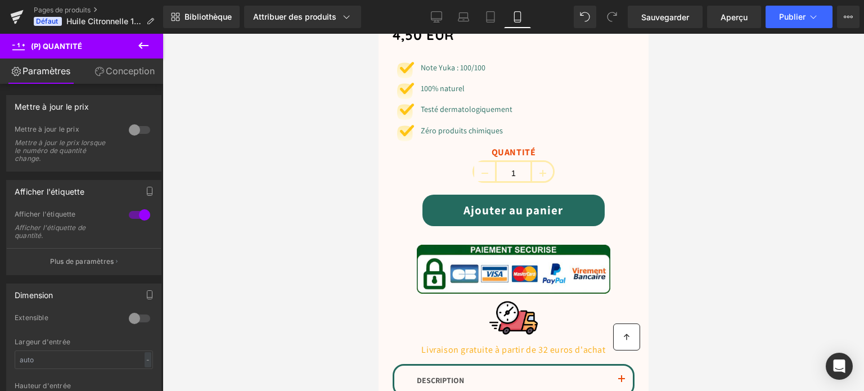
drag, startPoint x: 653, startPoint y: 13, endPoint x: 640, endPoint y: 31, distance: 22.2
click at [653, 13] on font "Sauvegarder" at bounding box center [665, 17] width 48 height 10
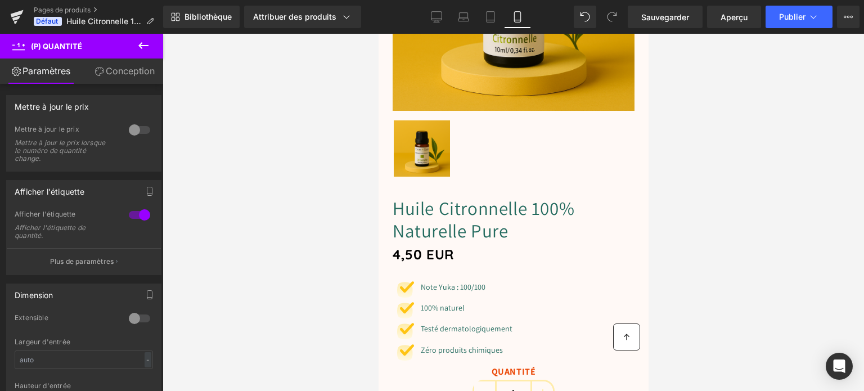
scroll to position [281, 0]
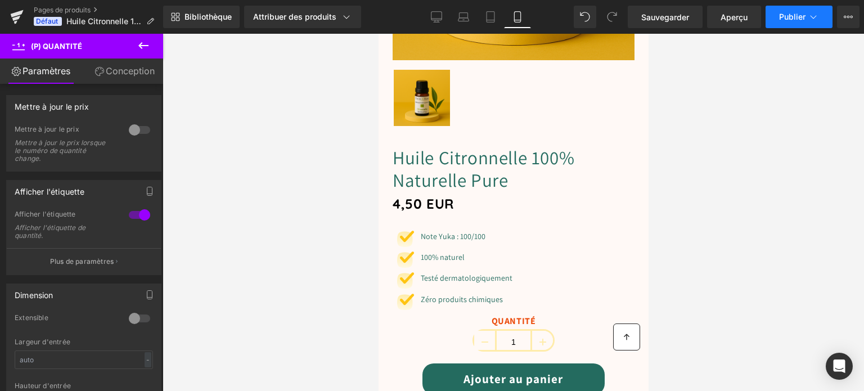
click at [785, 21] on font "Publier" at bounding box center [792, 17] width 26 height 10
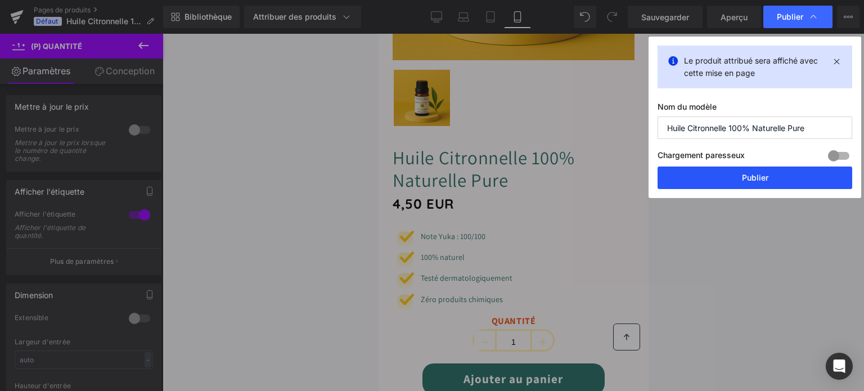
click at [741, 173] on button "Publier" at bounding box center [755, 178] width 195 height 23
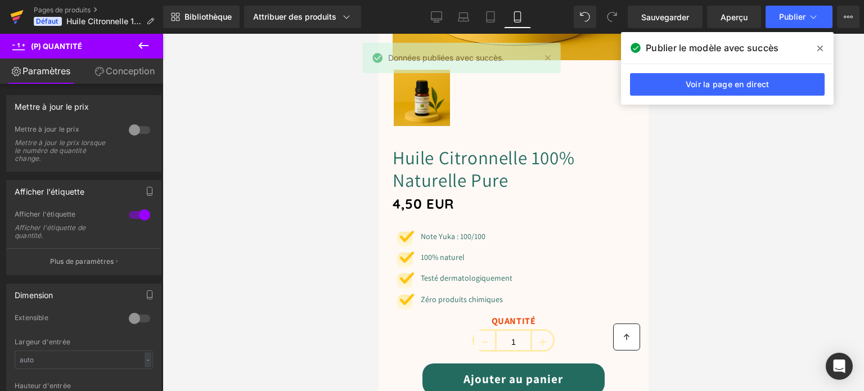
click at [14, 12] on icon at bounding box center [17, 17] width 14 height 28
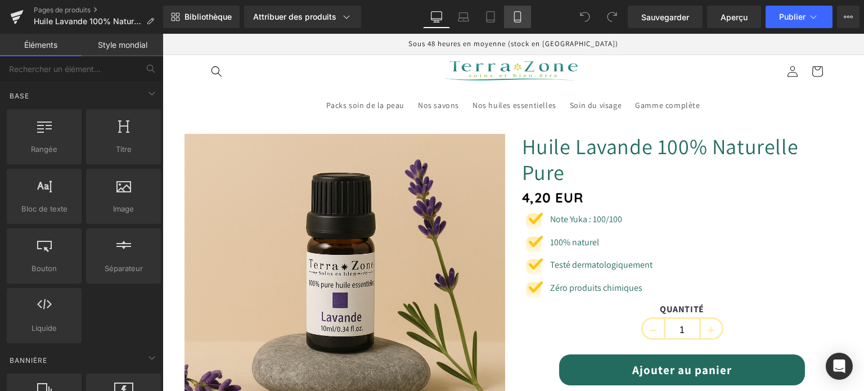
click at [516, 19] on icon at bounding box center [517, 16] width 11 height 11
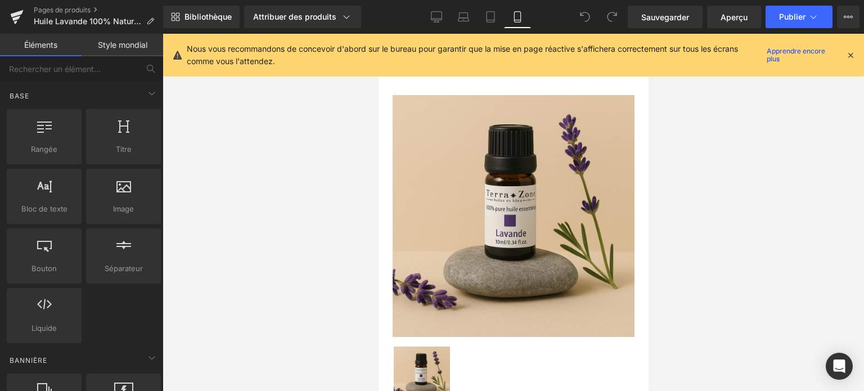
click at [848, 52] on icon at bounding box center [851, 55] width 10 height 10
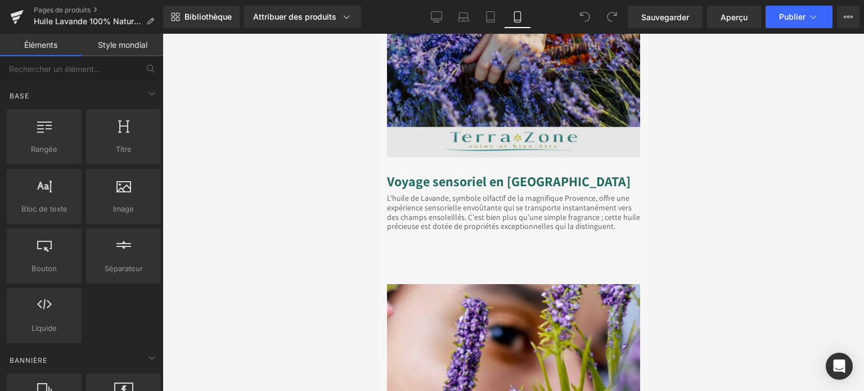
scroll to position [1463, 0]
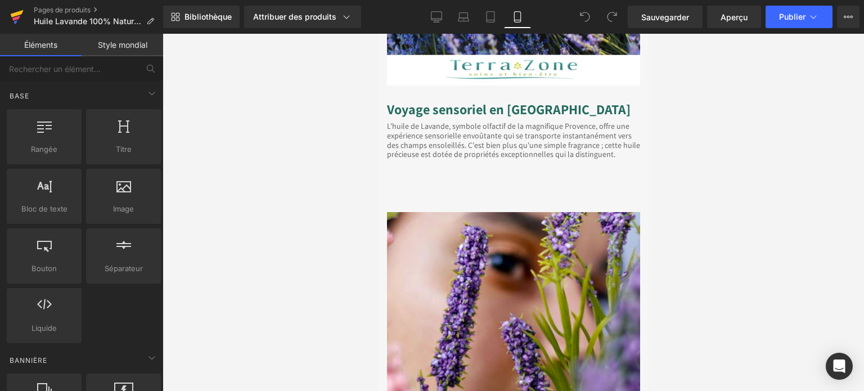
click at [11, 14] on icon at bounding box center [17, 13] width 13 height 7
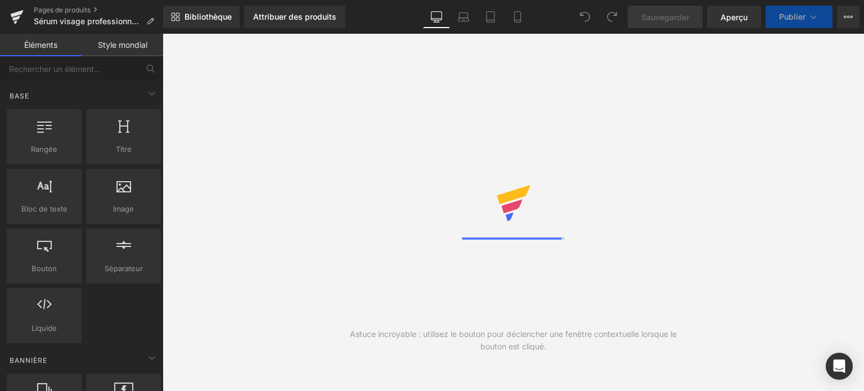
click at [518, 17] on icon at bounding box center [517, 16] width 11 height 11
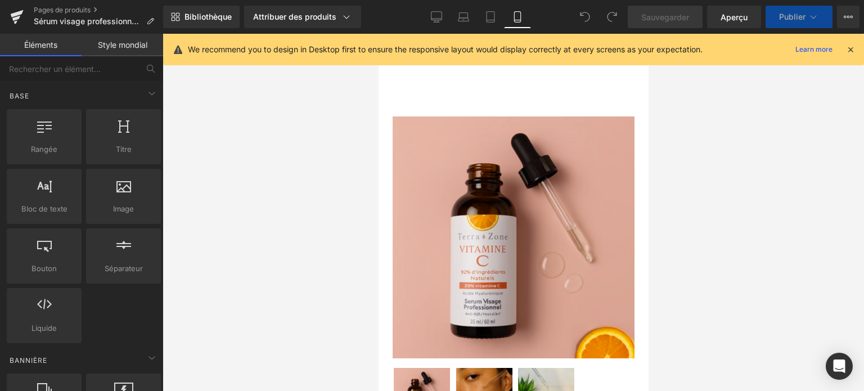
scroll to position [281, 0]
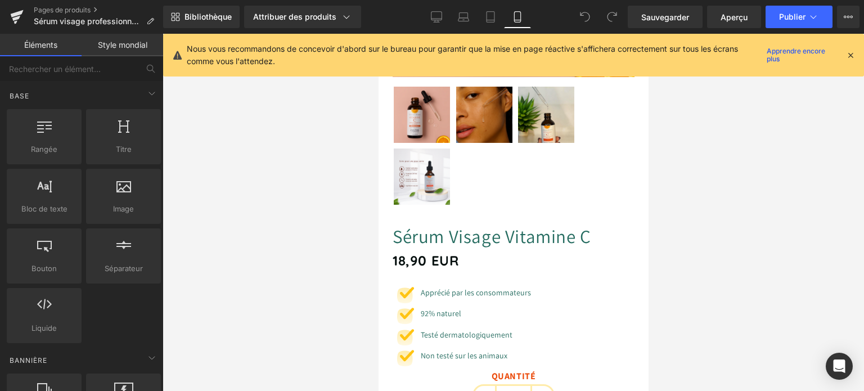
click at [851, 55] on icon at bounding box center [851, 55] width 10 height 10
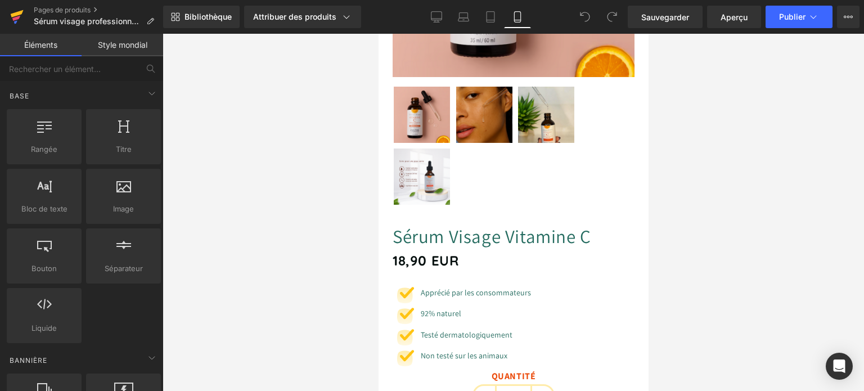
click at [10, 12] on icon at bounding box center [17, 17] width 14 height 28
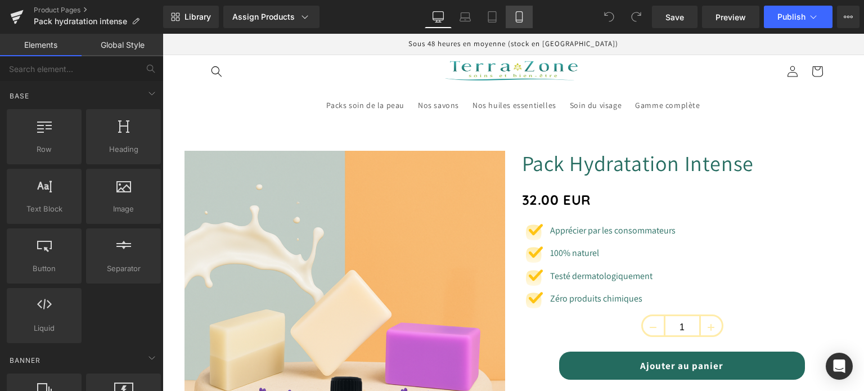
click at [514, 20] on icon at bounding box center [519, 16] width 11 height 11
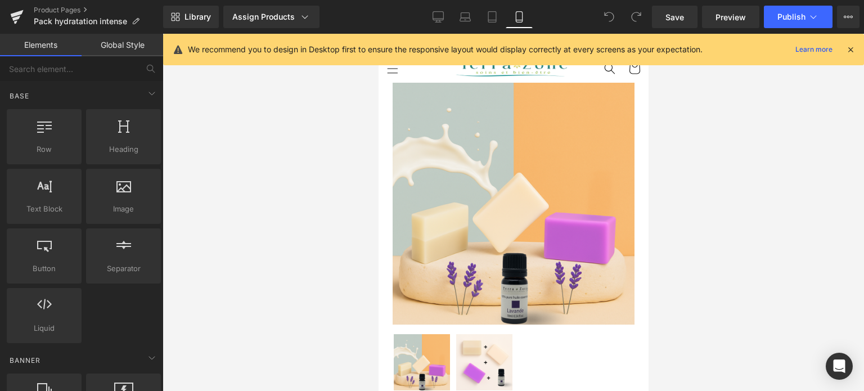
click at [847, 48] on icon at bounding box center [851, 49] width 10 height 10
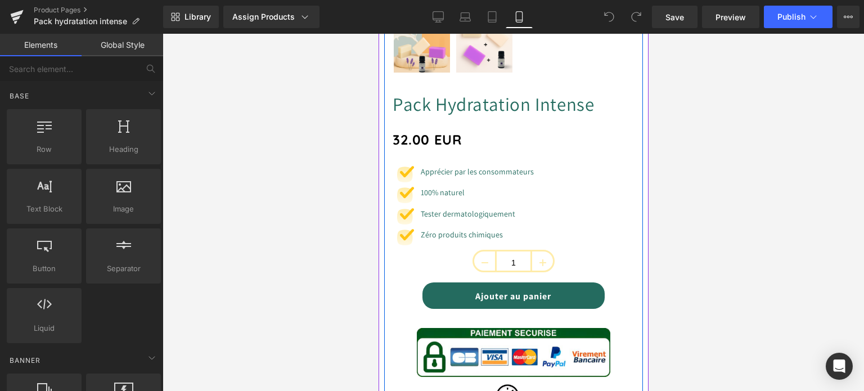
scroll to position [338, 0]
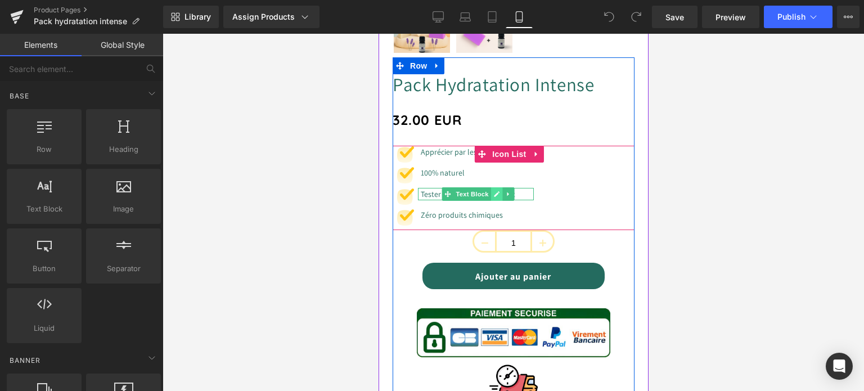
click at [495, 191] on icon at bounding box center [496, 194] width 6 height 7
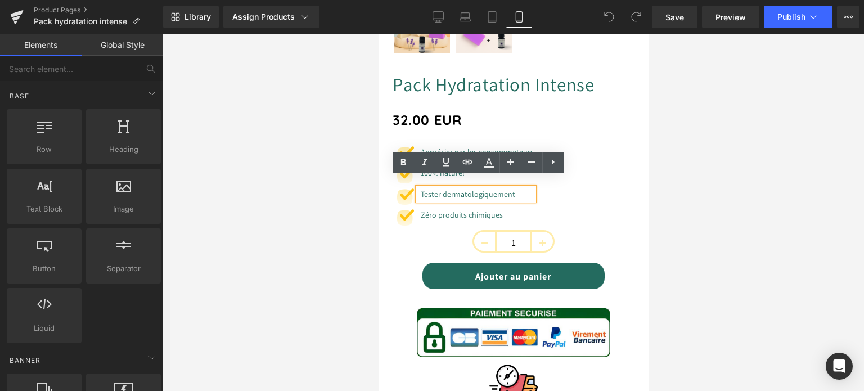
click at [441, 189] on font "Tester dermatologiquement" at bounding box center [467, 194] width 95 height 10
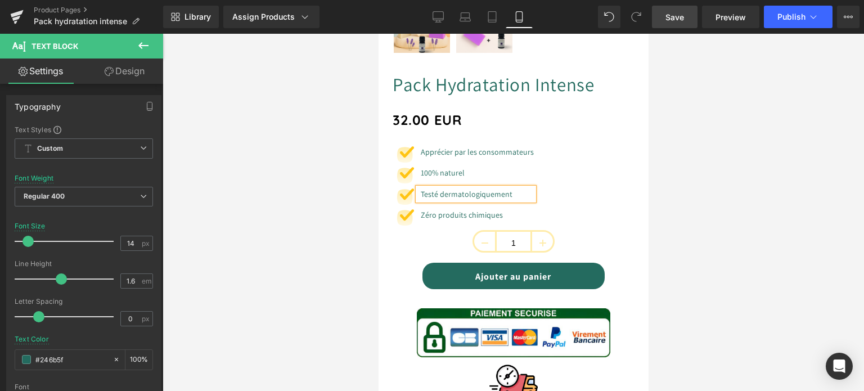
drag, startPoint x: 676, startPoint y: 19, endPoint x: 158, endPoint y: 210, distance: 553.0
click at [676, 19] on span "Save" at bounding box center [675, 17] width 19 height 12
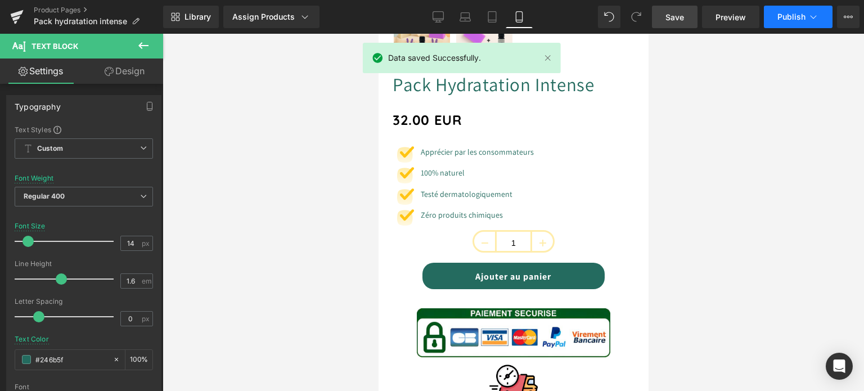
click at [797, 17] on span "Publish" at bounding box center [791, 16] width 28 height 9
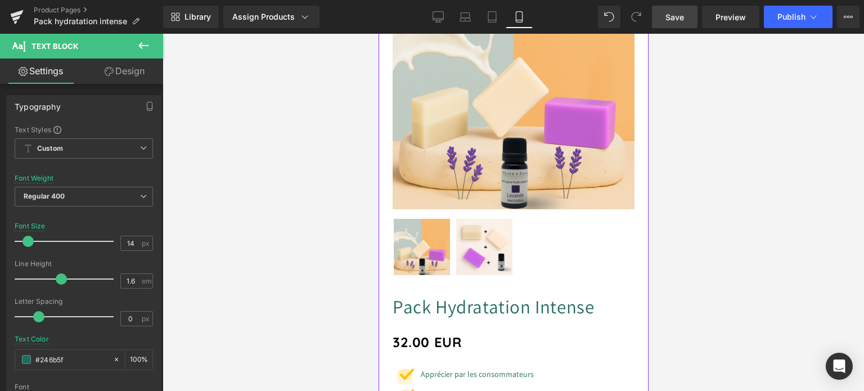
scroll to position [113, 0]
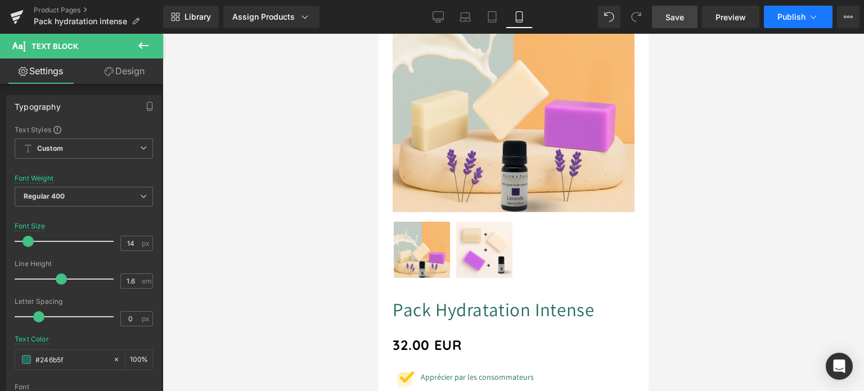
click at [783, 8] on button "Publish" at bounding box center [798, 17] width 69 height 23
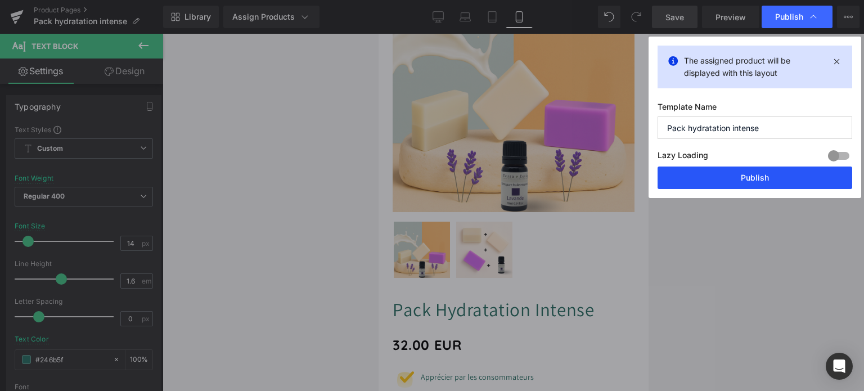
drag, startPoint x: 720, startPoint y: 173, endPoint x: 201, endPoint y: 172, distance: 518.7
click at [720, 173] on button "Publish" at bounding box center [755, 178] width 195 height 23
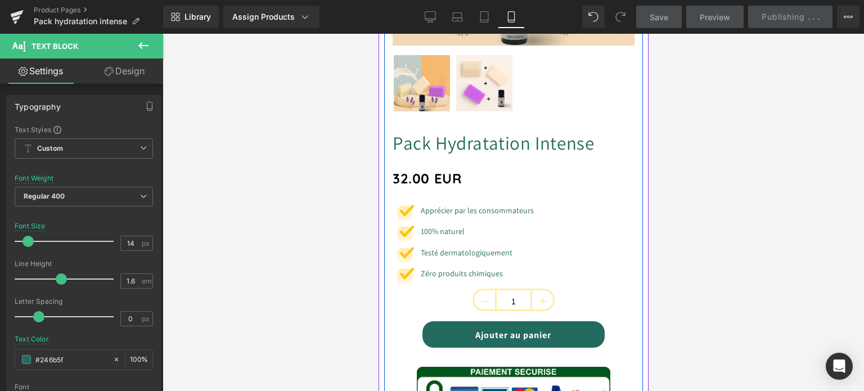
scroll to position [281, 0]
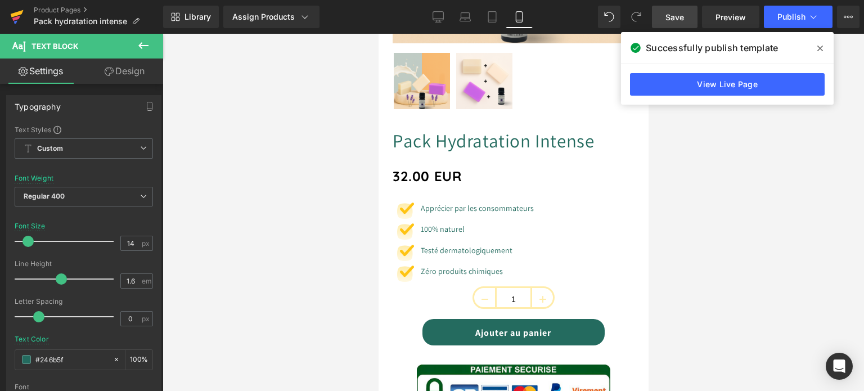
click at [17, 14] on icon at bounding box center [17, 13] width 13 height 7
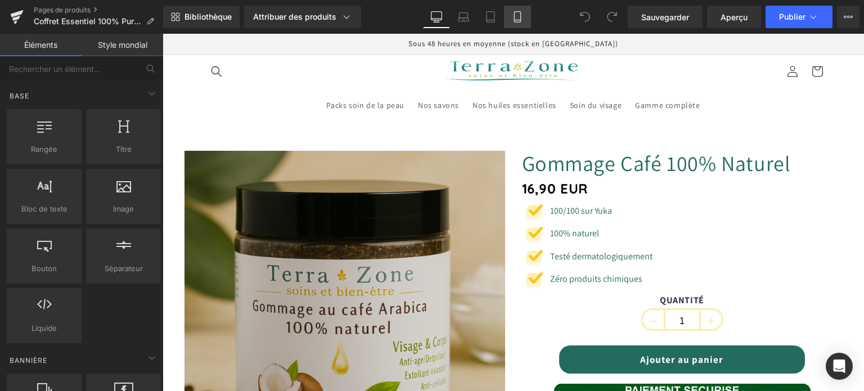
click at [515, 26] on link "Mobile" at bounding box center [517, 17] width 27 height 23
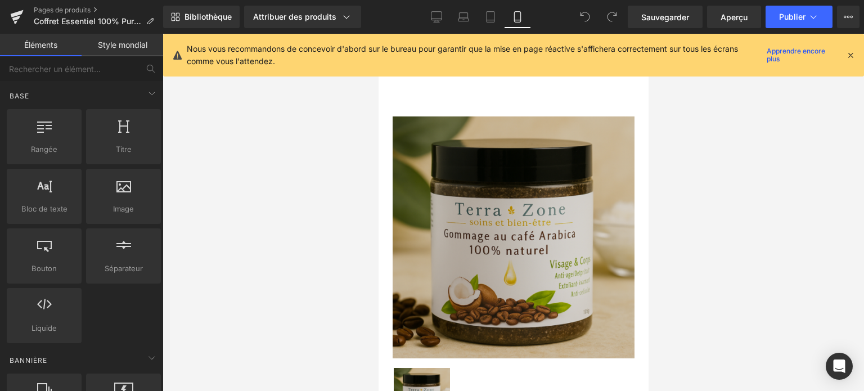
click at [849, 55] on icon at bounding box center [851, 55] width 10 height 10
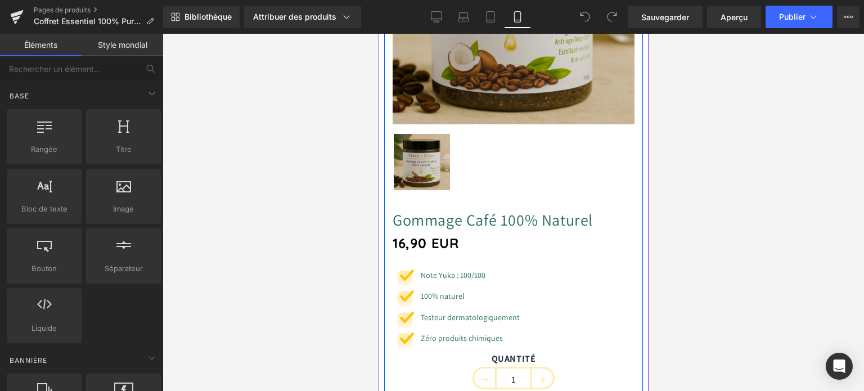
scroll to position [394, 0]
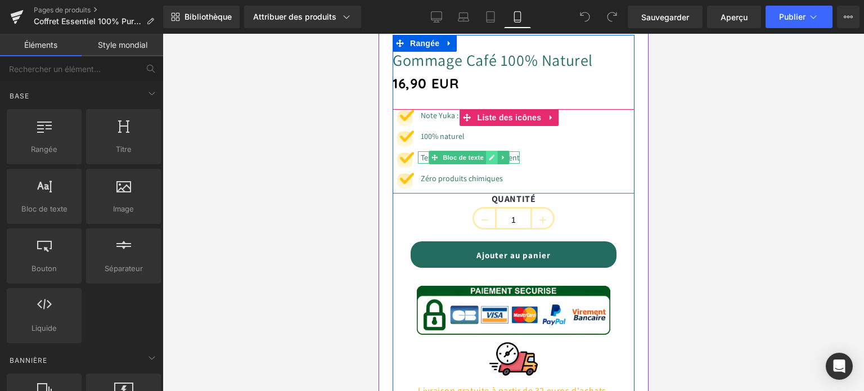
click at [490, 154] on icon at bounding box center [491, 157] width 6 height 7
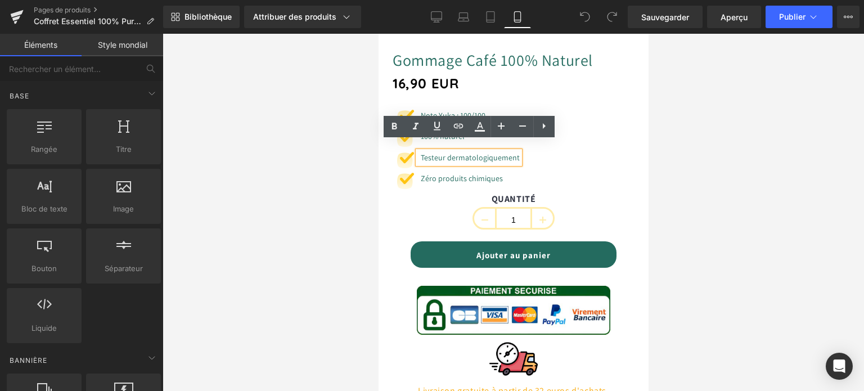
click at [446, 152] on font "Testeur dermatologiquement" at bounding box center [469, 157] width 99 height 10
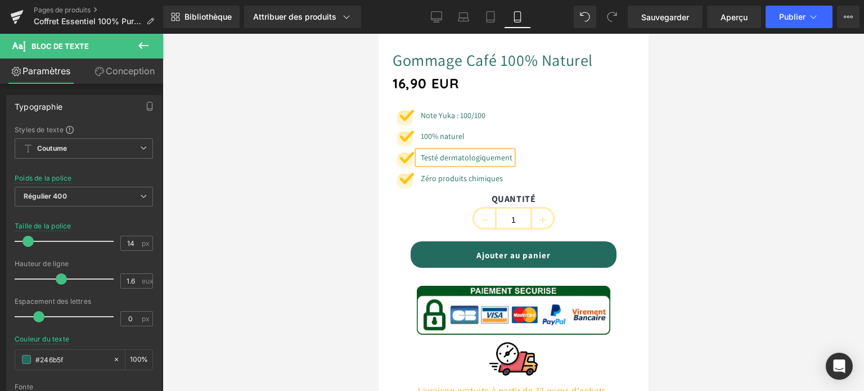
click at [537, 149] on div "Image Note Yuka : 100/100 Bloc de texte Image 100% naturel Bloc de texte Image …" at bounding box center [513, 151] width 242 height 84
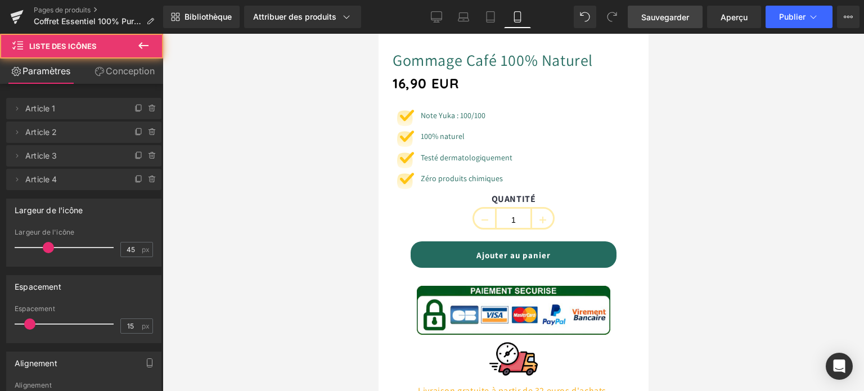
drag, startPoint x: 656, startPoint y: 20, endPoint x: 246, endPoint y: 52, distance: 411.3
click at [656, 20] on font "Sauvegarder" at bounding box center [665, 17] width 48 height 10
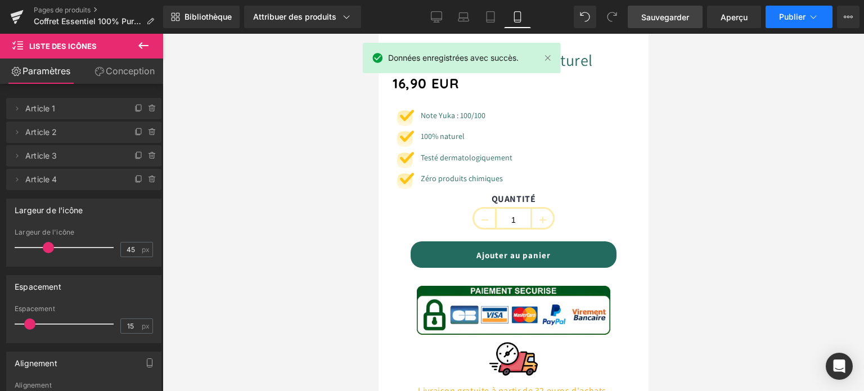
click at [790, 11] on button "Publier" at bounding box center [799, 17] width 67 height 23
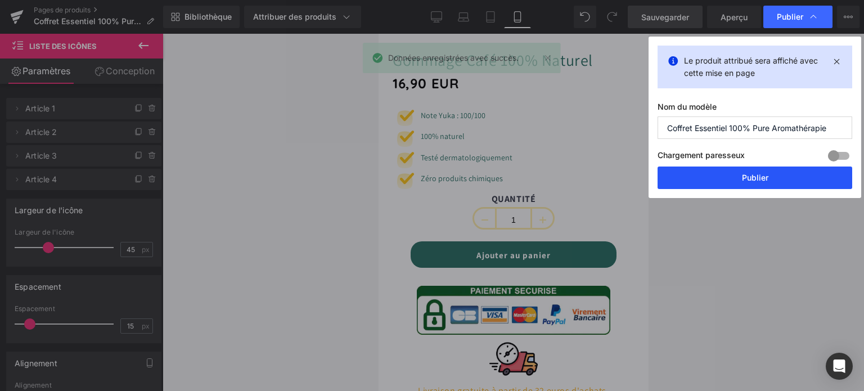
click at [766, 176] on font "Publier" at bounding box center [755, 178] width 26 height 10
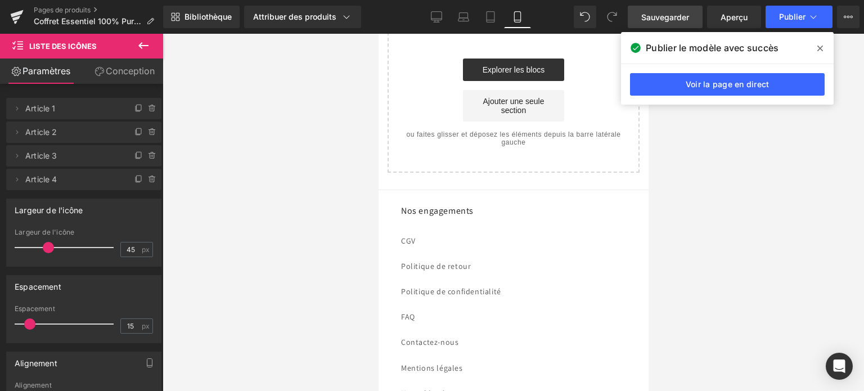
scroll to position [3263, 0]
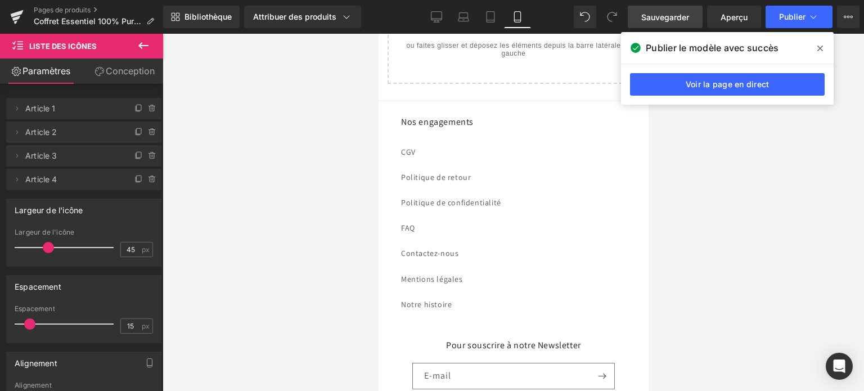
click at [818, 48] on icon at bounding box center [820, 48] width 6 height 9
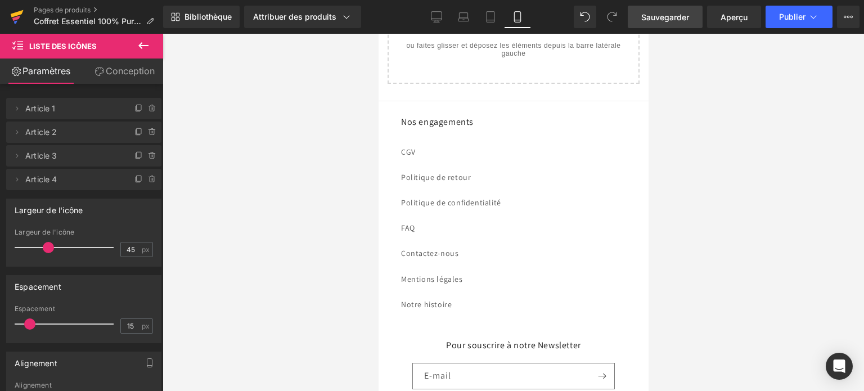
click at [7, 13] on link at bounding box center [17, 17] width 34 height 34
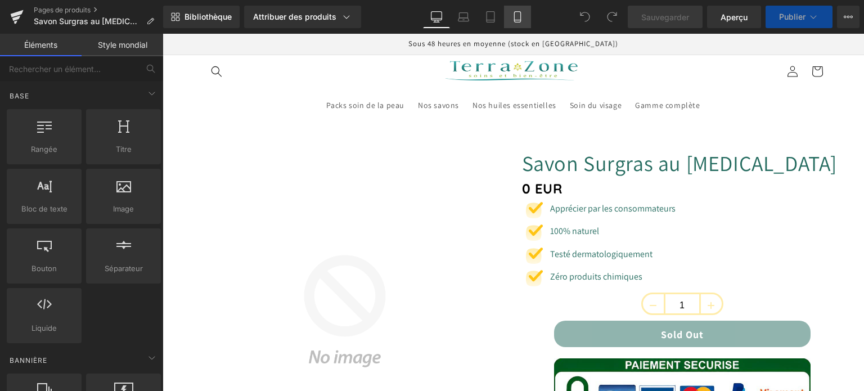
click at [514, 22] on icon at bounding box center [517, 17] width 6 height 11
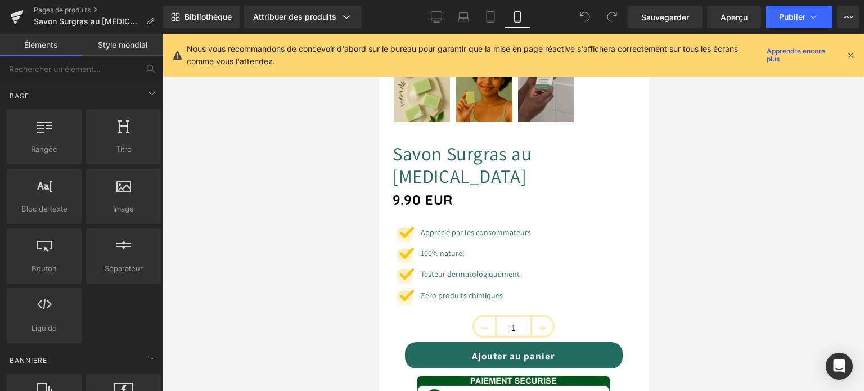
scroll to position [394, 0]
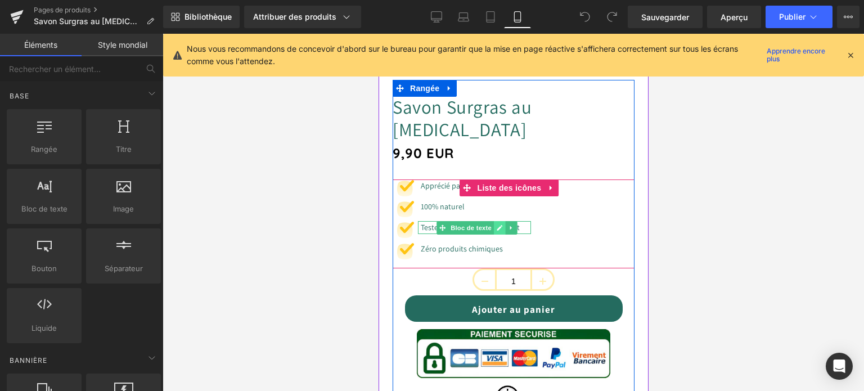
click at [498, 224] on icon at bounding box center [499, 227] width 6 height 7
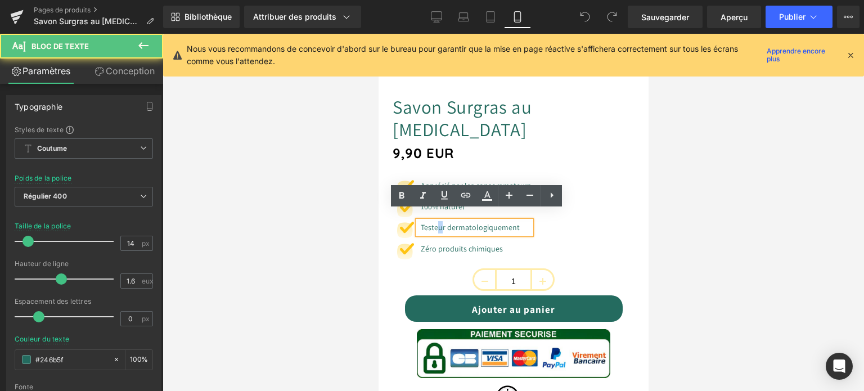
drag, startPoint x: 444, startPoint y: 215, endPoint x: 437, endPoint y: 217, distance: 7.4
click at [437, 222] on font "Testeur dermatologiquement" at bounding box center [469, 227] width 99 height 10
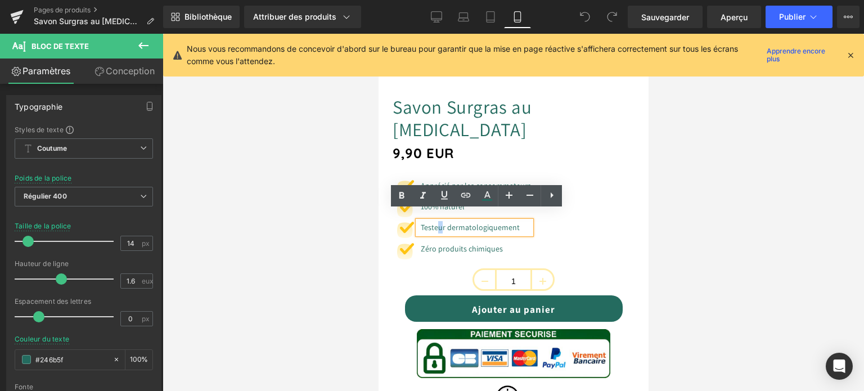
click at [446, 222] on font "Testeur dermatologiquement" at bounding box center [469, 227] width 99 height 10
click at [442, 222] on font "Testeur dermatologiquement" at bounding box center [469, 227] width 99 height 10
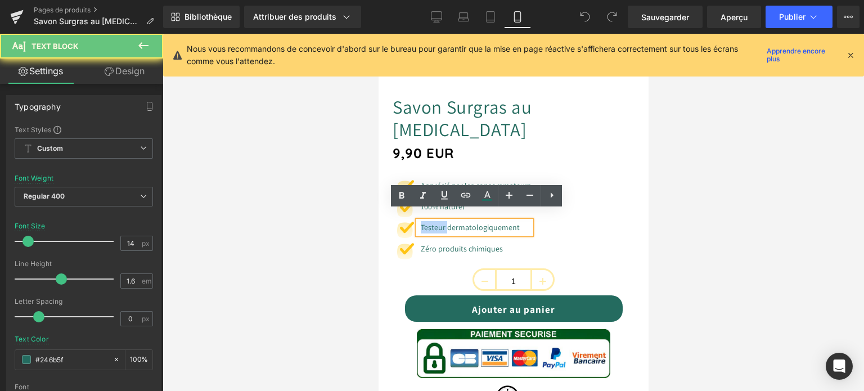
click at [442, 222] on font "Testeur dermatologiquement" at bounding box center [469, 227] width 99 height 10
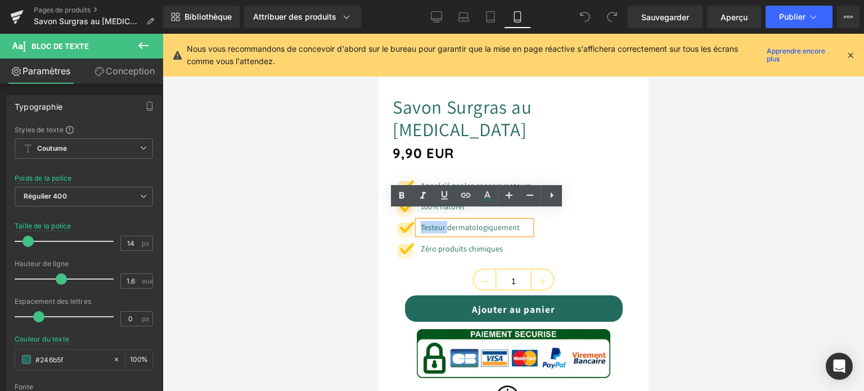
click at [436, 222] on font "Testeur dermatologiquement" at bounding box center [469, 227] width 99 height 10
drag, startPoint x: 435, startPoint y: 216, endPoint x: 446, endPoint y: 216, distance: 10.7
click at [446, 222] on font "Testeur dermatologiquement" at bounding box center [469, 227] width 99 height 10
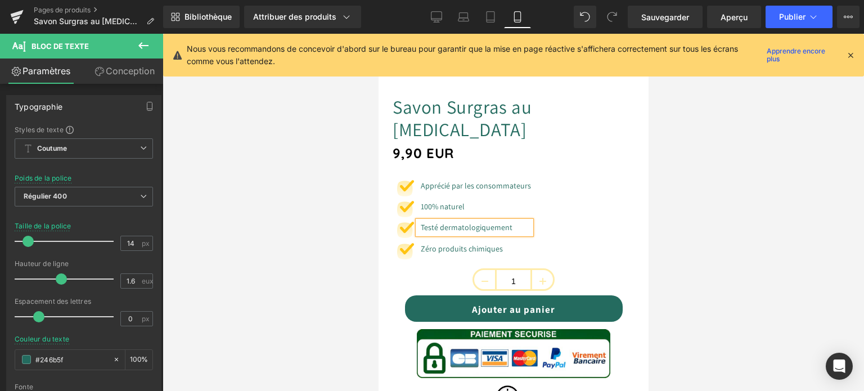
click at [848, 53] on icon at bounding box center [851, 55] width 10 height 10
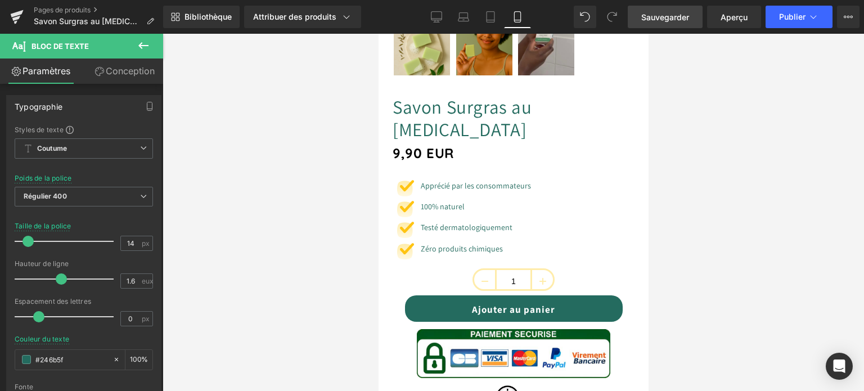
click at [673, 11] on span "Sauvegarder" at bounding box center [665, 17] width 48 height 12
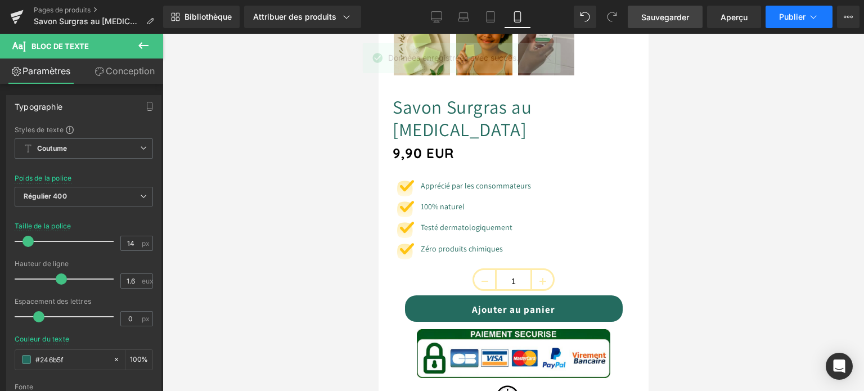
click at [790, 17] on font "Publier" at bounding box center [792, 17] width 26 height 10
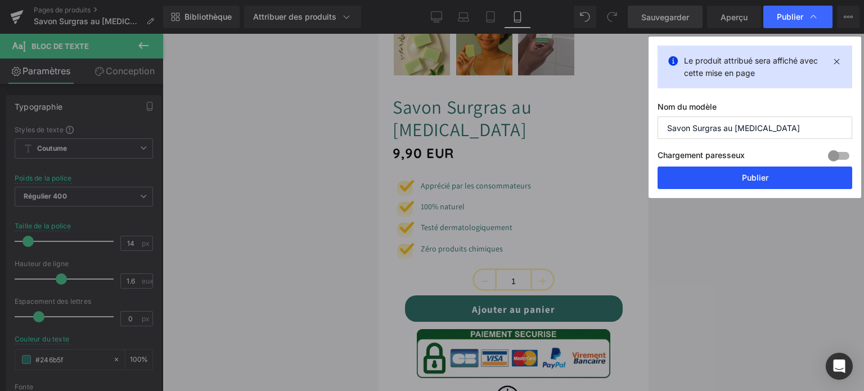
click at [745, 173] on font "Publier" at bounding box center [755, 178] width 26 height 10
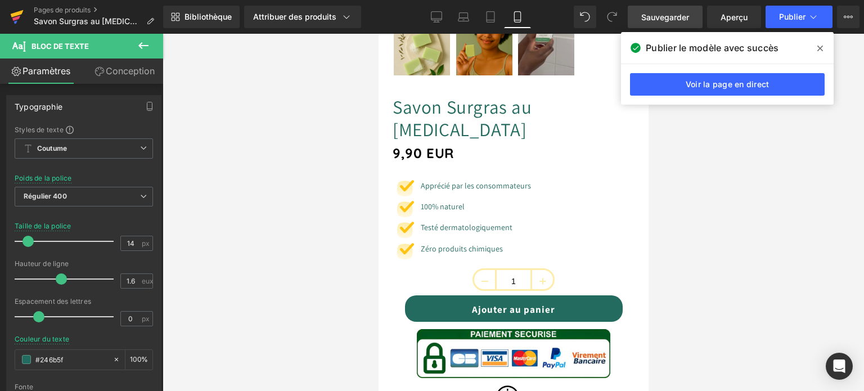
click at [18, 13] on icon at bounding box center [17, 13] width 13 height 7
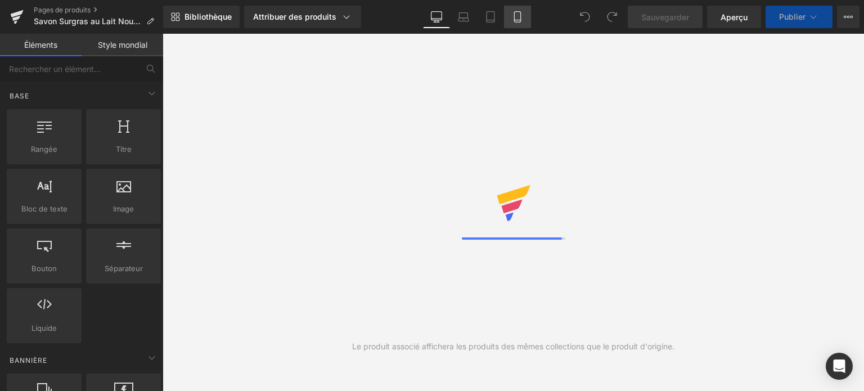
click at [519, 20] on icon at bounding box center [517, 20] width 6 height 0
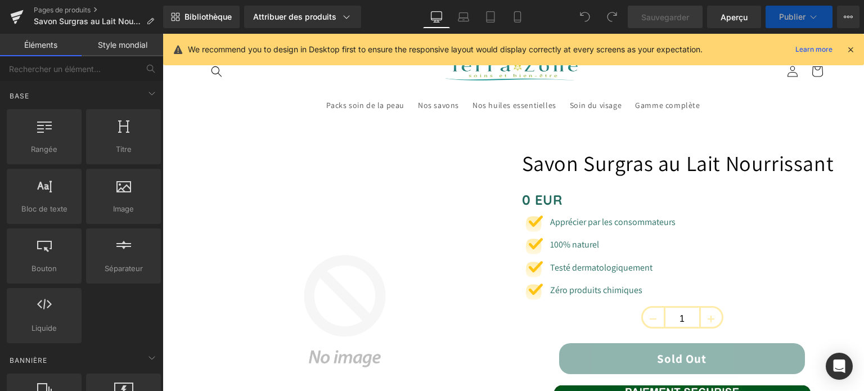
click at [848, 48] on icon at bounding box center [851, 49] width 10 height 10
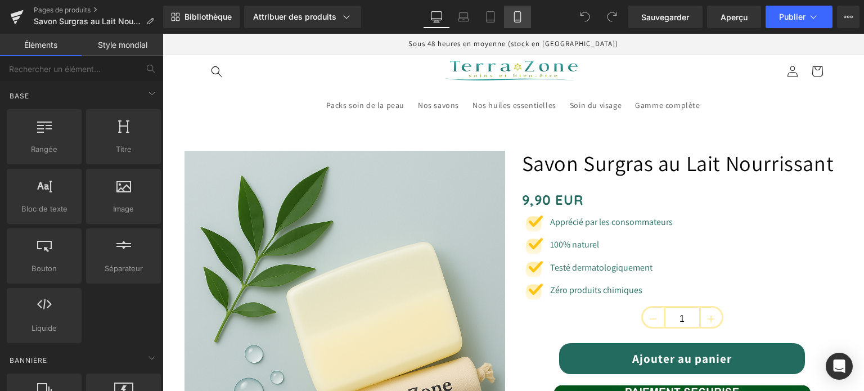
click at [519, 18] on icon at bounding box center [517, 16] width 11 height 11
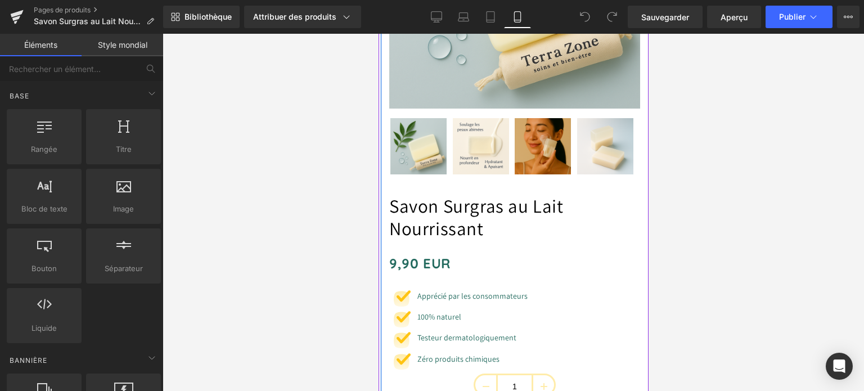
scroll to position [338, 0]
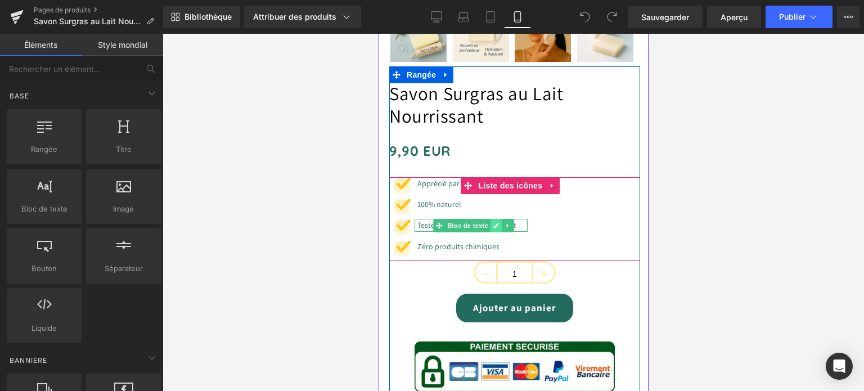
click at [492, 232] on link at bounding box center [496, 226] width 12 height 14
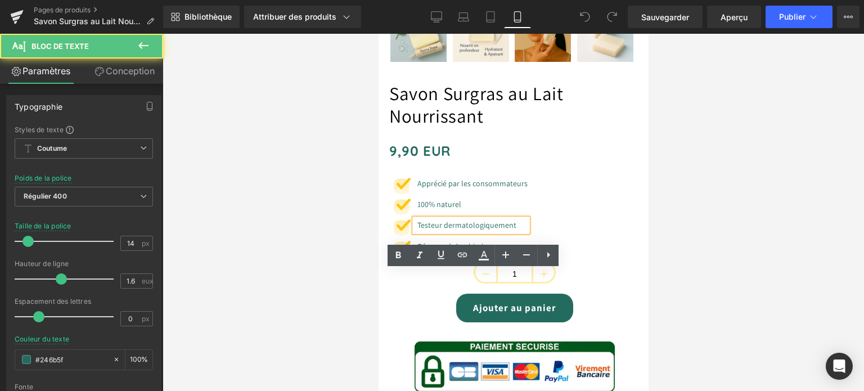
drag, startPoint x: 444, startPoint y: 276, endPoint x: 433, endPoint y: 277, distance: 10.8
click at [433, 230] on font "Testeur dermatologiquement" at bounding box center [466, 225] width 99 height 10
click at [446, 230] on font "Testeur dermatologiquement" at bounding box center [466, 225] width 99 height 10
click at [442, 230] on font "Testeur dermatologiquement" at bounding box center [466, 225] width 99 height 10
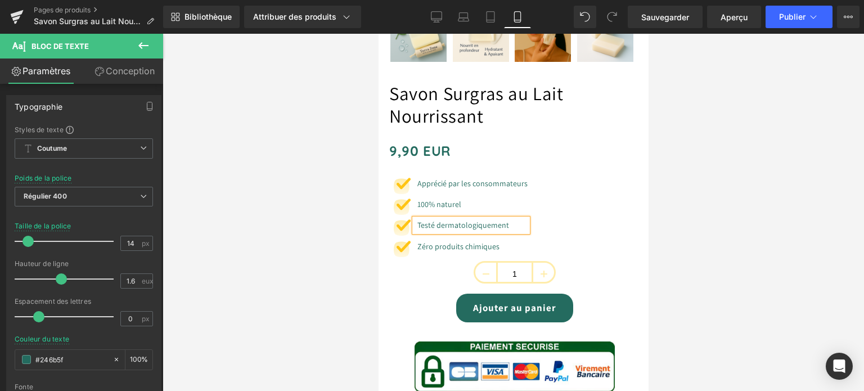
click at [587, 259] on div "Image Apprécié par les consommateurs Bloc de texte Image 100% naturel Bloc de t…" at bounding box center [514, 219] width 251 height 84
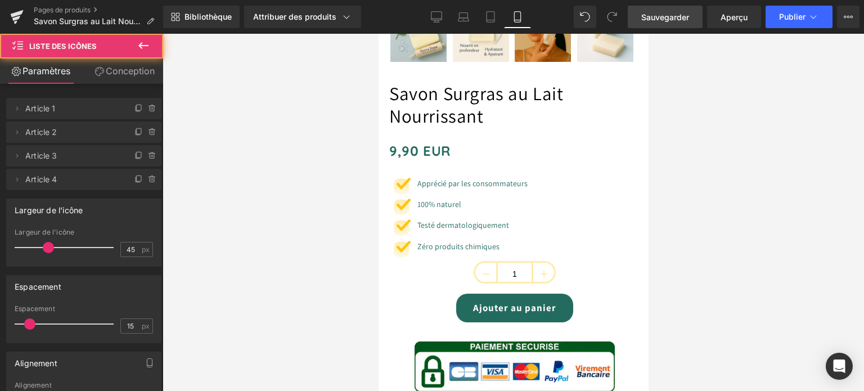
click at [660, 10] on link "Sauvegarder" at bounding box center [665, 17] width 75 height 23
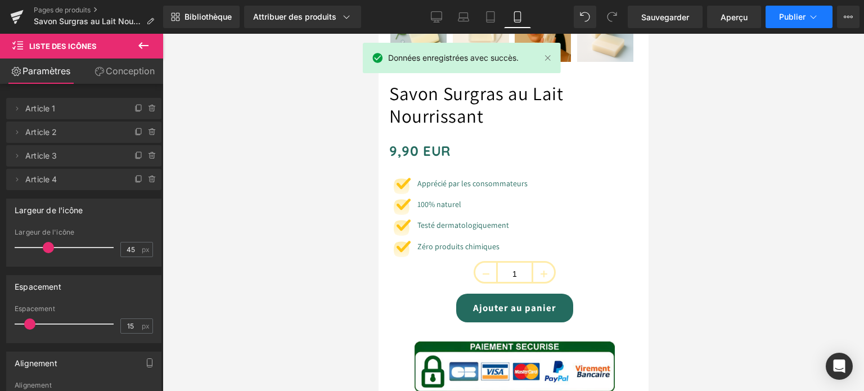
click at [788, 20] on font "Publier" at bounding box center [792, 17] width 26 height 10
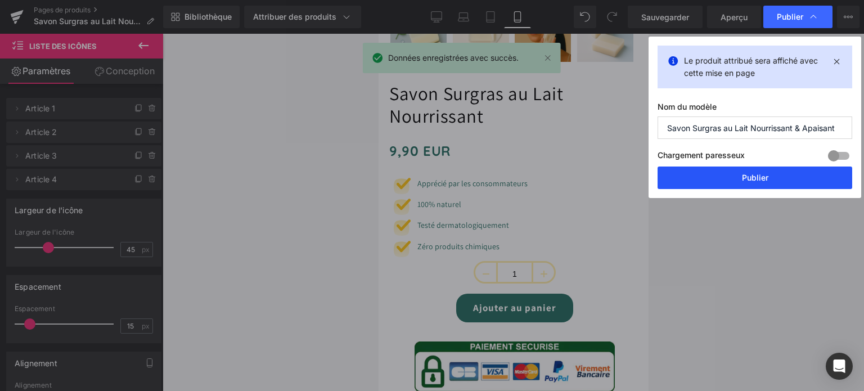
click at [743, 184] on button "Publier" at bounding box center [755, 178] width 195 height 23
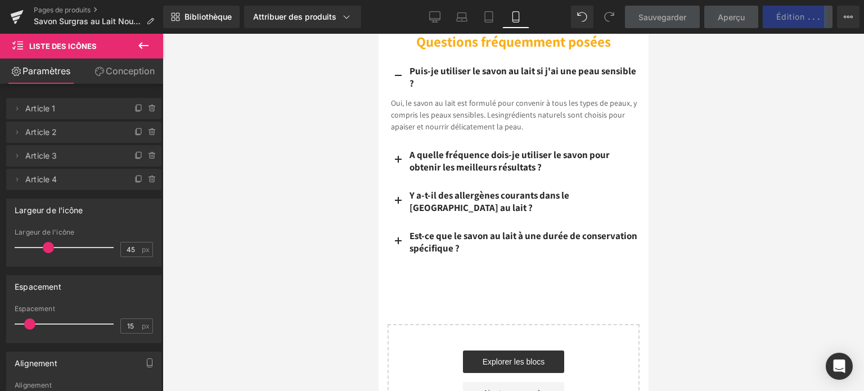
scroll to position [3094, 0]
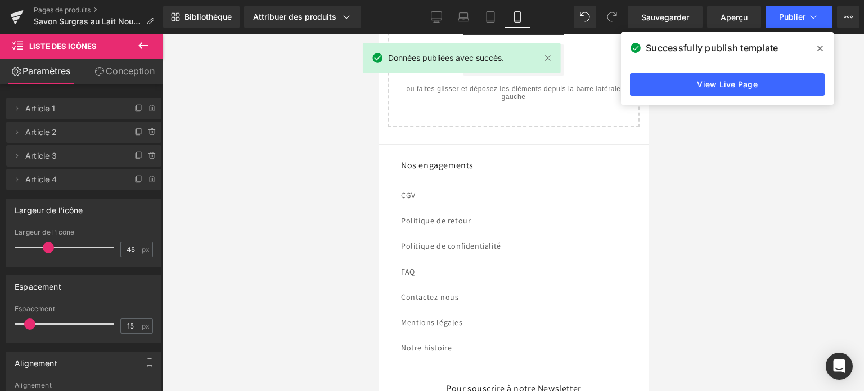
click at [817, 47] on span at bounding box center [820, 48] width 18 height 18
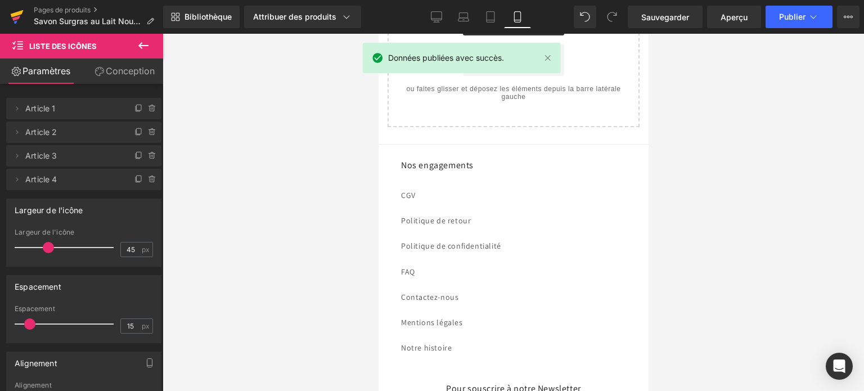
click at [15, 16] on icon at bounding box center [17, 13] width 13 height 7
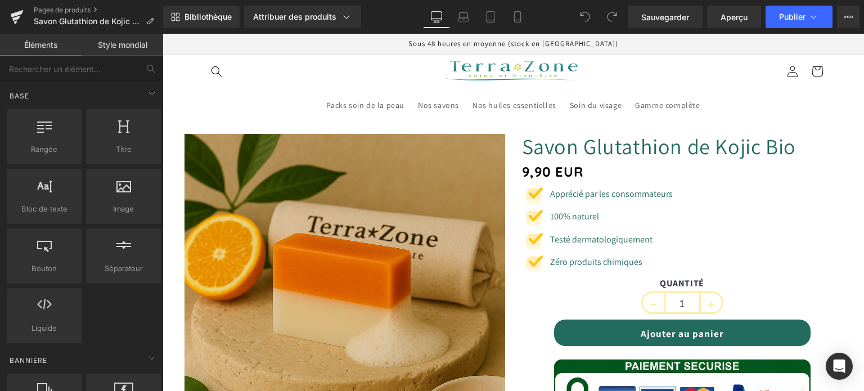
click at [488, 19] on icon at bounding box center [490, 16] width 11 height 11
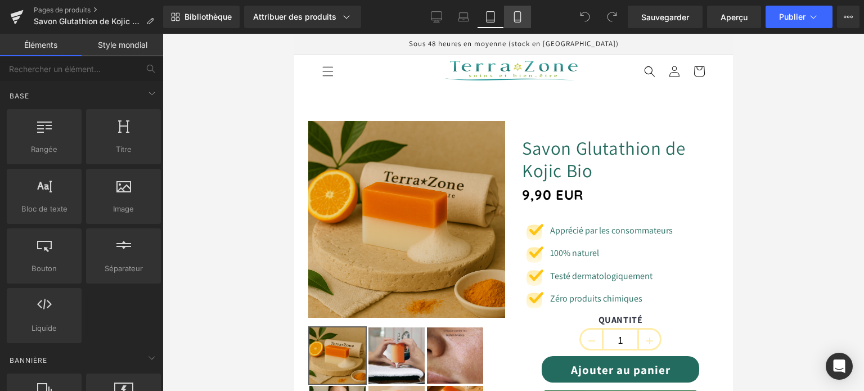
click at [522, 19] on link "Mobile" at bounding box center [517, 17] width 27 height 23
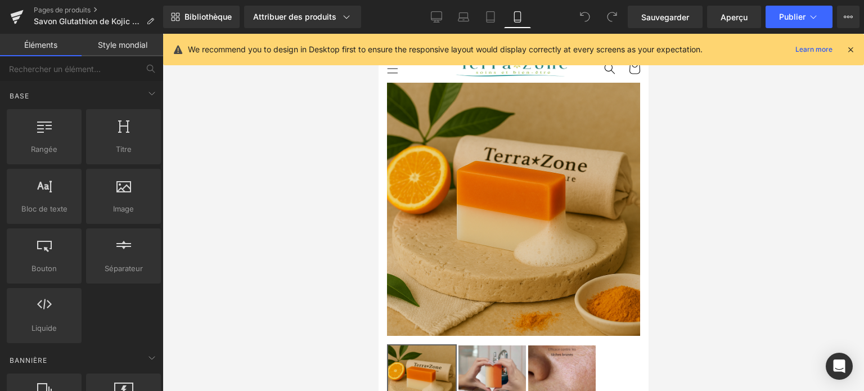
scroll to position [48, 0]
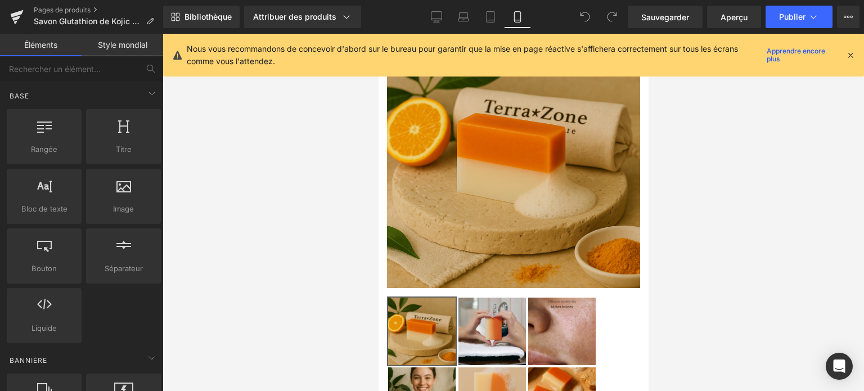
click at [851, 56] on icon at bounding box center [851, 55] width 10 height 10
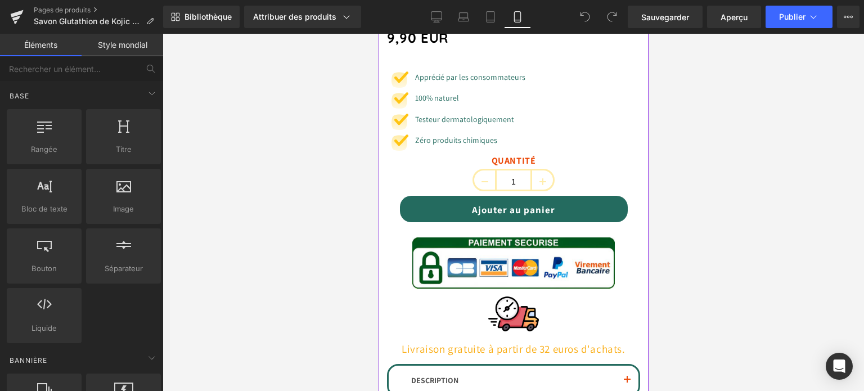
scroll to position [498, 0]
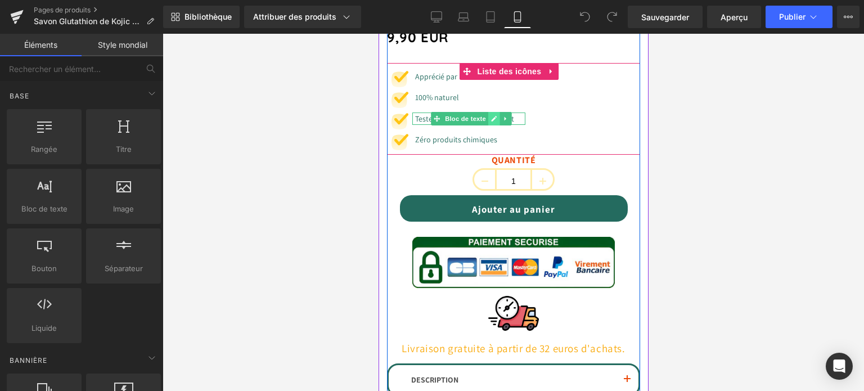
click at [493, 122] on icon at bounding box center [494, 118] width 6 height 7
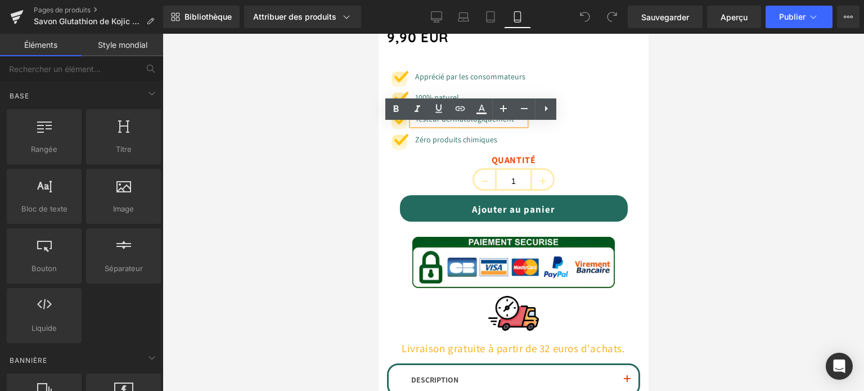
click at [437, 124] on font "Testeur dermatologiquement" at bounding box center [464, 119] width 99 height 10
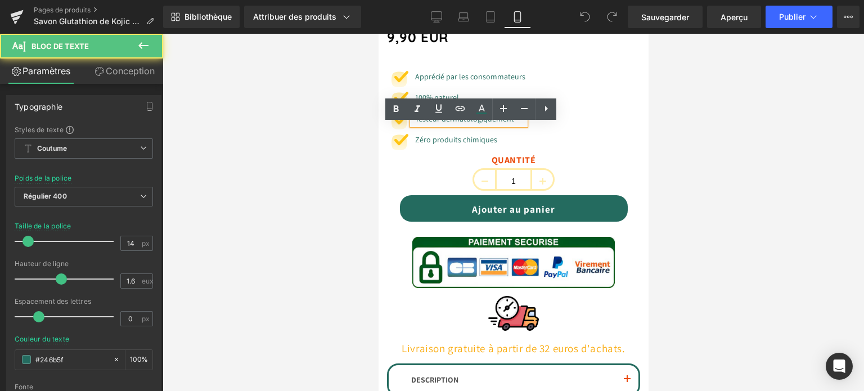
click at [442, 124] on font "Testeur dermatologiquement" at bounding box center [464, 119] width 99 height 10
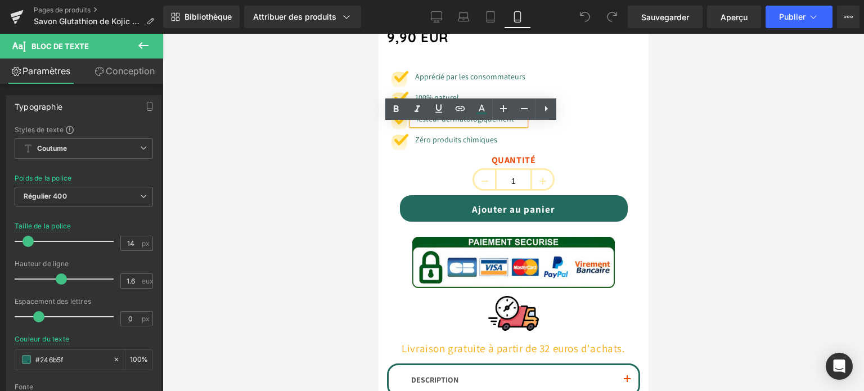
click at [439, 124] on font "Testeur dermatologiquement" at bounding box center [464, 119] width 99 height 10
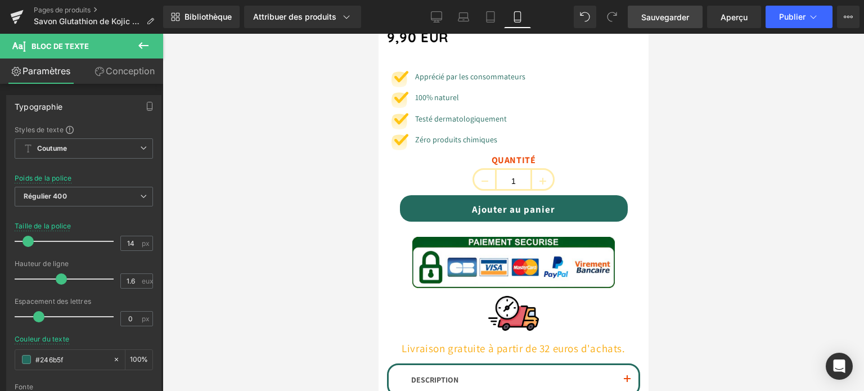
click at [653, 24] on link "Sauvegarder" at bounding box center [665, 17] width 75 height 23
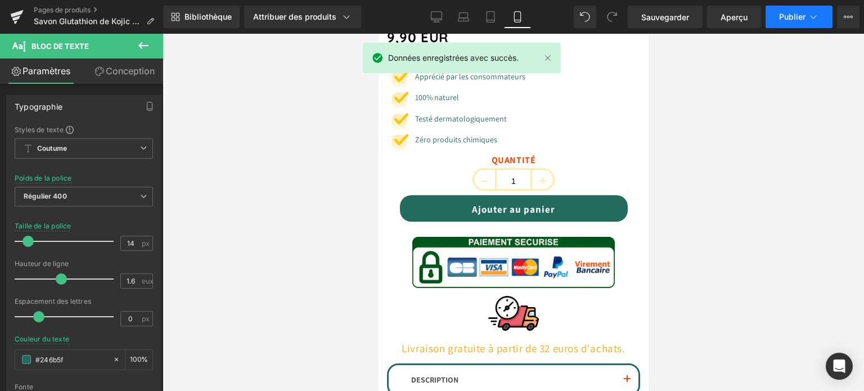
click at [795, 17] on font "Publier" at bounding box center [792, 17] width 26 height 10
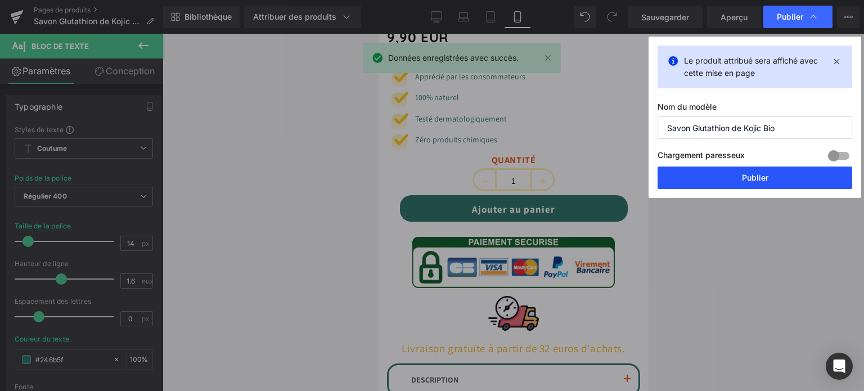
click at [727, 178] on button "Publier" at bounding box center [755, 178] width 195 height 23
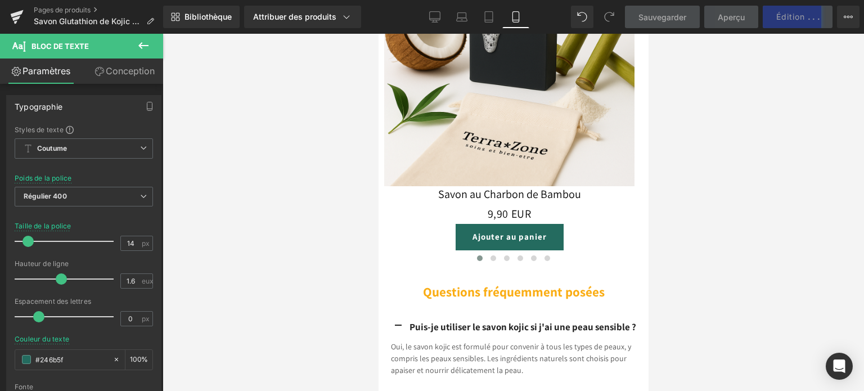
scroll to position [2467, 0]
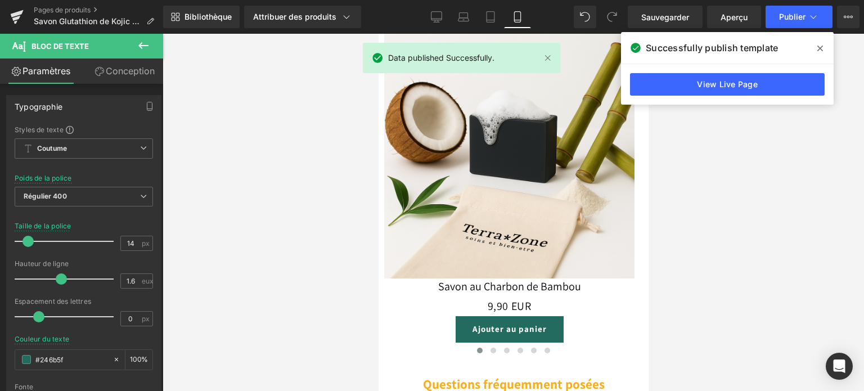
click at [821, 44] on icon at bounding box center [820, 48] width 6 height 9
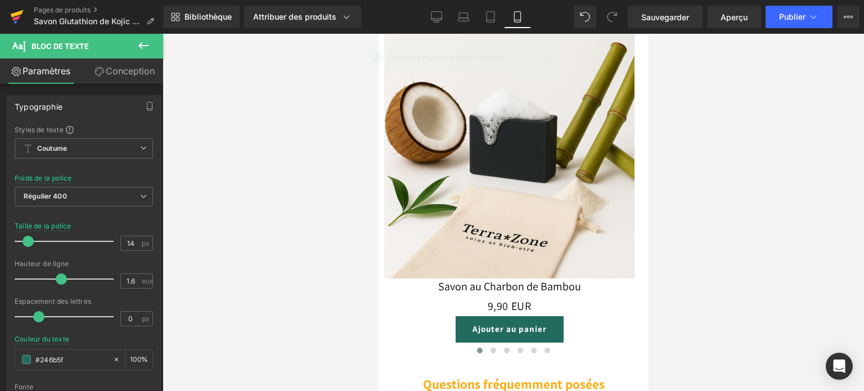
click at [20, 11] on icon at bounding box center [17, 13] width 13 height 7
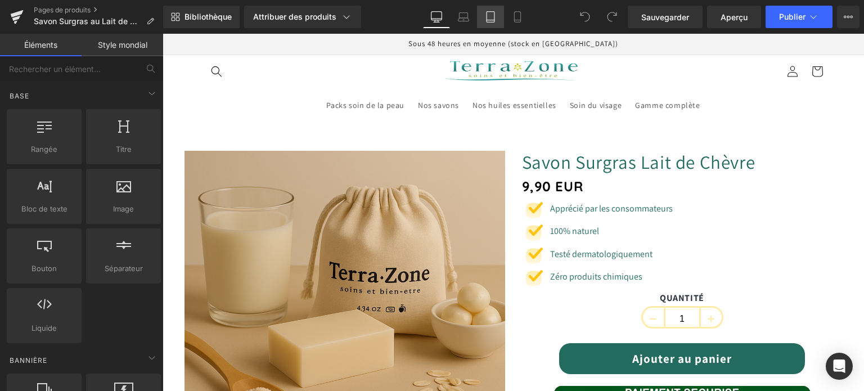
click at [490, 25] on link "Comprimé" at bounding box center [490, 17] width 27 height 23
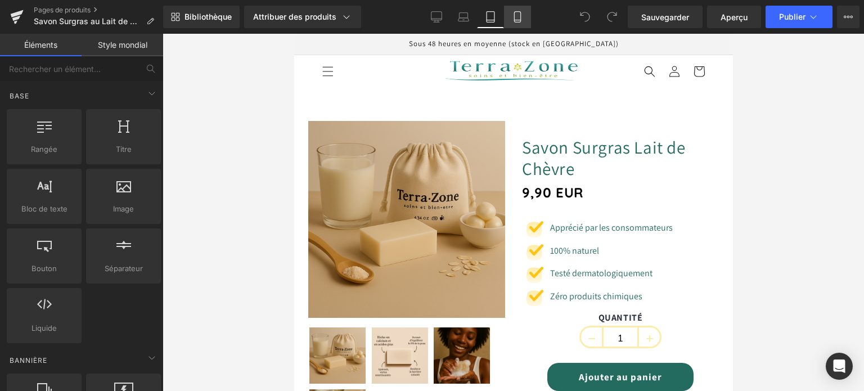
click at [524, 23] on link "Mobile" at bounding box center [517, 17] width 27 height 23
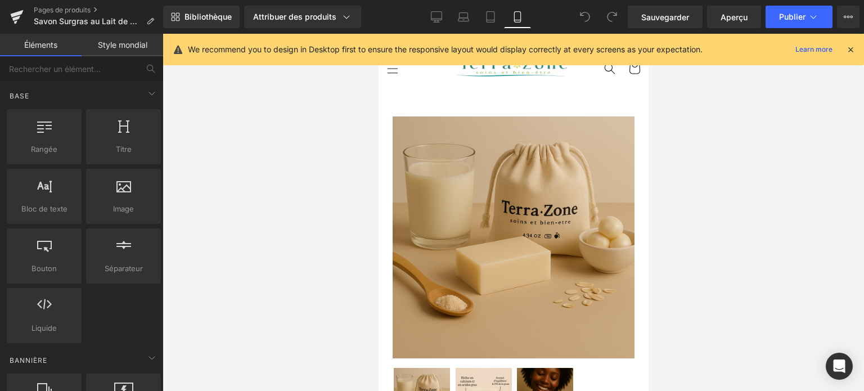
scroll to position [48, 0]
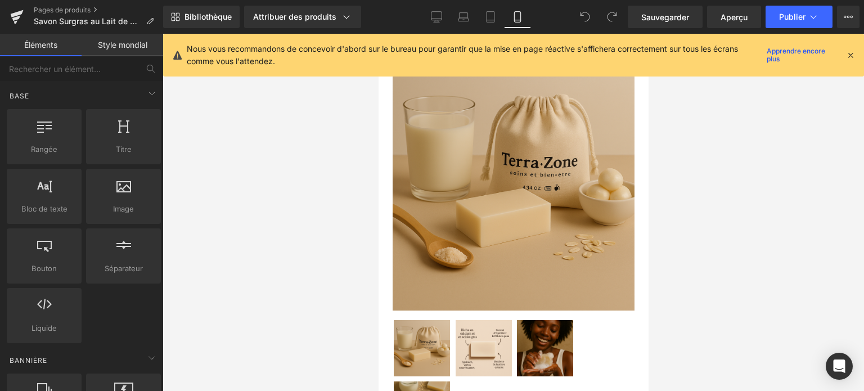
click at [855, 56] on icon at bounding box center [851, 55] width 10 height 10
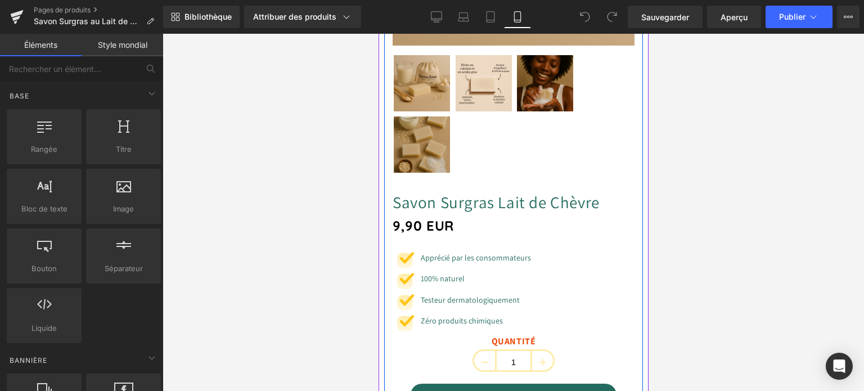
scroll to position [385, 0]
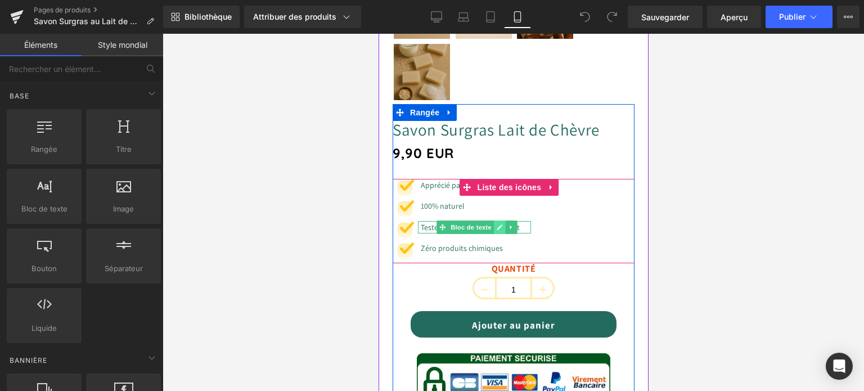
click at [501, 224] on icon at bounding box center [499, 227] width 6 height 7
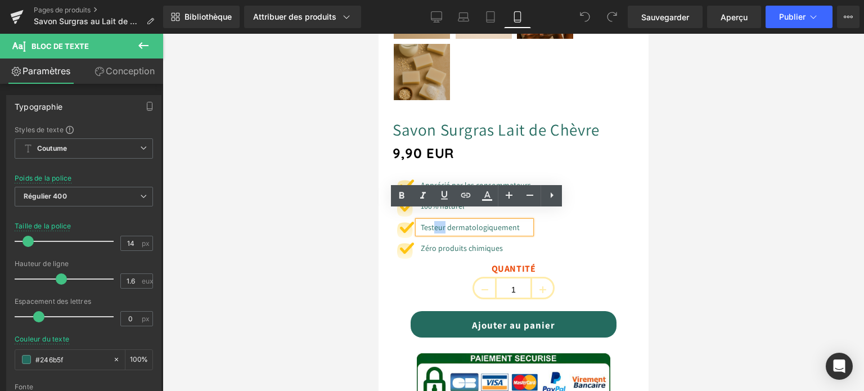
drag, startPoint x: 446, startPoint y: 215, endPoint x: 434, endPoint y: 218, distance: 12.0
click at [434, 222] on font "Testeur dermatologiquement" at bounding box center [469, 227] width 99 height 10
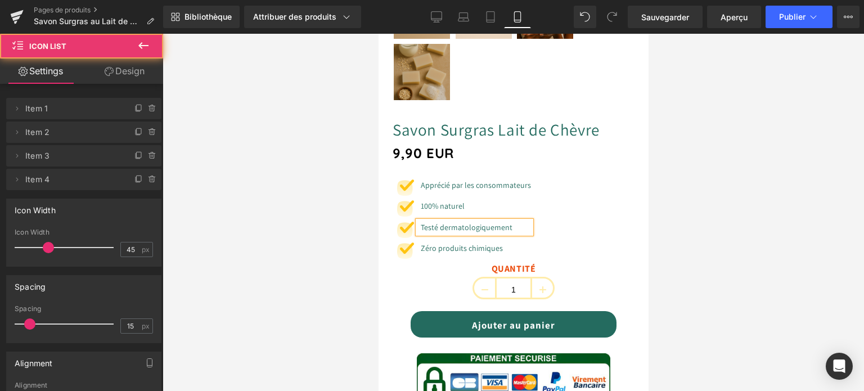
click at [578, 192] on div "Image Apprécié par les consommateurs Bloc de texte Image 100% naturel Bloc de t…" at bounding box center [513, 221] width 242 height 84
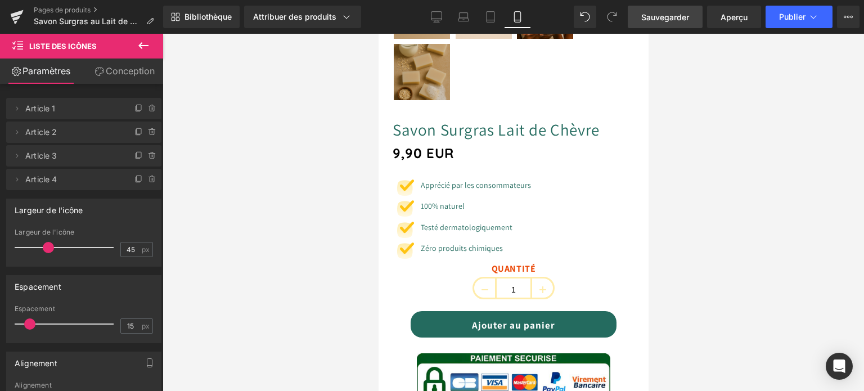
click at [672, 17] on font "Sauvegarder" at bounding box center [665, 17] width 48 height 10
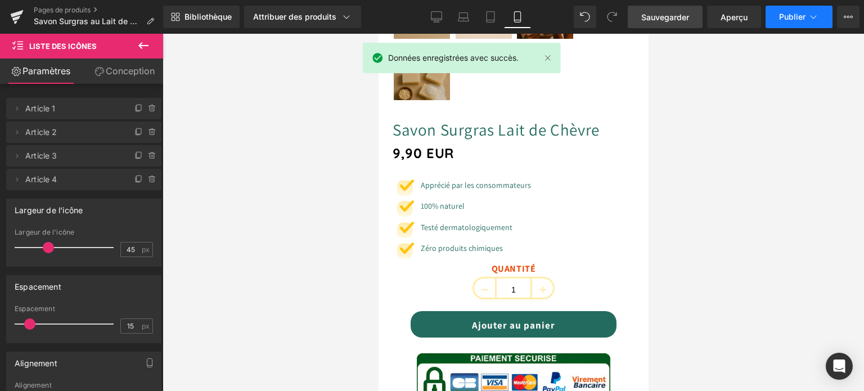
click at [790, 18] on font "Publier" at bounding box center [792, 17] width 26 height 10
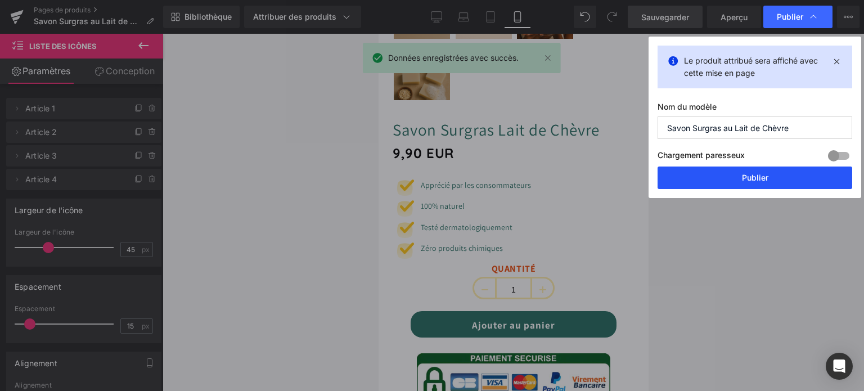
click at [757, 171] on button "Publier" at bounding box center [755, 178] width 195 height 23
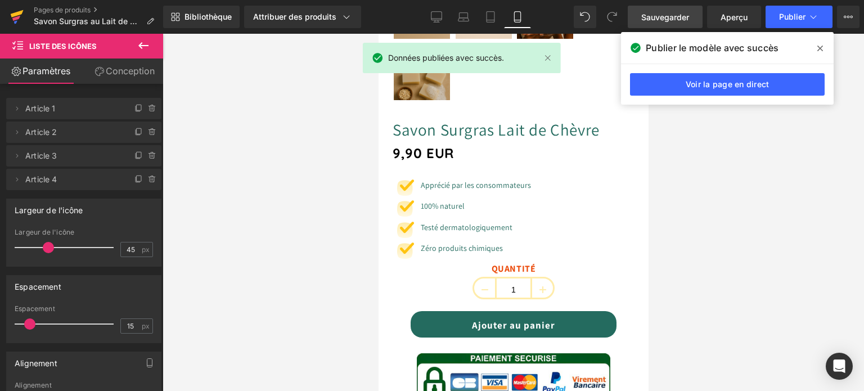
click at [17, 16] on icon at bounding box center [16, 18] width 8 height 5
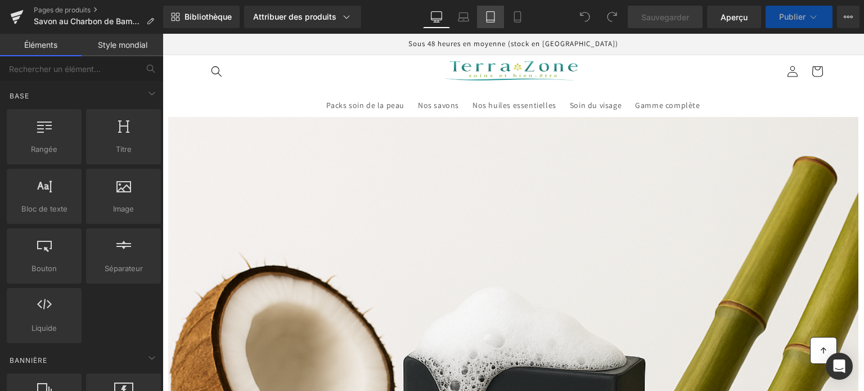
click at [483, 23] on link "Comprimé" at bounding box center [490, 17] width 27 height 23
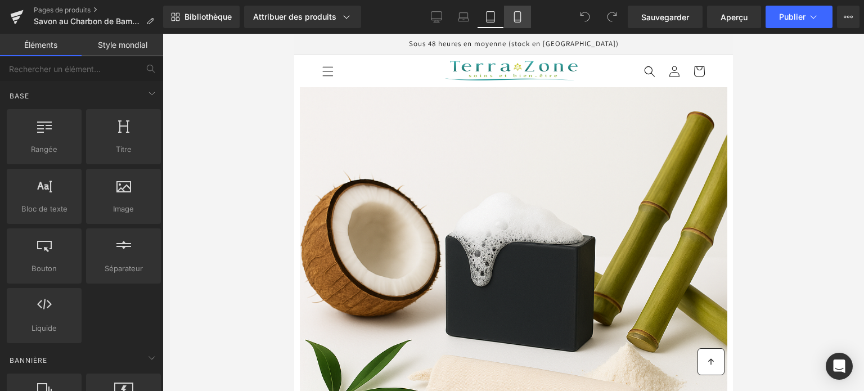
click icon
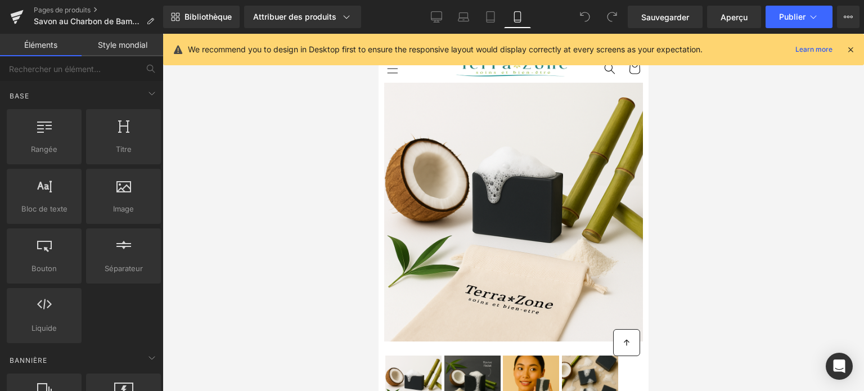
scroll to position [48, 0]
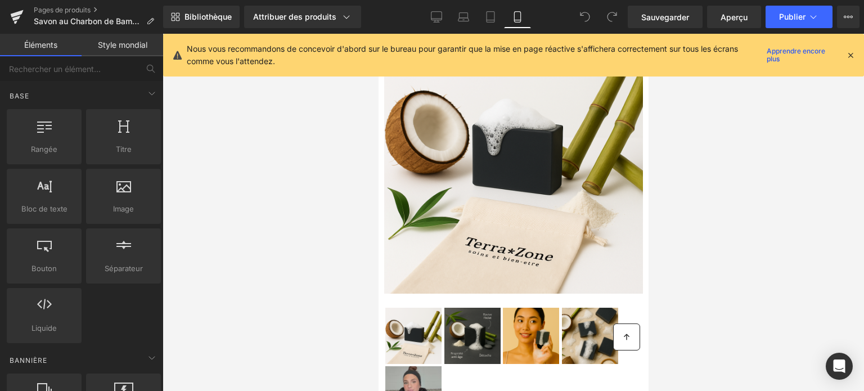
click icon
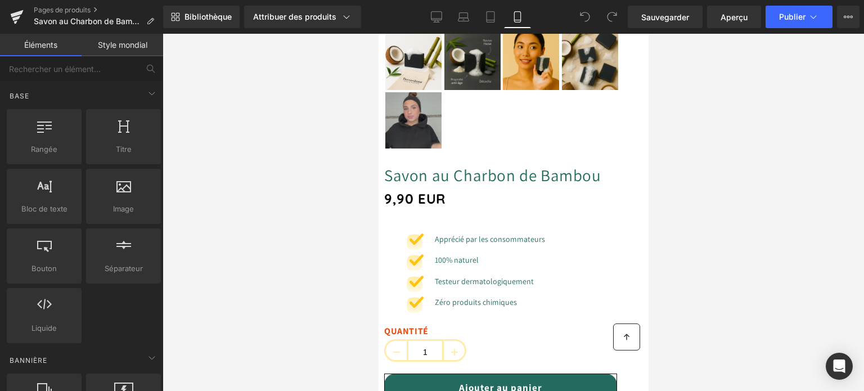
scroll to position [329, 0]
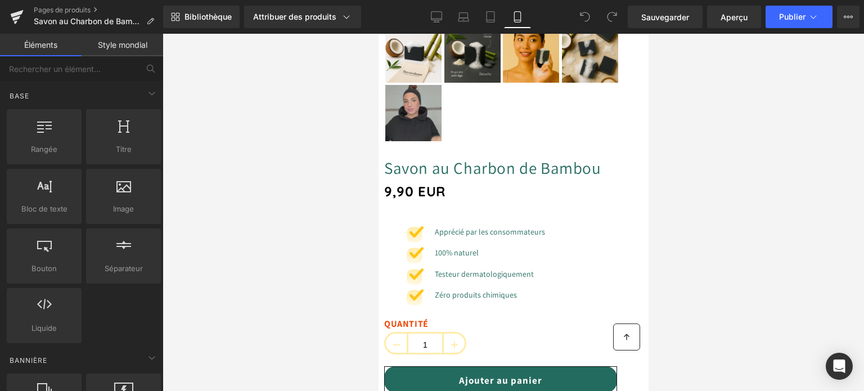
click link
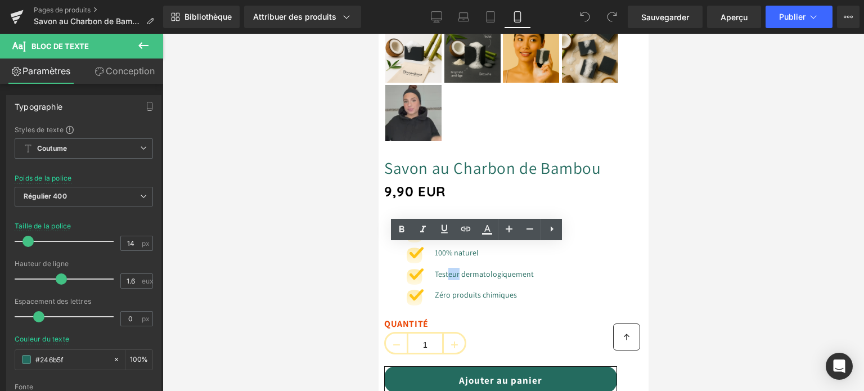
drag, startPoint x: 68, startPoint y: 218, endPoint x: 58, endPoint y: 216, distance: 9.7
click font "Testeur dermatologiquement"
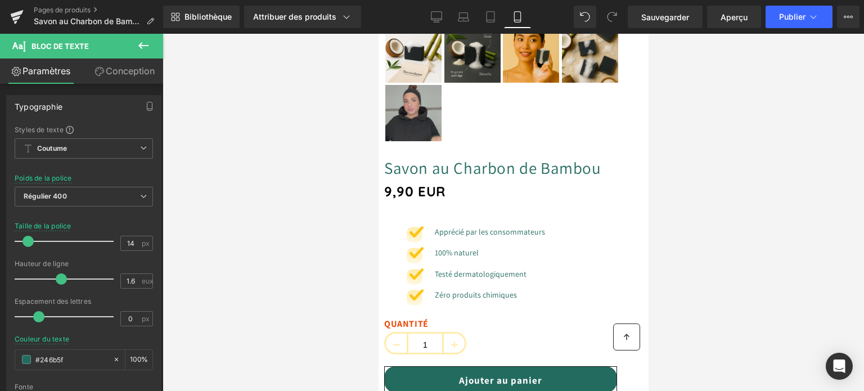
click div "Bibliothèque Attribuer des produits Aperçu du produit Savon au Charbon de Bambo…"
click span "Sauvegarder"
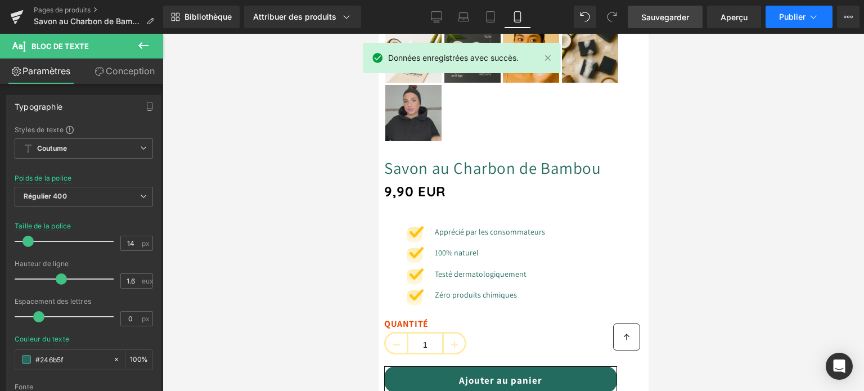
click font "Publier"
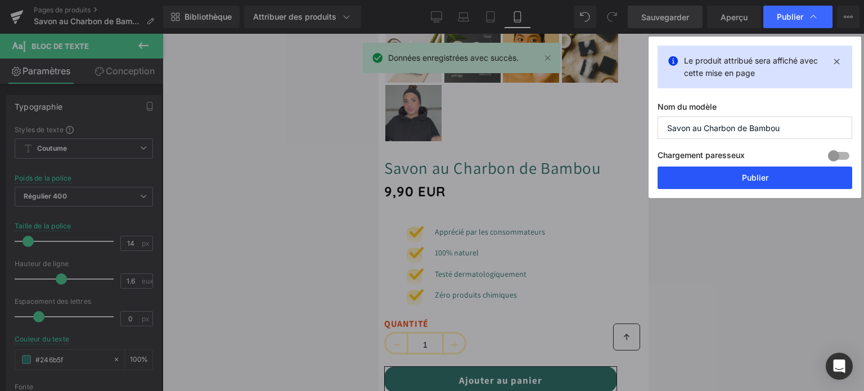
click font "Publier"
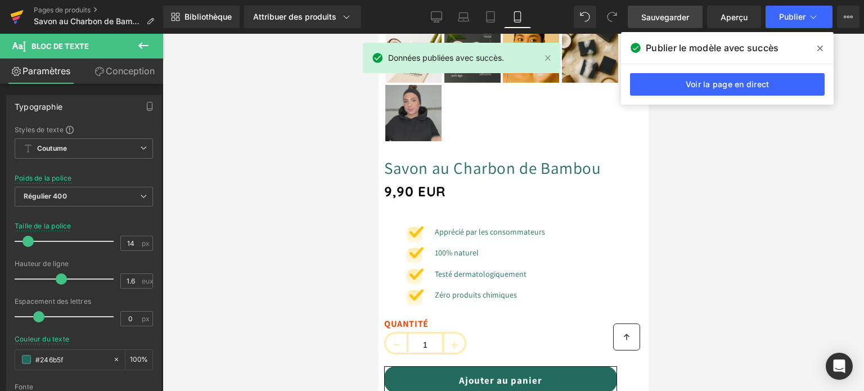
click icon
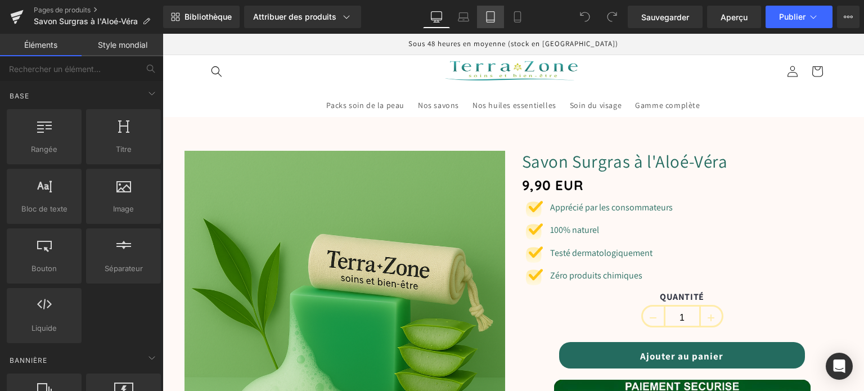
click at [486, 24] on link "Comprimé" at bounding box center [490, 17] width 27 height 23
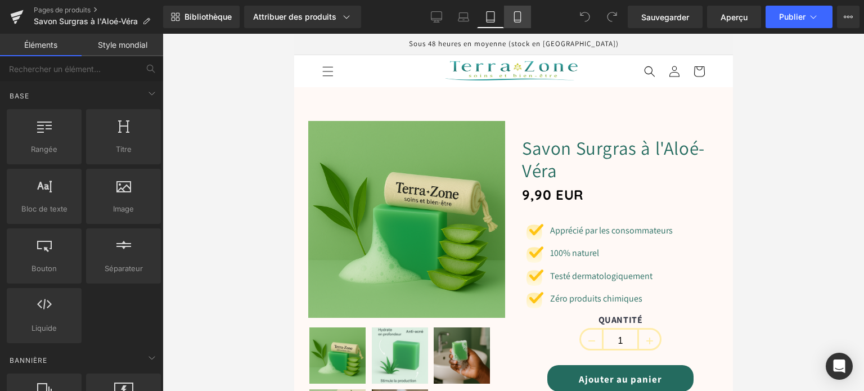
click at [518, 12] on icon at bounding box center [517, 16] width 11 height 11
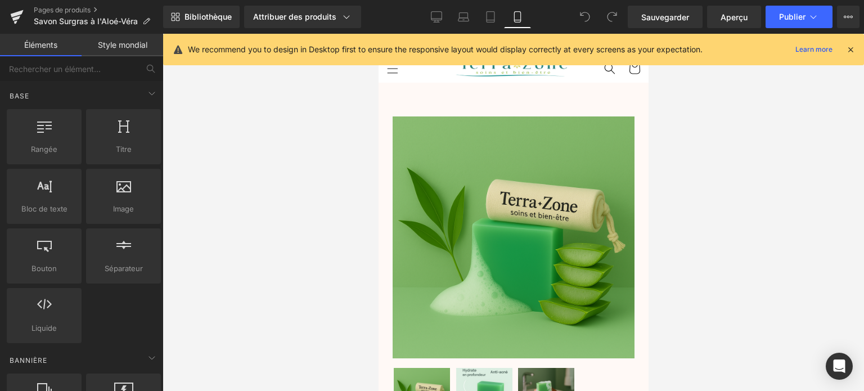
scroll to position [48, 0]
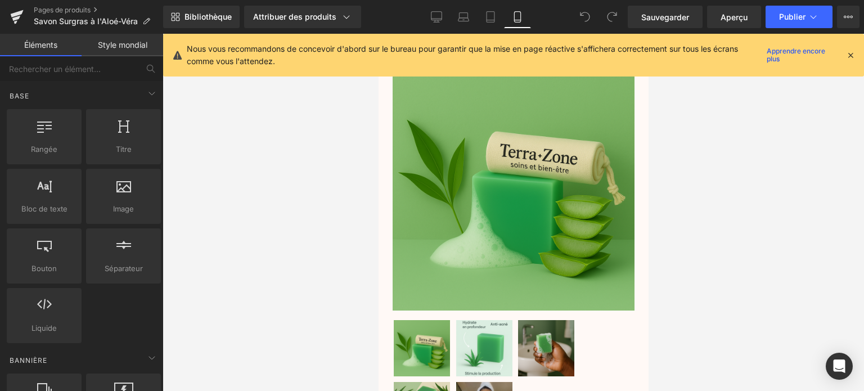
click at [851, 56] on icon at bounding box center [851, 55] width 10 height 10
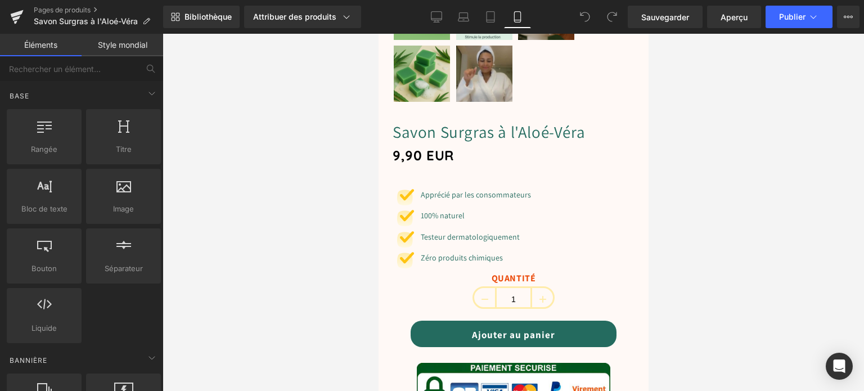
scroll to position [385, 0]
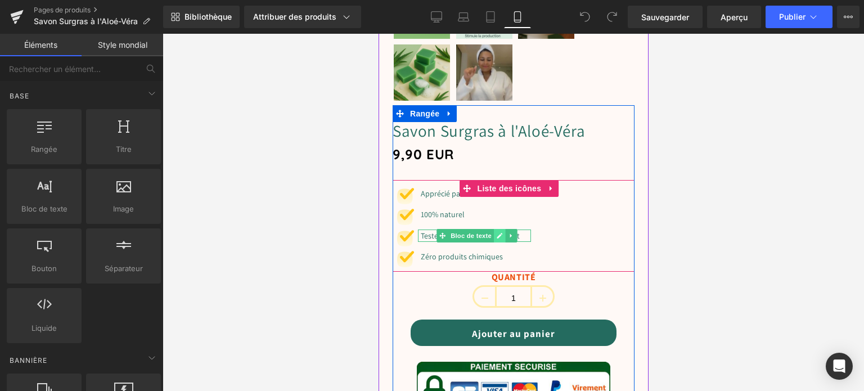
click at [496, 232] on icon at bounding box center [499, 235] width 6 height 7
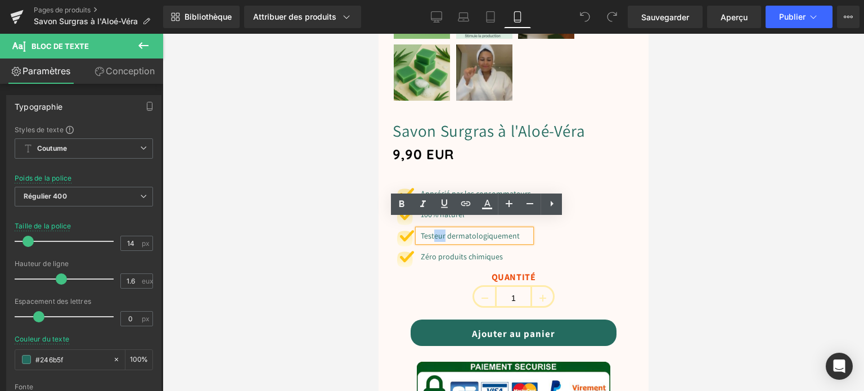
drag, startPoint x: 446, startPoint y: 223, endPoint x: 435, endPoint y: 226, distance: 11.7
click at [435, 231] on font "Testeur dermatologiquement" at bounding box center [469, 236] width 99 height 10
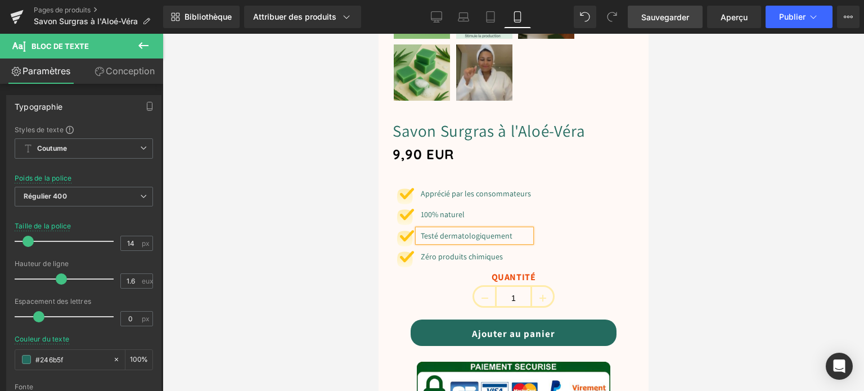
click at [663, 20] on font "Sauvegarder" at bounding box center [665, 17] width 48 height 10
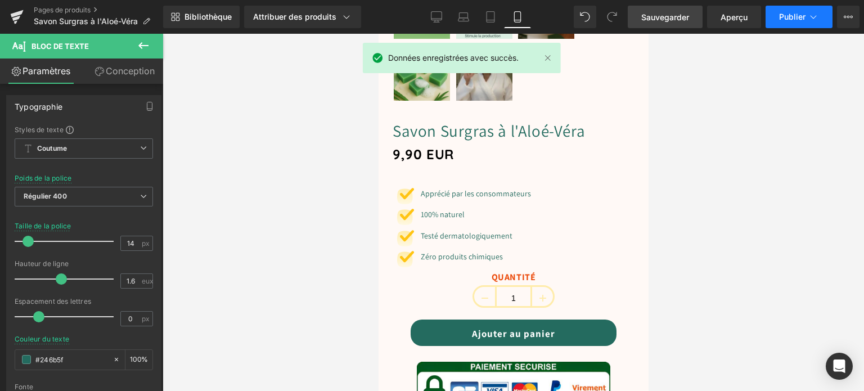
click at [796, 14] on font "Publier" at bounding box center [792, 17] width 26 height 10
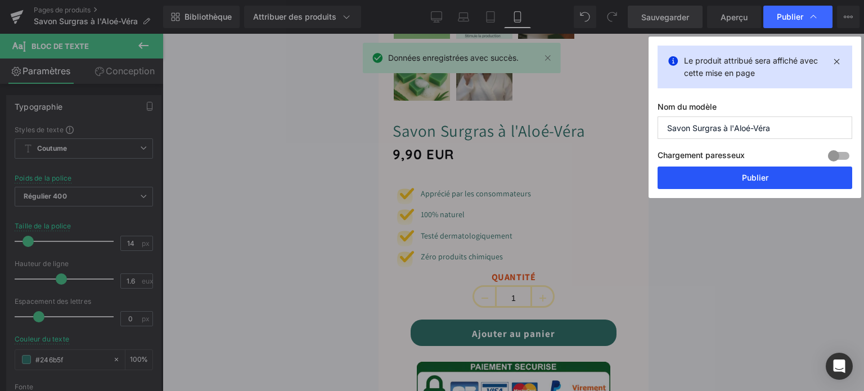
click at [755, 182] on font "Publier" at bounding box center [755, 178] width 26 height 10
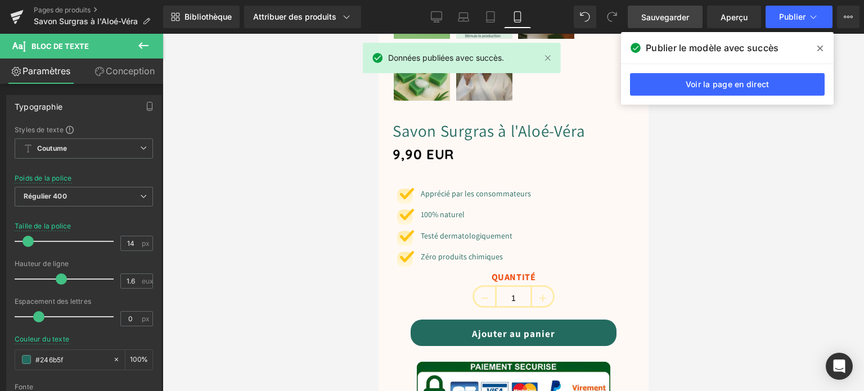
click at [821, 47] on icon at bounding box center [820, 49] width 6 height 6
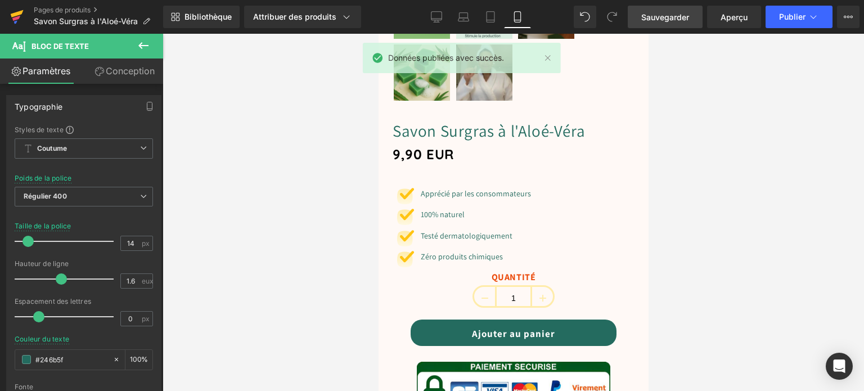
click at [20, 11] on icon at bounding box center [17, 17] width 14 height 28
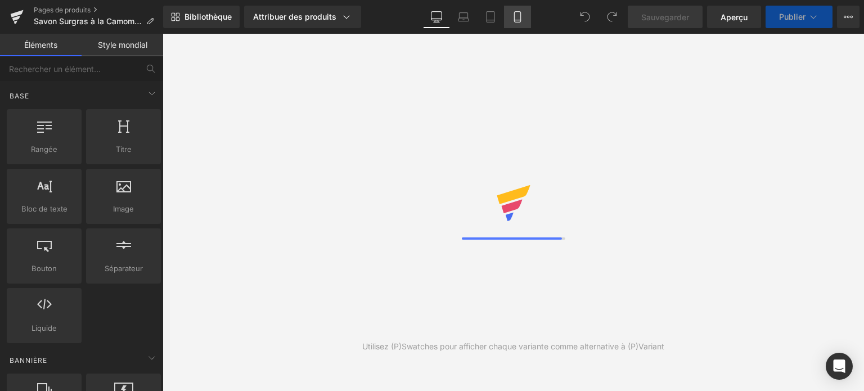
click at [515, 16] on icon at bounding box center [517, 16] width 11 height 11
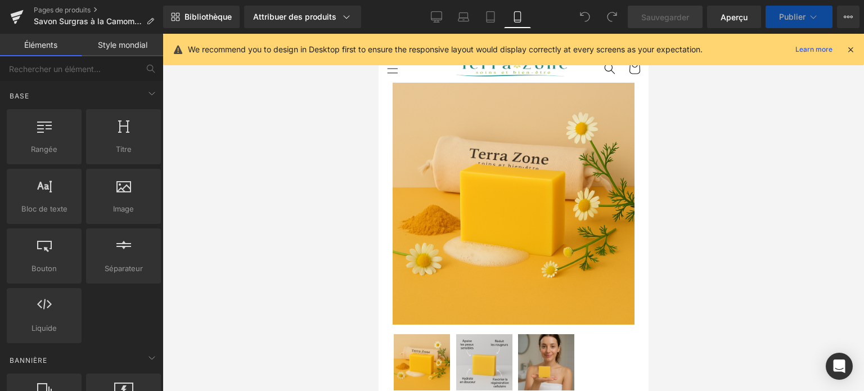
click at [847, 50] on icon at bounding box center [851, 49] width 10 height 10
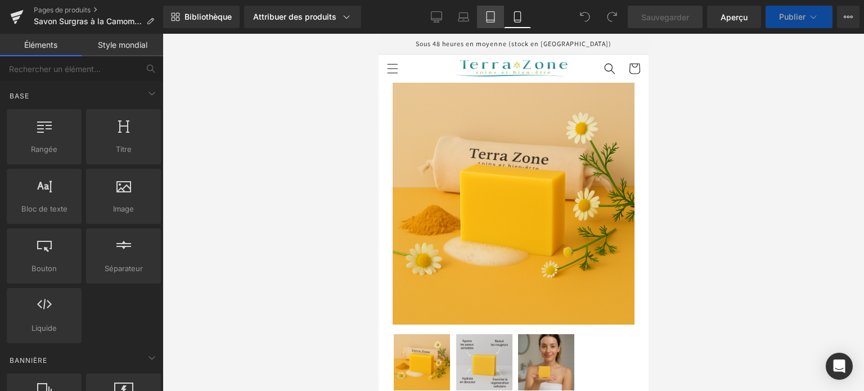
click at [486, 17] on icon at bounding box center [490, 16] width 11 height 11
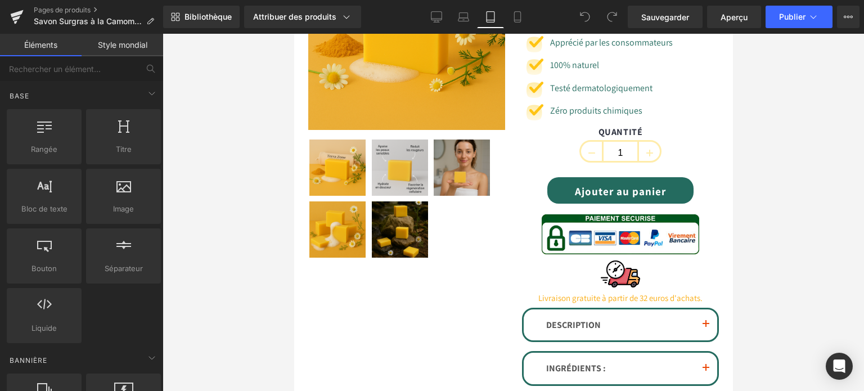
scroll to position [110, 0]
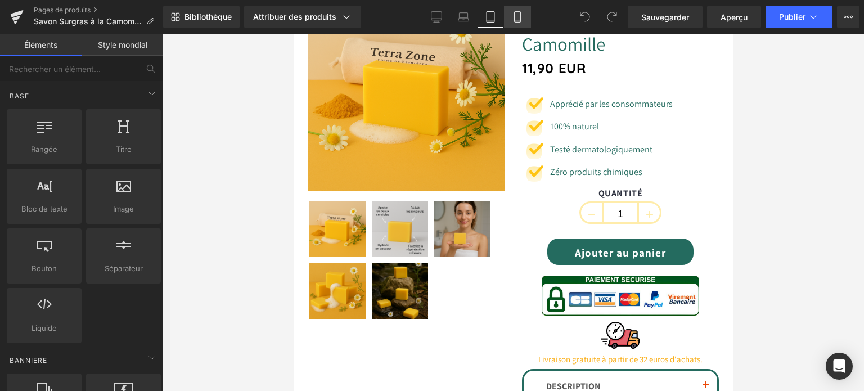
click at [518, 17] on icon at bounding box center [517, 16] width 11 height 11
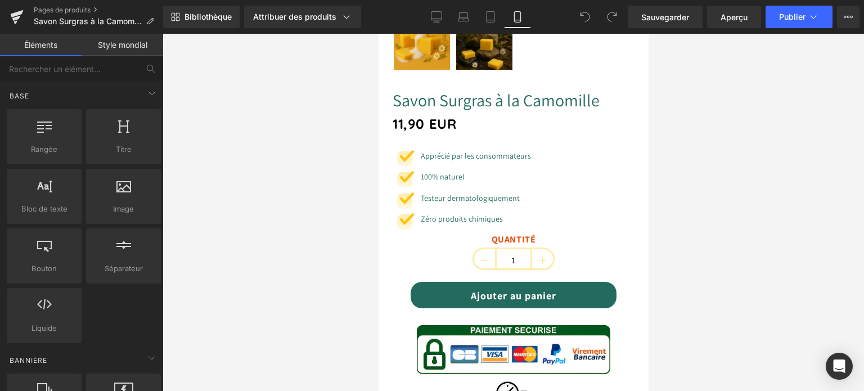
scroll to position [338, 0]
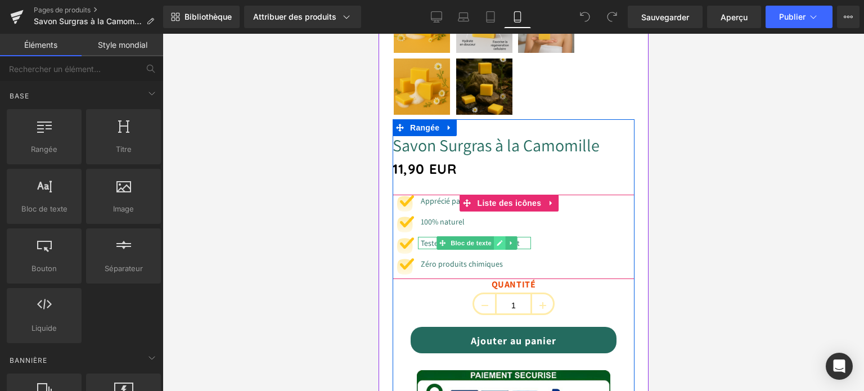
click at [497, 240] on icon at bounding box center [499, 243] width 6 height 7
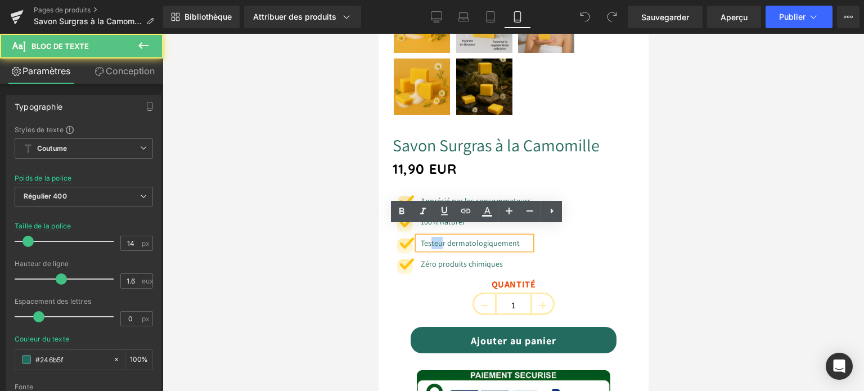
drag, startPoint x: 444, startPoint y: 233, endPoint x: 433, endPoint y: 234, distance: 10.7
click at [433, 238] on font "Testeur dermatologiquement" at bounding box center [469, 243] width 99 height 10
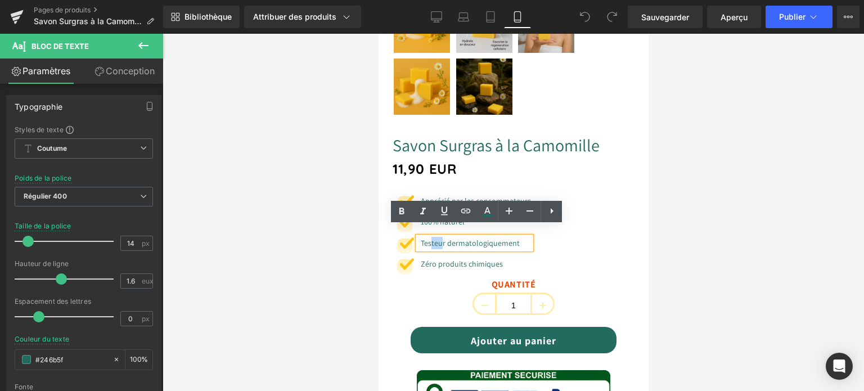
click at [445, 238] on font "Testeur dermatologiquement" at bounding box center [469, 243] width 99 height 10
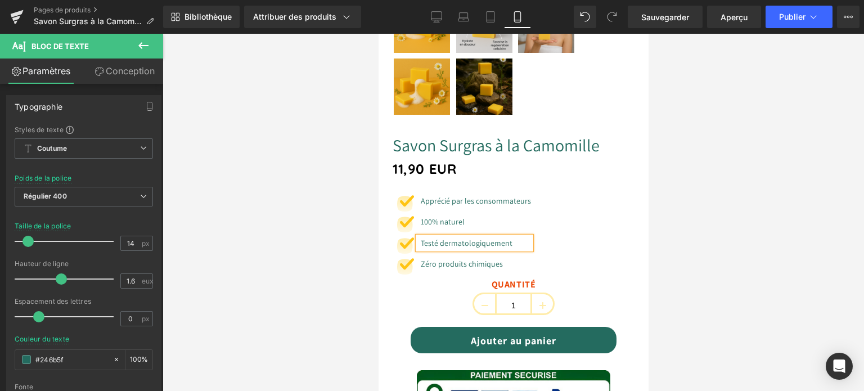
click at [608, 209] on div "Image Apprécié par les consommateurs Bloc de texte Image 100% naturel Bloc de t…" at bounding box center [513, 237] width 242 height 84
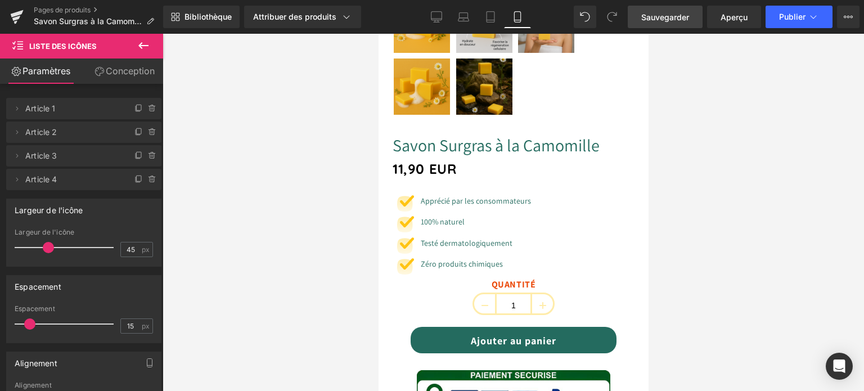
click at [677, 20] on font "Sauvegarder" at bounding box center [665, 17] width 48 height 10
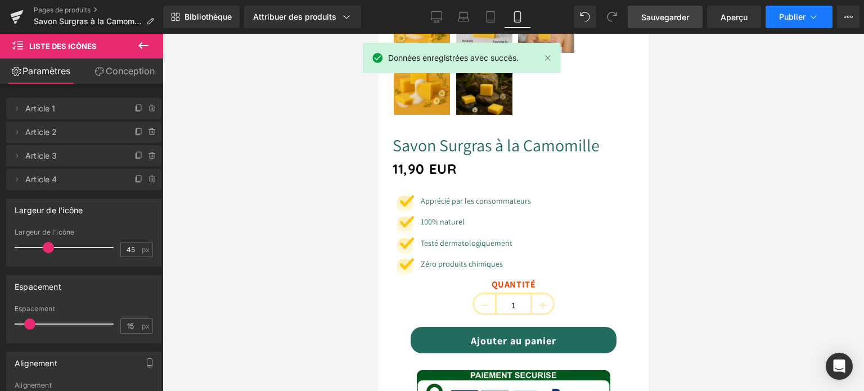
click at [793, 19] on font "Publier" at bounding box center [792, 17] width 26 height 10
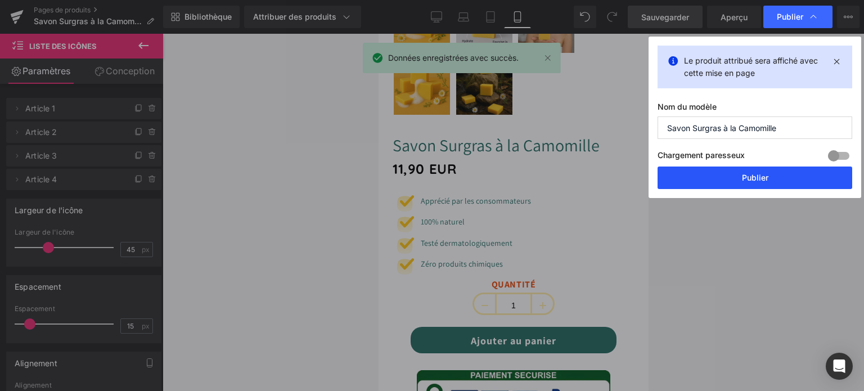
drag, startPoint x: 762, startPoint y: 174, endPoint x: 127, endPoint y: 86, distance: 641.3
click at [762, 174] on font "Publier" at bounding box center [755, 178] width 26 height 10
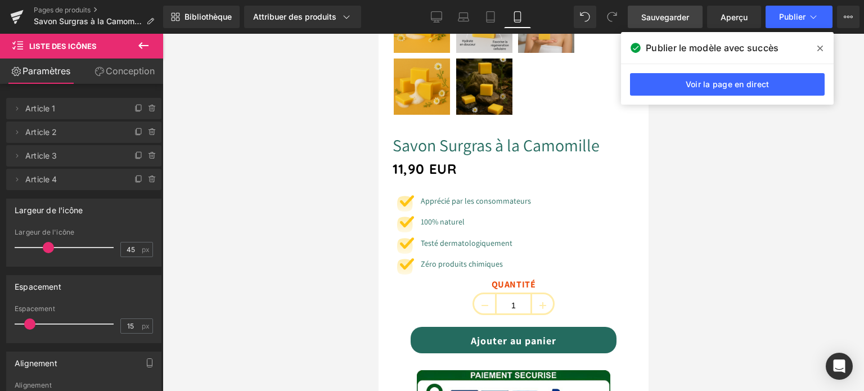
click at [819, 47] on icon at bounding box center [820, 49] width 6 height 6
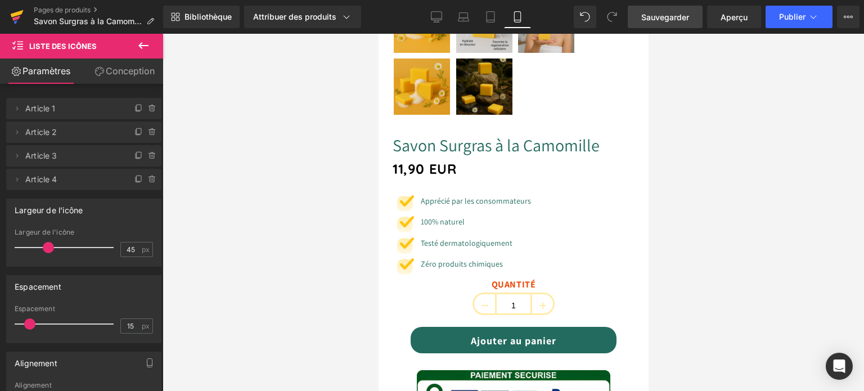
click at [14, 18] on icon at bounding box center [16, 18] width 8 height 5
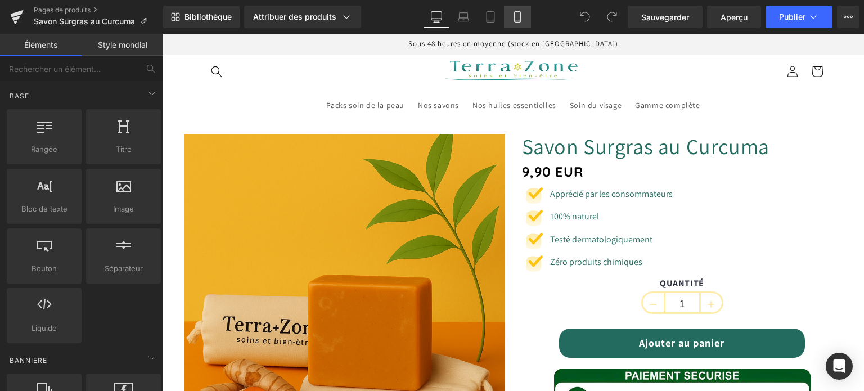
click at [512, 17] on icon at bounding box center [517, 16] width 11 height 11
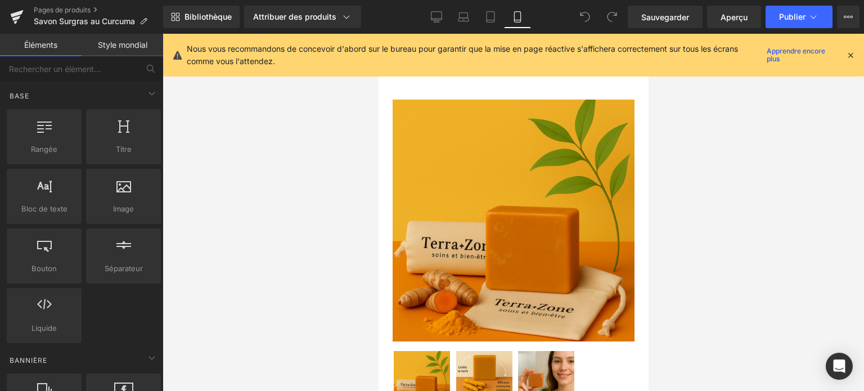
click at [850, 53] on icon at bounding box center [851, 55] width 10 height 10
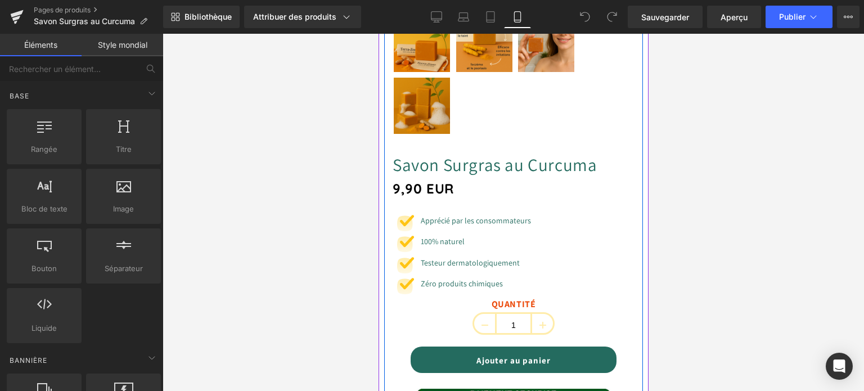
scroll to position [338, 0]
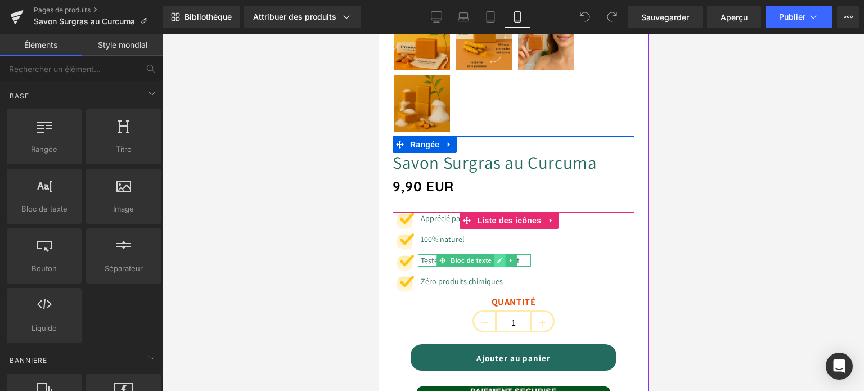
click at [503, 254] on link at bounding box center [499, 261] width 12 height 14
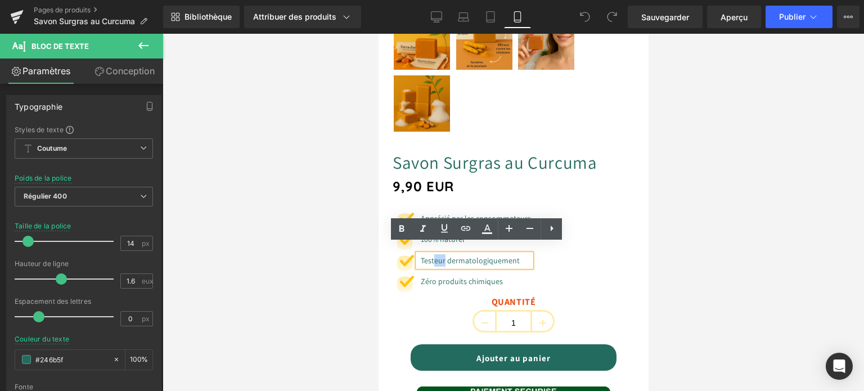
drag, startPoint x: 446, startPoint y: 249, endPoint x: 436, endPoint y: 251, distance: 10.3
click at [436, 255] on font "Testeur dermatologiquement" at bounding box center [469, 260] width 99 height 10
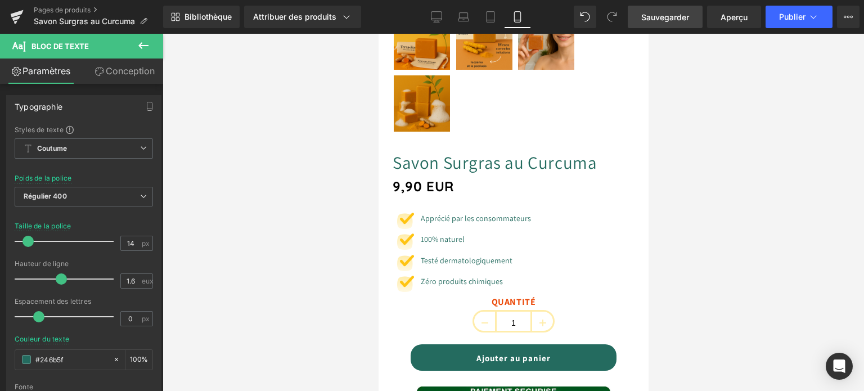
click at [666, 11] on span "Sauvegarder" at bounding box center [665, 17] width 48 height 12
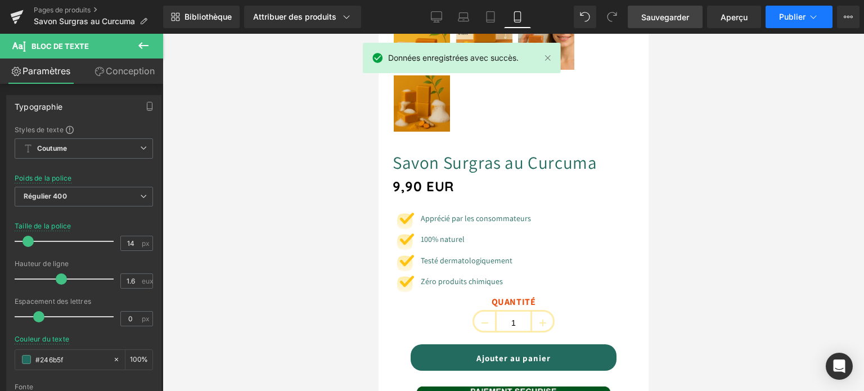
click at [792, 15] on font "Publier" at bounding box center [792, 17] width 26 height 10
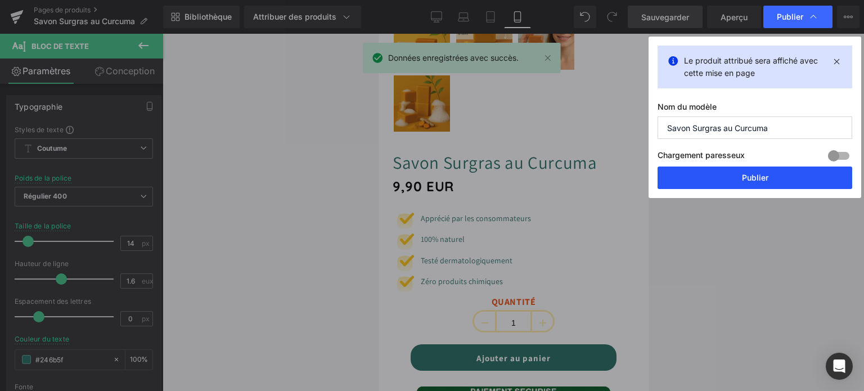
click at [751, 171] on button "Publier" at bounding box center [755, 178] width 195 height 23
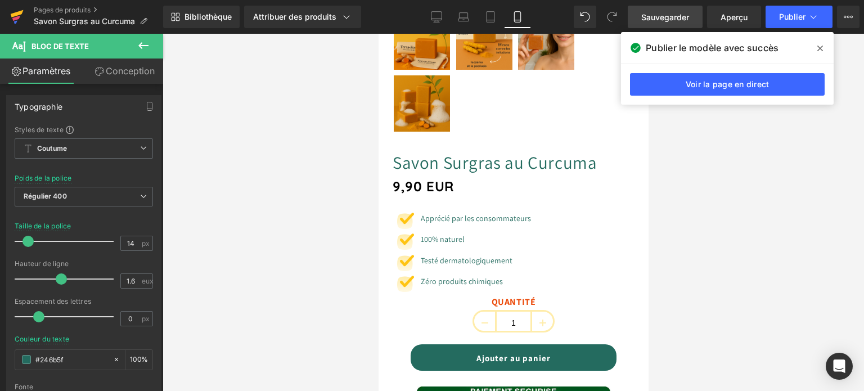
click at [14, 14] on icon at bounding box center [17, 13] width 13 height 7
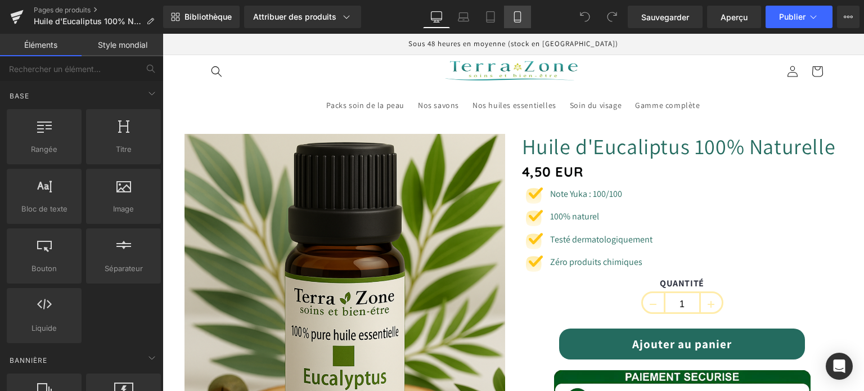
click at [515, 19] on icon at bounding box center [517, 16] width 11 height 11
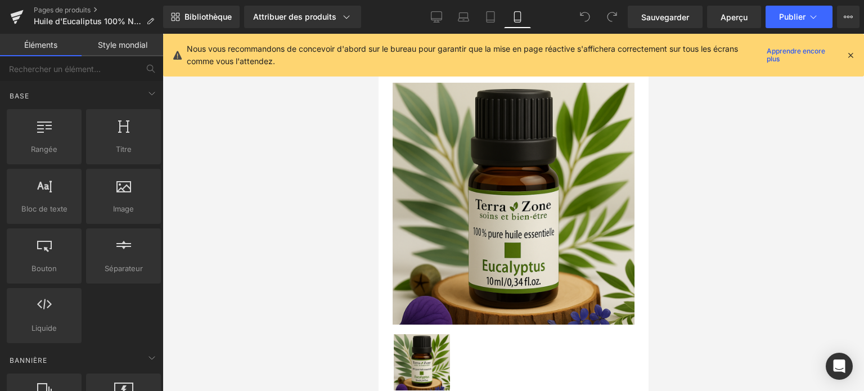
click at [849, 53] on icon at bounding box center [851, 55] width 10 height 10
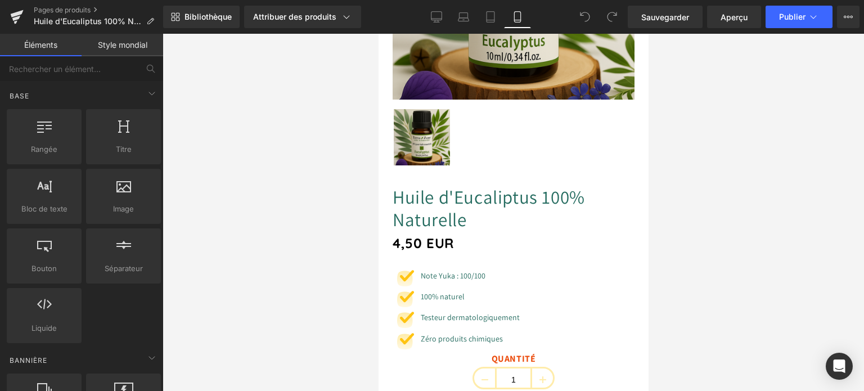
scroll to position [281, 0]
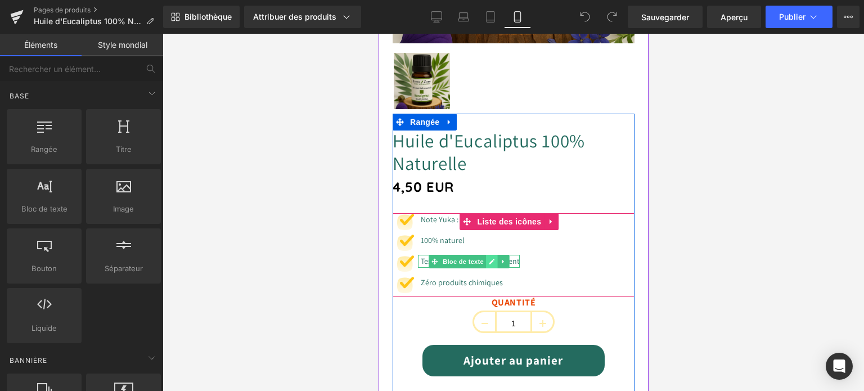
click at [487, 255] on link at bounding box center [492, 262] width 12 height 14
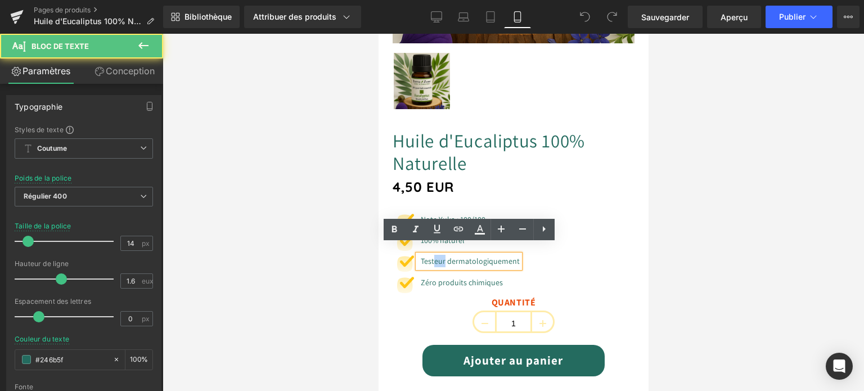
drag, startPoint x: 445, startPoint y: 249, endPoint x: 434, endPoint y: 251, distance: 11.5
click at [434, 256] on font "Testeur dermatologiquement" at bounding box center [469, 261] width 99 height 10
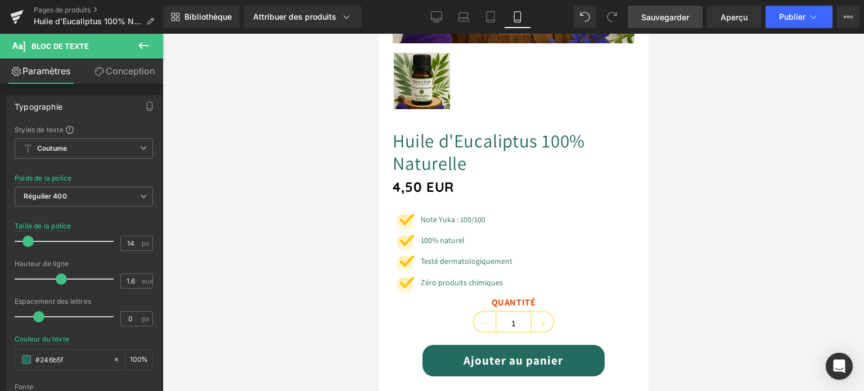
click at [662, 21] on font "Sauvegarder" at bounding box center [665, 17] width 48 height 10
click at [794, 17] on font "Publier" at bounding box center [792, 17] width 26 height 10
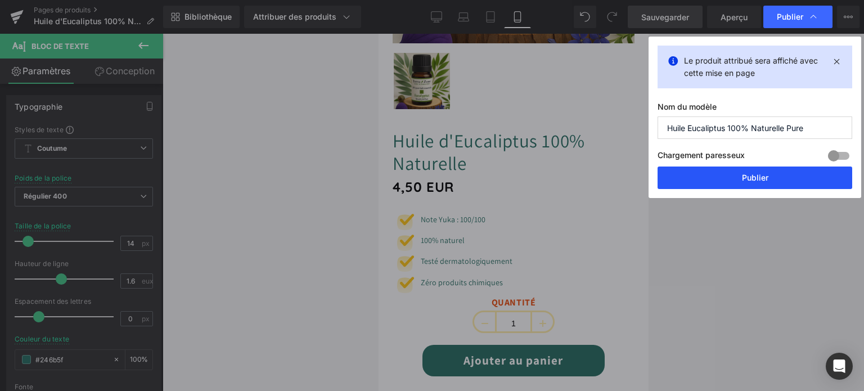
click at [755, 182] on font "Publier" at bounding box center [755, 178] width 26 height 10
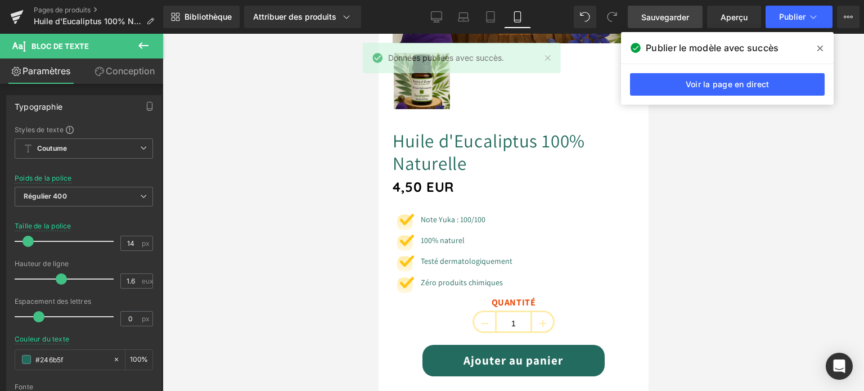
click at [815, 51] on span at bounding box center [820, 48] width 18 height 18
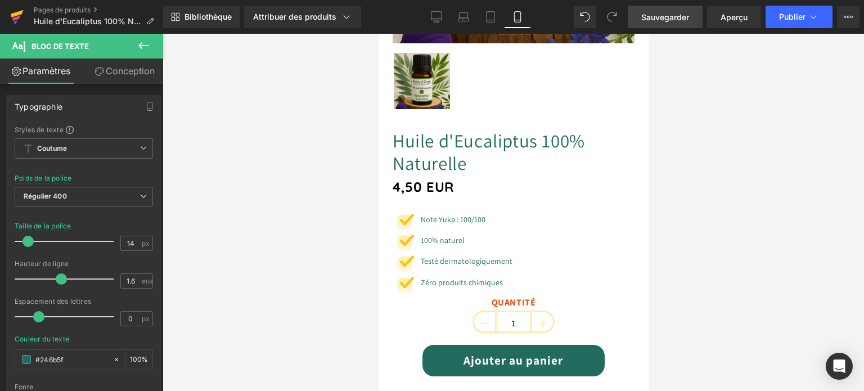
click at [20, 11] on icon at bounding box center [17, 13] width 13 height 7
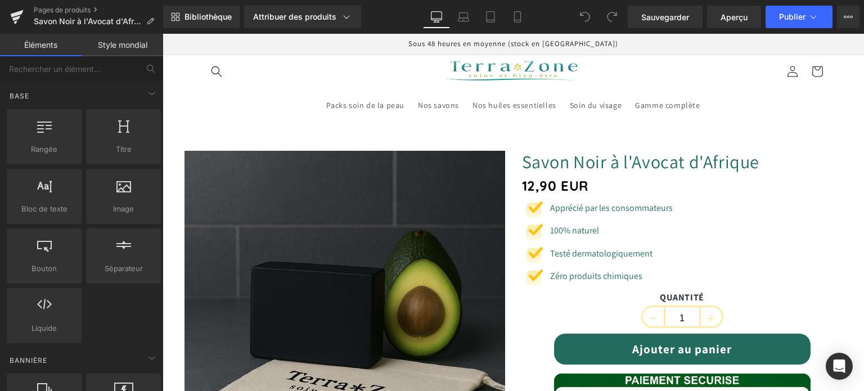
click at [519, 15] on icon at bounding box center [517, 16] width 11 height 11
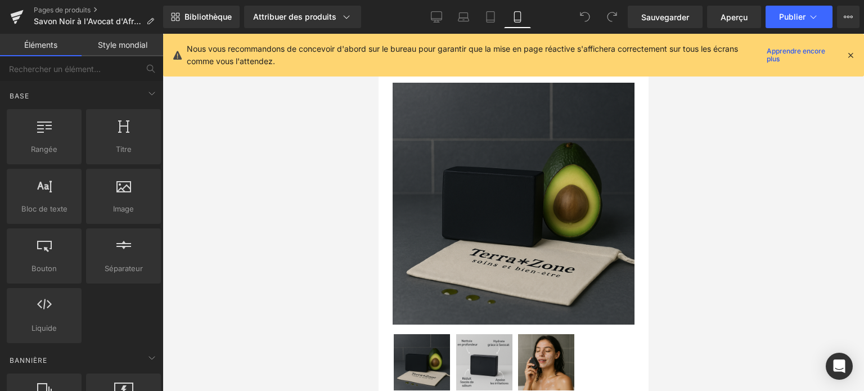
click at [850, 56] on icon at bounding box center [851, 55] width 10 height 10
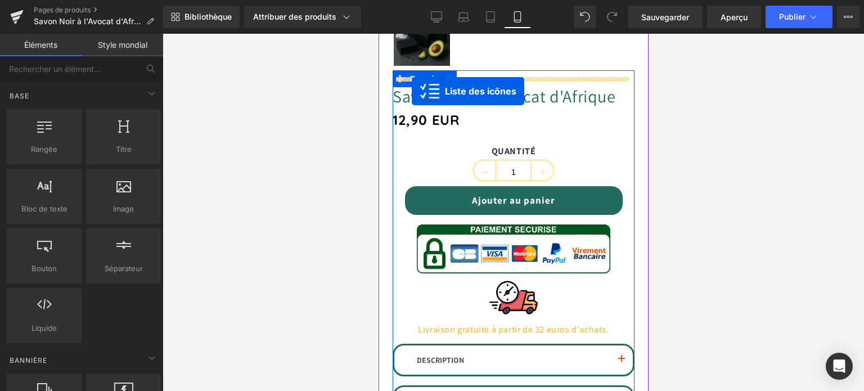
scroll to position [386, 0]
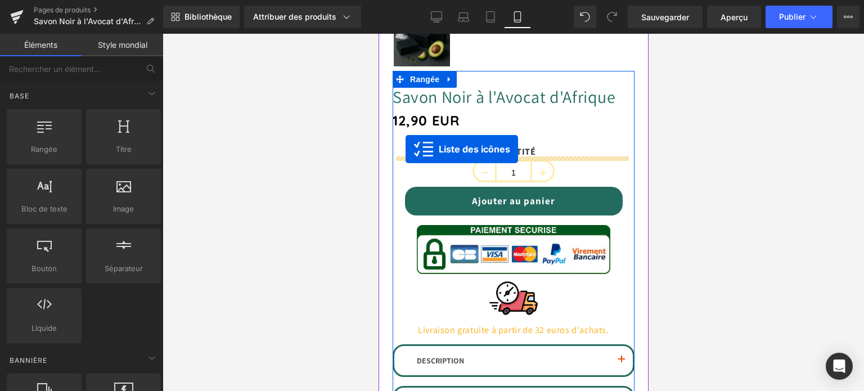
drag, startPoint x: 468, startPoint y: 177, endPoint x: 405, endPoint y: 149, distance: 69.2
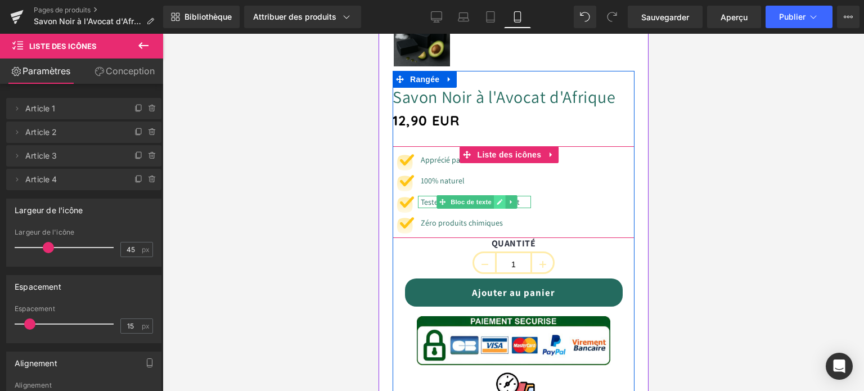
click at [500, 205] on icon at bounding box center [499, 202] width 6 height 7
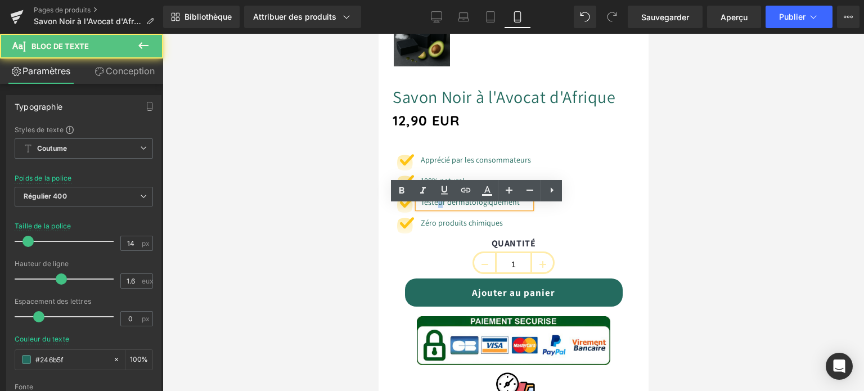
click at [439, 207] on font "Testeur dermatologiquement" at bounding box center [469, 202] width 99 height 10
drag, startPoint x: 446, startPoint y: 211, endPoint x: 435, endPoint y: 211, distance: 10.7
click at [435, 207] on font "Testeur dermatologiquement" at bounding box center [469, 202] width 99 height 10
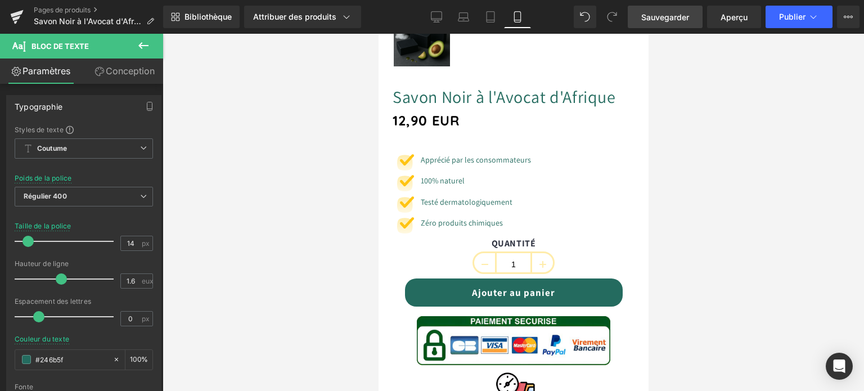
click at [650, 9] on link "Sauvegarder" at bounding box center [665, 17] width 75 height 23
click at [655, 15] on font "Sauvegarder" at bounding box center [665, 17] width 48 height 10
click at [788, 15] on font "Publier" at bounding box center [792, 17] width 26 height 10
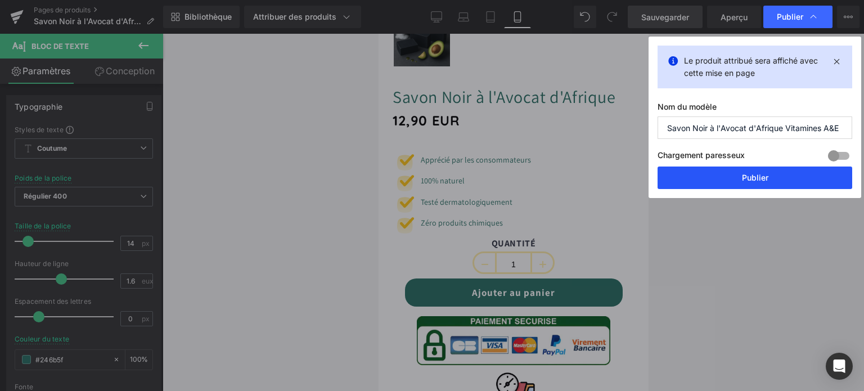
click at [753, 184] on button "Publier" at bounding box center [755, 178] width 195 height 23
